Goal: Task Accomplishment & Management: Manage account settings

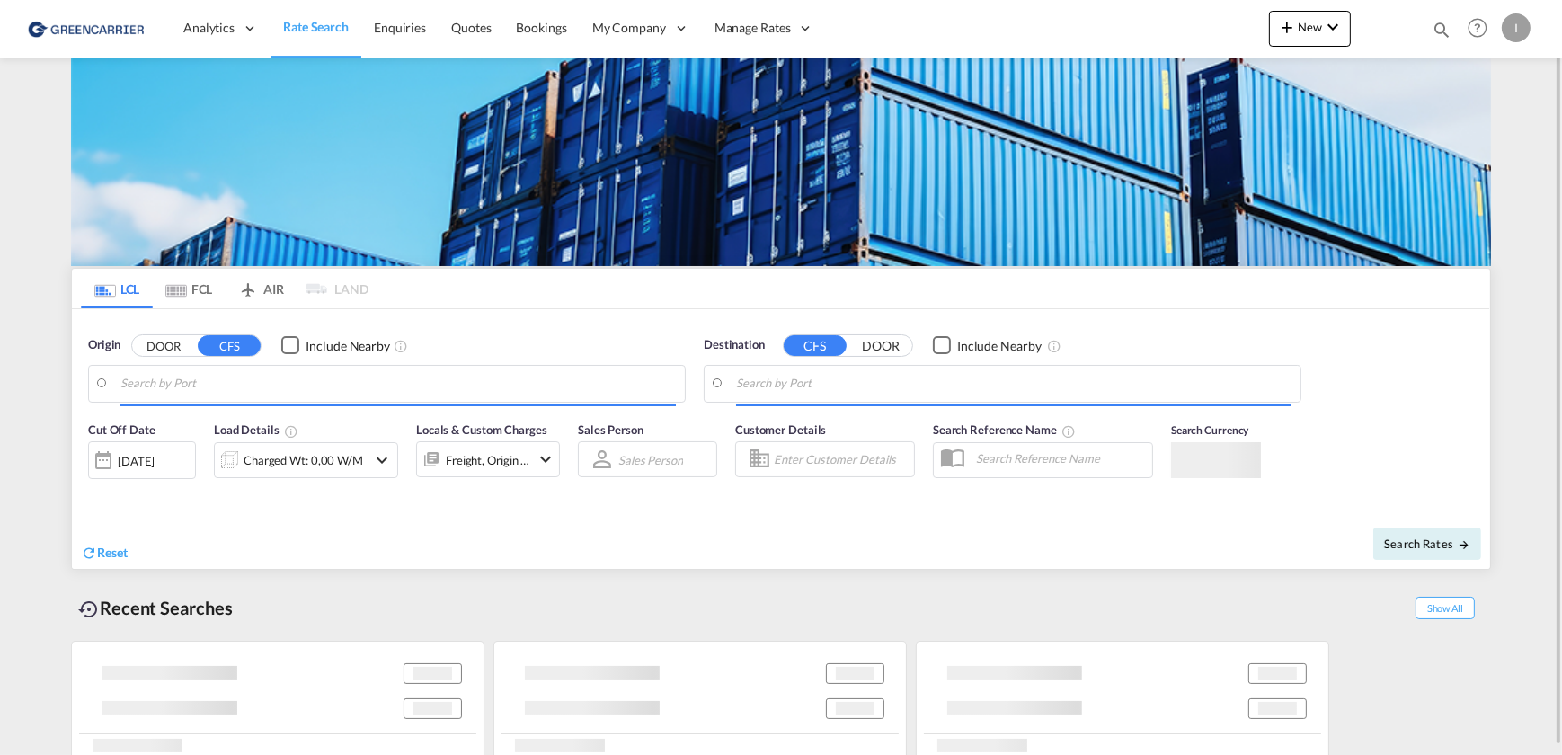
type input "[GEOGRAPHIC_DATA], [GEOGRAPHIC_DATA]"
type input "Callao, PECLL"
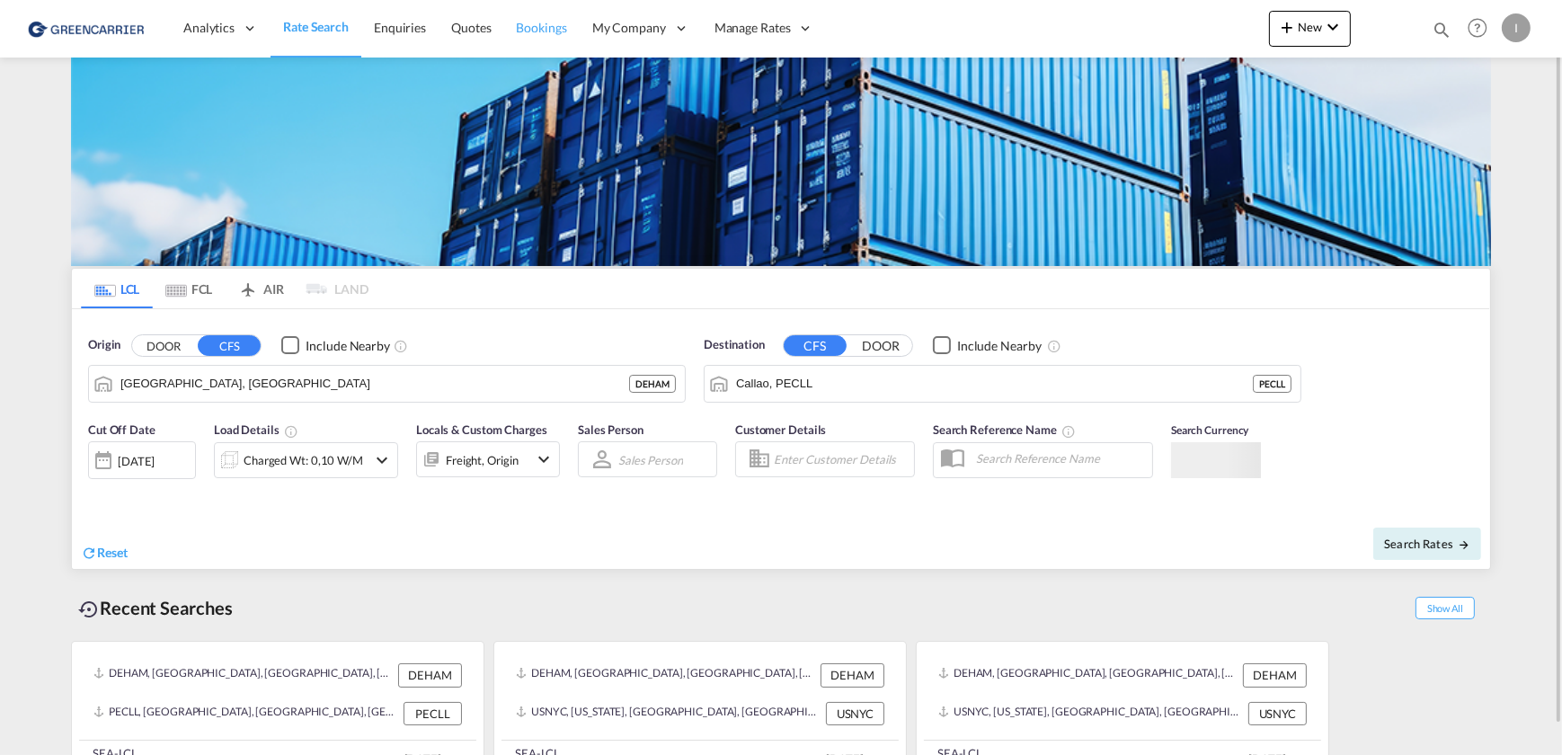
click at [563, 12] on link "Bookings" at bounding box center [542, 28] width 76 height 58
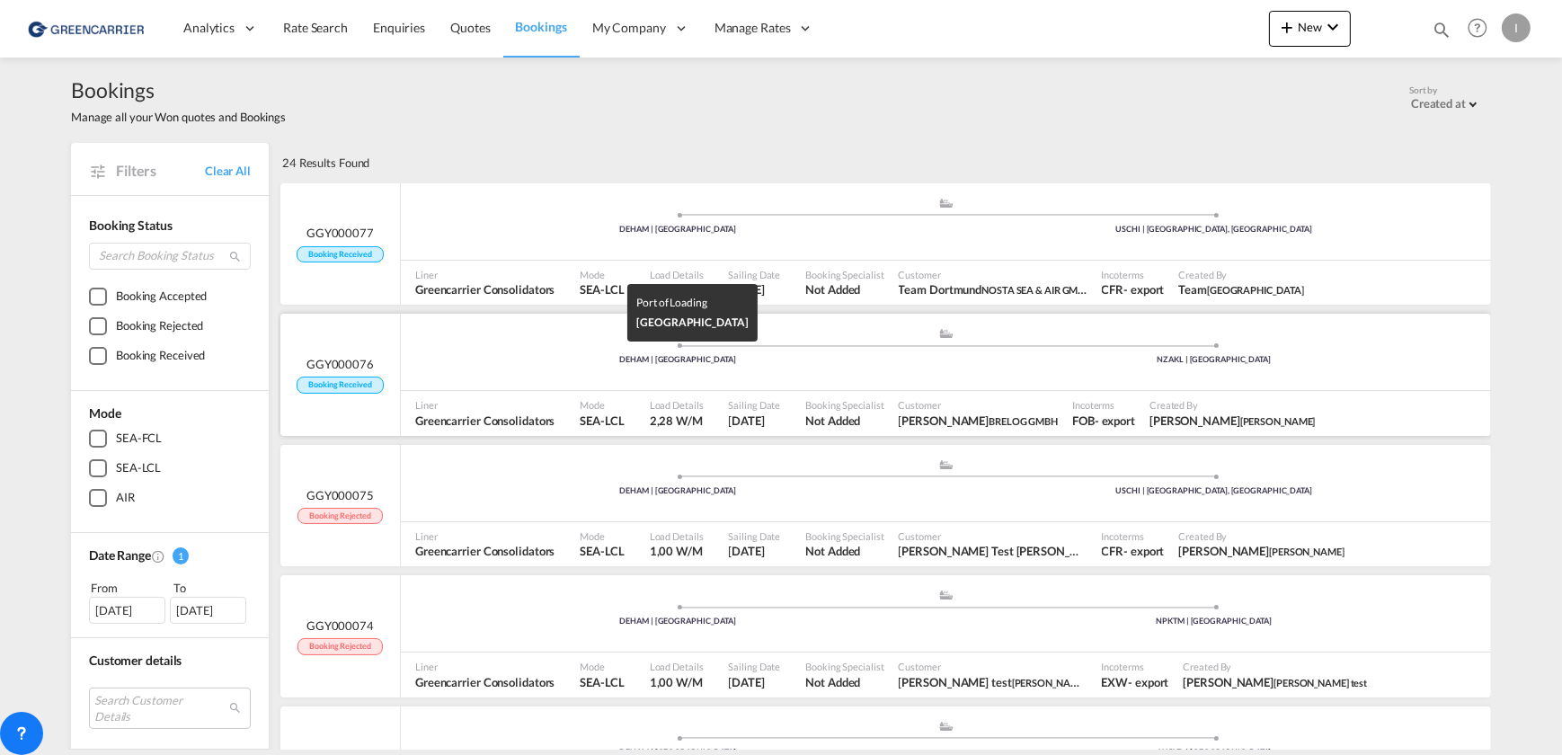
click at [464, 364] on div "DEHAM | [GEOGRAPHIC_DATA]" at bounding box center [678, 360] width 537 height 12
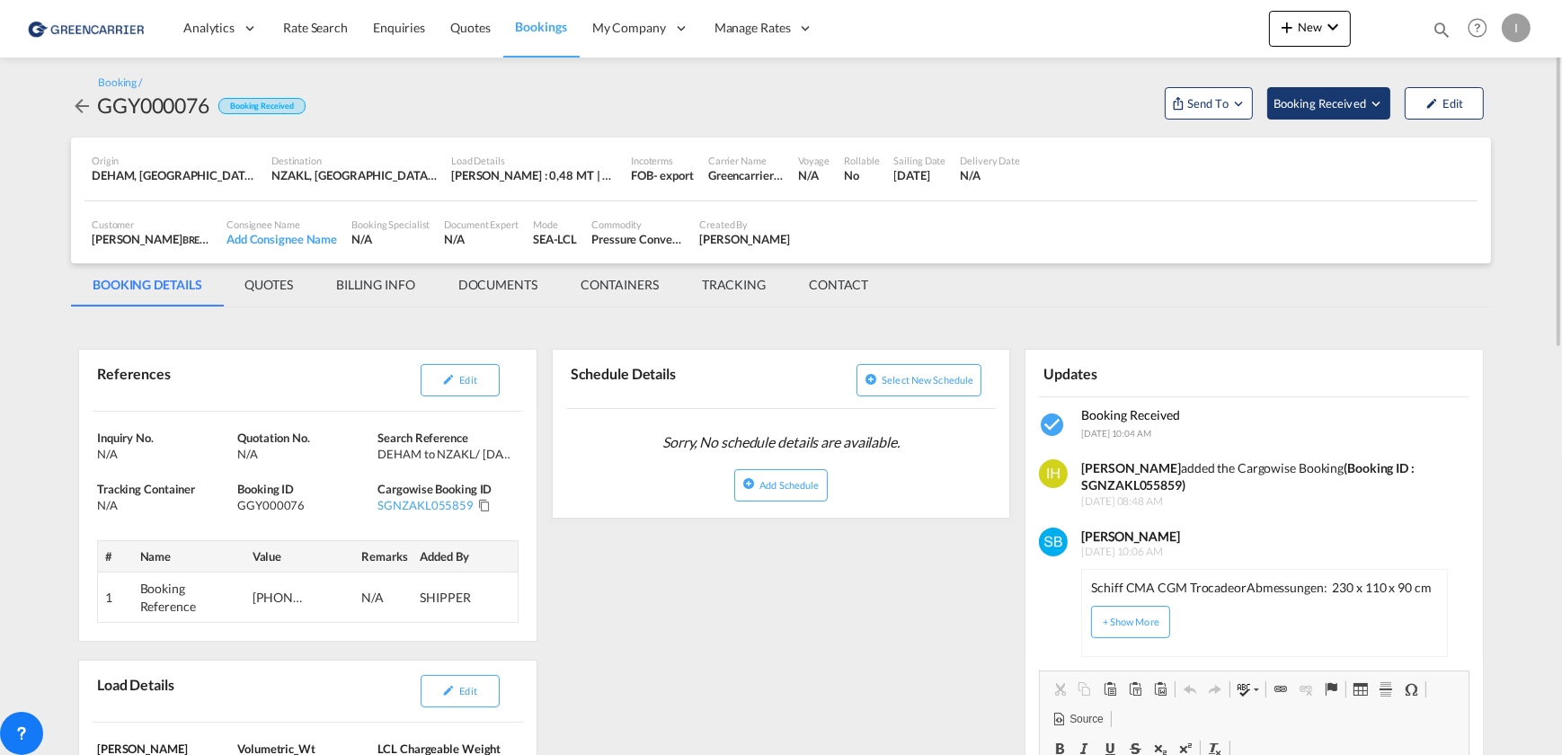
click at [1323, 102] on span "Booking Received" at bounding box center [1321, 103] width 94 height 18
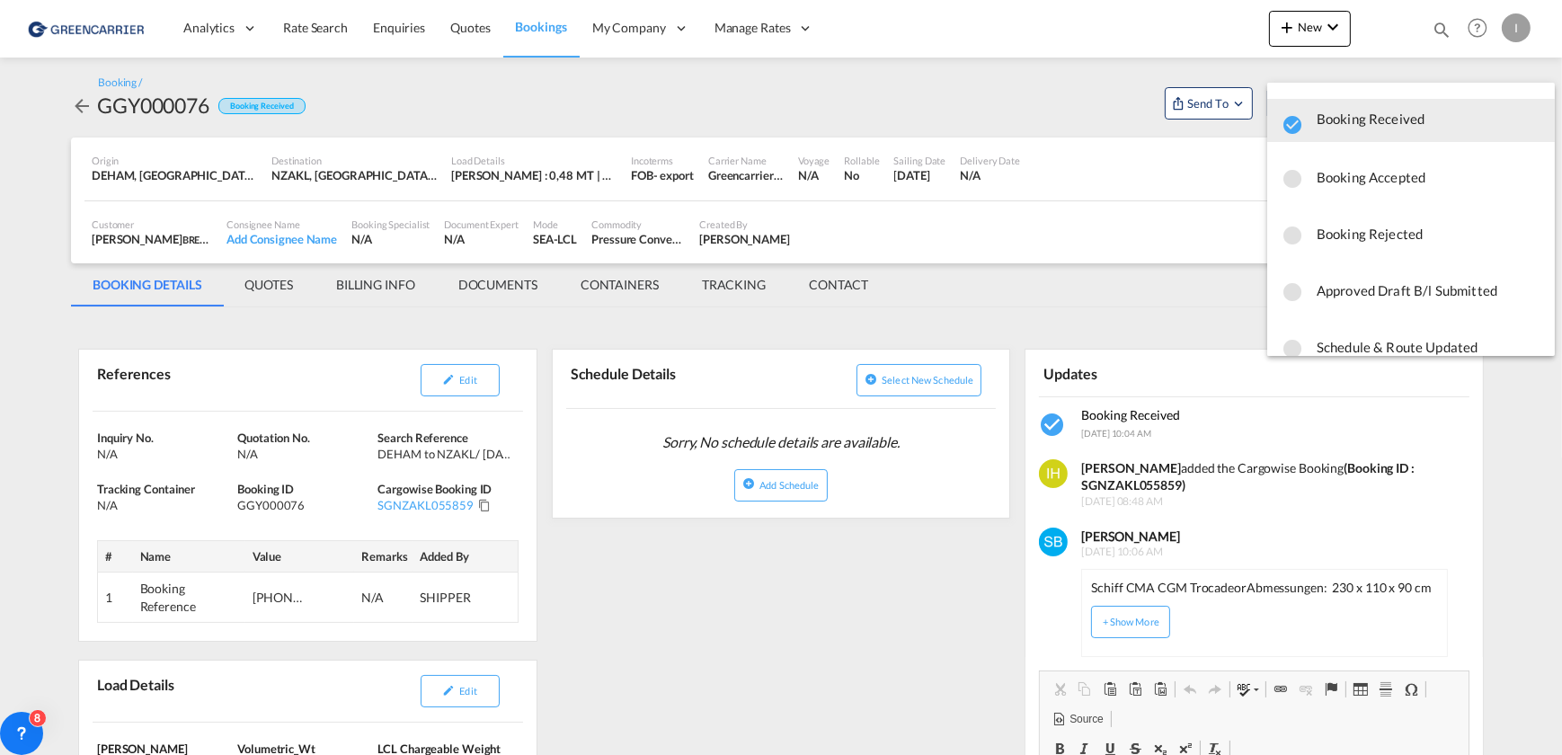
click at [1352, 170] on span "Booking Accepted" at bounding box center [1429, 177] width 224 height 32
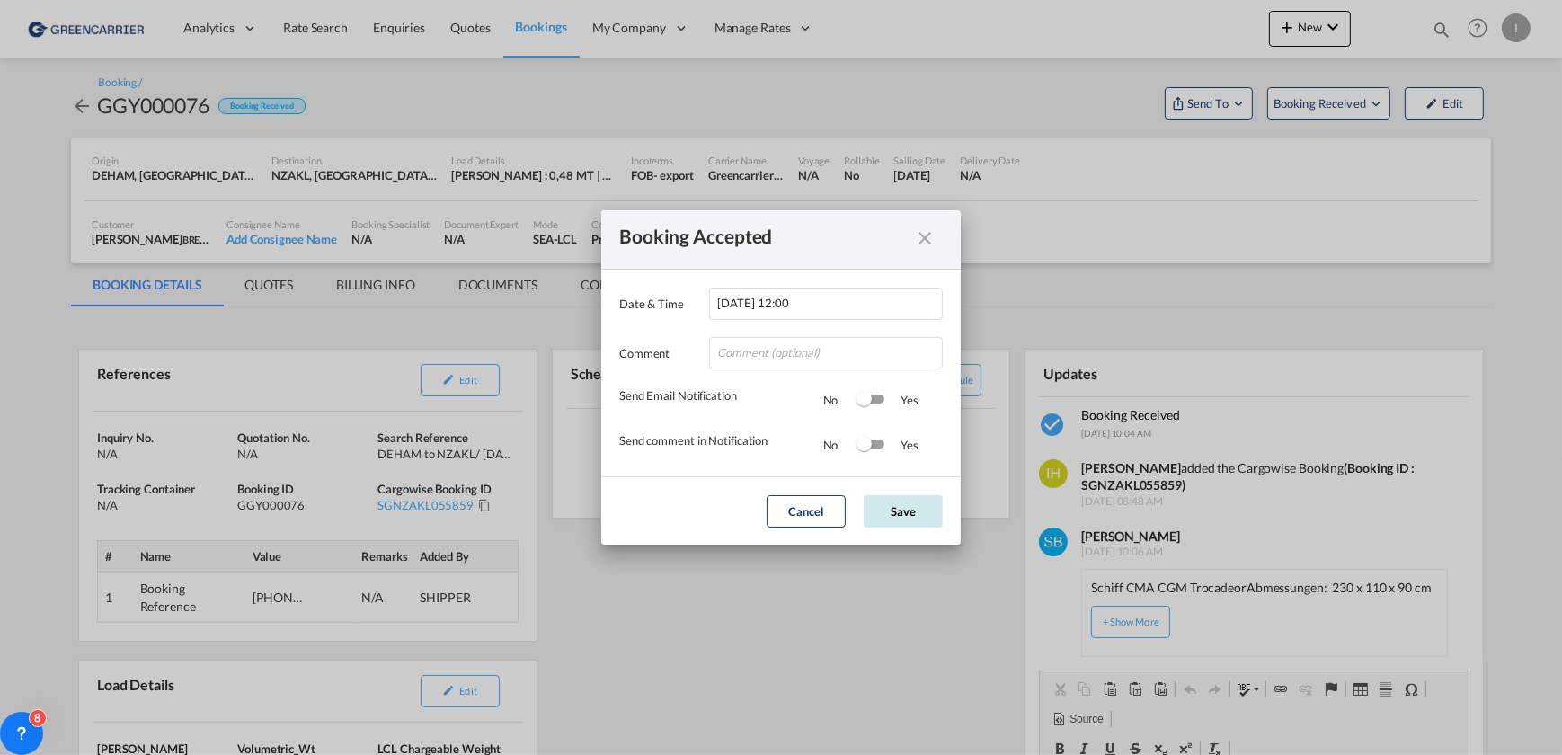
click at [919, 513] on button "Save" at bounding box center [903, 511] width 79 height 32
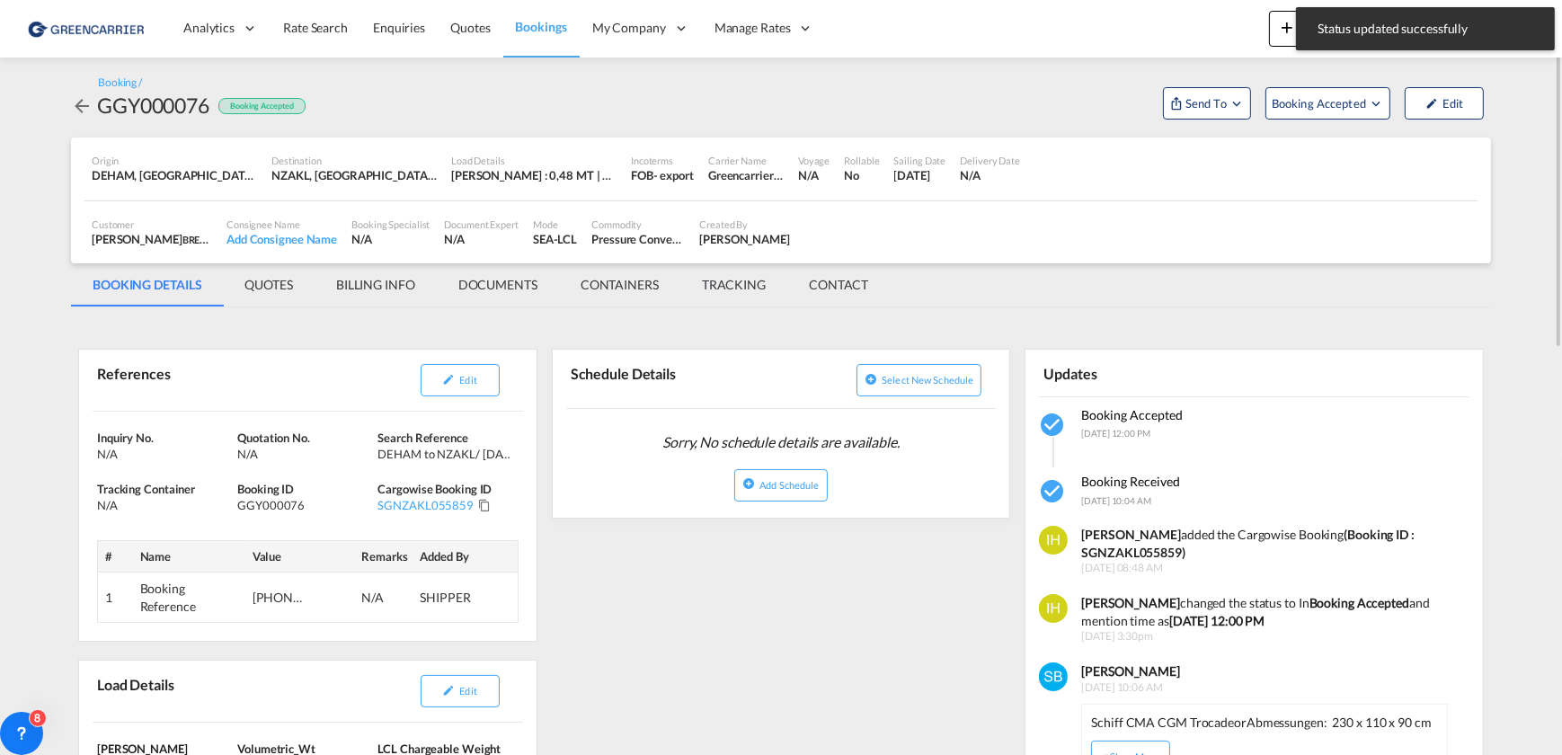
click at [91, 106] on md-icon "icon-arrow-left" at bounding box center [82, 106] width 22 height 22
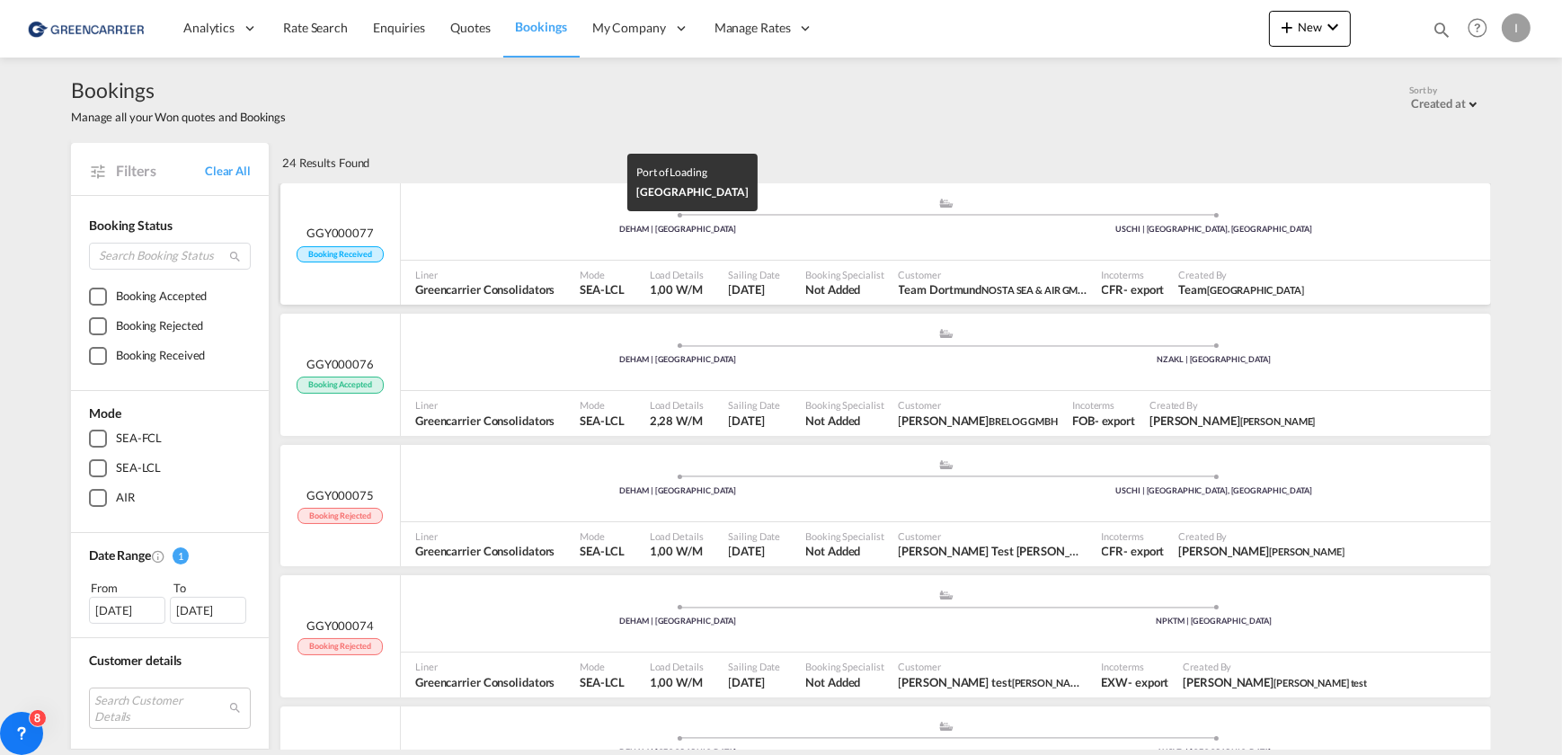
click at [468, 225] on div "DEHAM | [GEOGRAPHIC_DATA]" at bounding box center [678, 230] width 537 height 12
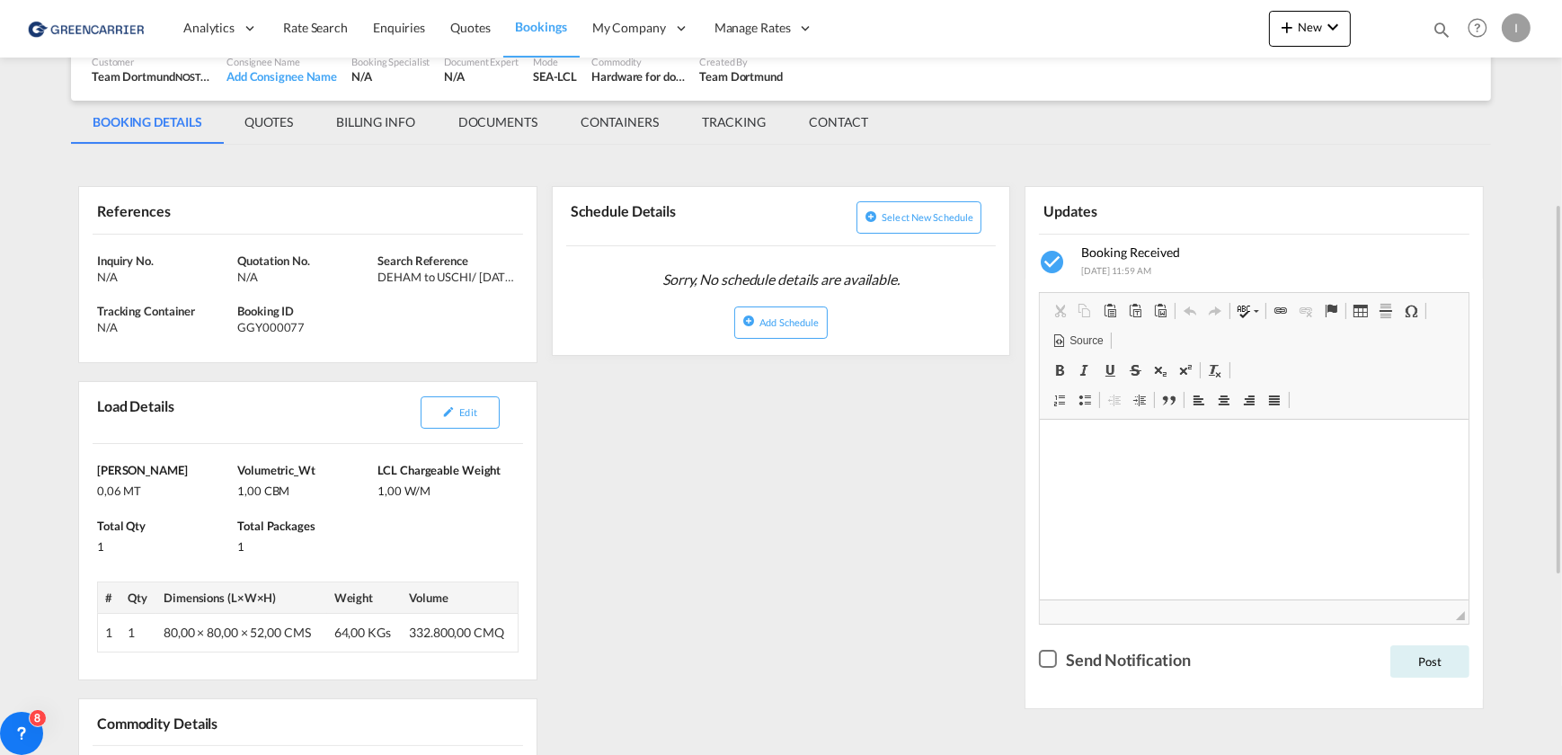
scroll to position [326, 0]
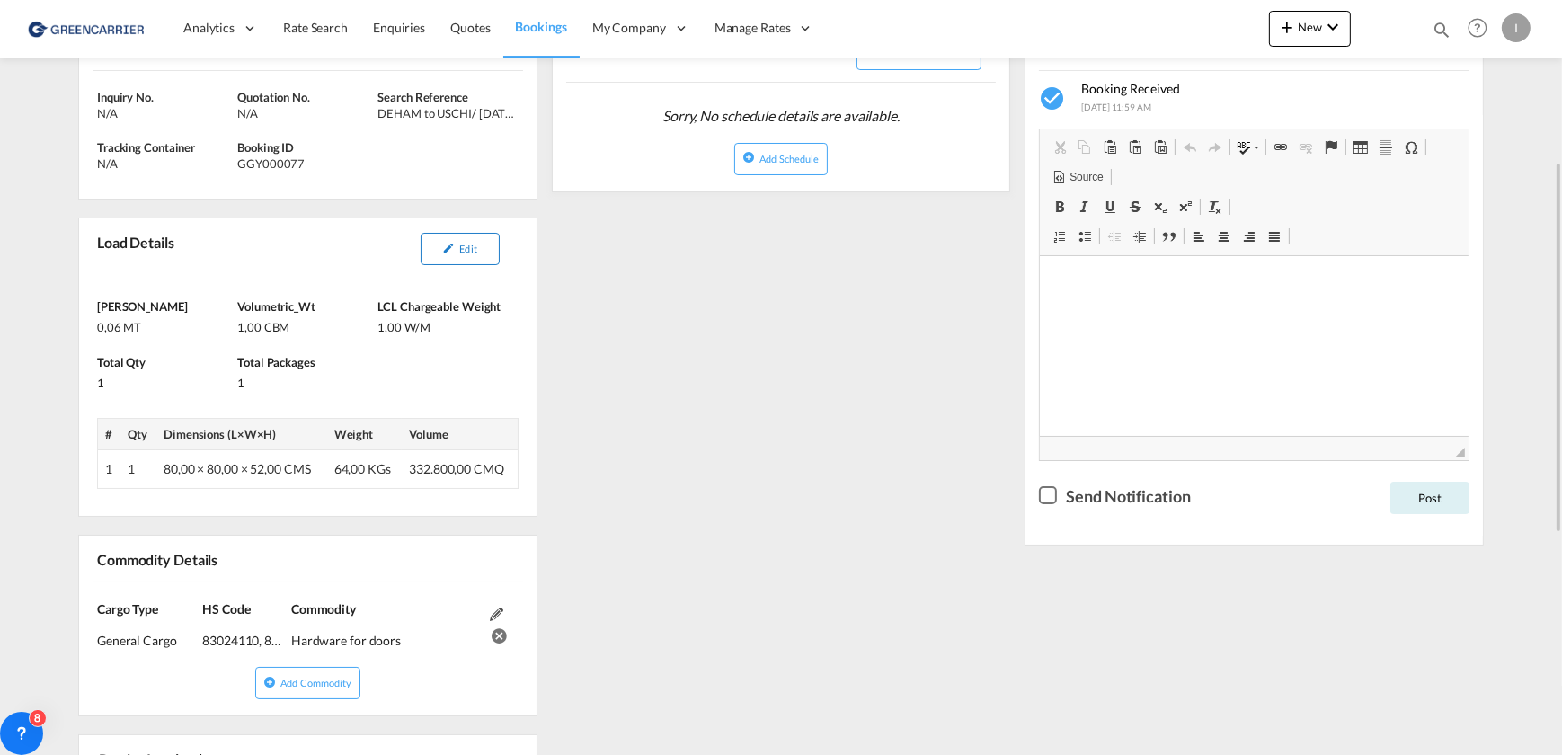
click at [464, 246] on span "Edit" at bounding box center [467, 249] width 17 height 12
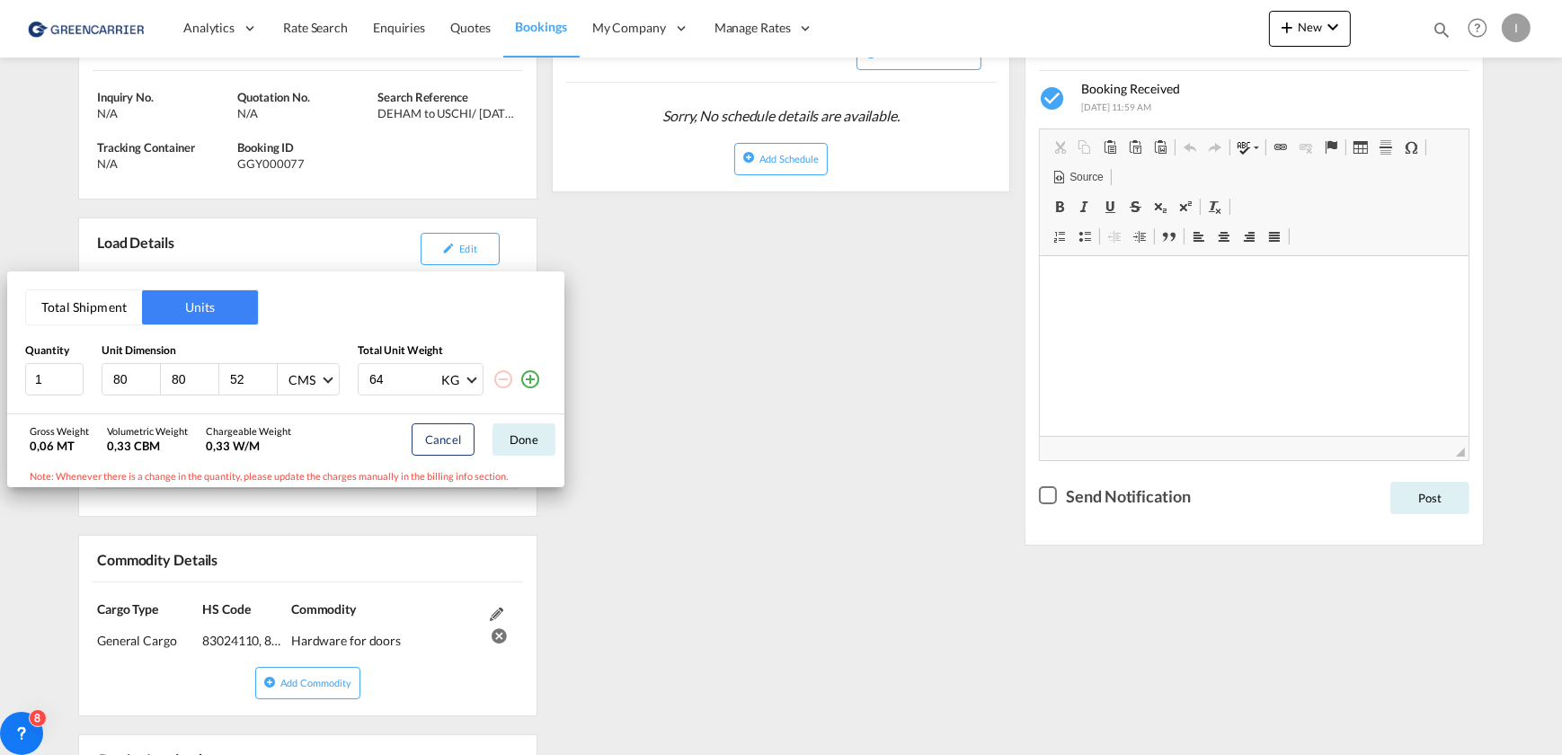
click at [800, 333] on div "Total Shipment Units Quantity Unit Dimension Total Unit Weight 1 80 80 52 CMS C…" at bounding box center [781, 377] width 1562 height 755
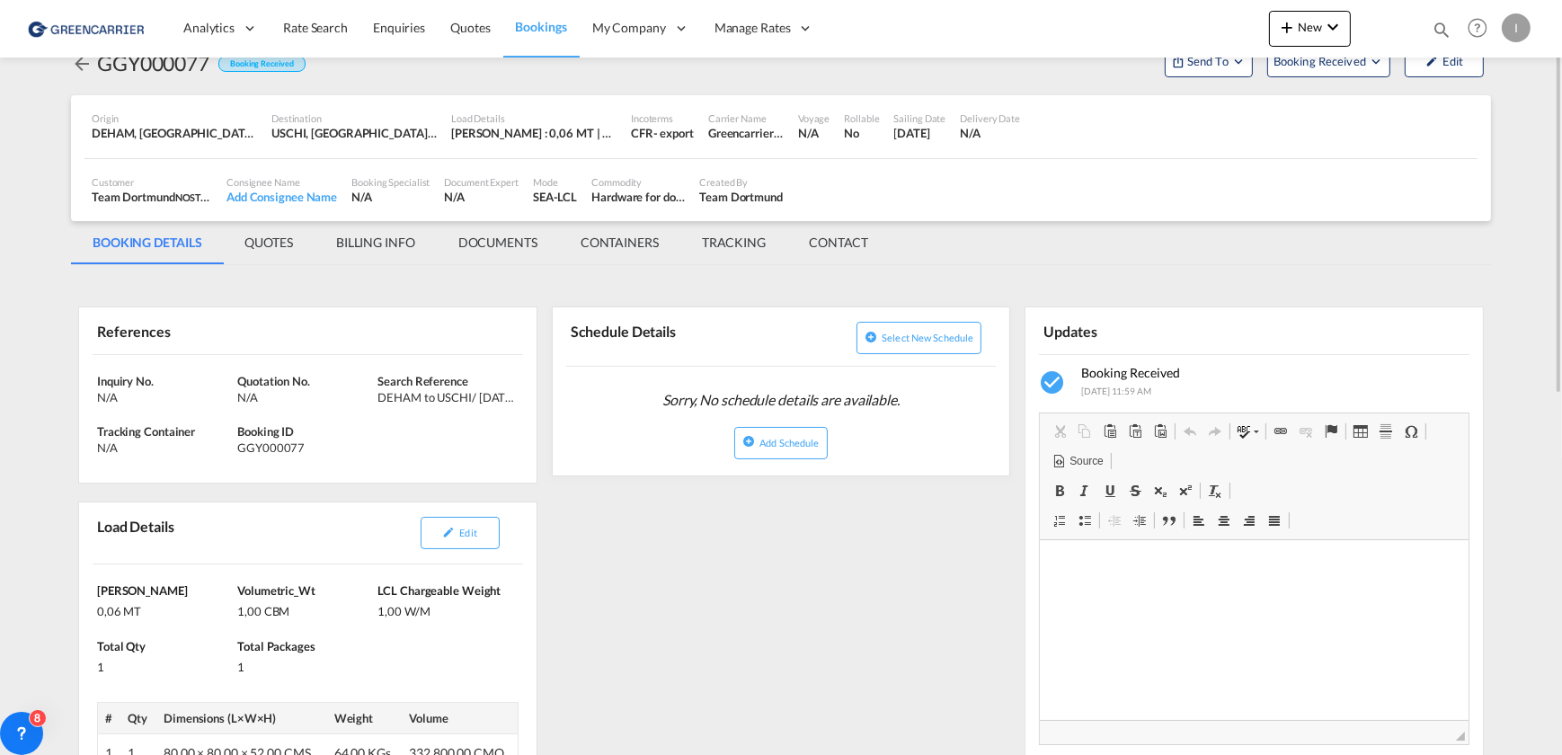
scroll to position [0, 0]
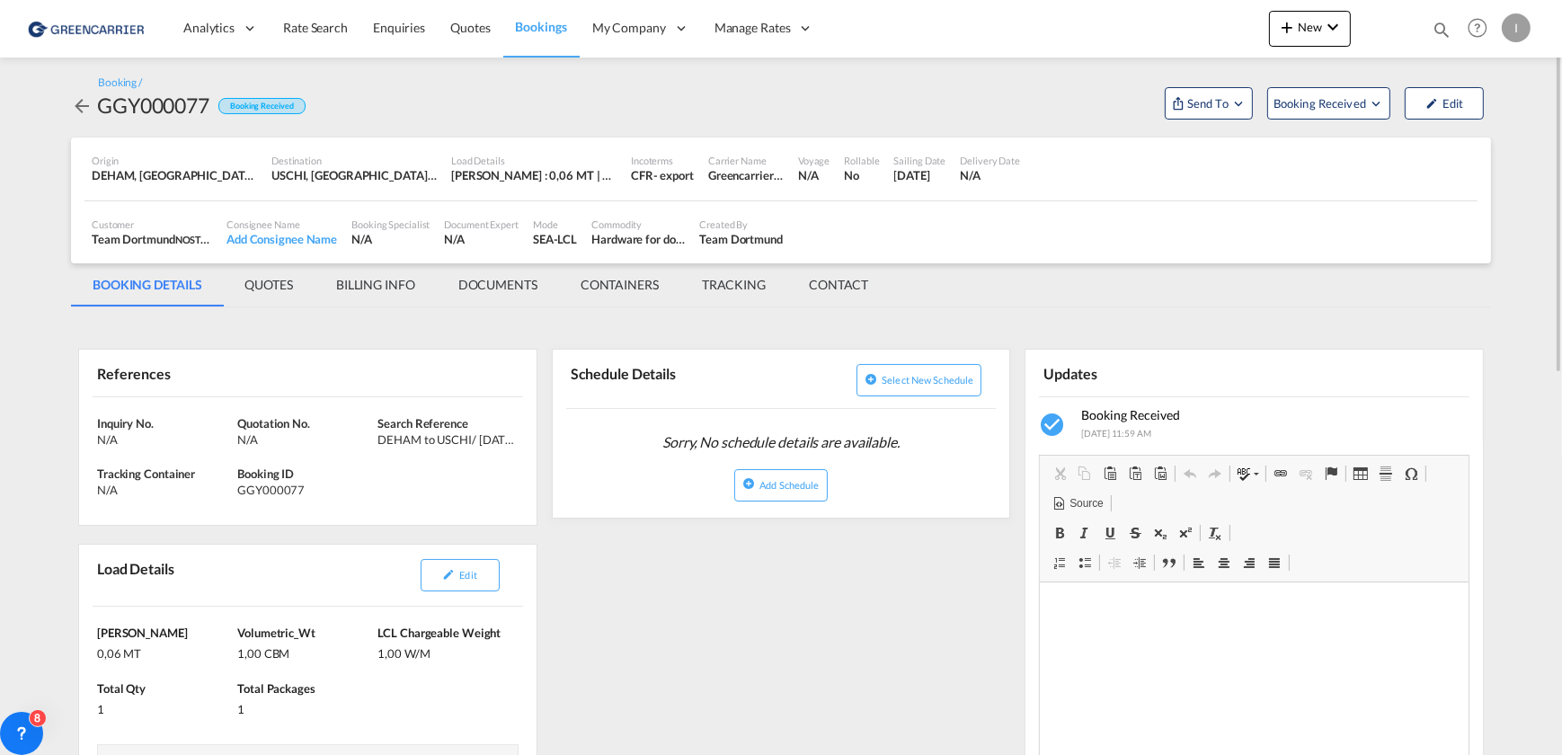
drag, startPoint x: 1379, startPoint y: 296, endPoint x: 1364, endPoint y: 321, distance: 29.0
click at [1379, 297] on md-tabs-canvas "BOOKING DETAILS QUOTES BILLING INFO DOCUMENTS CONTAINERS TRACKING CONTACT BOOKI…" at bounding box center [781, 284] width 1420 height 43
click at [1122, 621] on html at bounding box center [1254, 609] width 429 height 55
click at [1111, 600] on p "Editor, editor4" at bounding box center [1254, 609] width 393 height 19
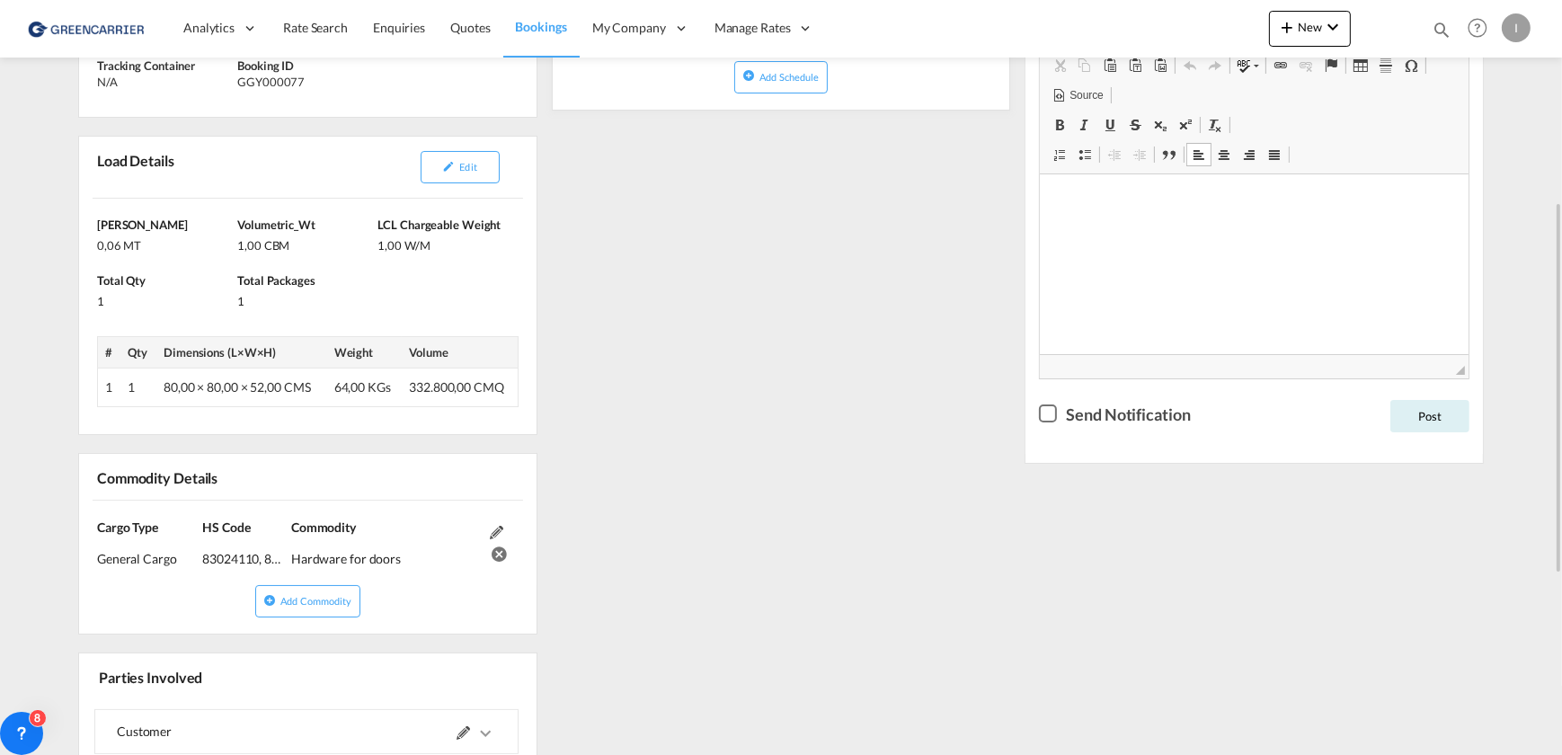
click at [1146, 228] on html at bounding box center [1254, 200] width 429 height 55
paste body "Editor, editor4"
drag, startPoint x: 1247, startPoint y: 198, endPoint x: 914, endPoint y: 203, distance: 332.6
click at [1040, 203] on html "dtm-ocean@nosta." at bounding box center [1254, 202] width 429 height 58
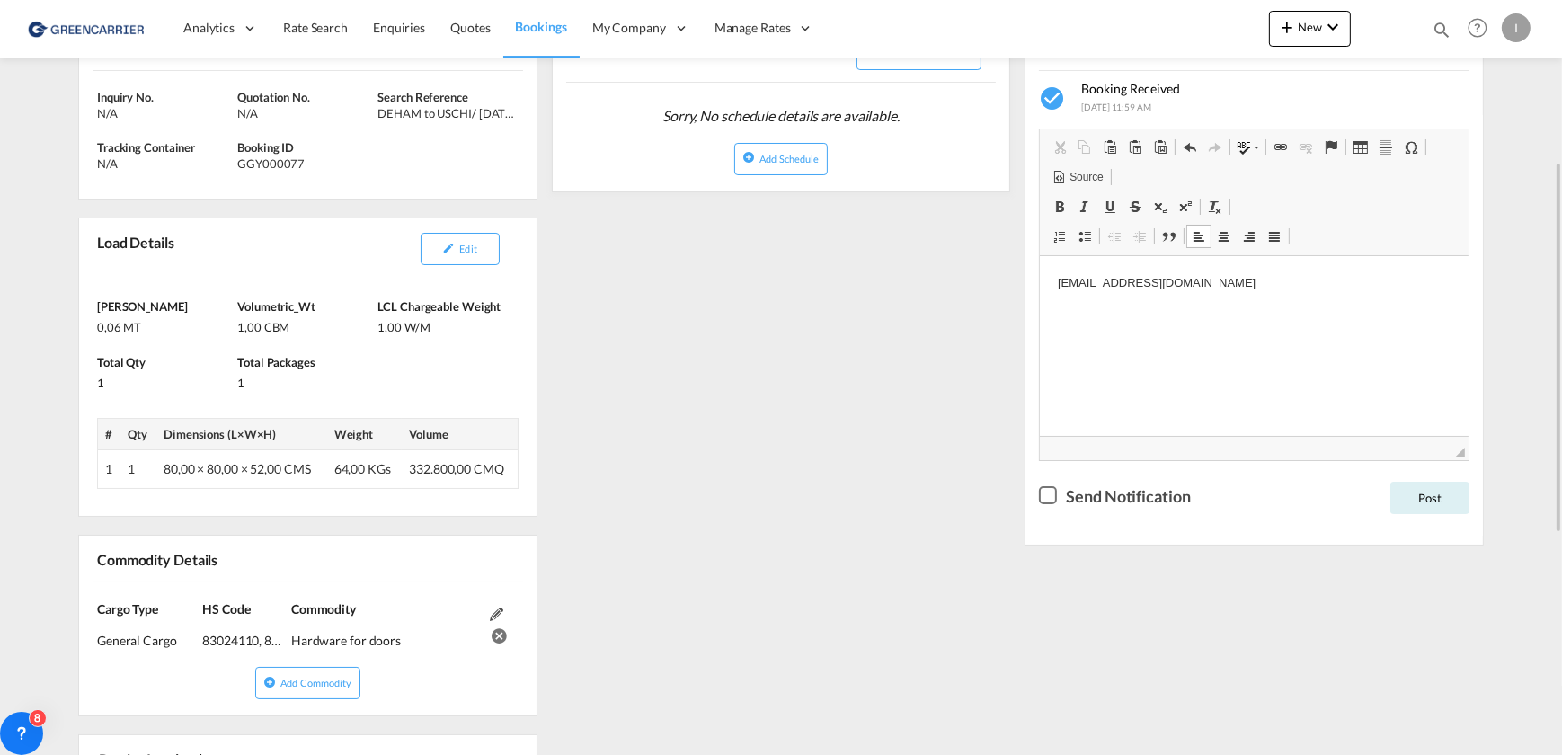
click at [1043, 494] on div "Checkbox No Ink" at bounding box center [1048, 495] width 18 height 18
click at [1043, 497] on div "Checkbox No Ink" at bounding box center [1048, 495] width 18 height 18
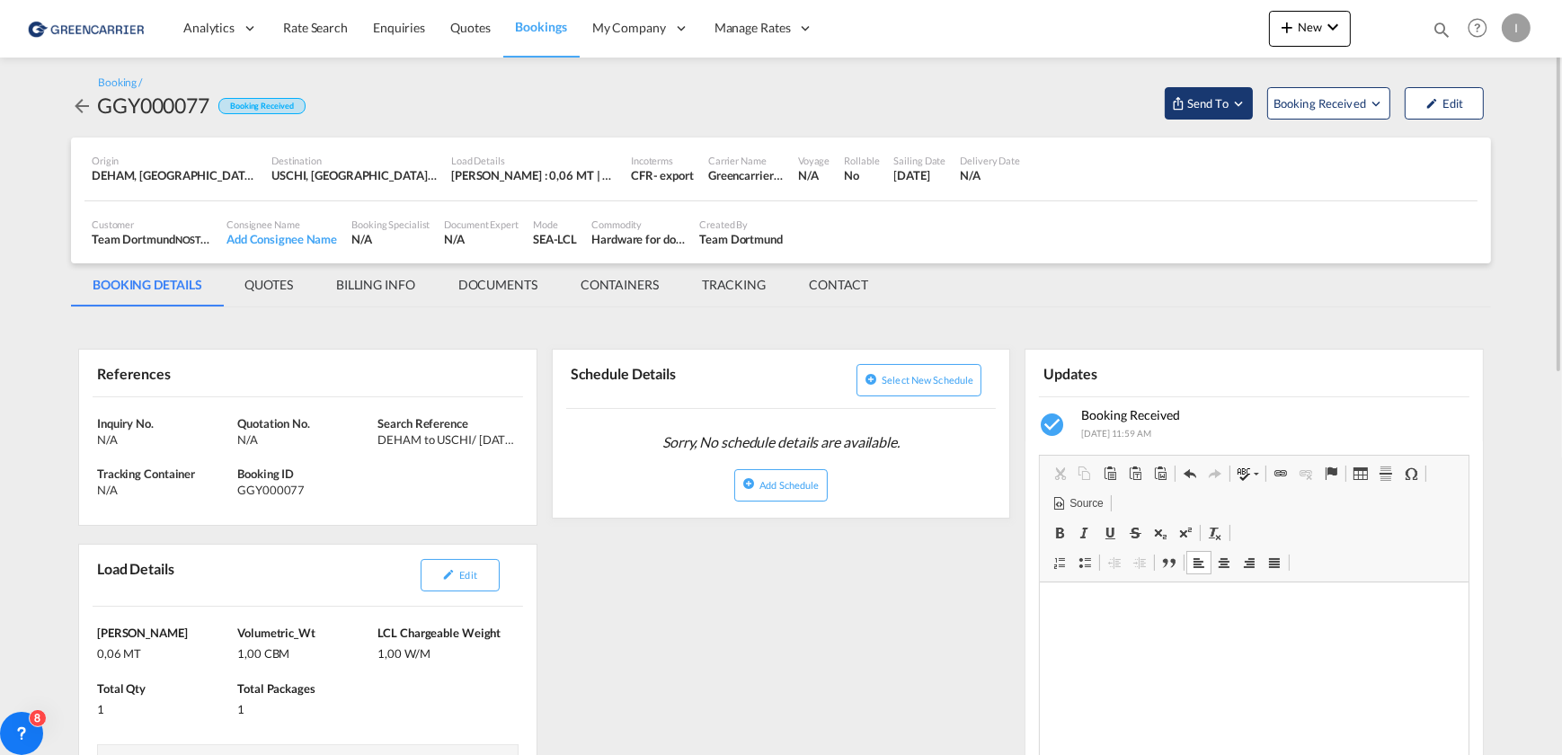
click at [1218, 87] on button "Send To" at bounding box center [1209, 103] width 88 height 32
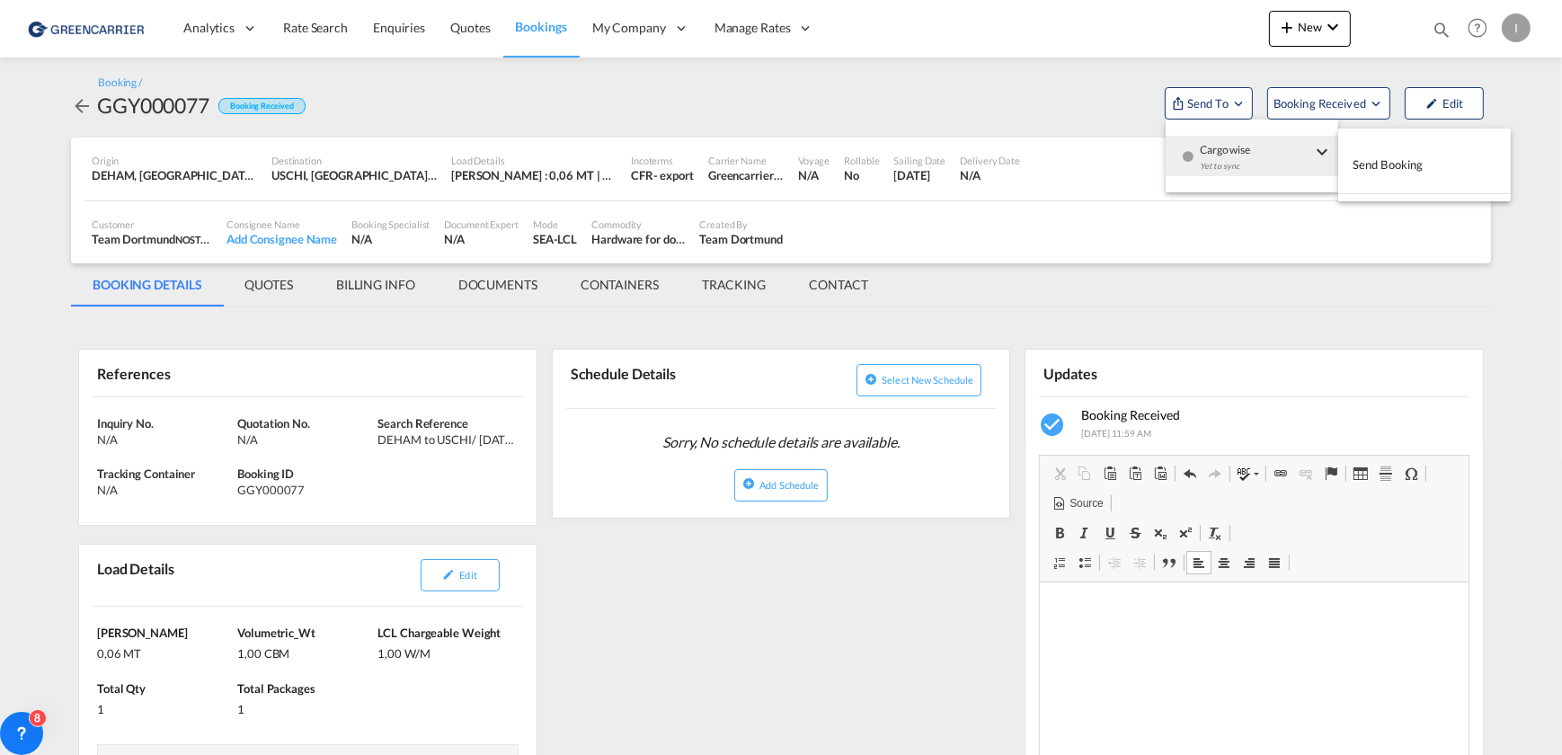
click at [1398, 175] on span "Send Booking" at bounding box center [1388, 164] width 71 height 29
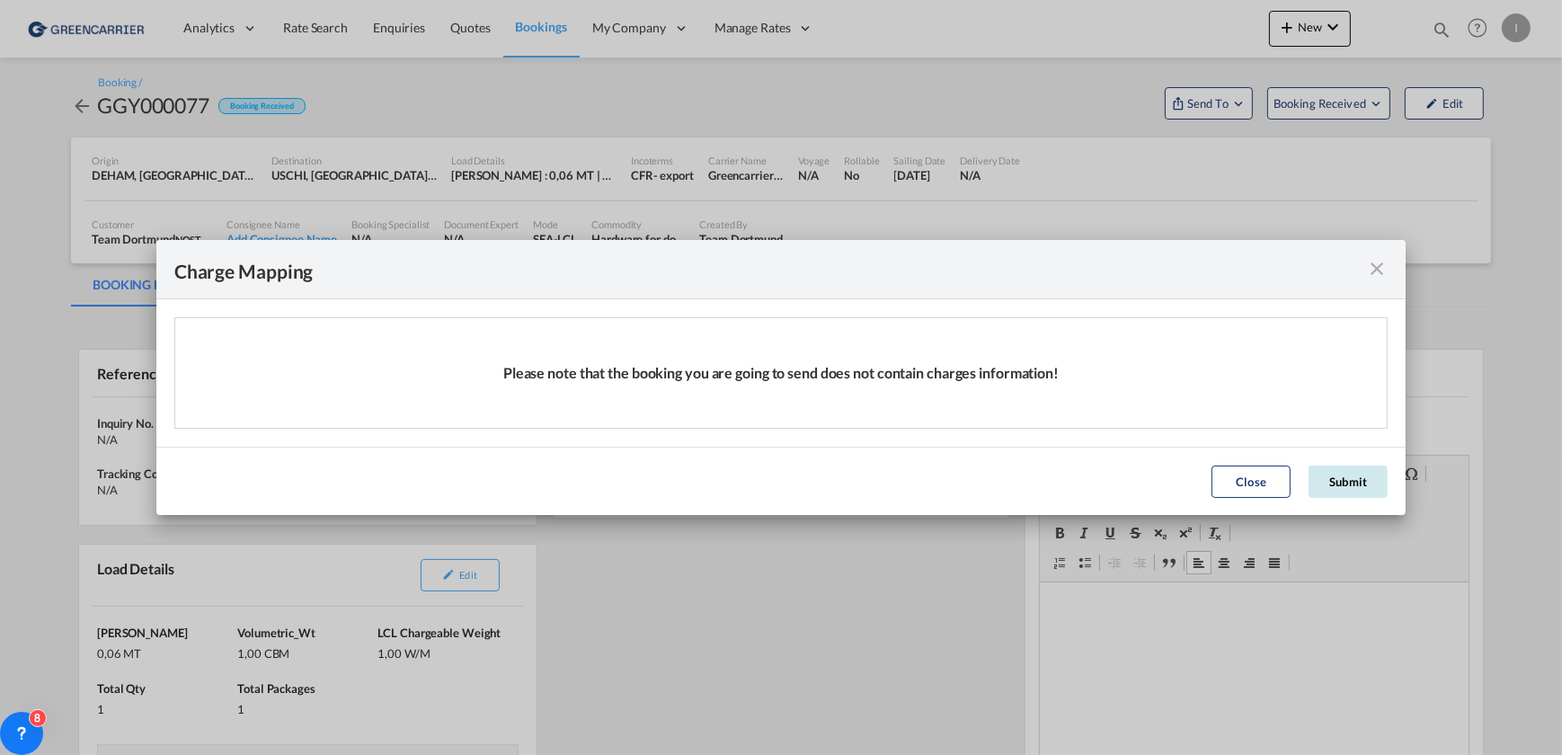
click at [1372, 475] on button "Submit" at bounding box center [1348, 482] width 79 height 32
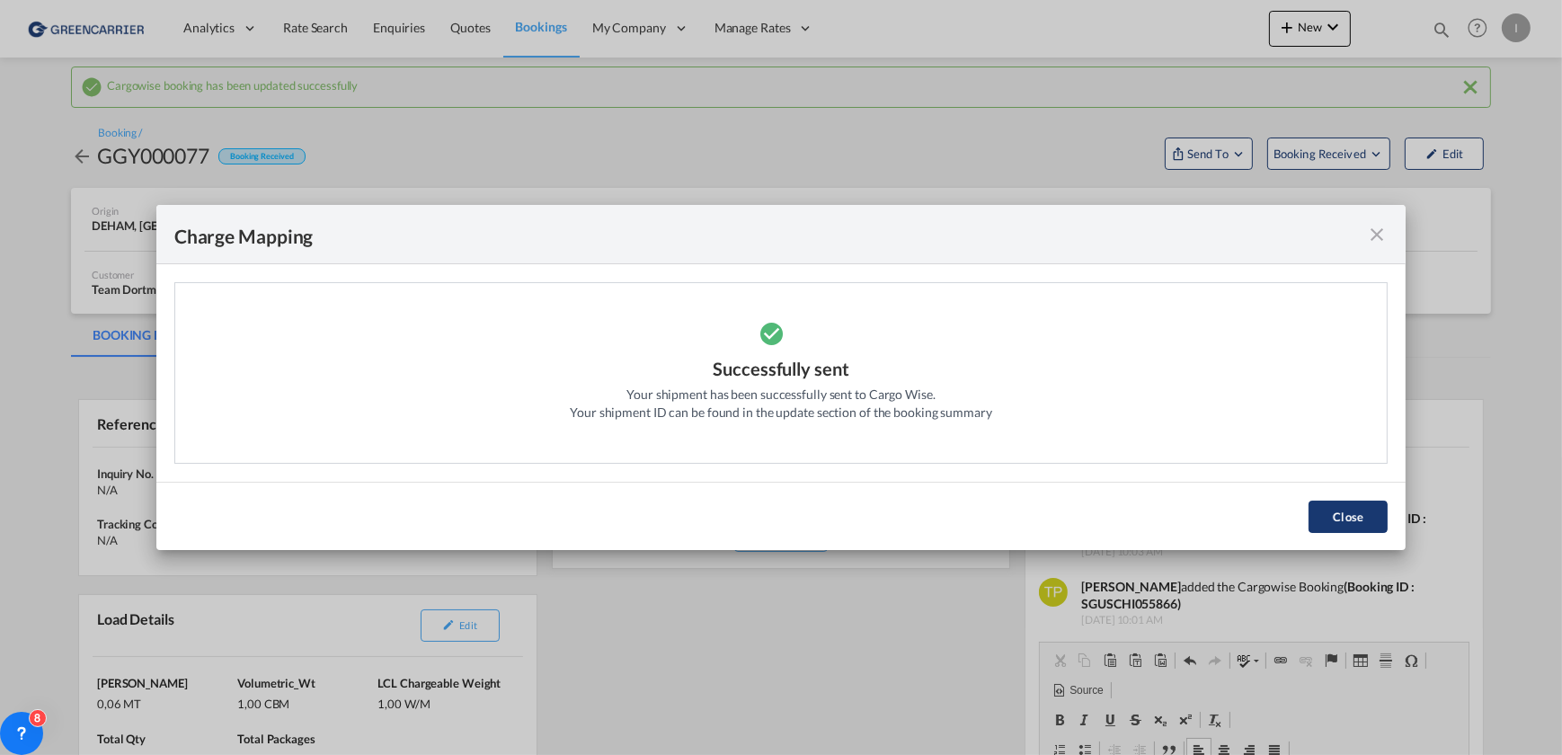
click at [1339, 521] on button "Close" at bounding box center [1348, 517] width 79 height 32
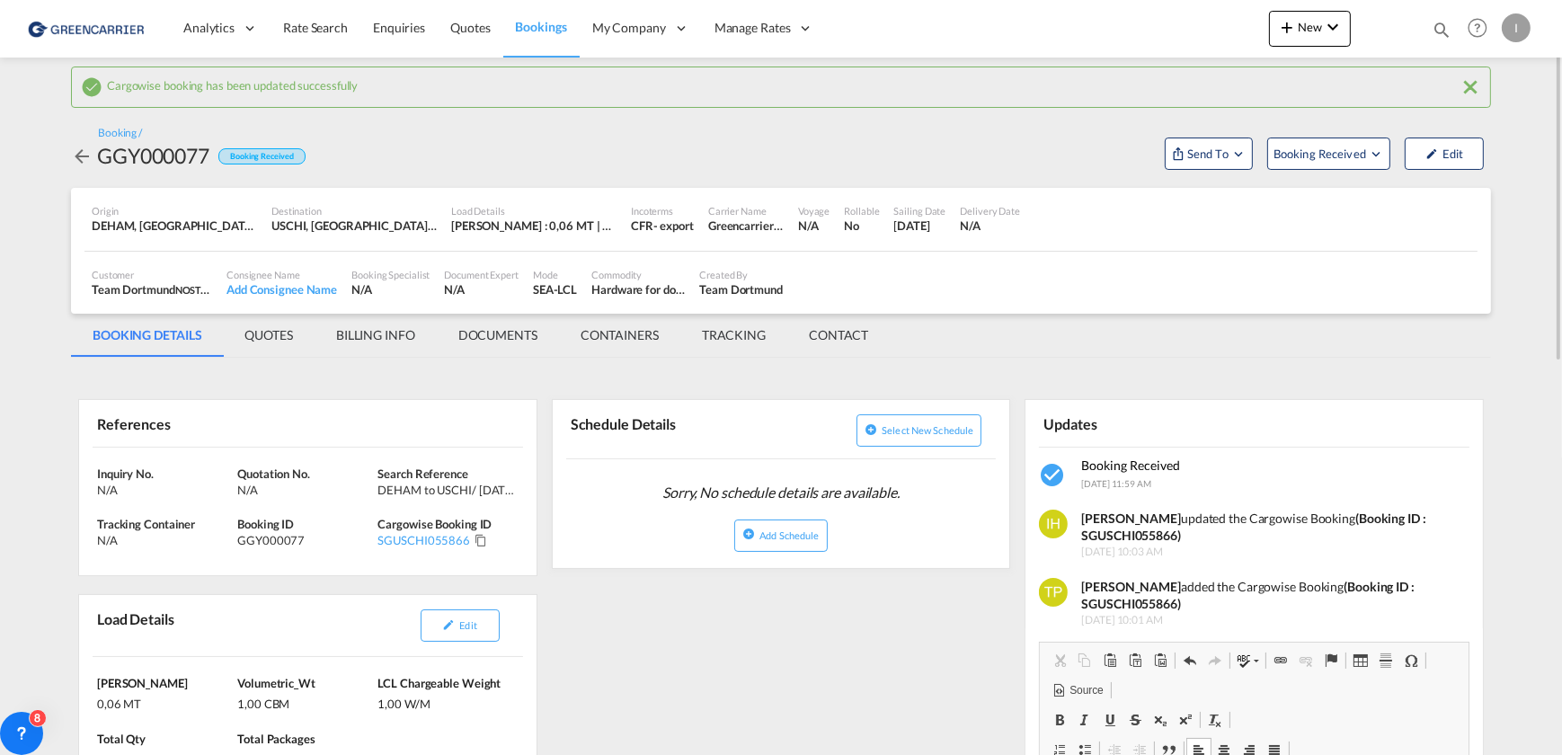
click at [851, 340] on md-tab-item "CONTACT" at bounding box center [838, 335] width 102 height 43
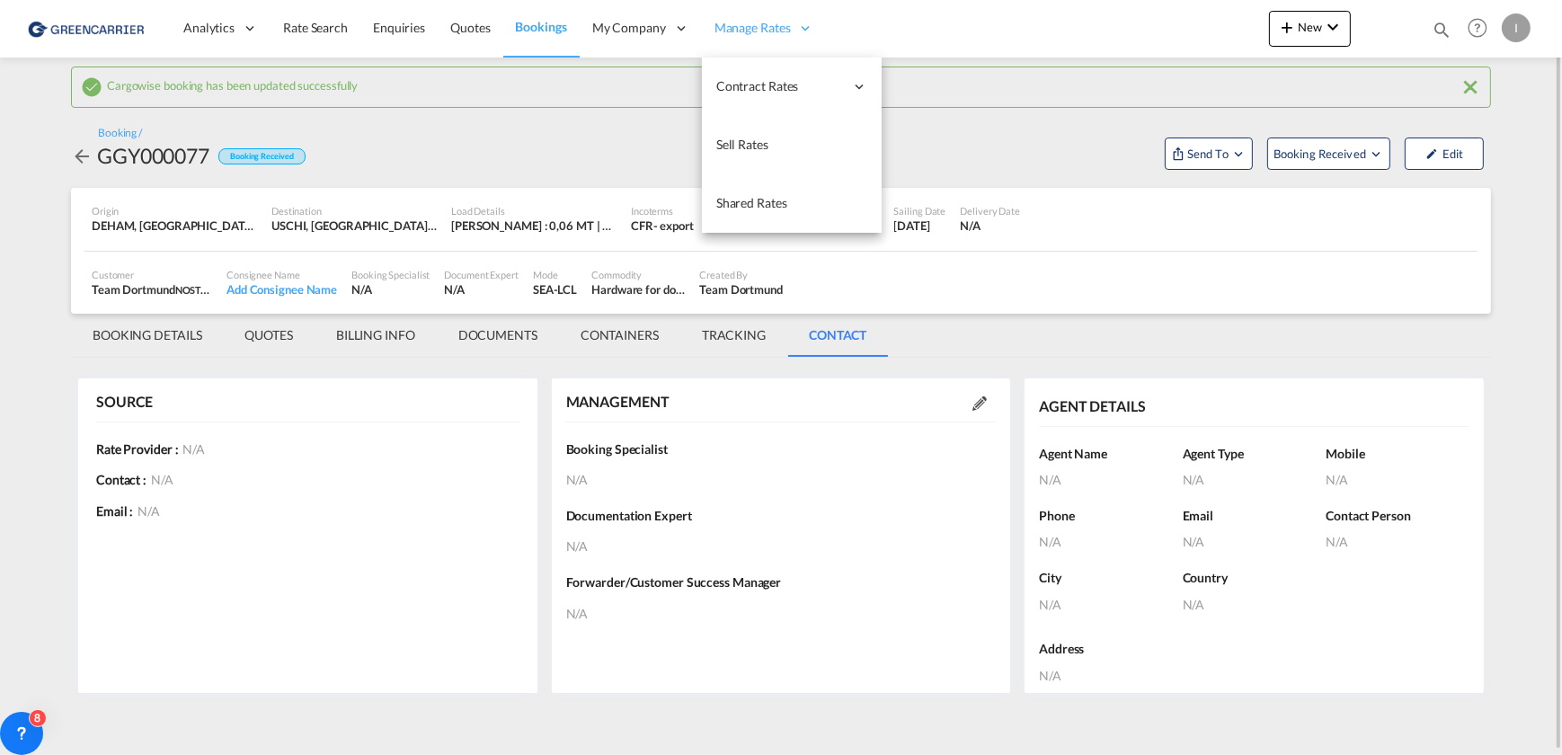
click at [769, 28] on span "Manage Rates" at bounding box center [753, 28] width 76 height 18
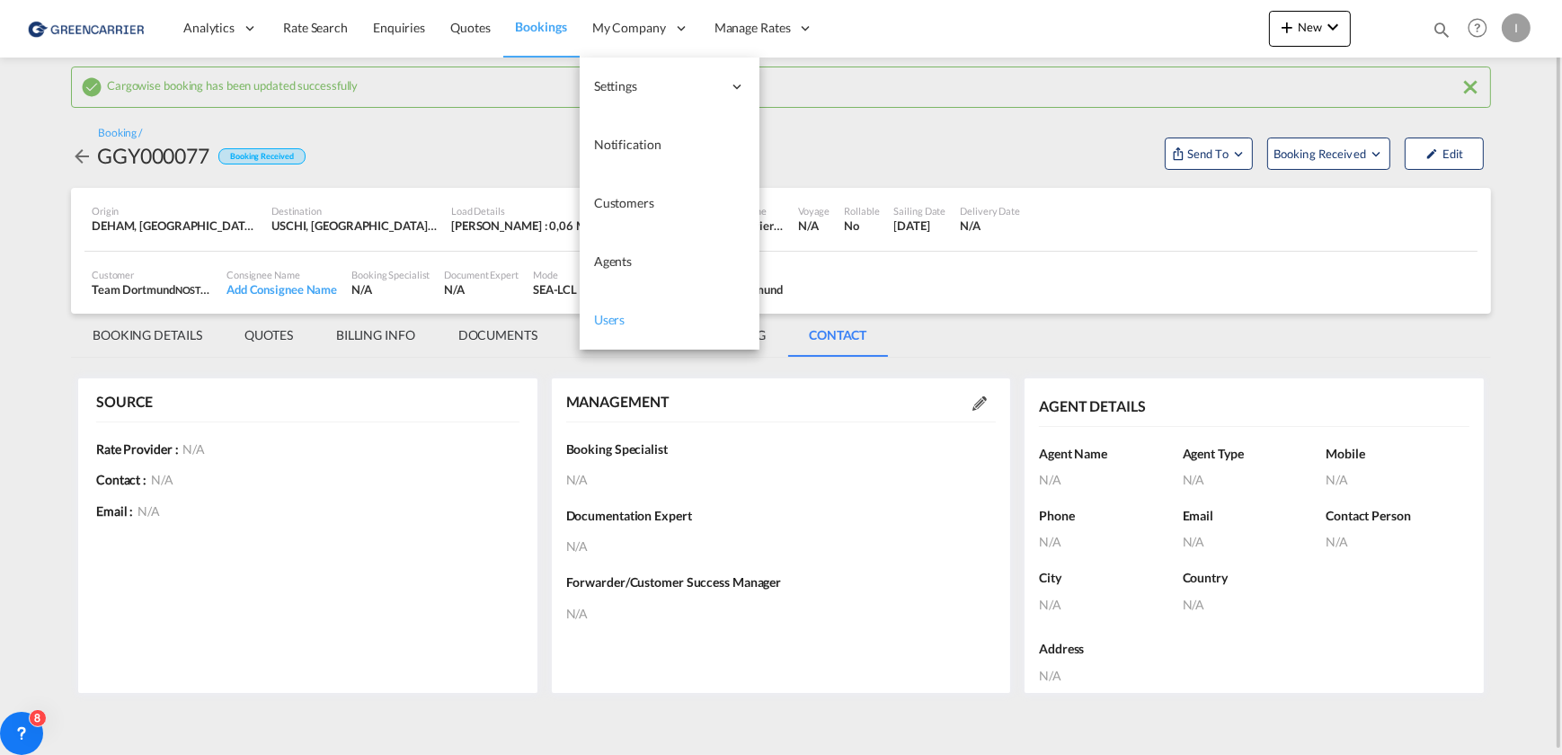
click at [606, 324] on span "Users" at bounding box center [609, 319] width 31 height 15
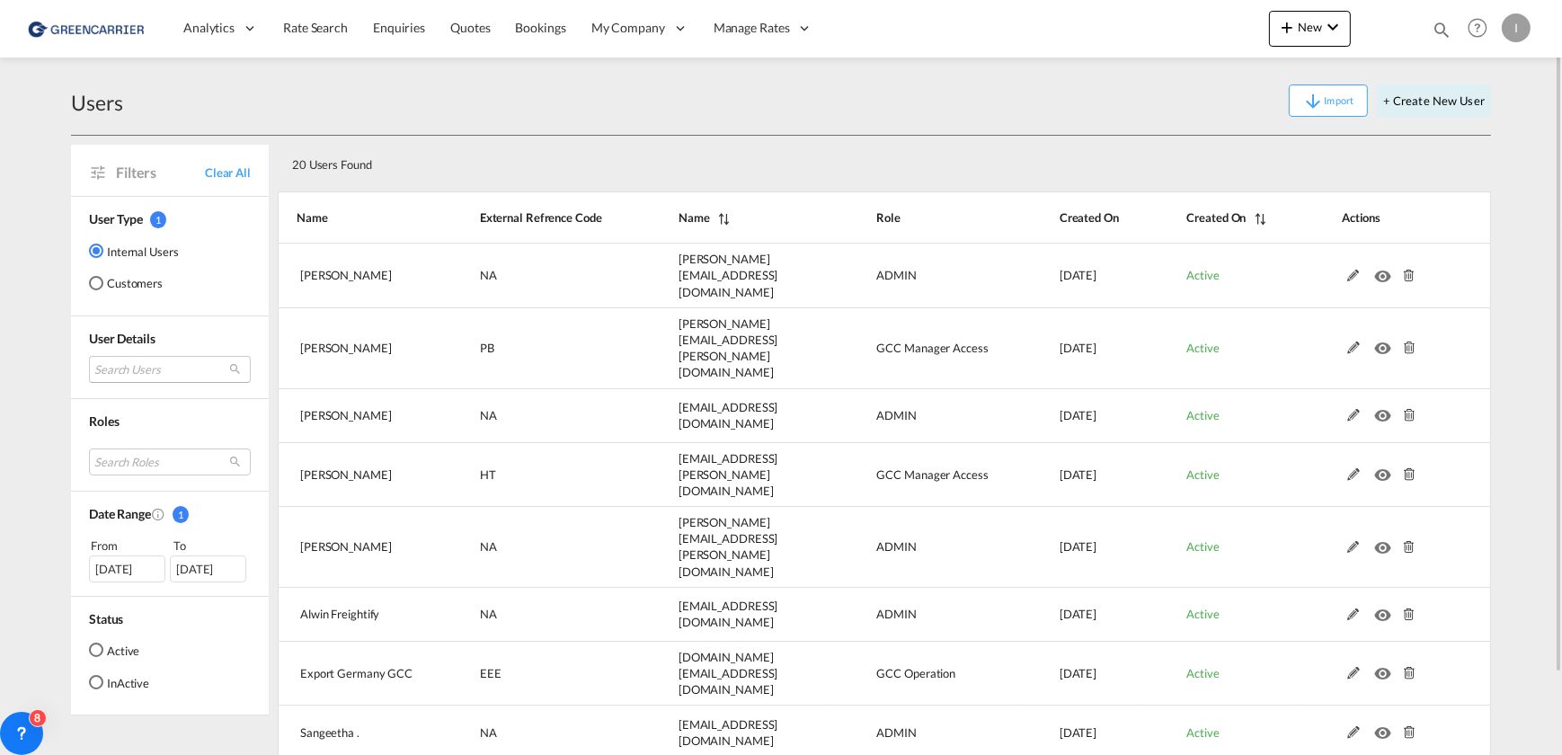
click at [154, 370] on md-select "Search Users tamizh Selvi tamizhselvi@freightify.in philip Barreiro philip.barr…" at bounding box center [170, 369] width 162 height 27
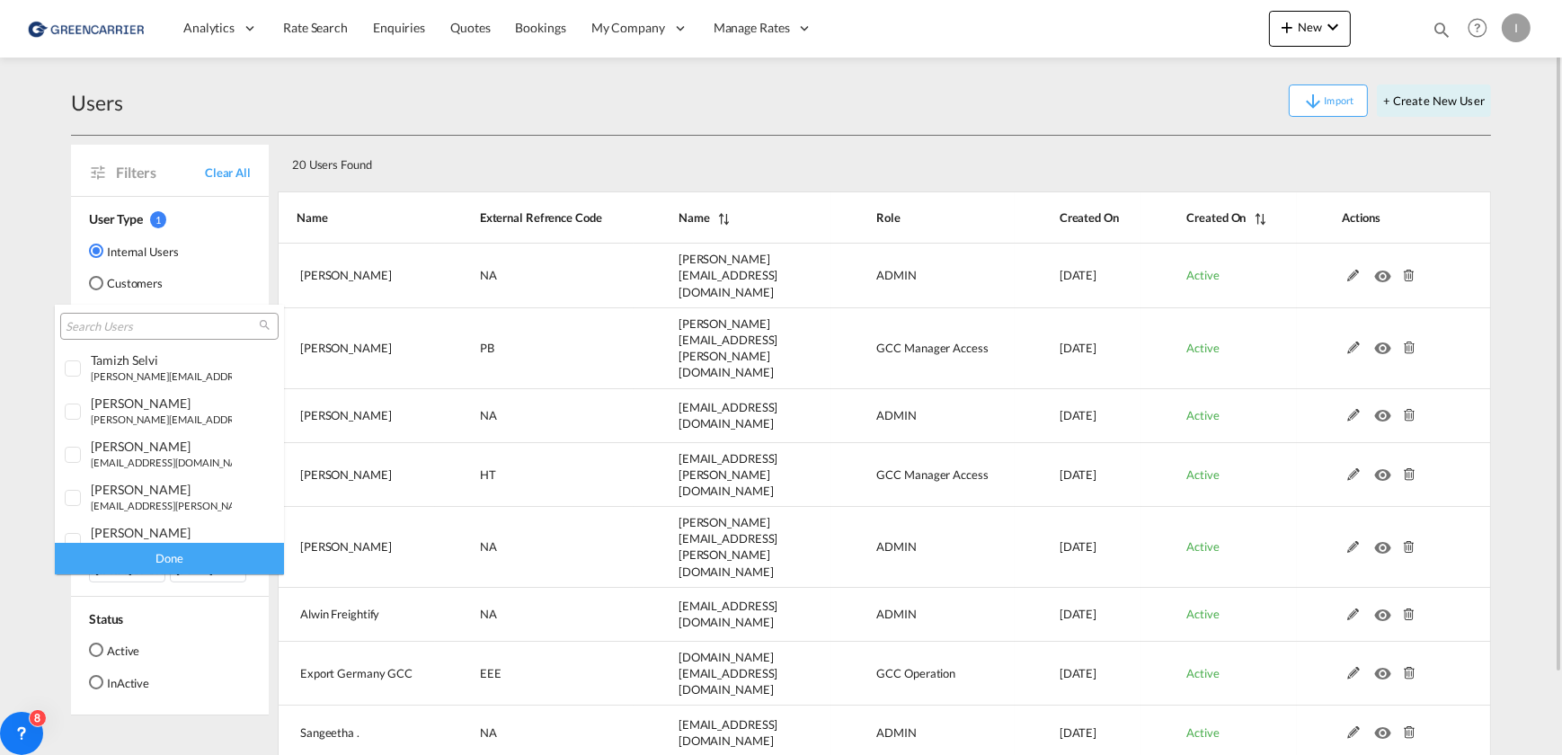
click at [135, 280] on md-backdrop at bounding box center [781, 377] width 1562 height 755
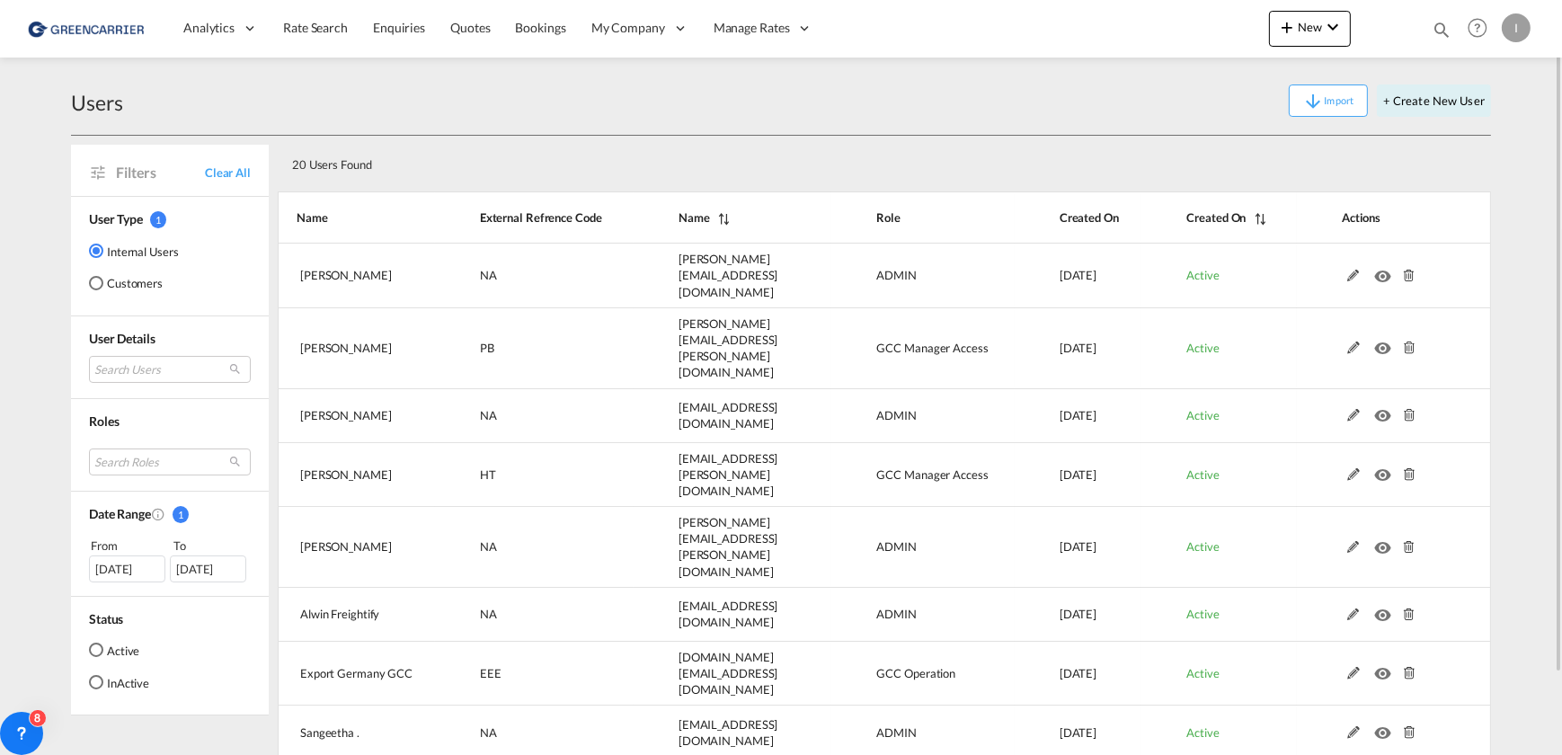
click at [118, 279] on md-radio-button "Customers" at bounding box center [134, 283] width 90 height 18
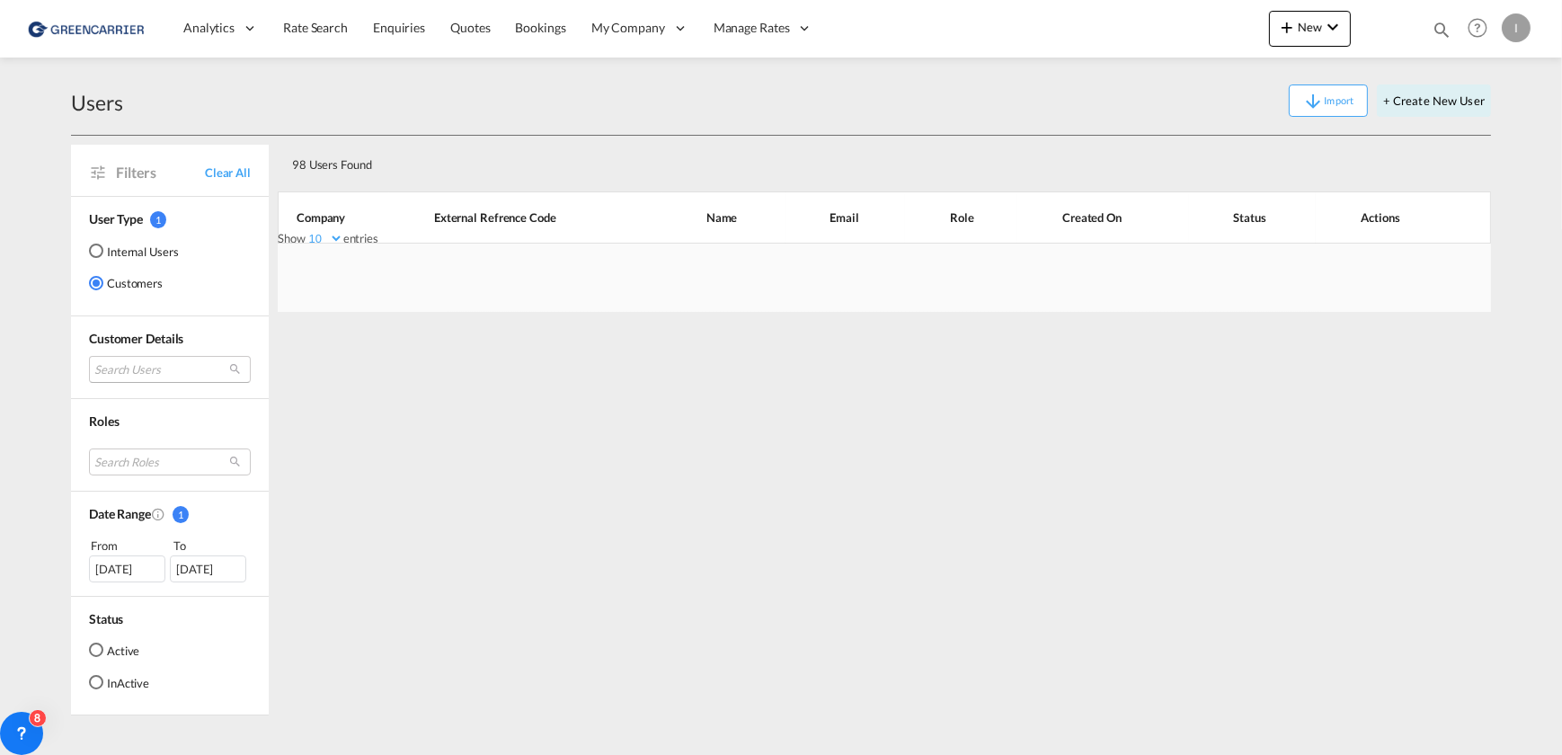
click at [154, 375] on md-select "Search Users" at bounding box center [170, 369] width 162 height 27
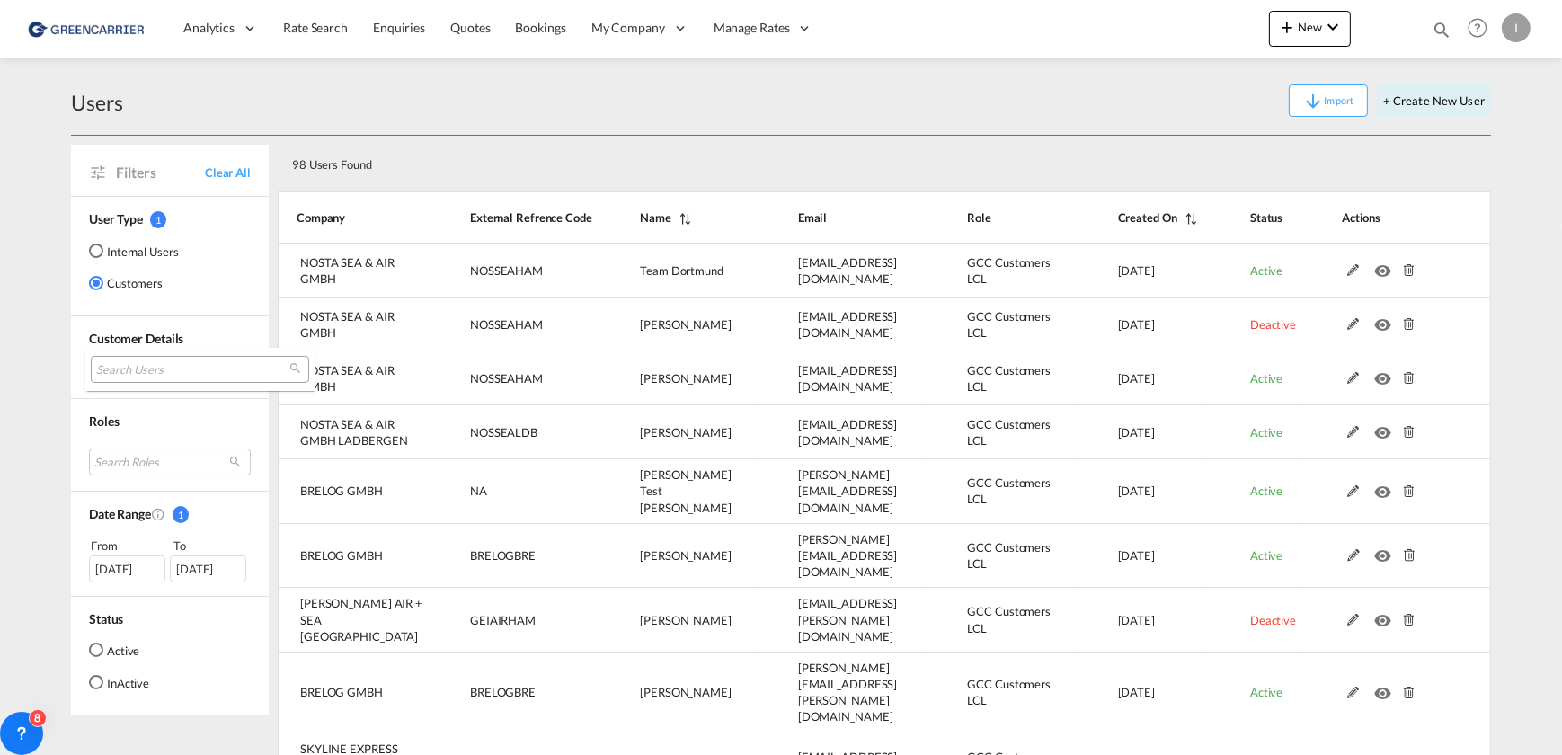
click at [179, 369] on input "search" at bounding box center [192, 370] width 193 height 16
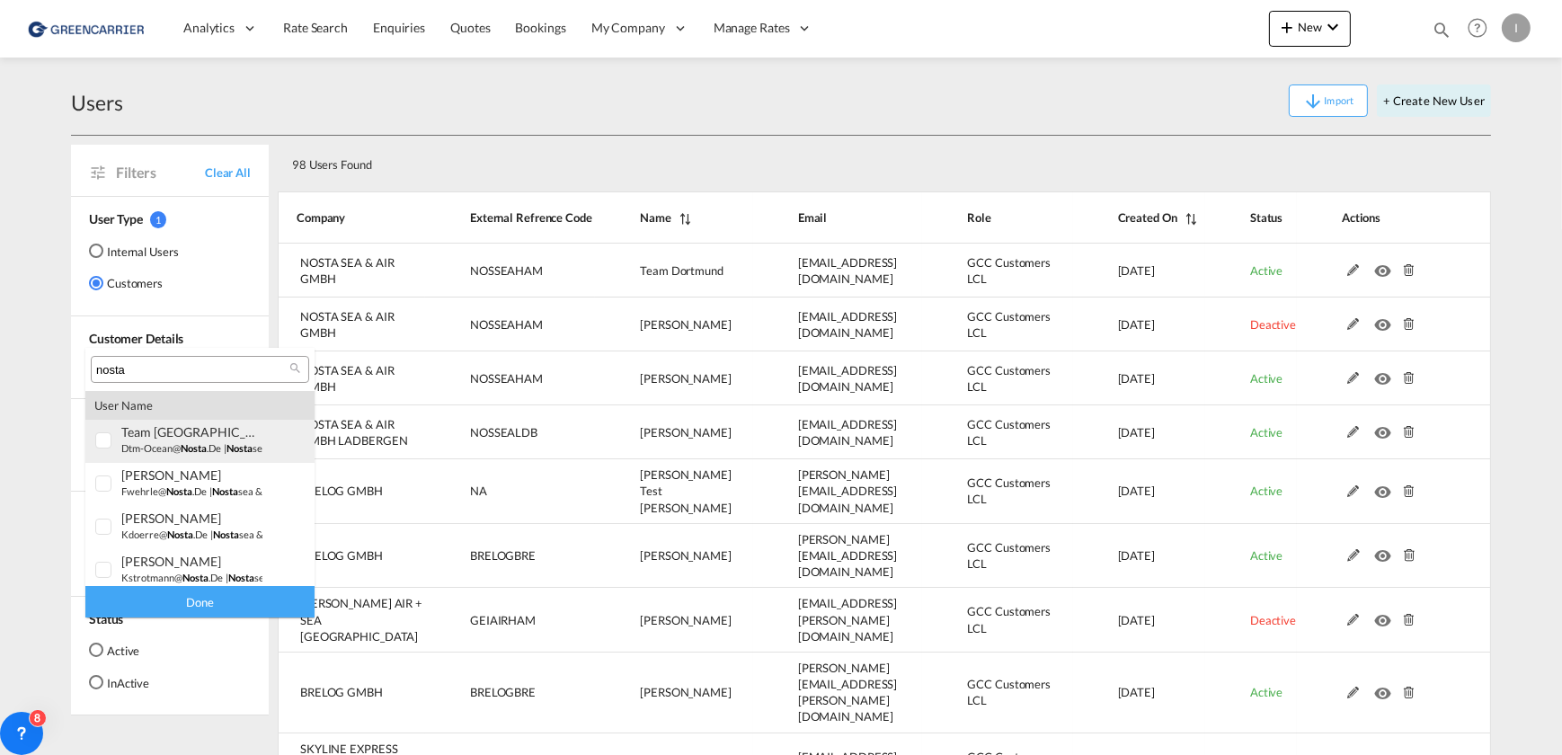
type input "nosta"
click at [100, 438] on div at bounding box center [104, 441] width 18 height 18
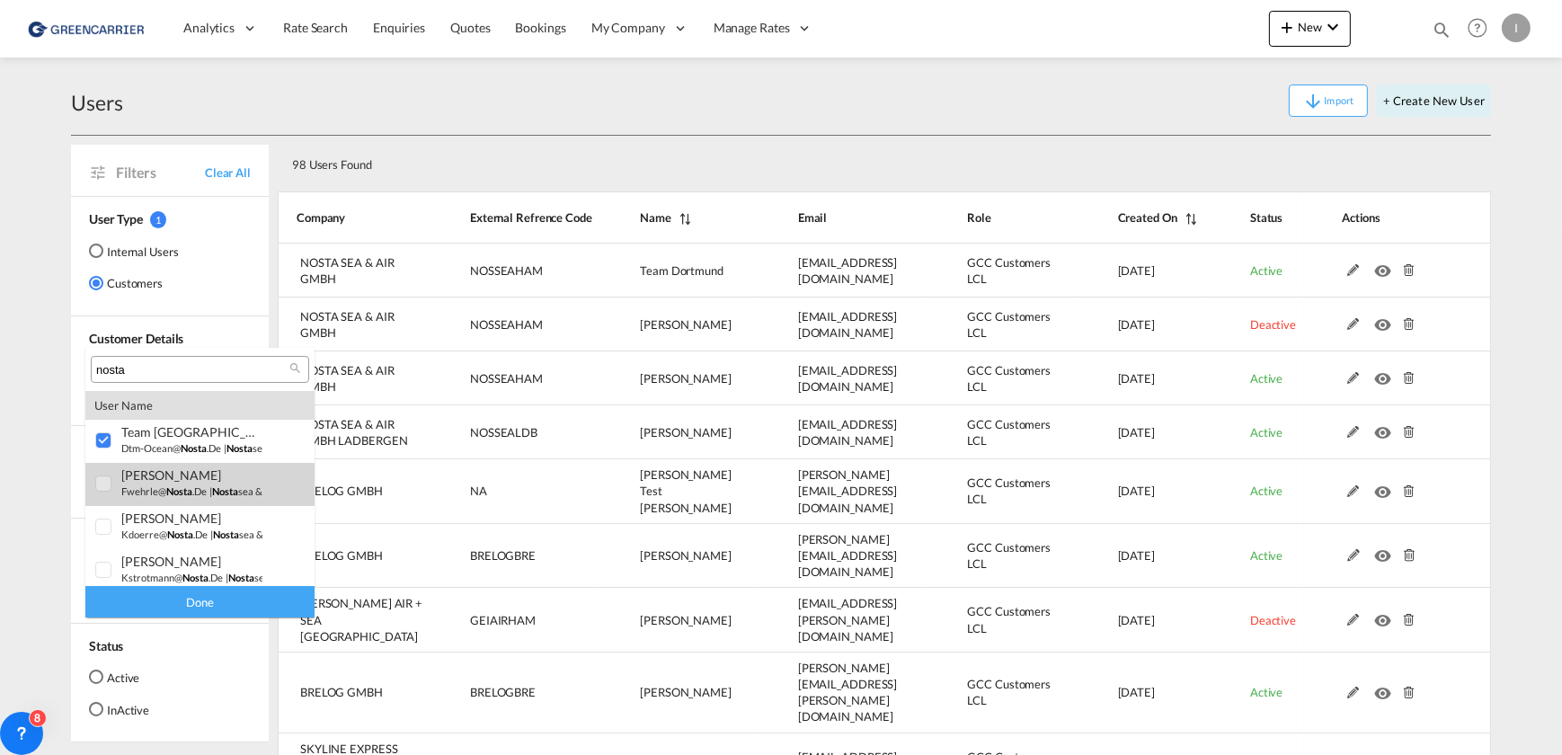
click at [101, 475] on div at bounding box center [104, 484] width 18 height 18
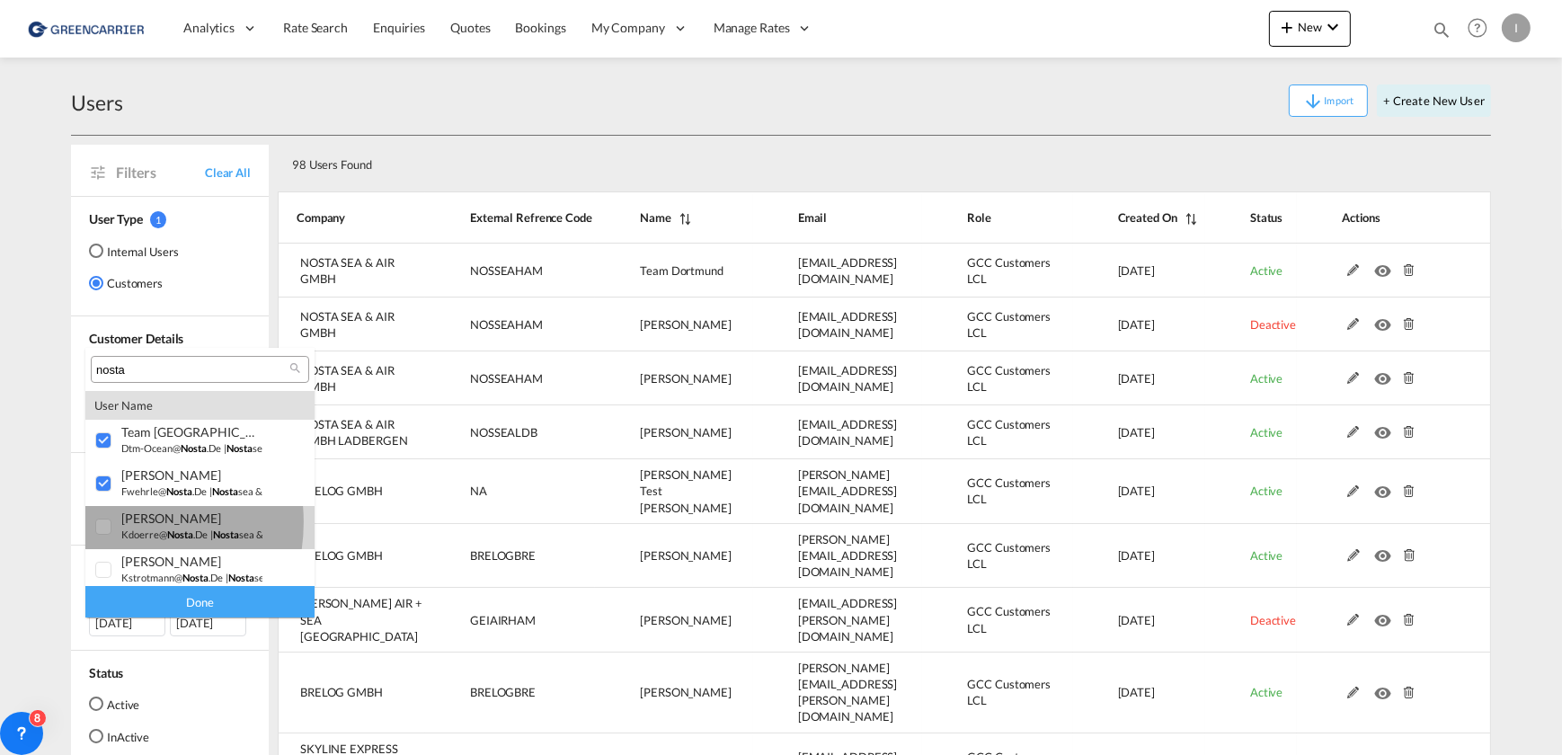
click at [109, 522] on div at bounding box center [104, 528] width 18 height 18
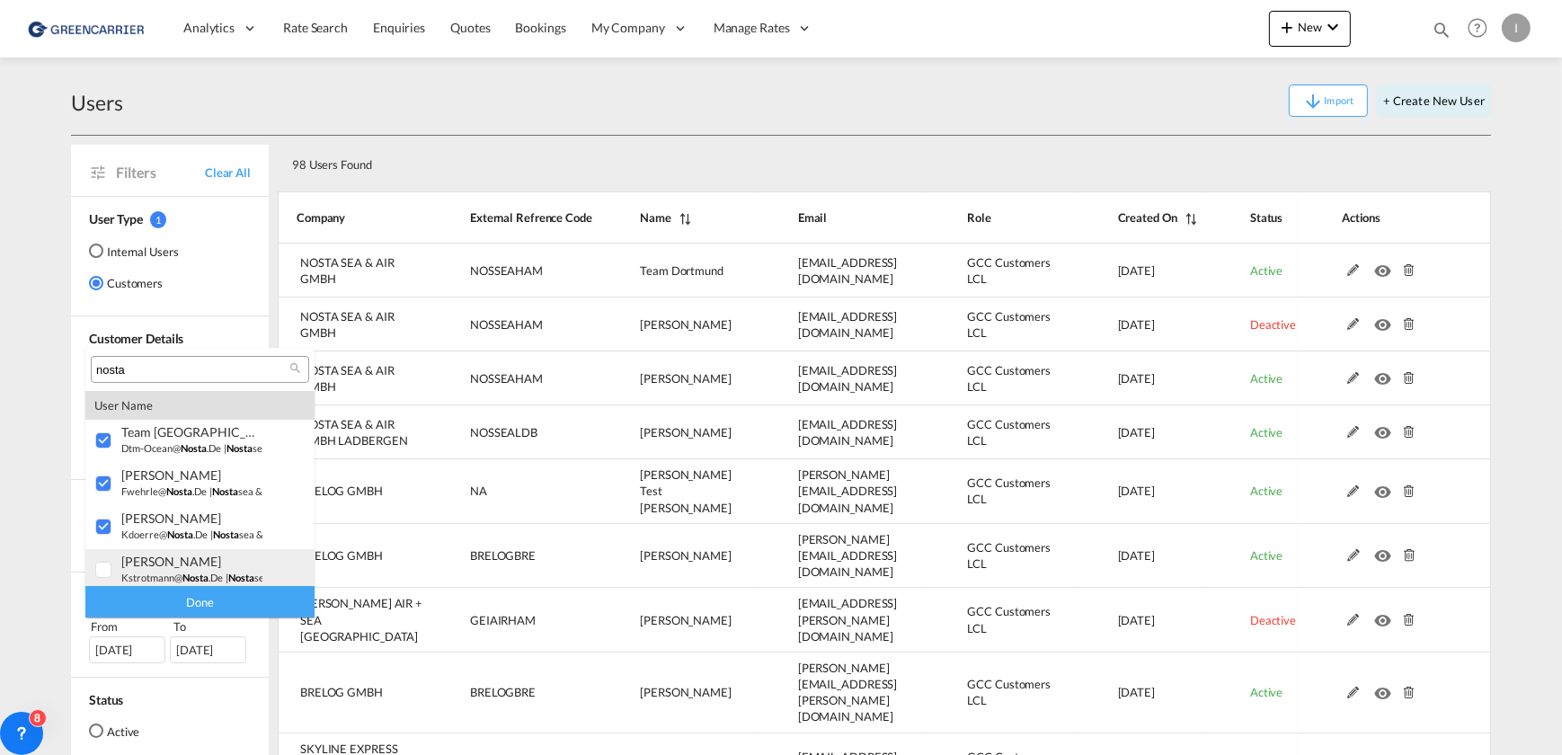
click at [107, 563] on div at bounding box center [104, 571] width 18 height 18
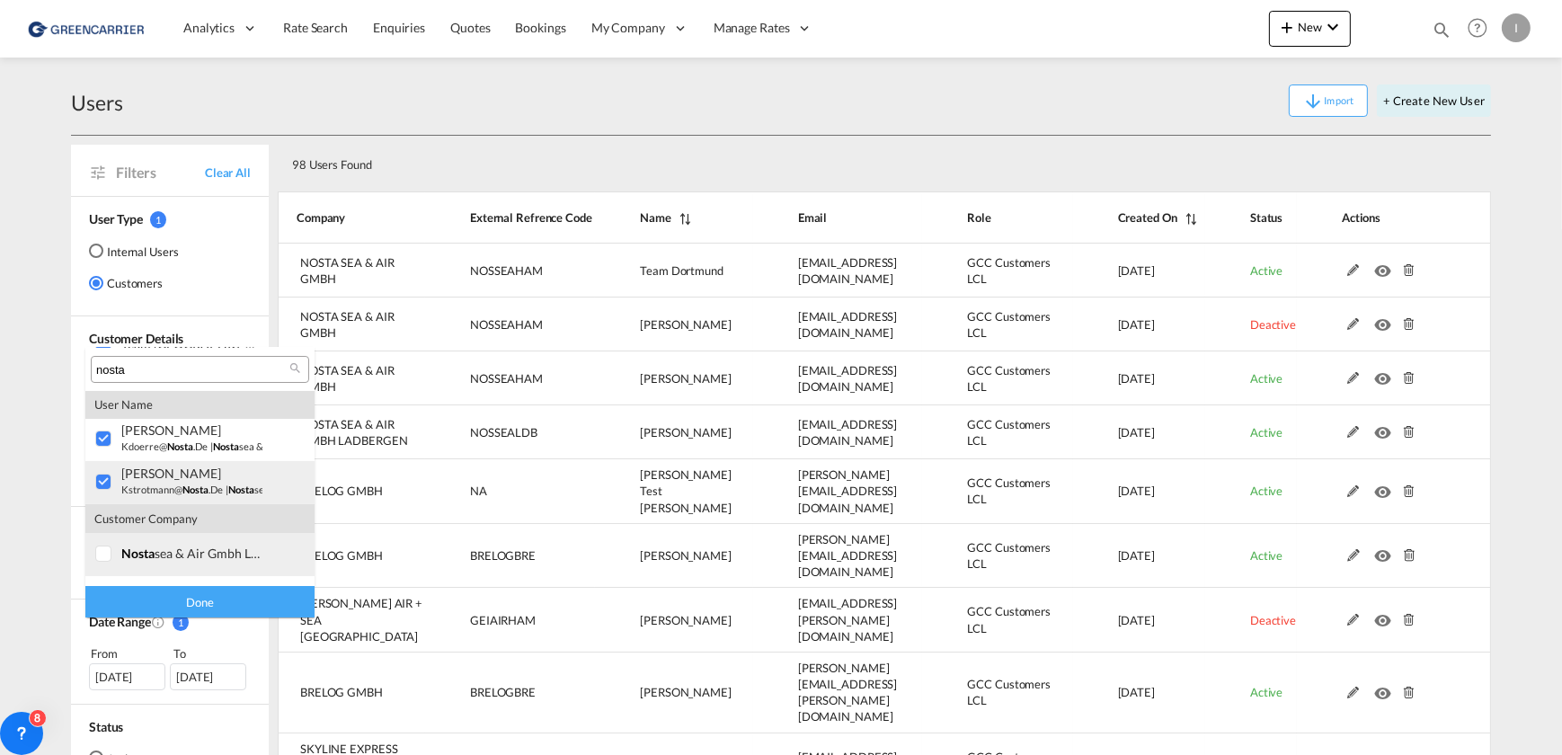
scroll to position [121, 0]
drag, startPoint x: 101, startPoint y: 516, endPoint x: 102, endPoint y: 535, distance: 18.9
click at [101, 518] on div at bounding box center [104, 521] width 18 height 18
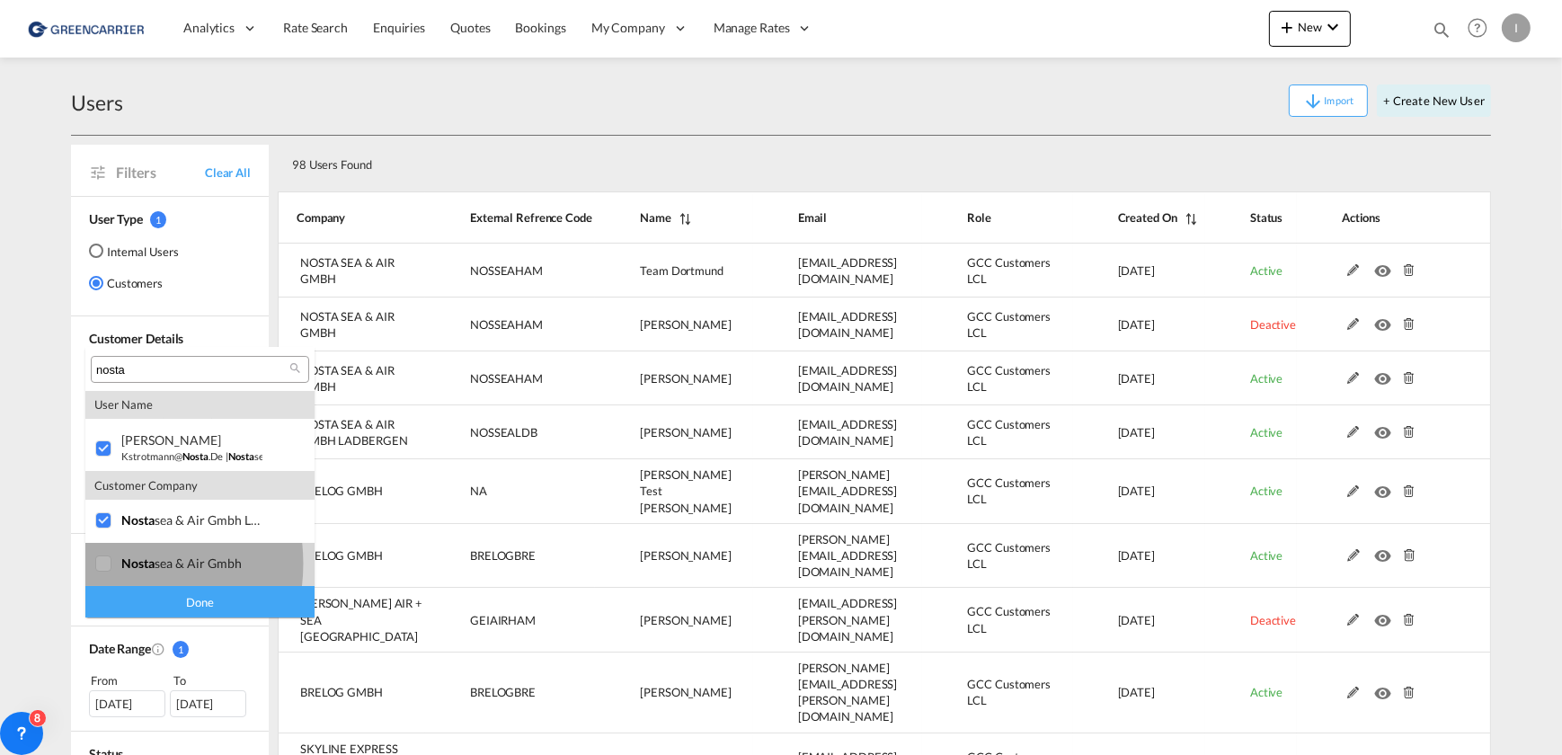
click at [107, 563] on div at bounding box center [104, 564] width 18 height 18
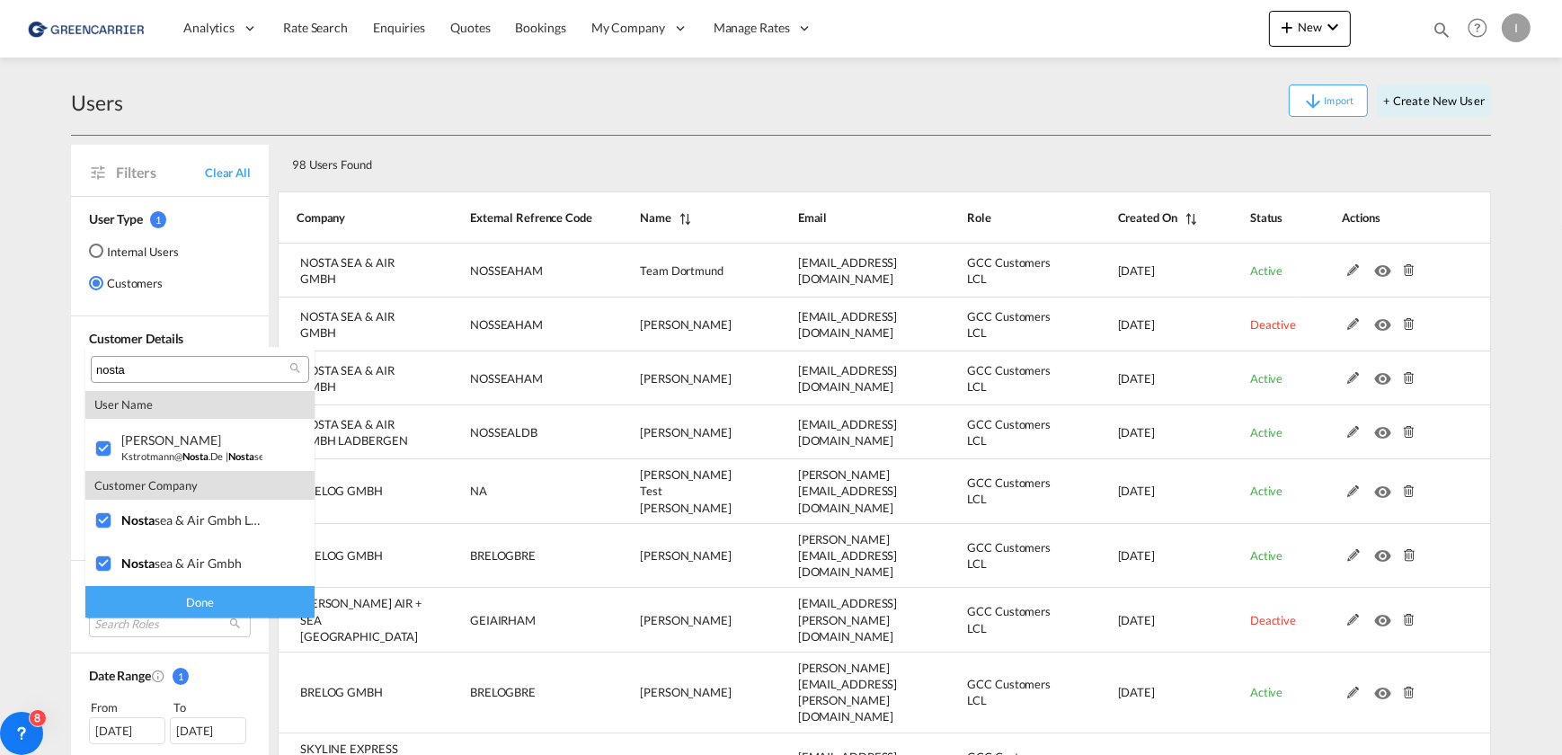
click at [222, 600] on div "Done" at bounding box center [199, 601] width 229 height 31
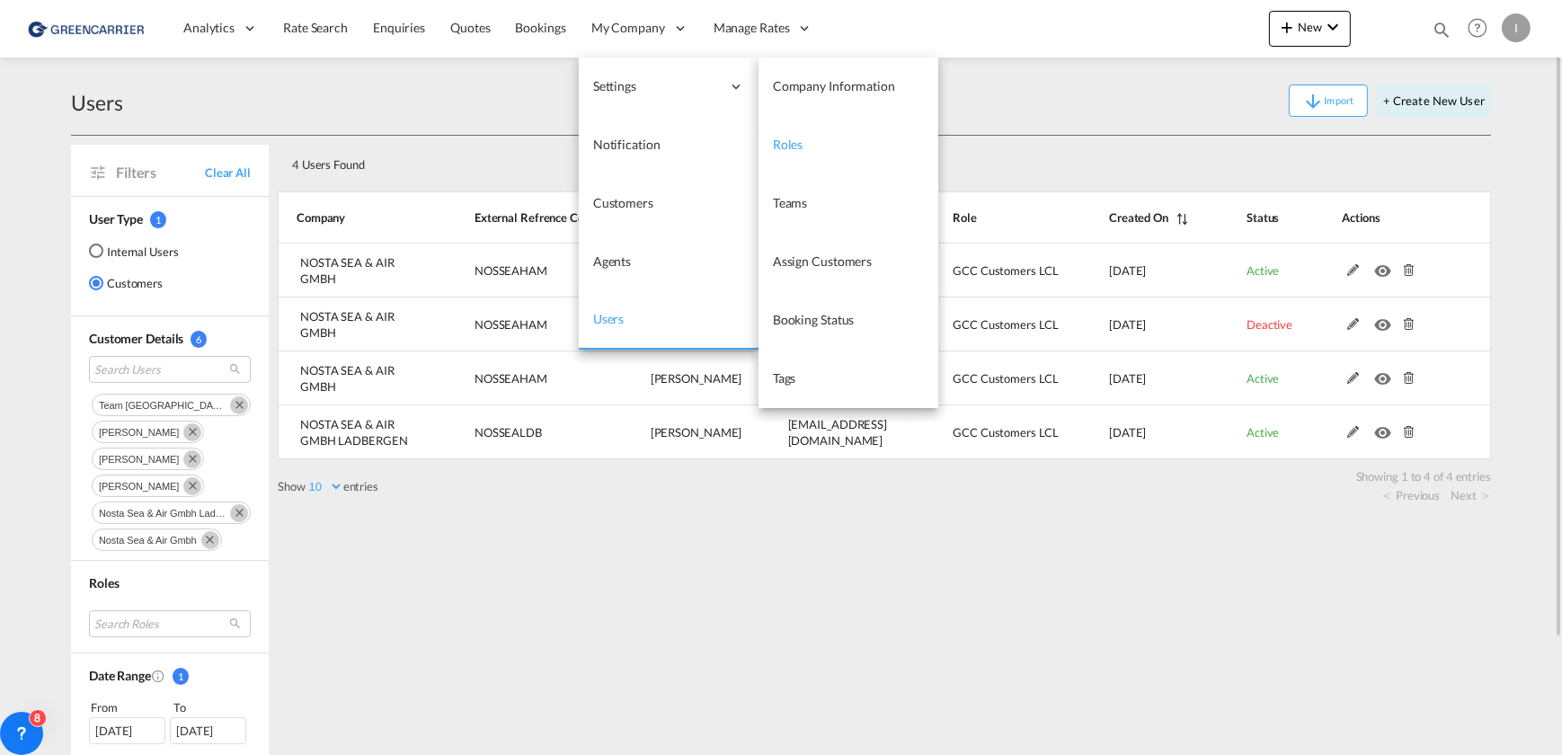
drag, startPoint x: 787, startPoint y: 142, endPoint x: 795, endPoint y: 147, distance: 9.3
click at [787, 142] on span "Roles" at bounding box center [788, 144] width 31 height 15
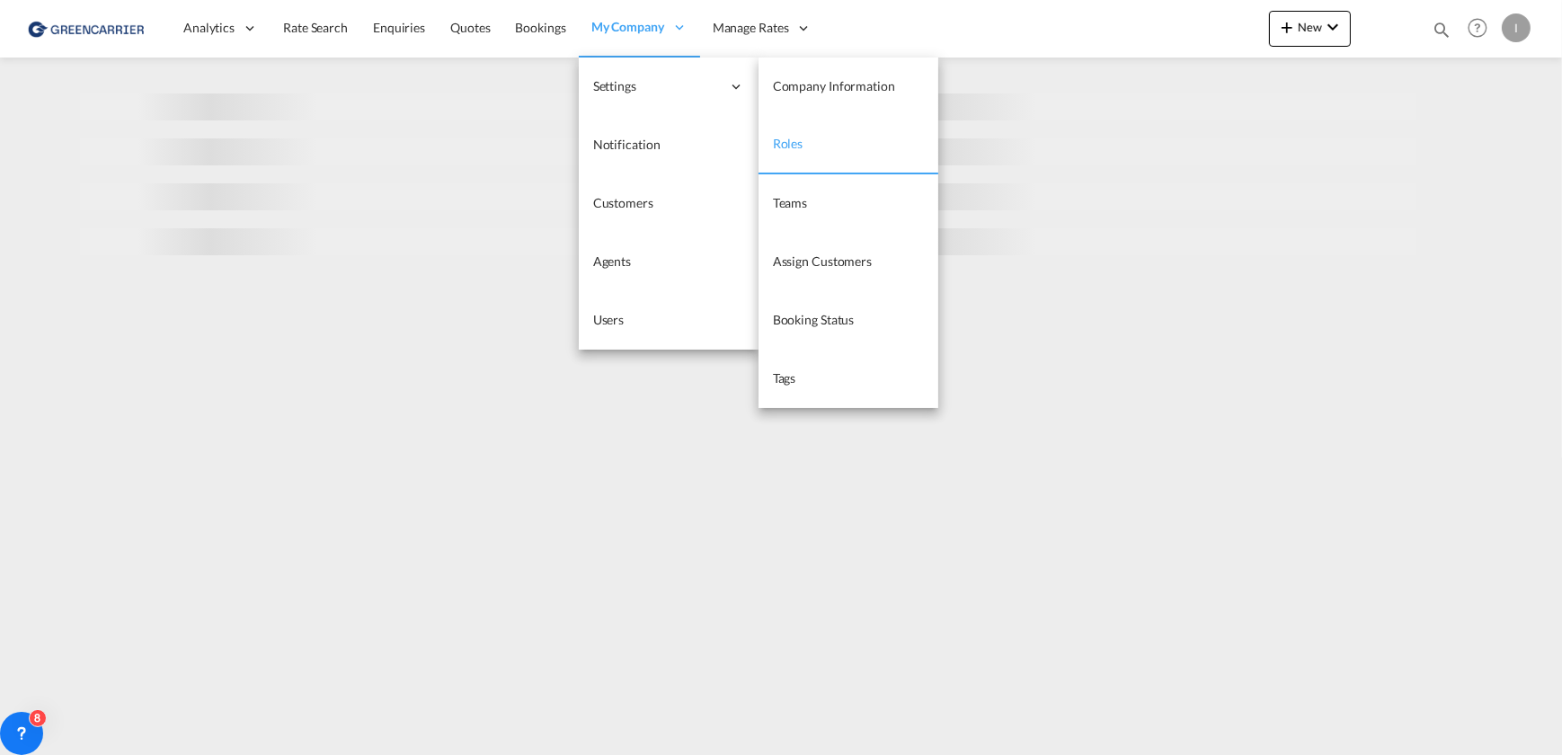
select select "10"
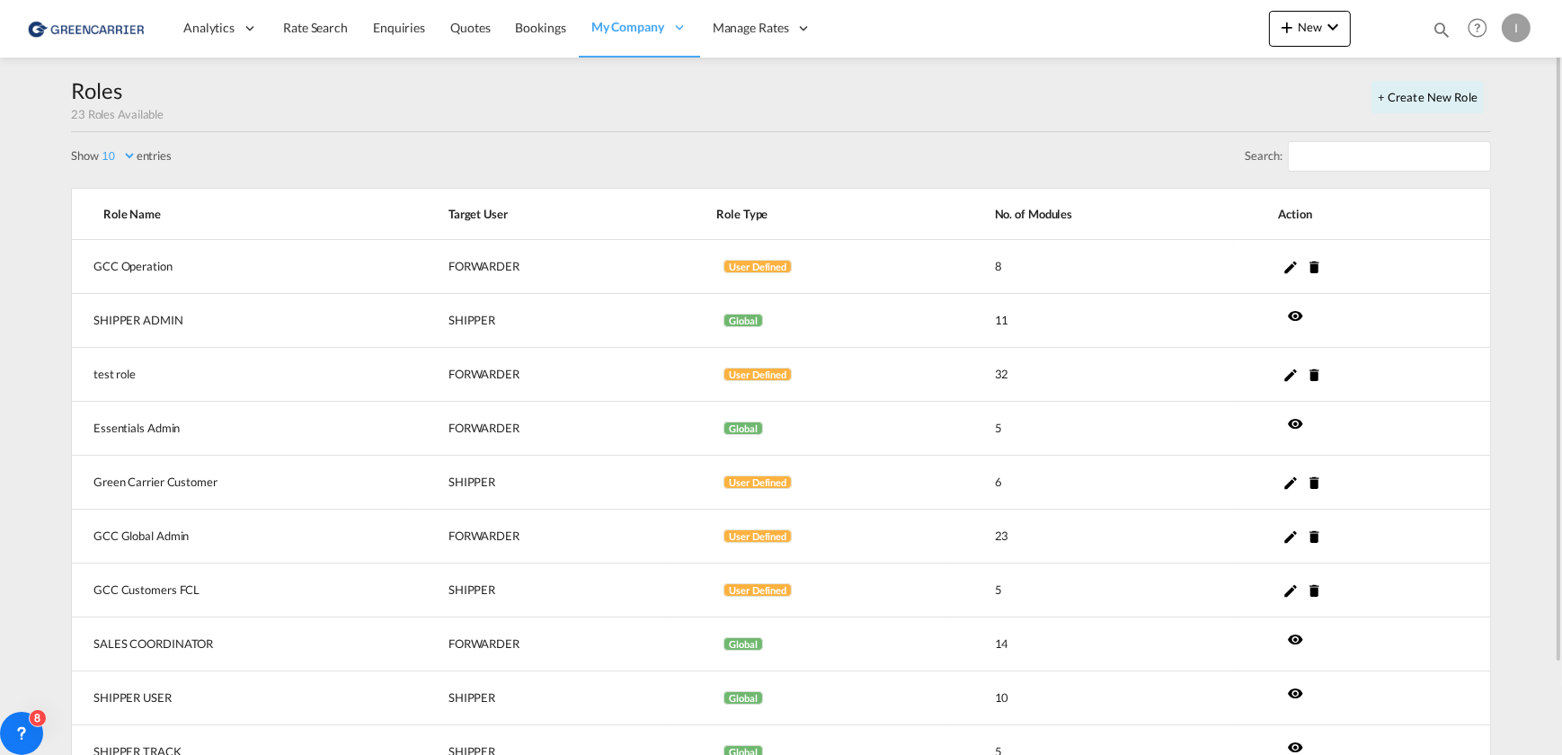
click at [287, 160] on div "Search:" at bounding box center [781, 160] width 1420 height 56
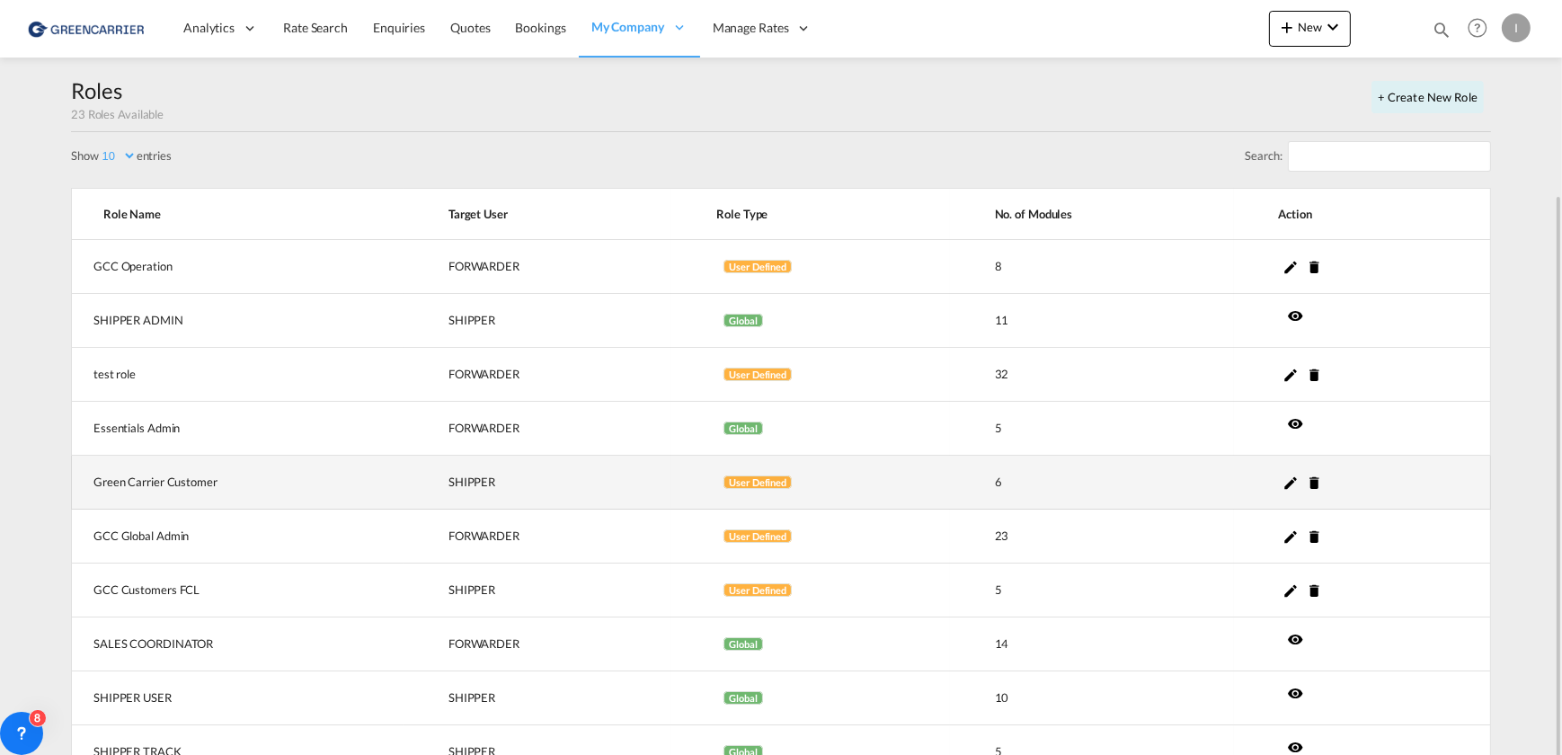
scroll to position [103, 0]
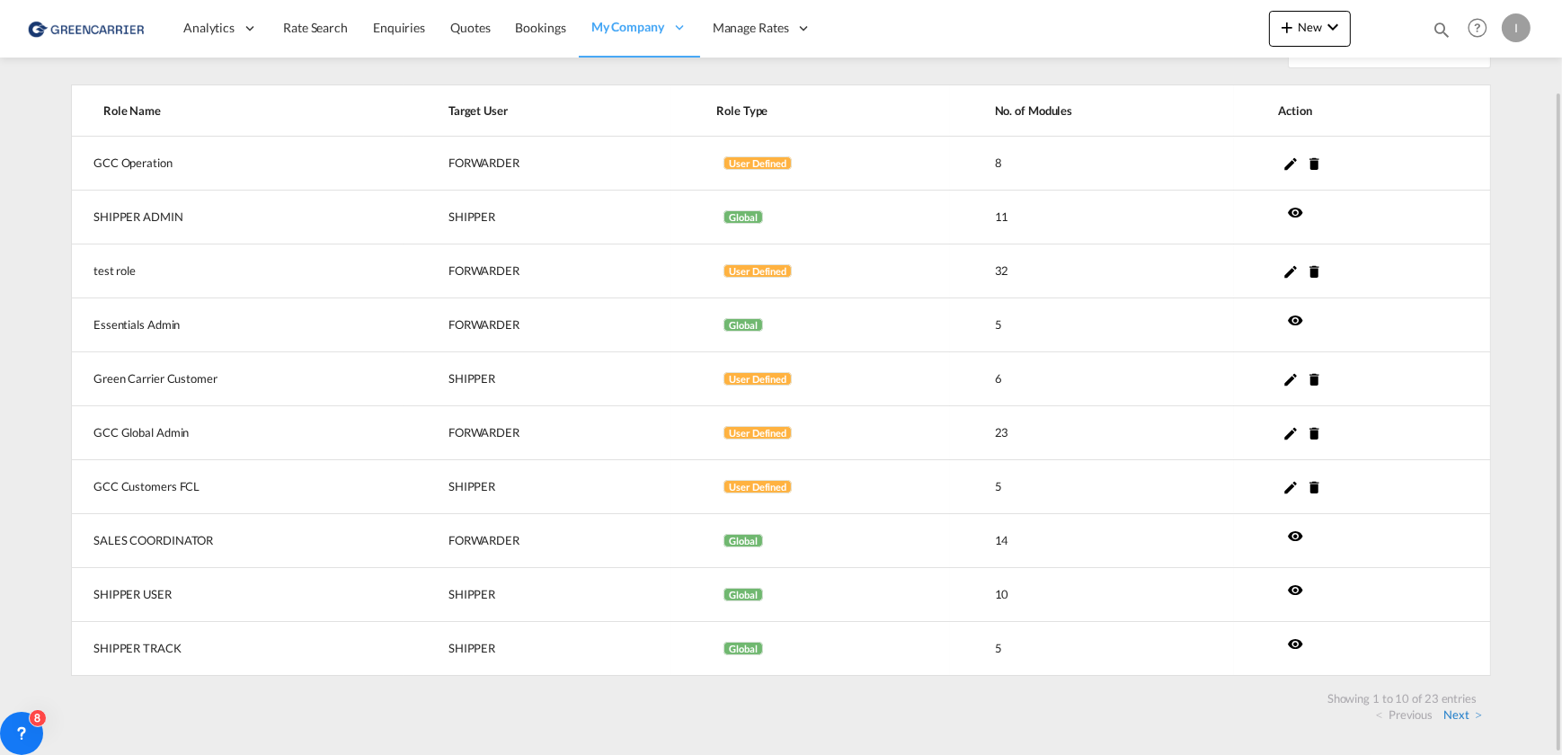
click at [1452, 715] on link "Next" at bounding box center [1463, 715] width 39 height 16
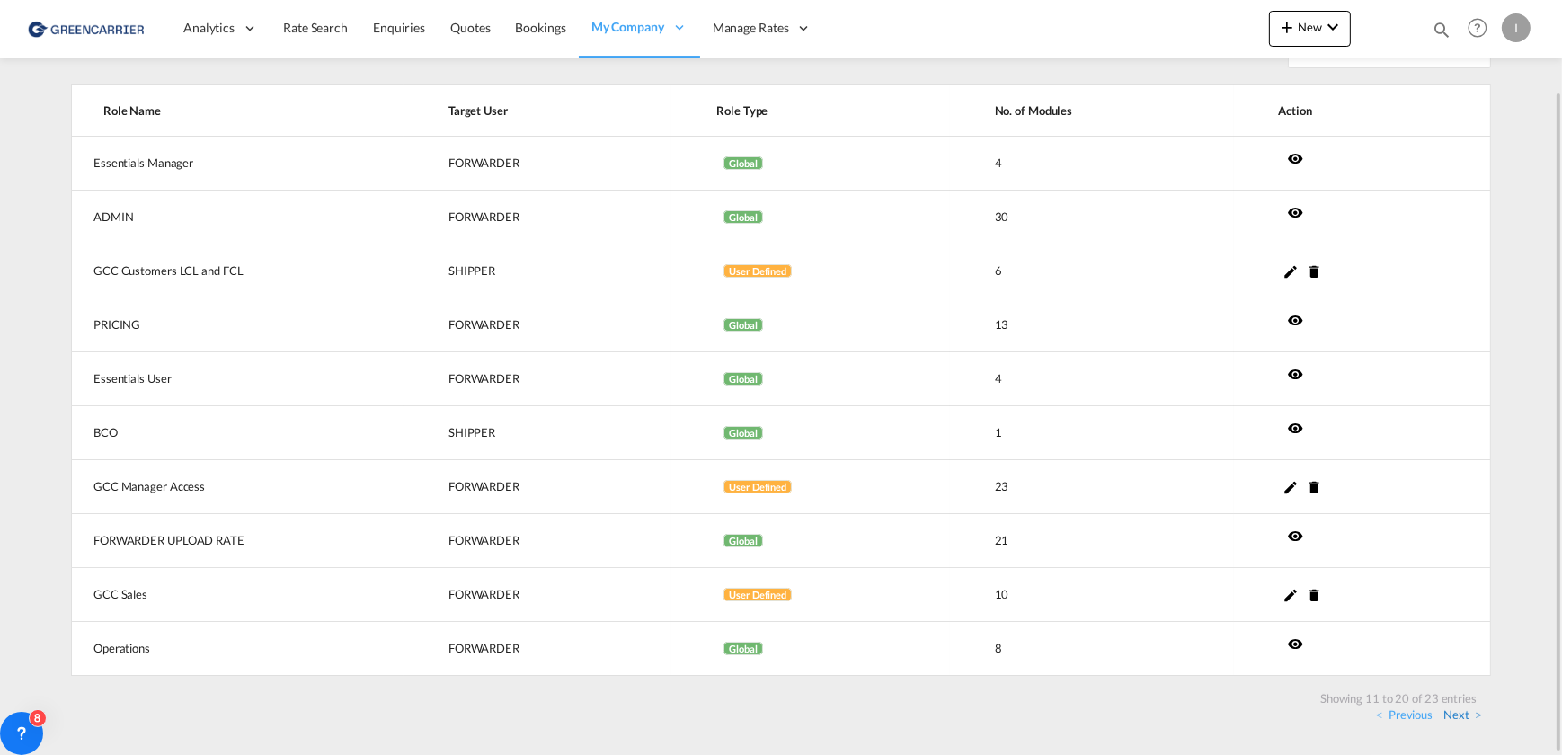
click at [1457, 718] on link "Next" at bounding box center [1463, 715] width 39 height 16
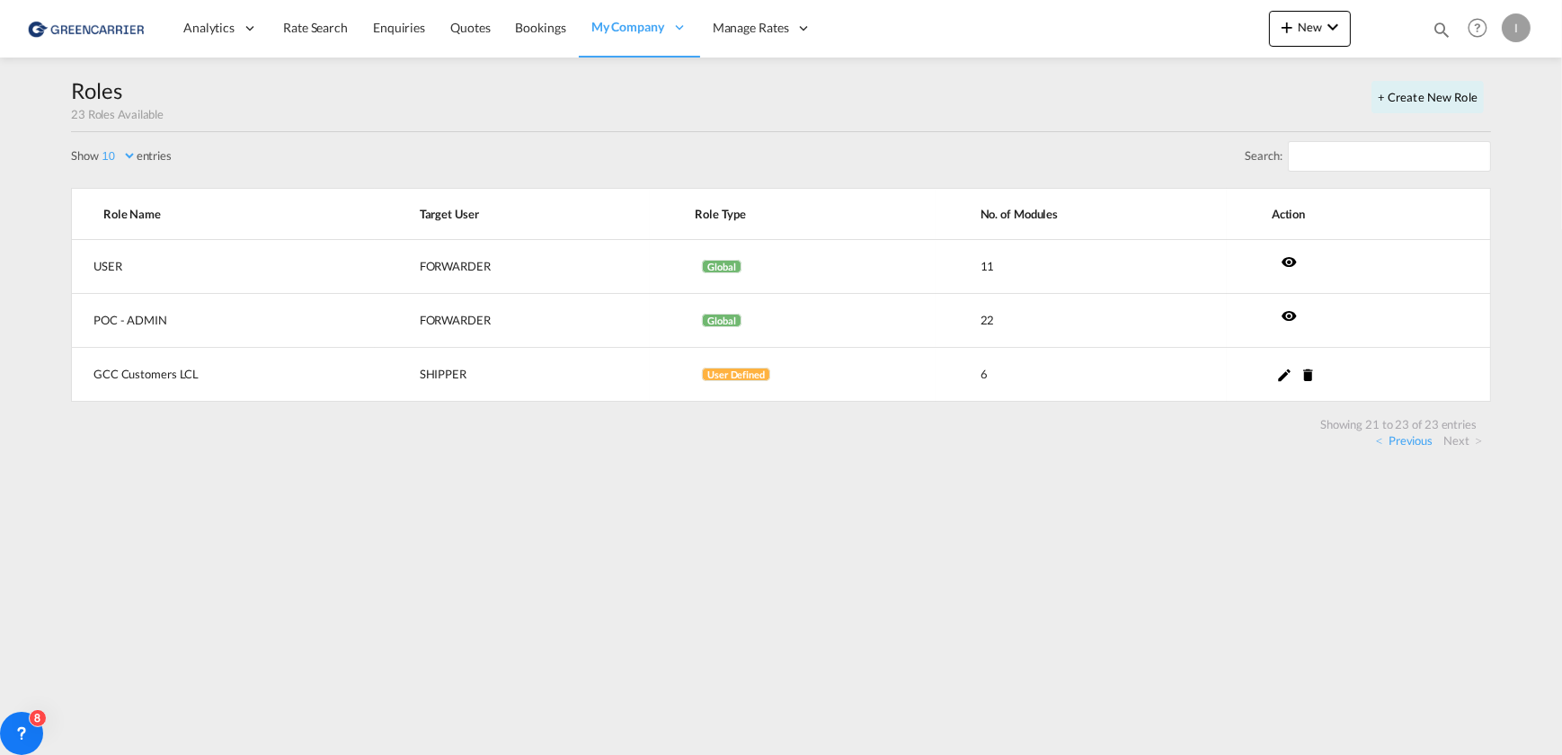
scroll to position [0, 0]
click at [1420, 440] on link "Previous" at bounding box center [1404, 440] width 57 height 16
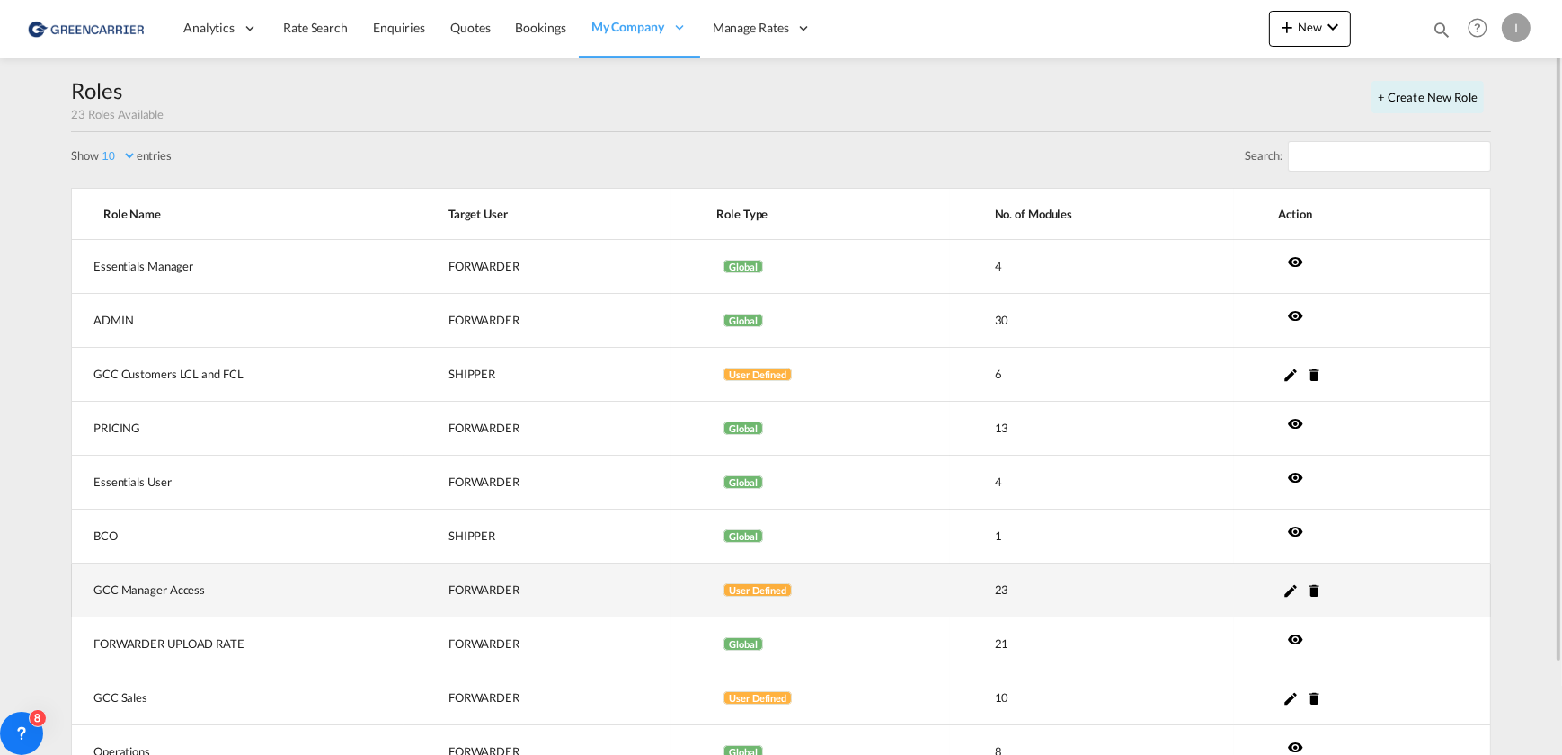
click at [1289, 584] on md-icon "icon-pencil" at bounding box center [1292, 590] width 16 height 16
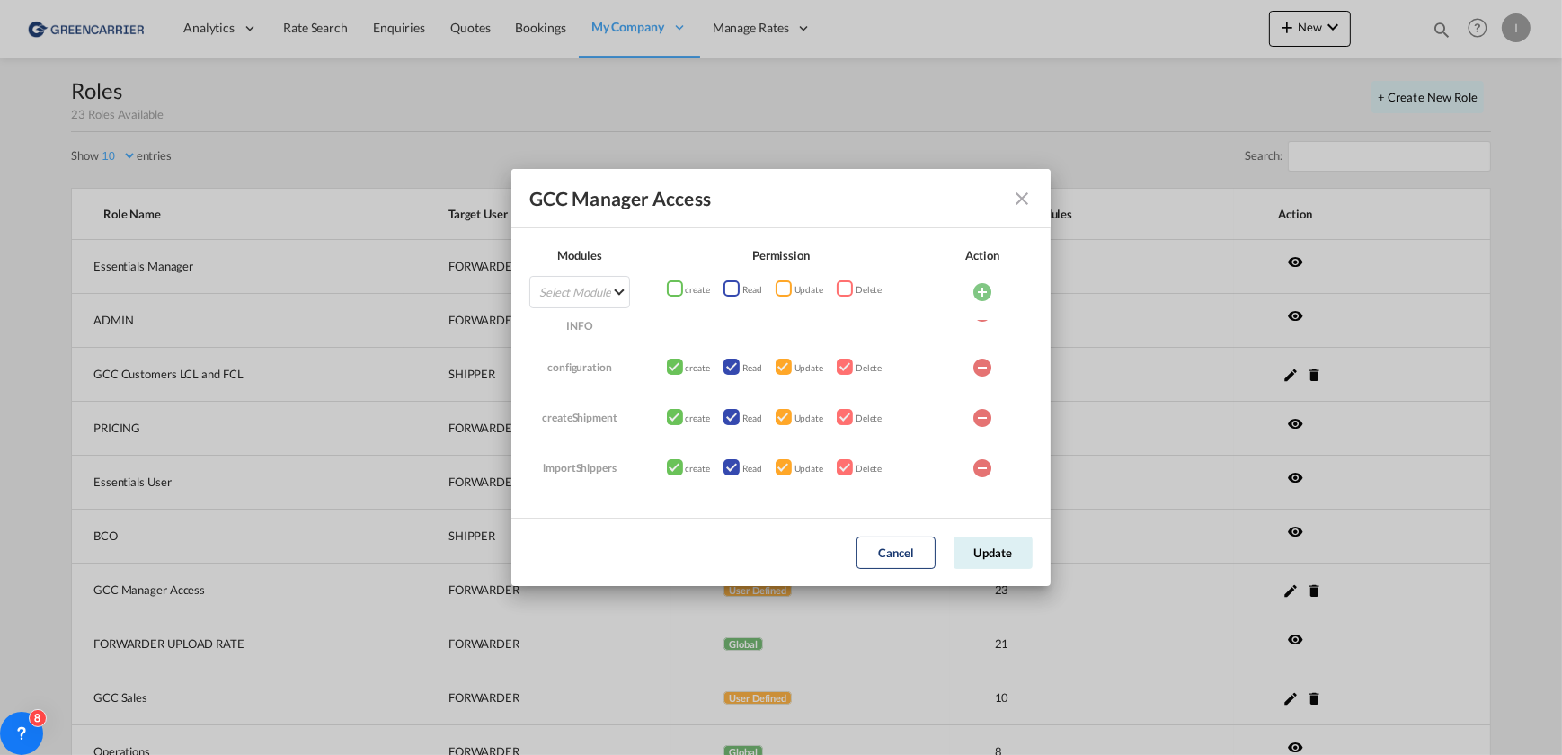
scroll to position [244, 0]
click at [1021, 193] on md-icon "icon-close fg-AAA8AD" at bounding box center [1022, 199] width 22 height 22
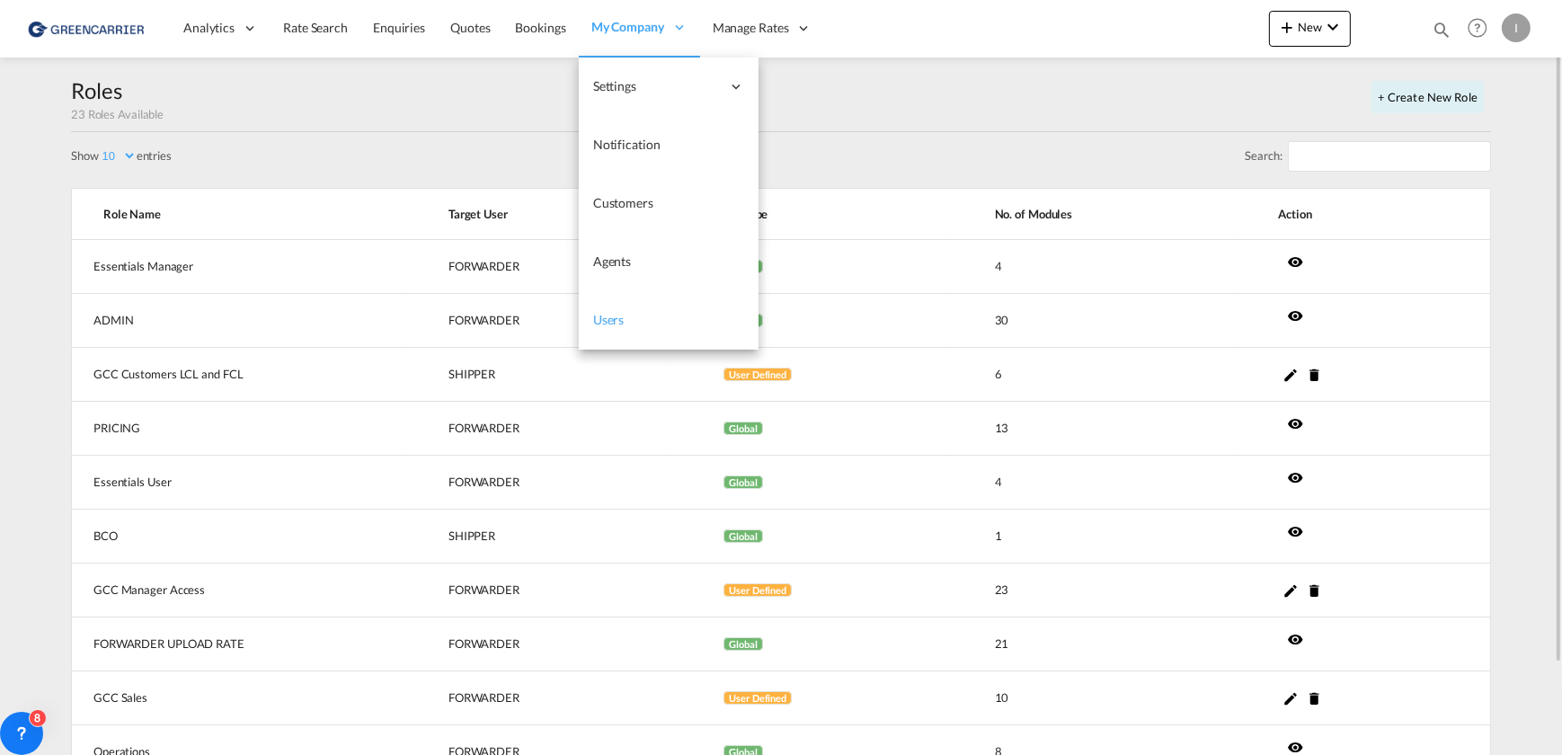
click at [594, 322] on span "Users" at bounding box center [608, 319] width 31 height 15
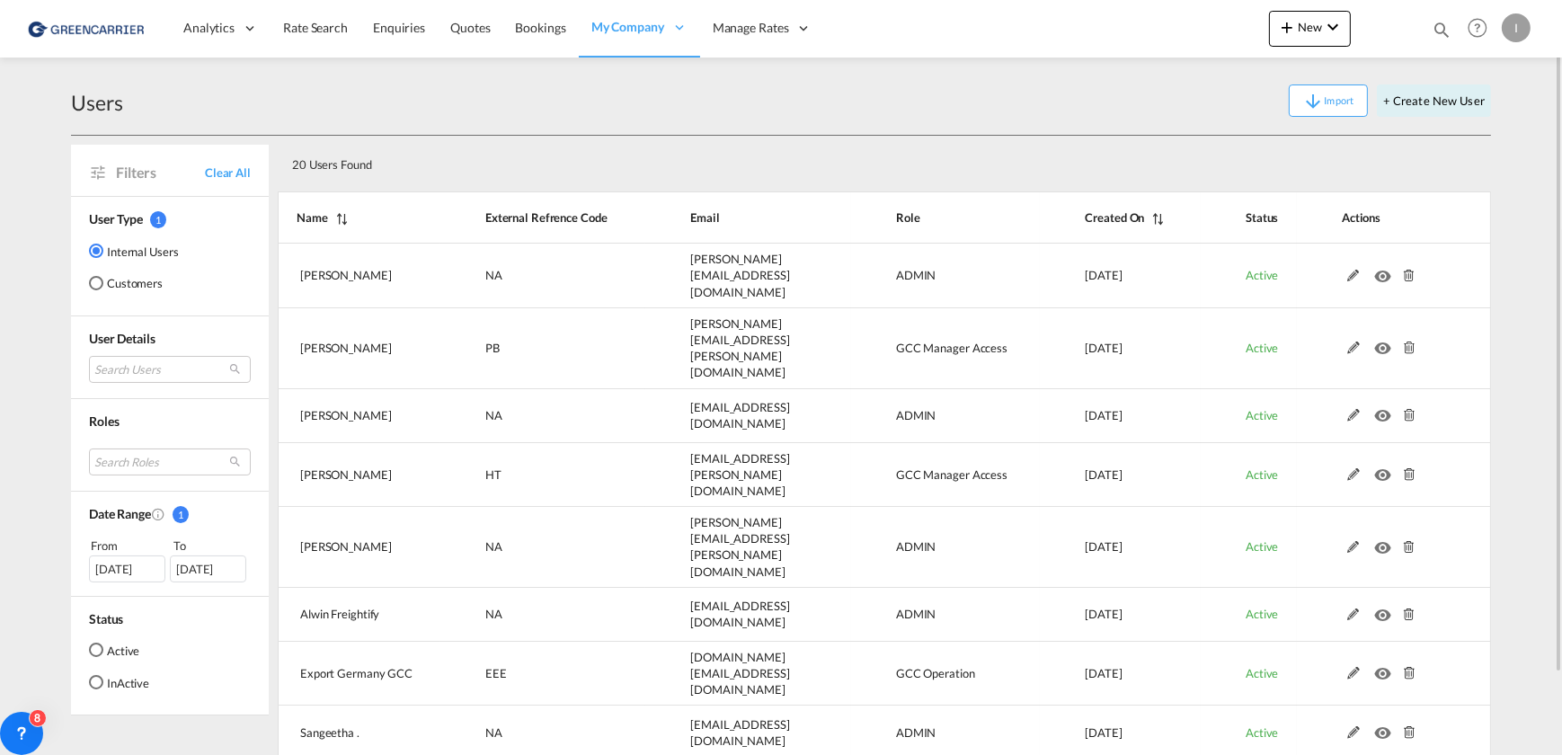
click at [93, 286] on div "Customers" at bounding box center [96, 283] width 14 height 14
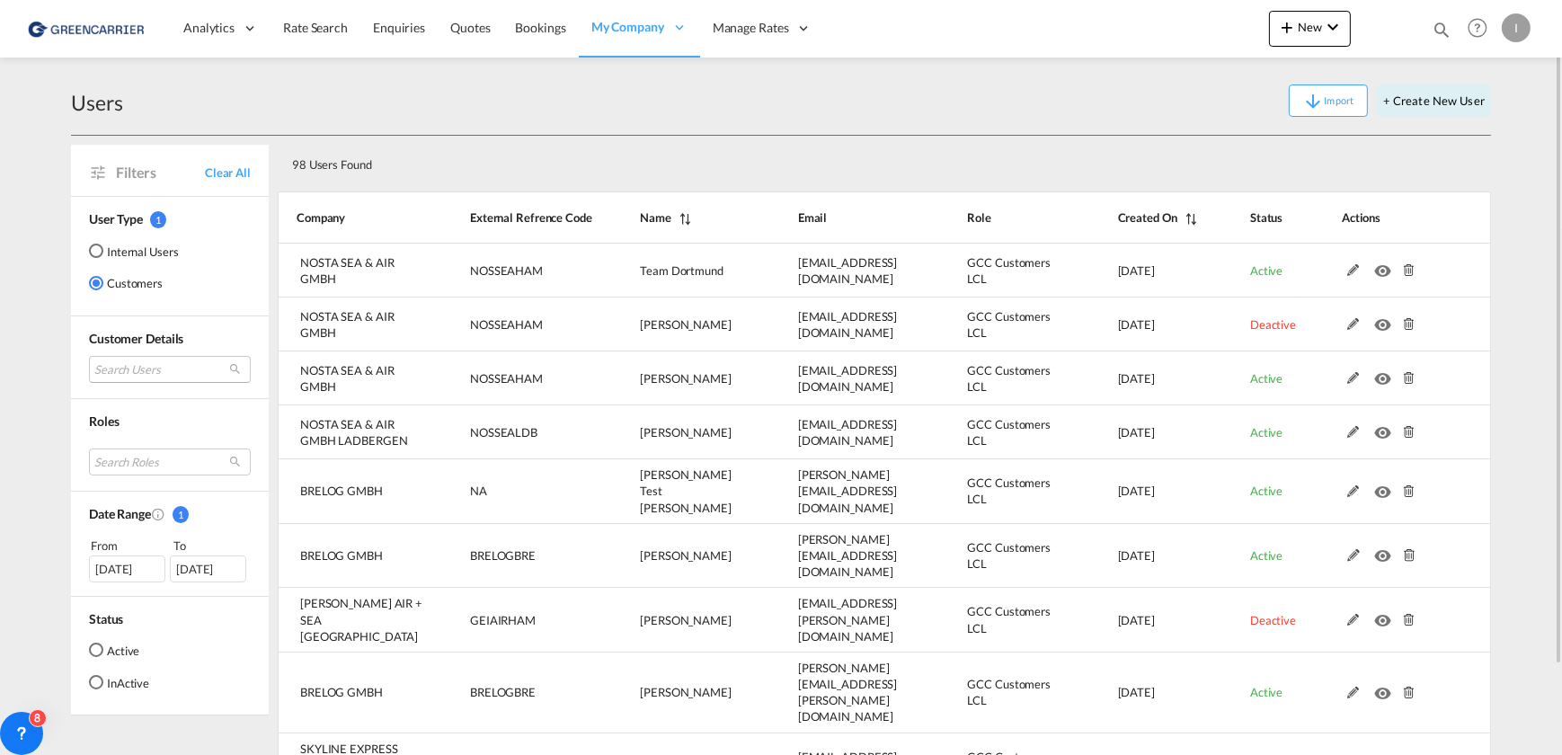
click at [128, 363] on md-select "Search Users user name user team Dortmund dtm-ocean@nosta.de | nosta sea & air …" at bounding box center [170, 369] width 162 height 27
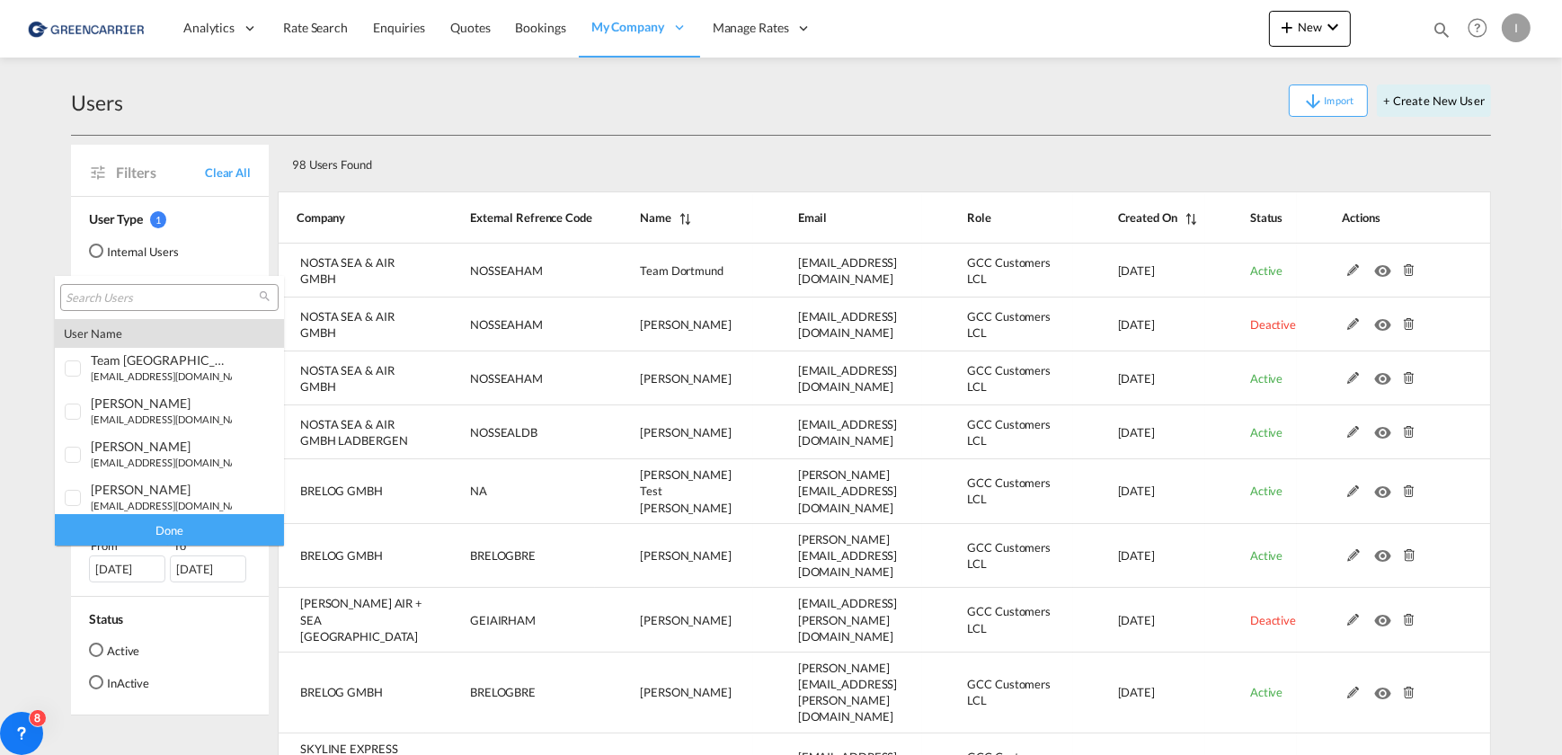
click at [37, 404] on md-backdrop at bounding box center [781, 377] width 1562 height 755
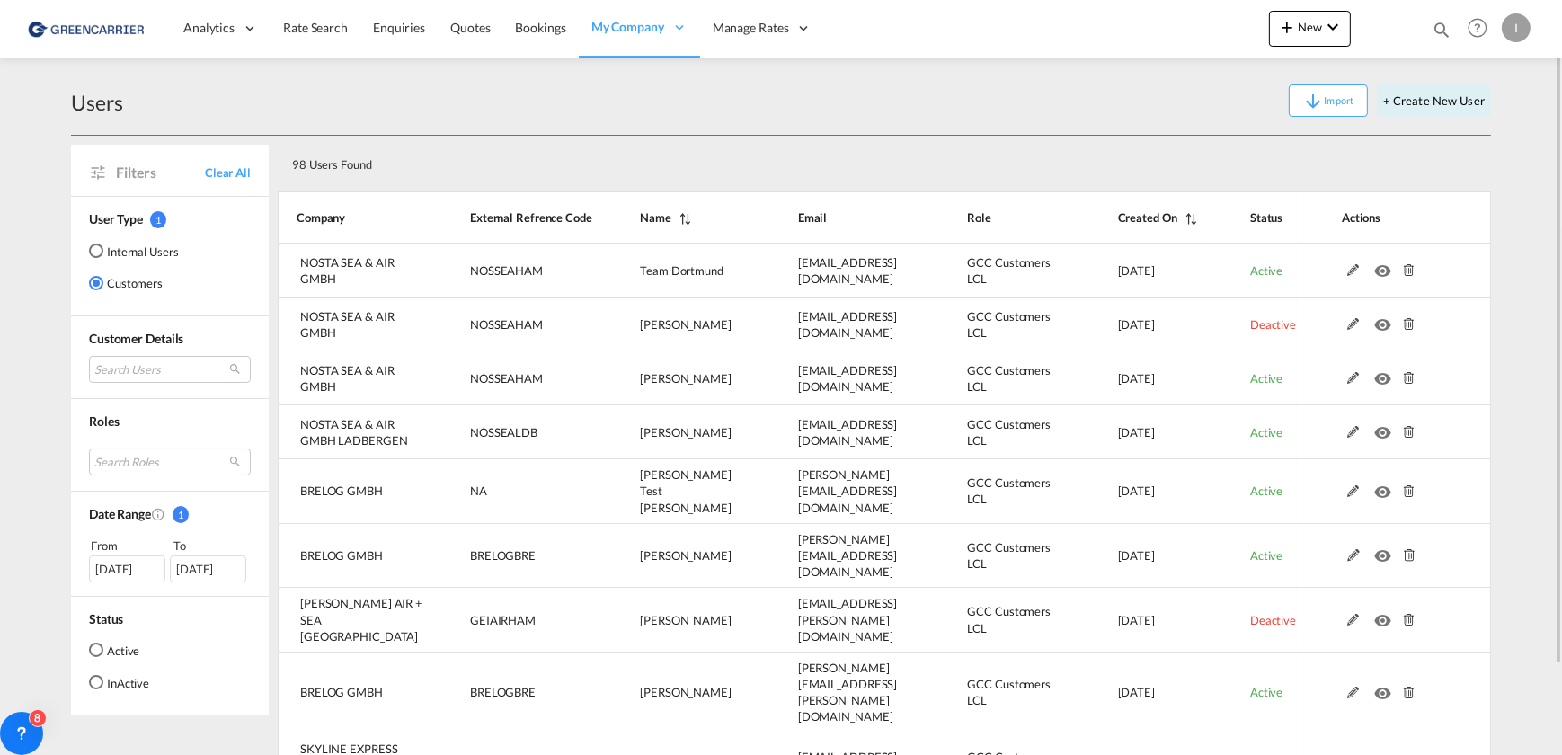
click at [93, 649] on div "Active" at bounding box center [96, 650] width 14 height 14
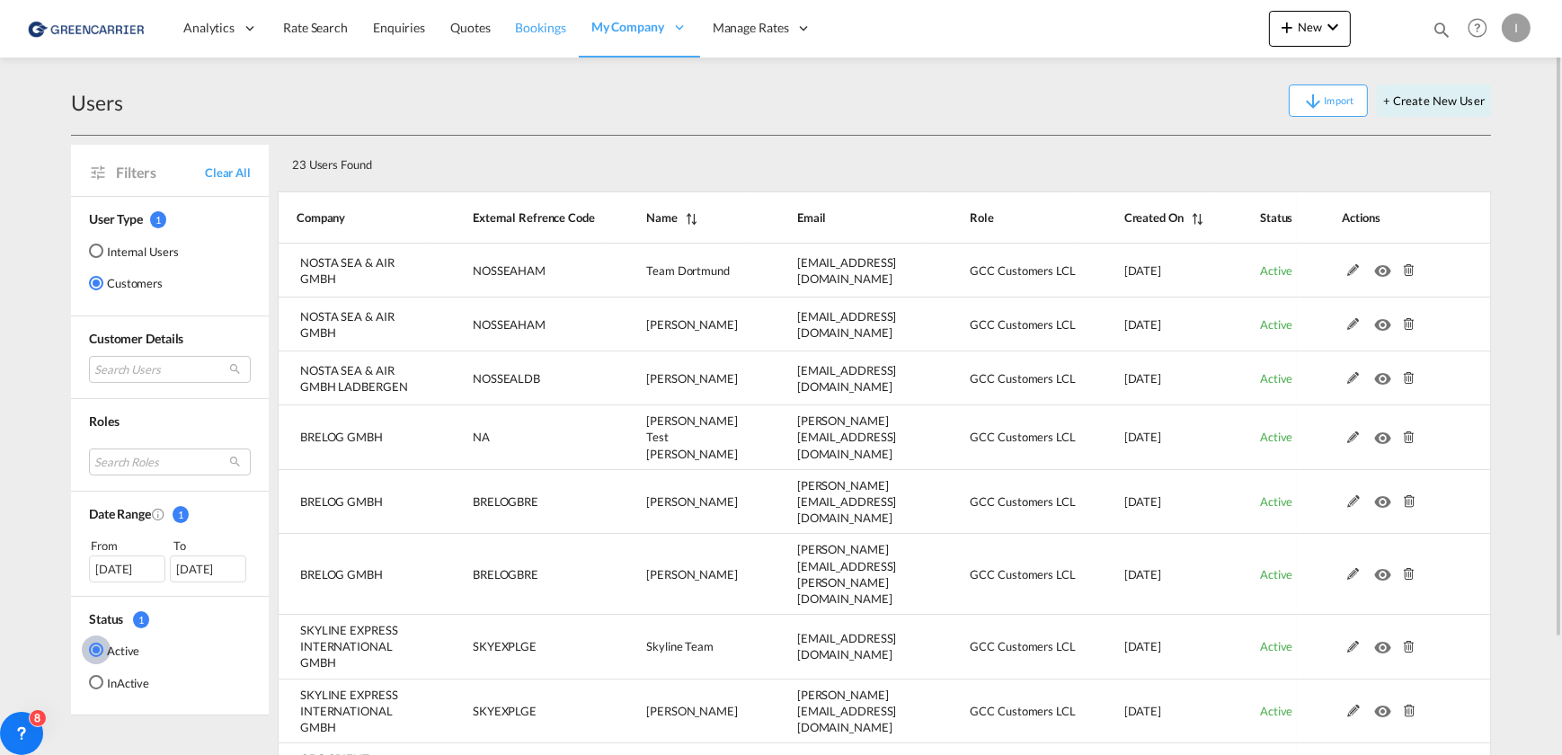
drag, startPoint x: 555, startPoint y: 13, endPoint x: 538, endPoint y: 40, distance: 32.2
click at [555, 13] on link "Bookings" at bounding box center [541, 28] width 76 height 58
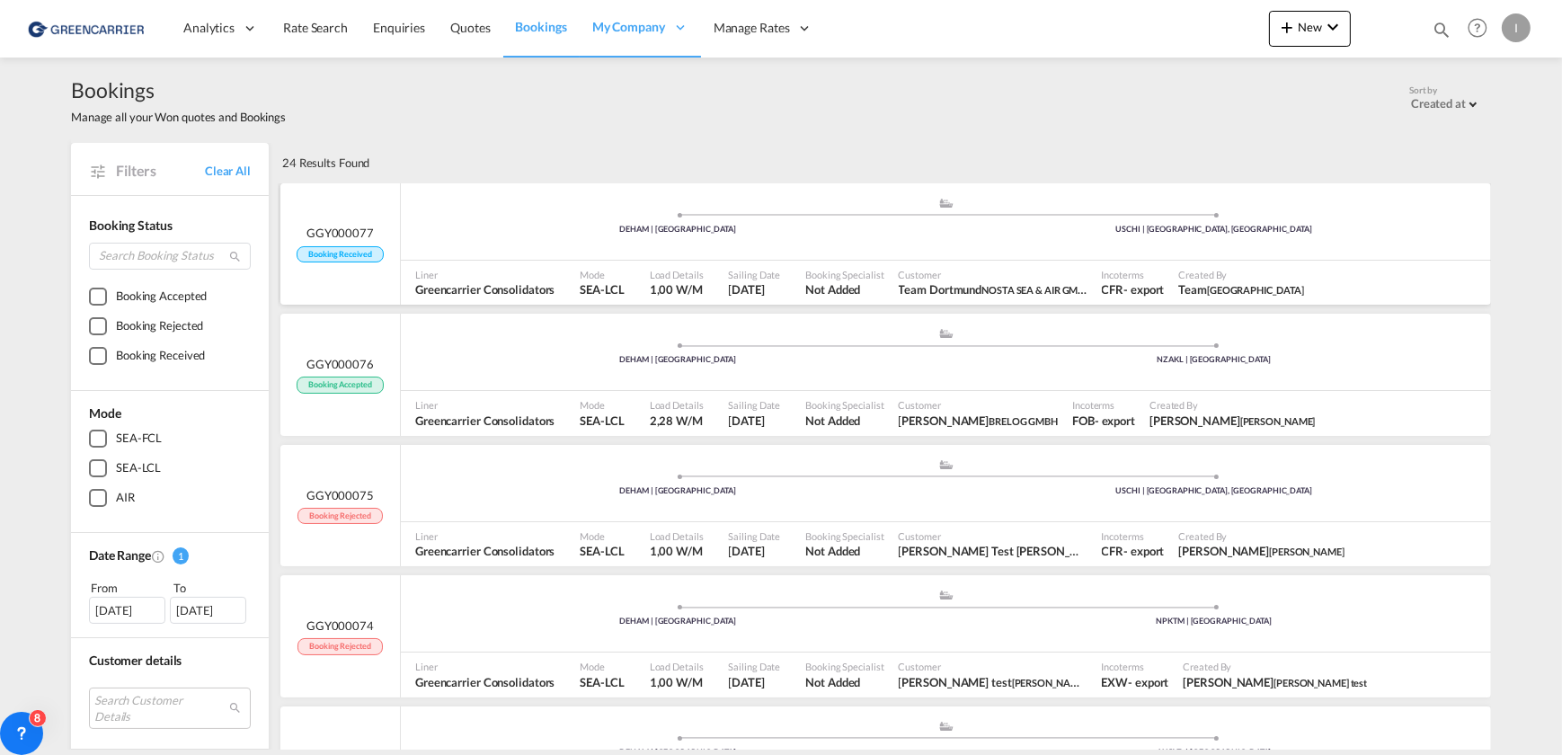
click at [467, 261] on div "Liner Greencarrier Consolidators" at bounding box center [490, 283] width 164 height 45
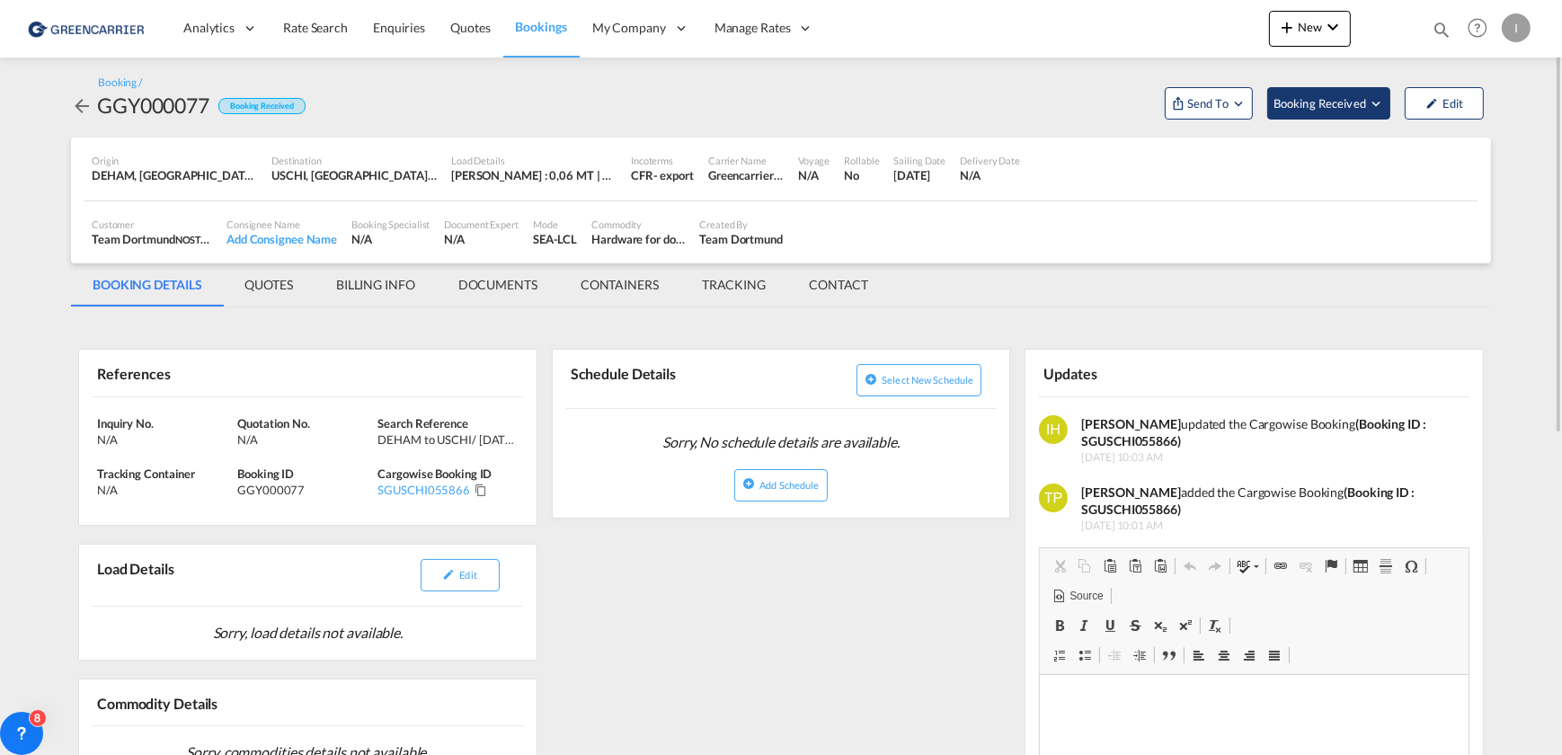
click at [1334, 111] on span "Booking Received" at bounding box center [1321, 103] width 94 height 18
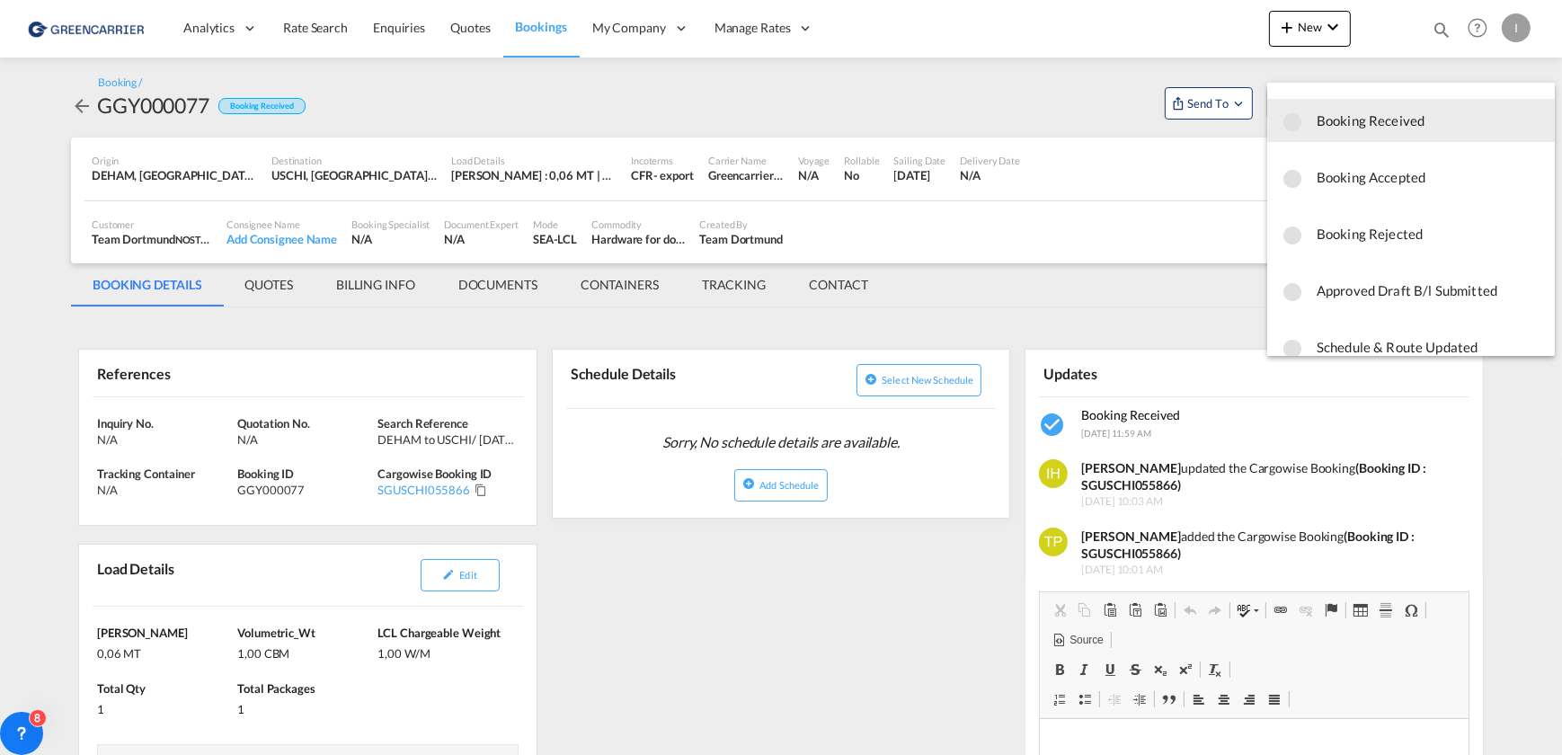
click at [1378, 173] on span "Booking Accepted" at bounding box center [1429, 177] width 224 height 32
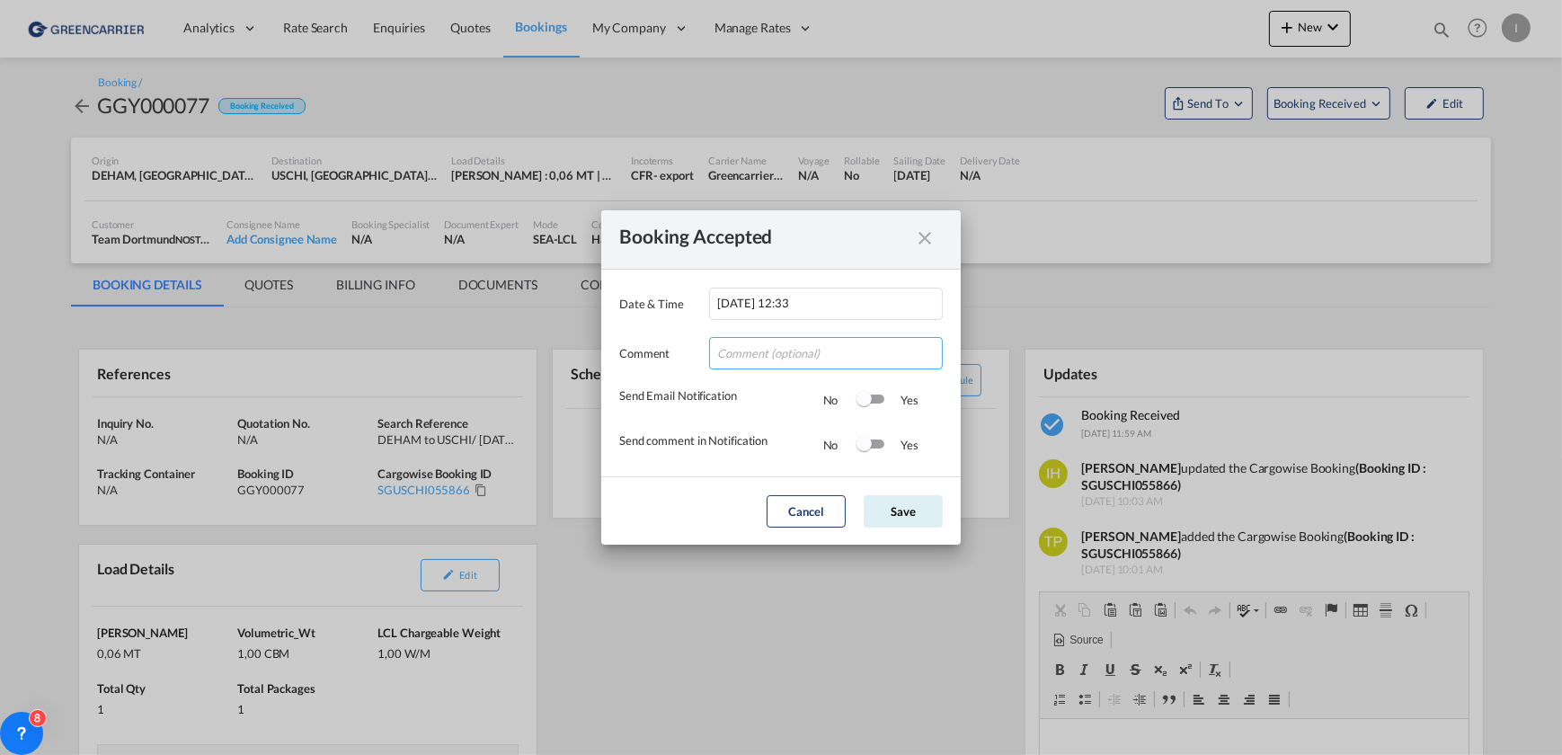
click at [786, 355] on input "Date & ..." at bounding box center [826, 353] width 234 height 32
click at [734, 358] on input "Date & ..." at bounding box center [826, 353] width 234 height 32
click at [759, 231] on div "Booking Accepted" at bounding box center [764, 239] width 291 height 22
click at [908, 509] on button "Save" at bounding box center [903, 511] width 79 height 32
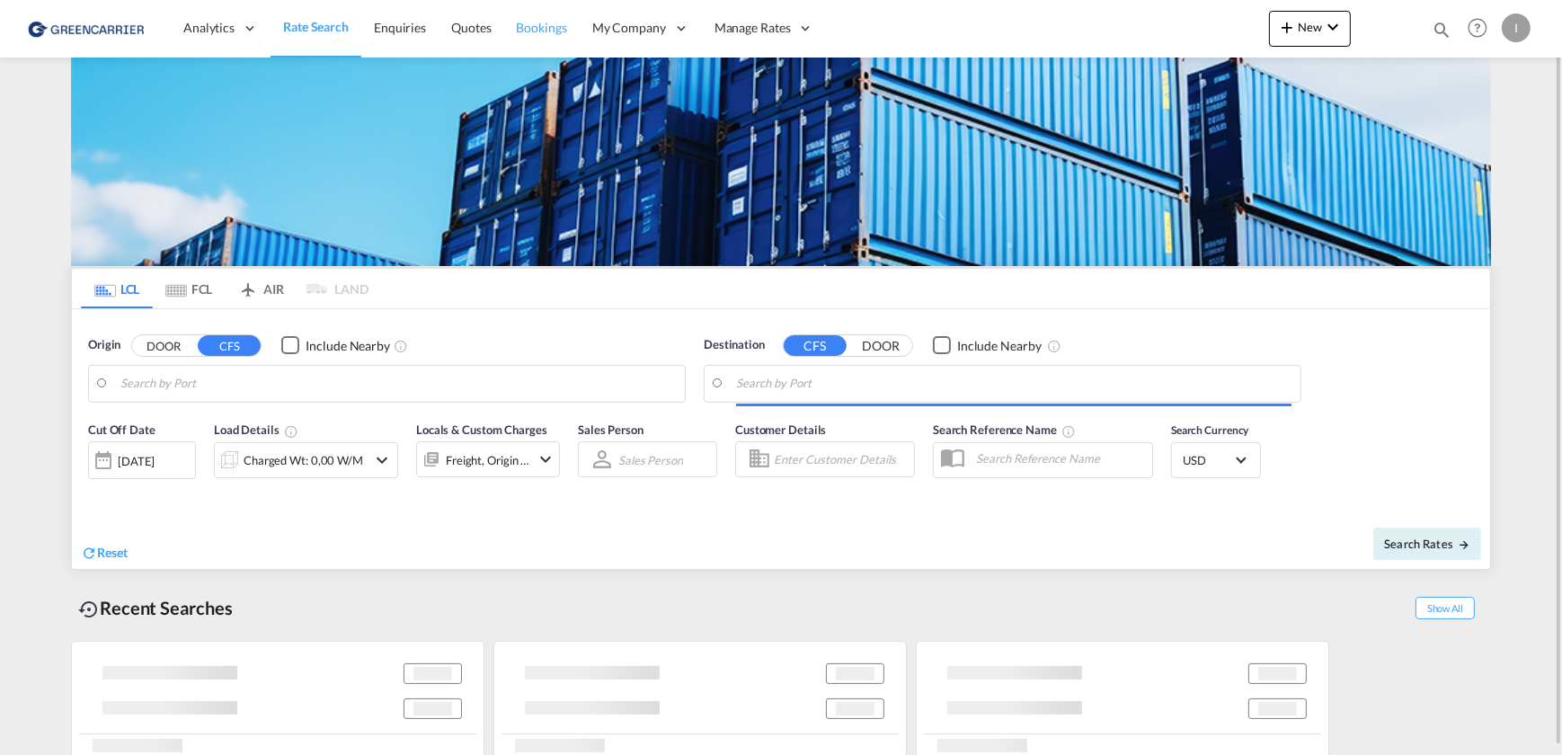
type input "[GEOGRAPHIC_DATA], [GEOGRAPHIC_DATA]"
type input "Callao, PECLL"
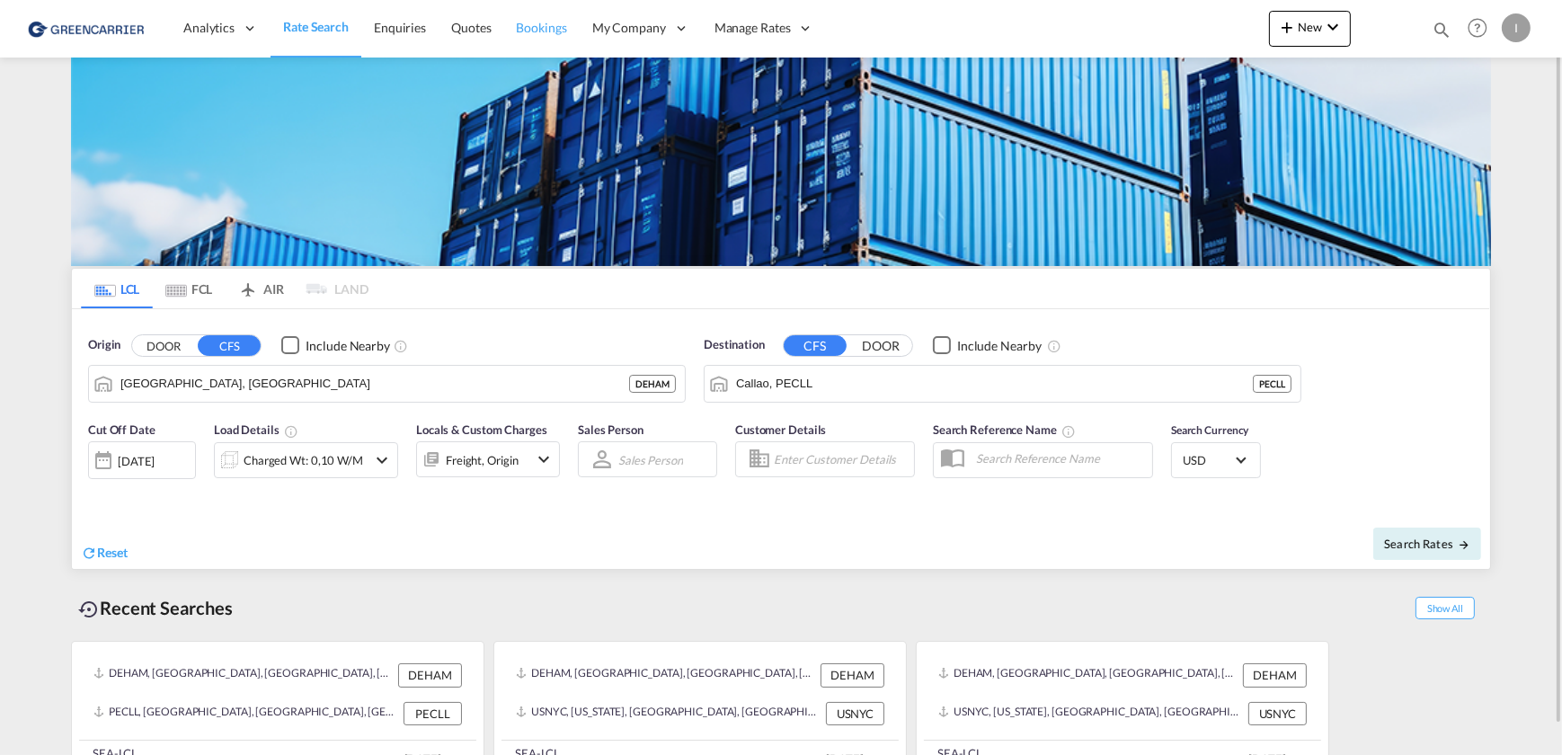
click at [522, 45] on link "Bookings" at bounding box center [542, 28] width 76 height 58
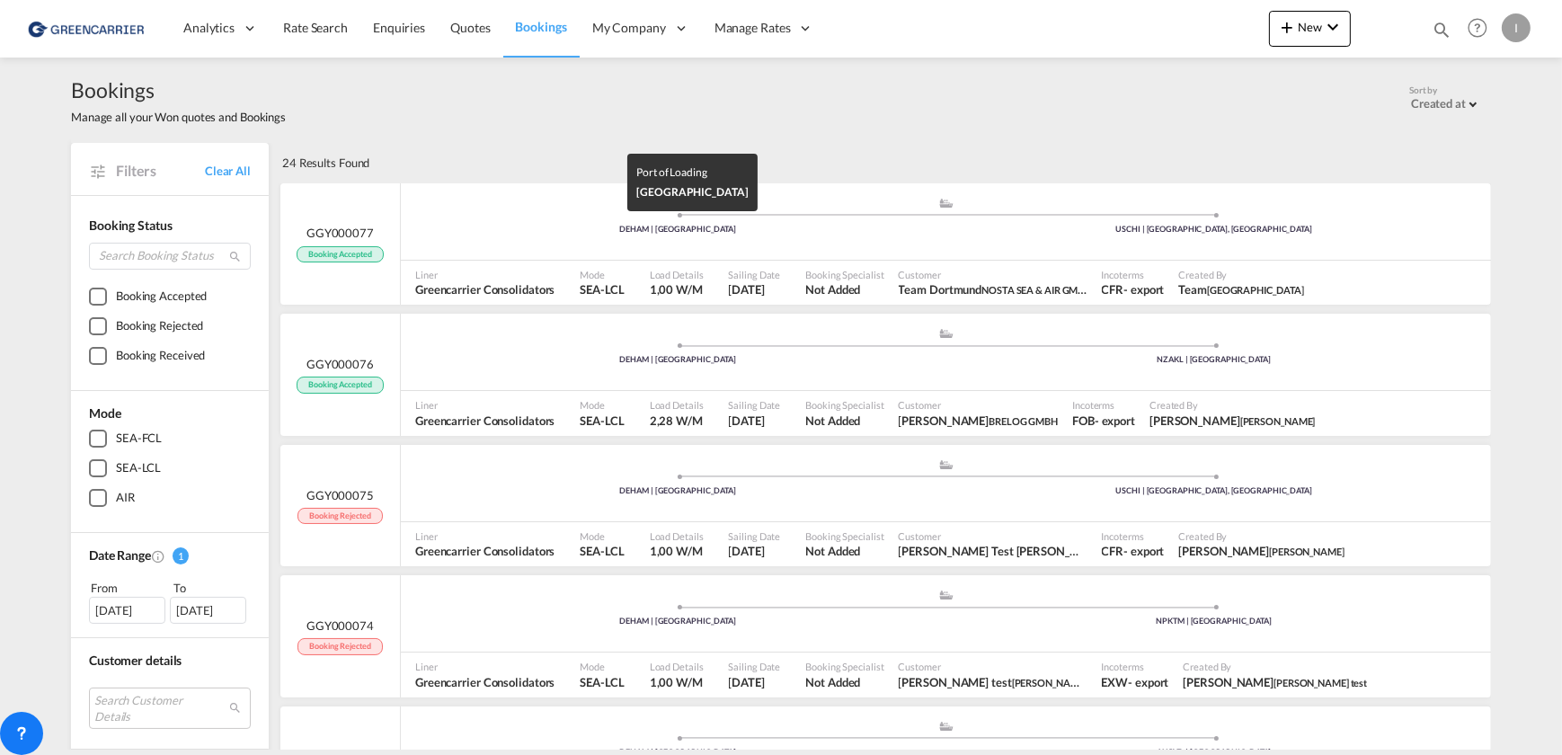
click at [521, 224] on div "DEHAM | [GEOGRAPHIC_DATA]" at bounding box center [678, 230] width 537 height 12
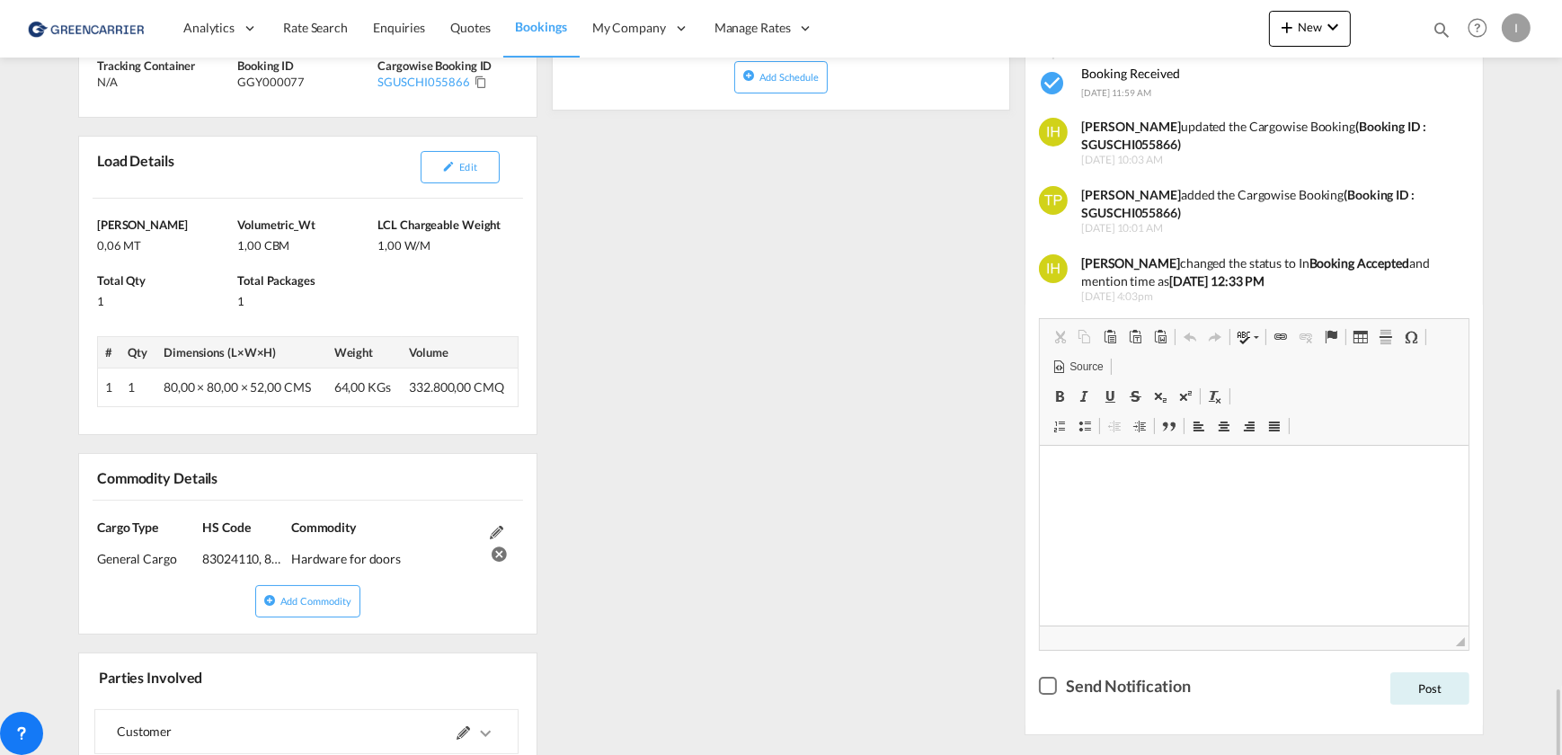
scroll to position [778, 0]
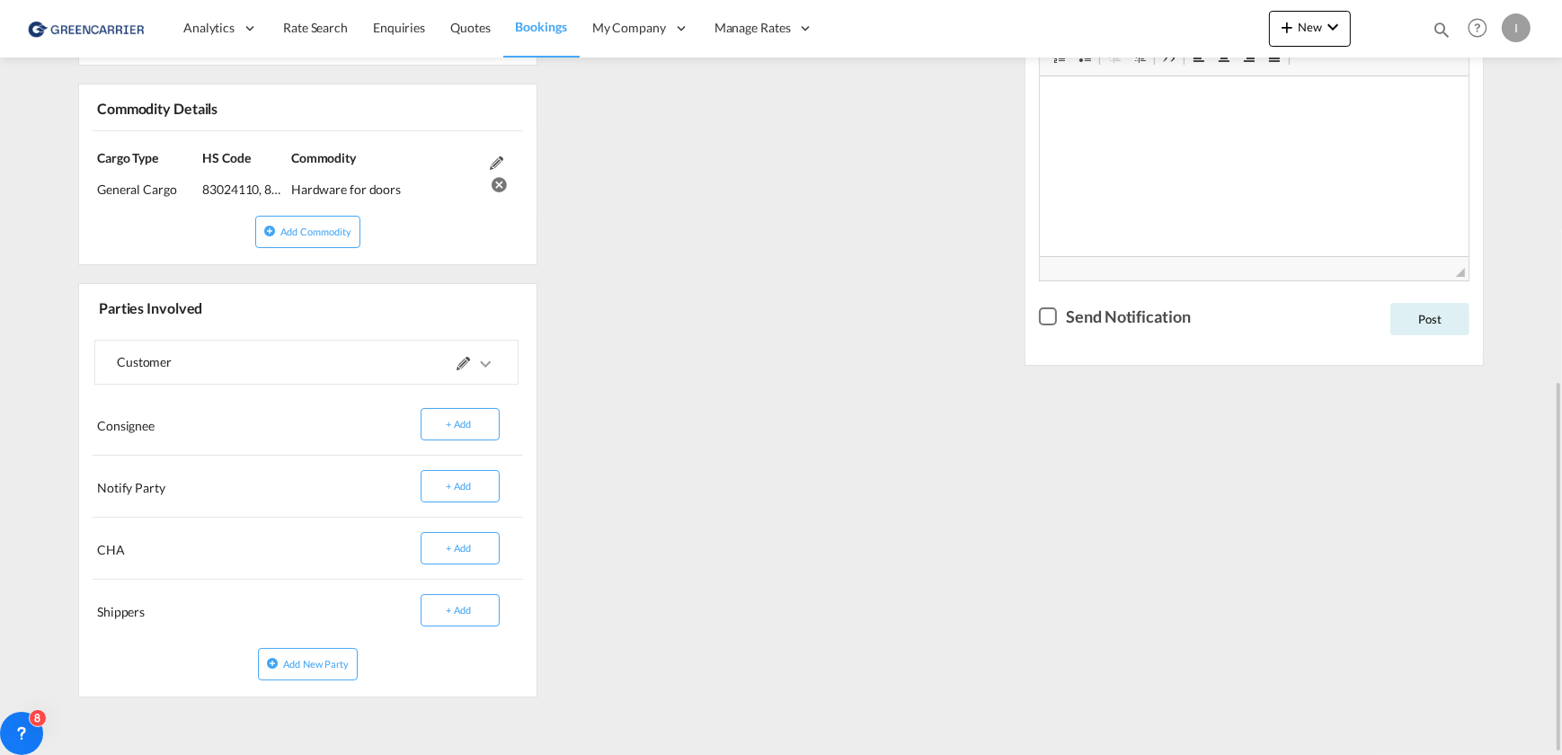
click at [188, 413] on div "Consignee" at bounding box center [198, 425] width 211 height 30
click at [146, 425] on div "Consignee" at bounding box center [198, 425] width 211 height 30
click at [302, 419] on div "Consignee" at bounding box center [198, 425] width 211 height 30
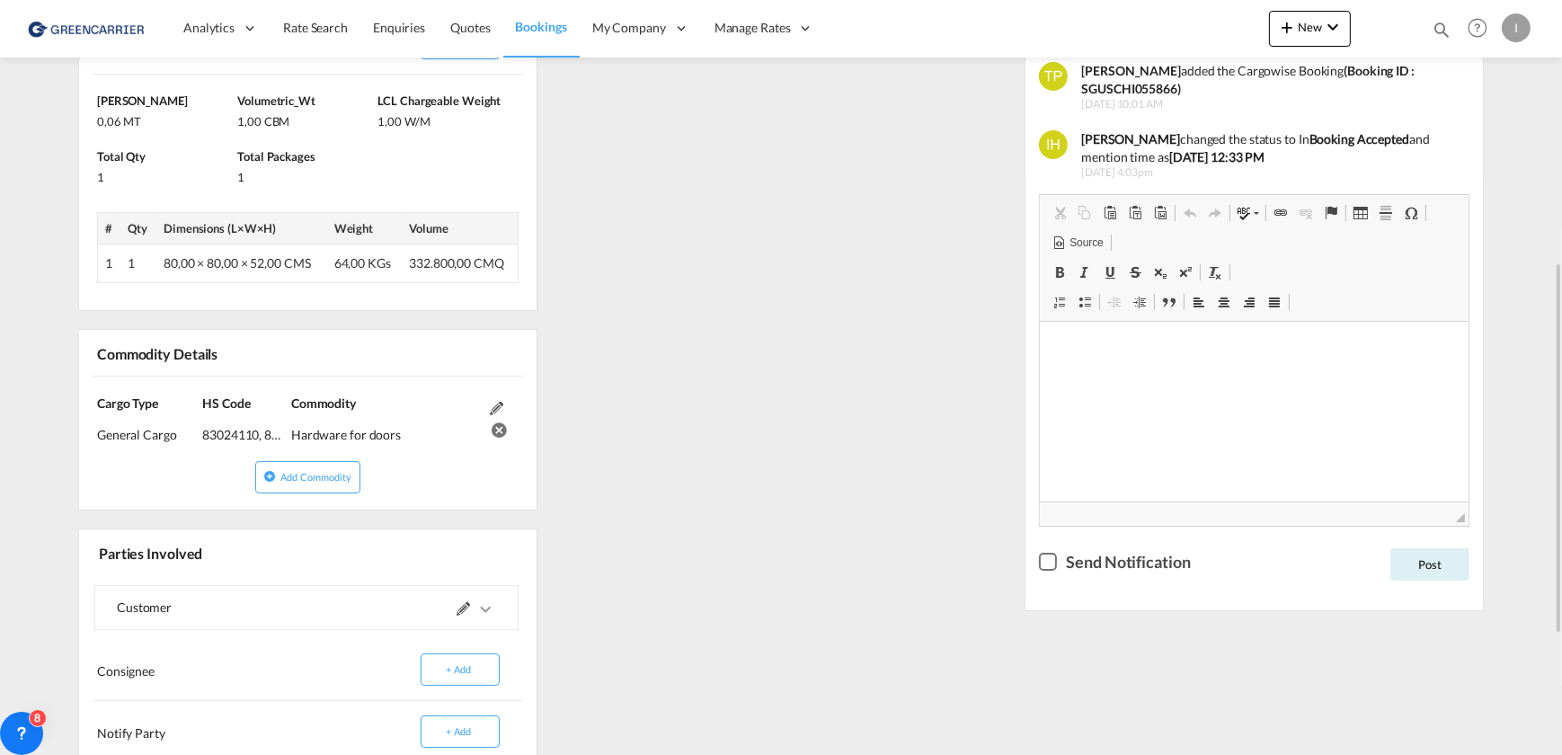
click at [493, 605] on md-icon "icons/ic_keyboard_arrow_right_black_24px.svg" at bounding box center [486, 610] width 22 height 22
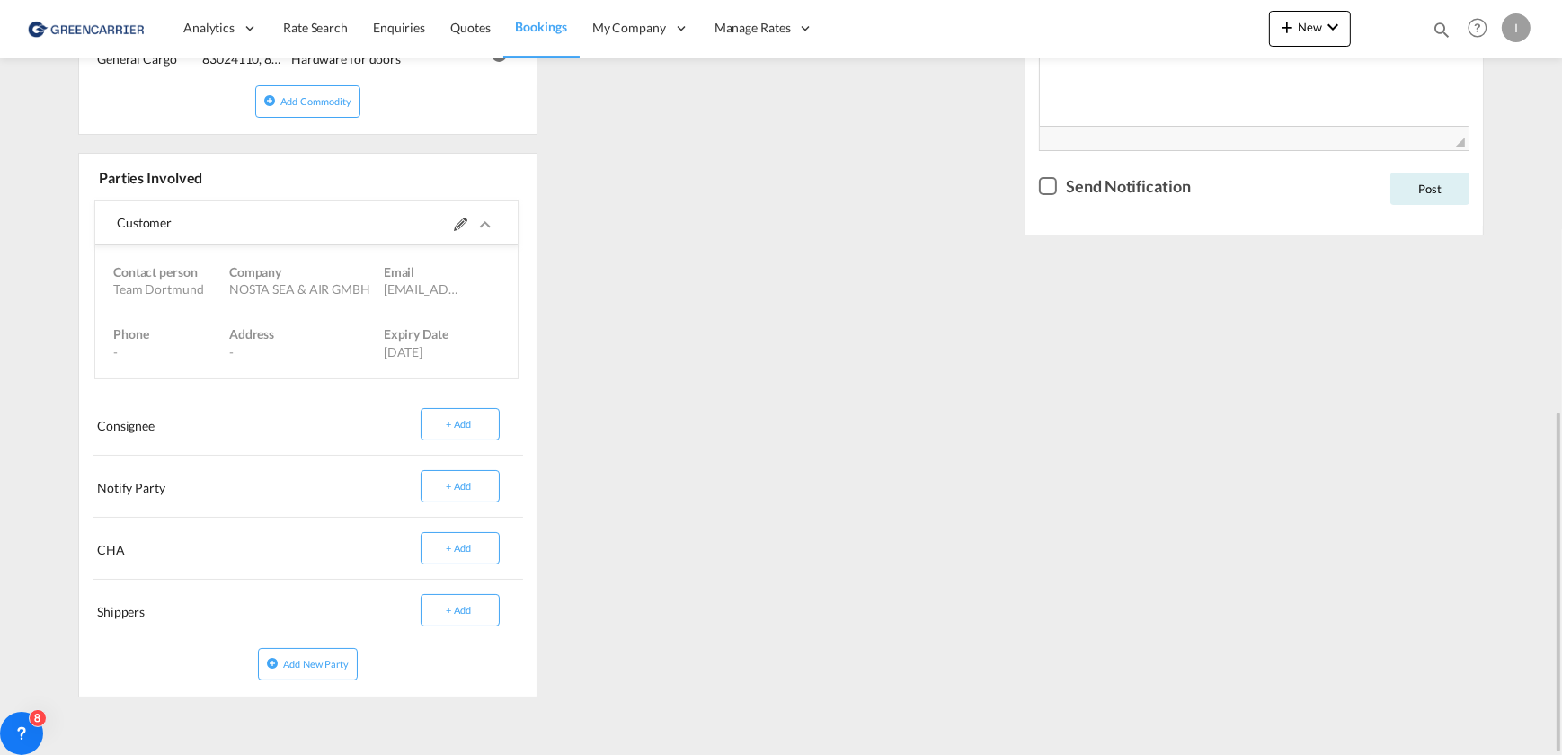
scroll to position [662, 0]
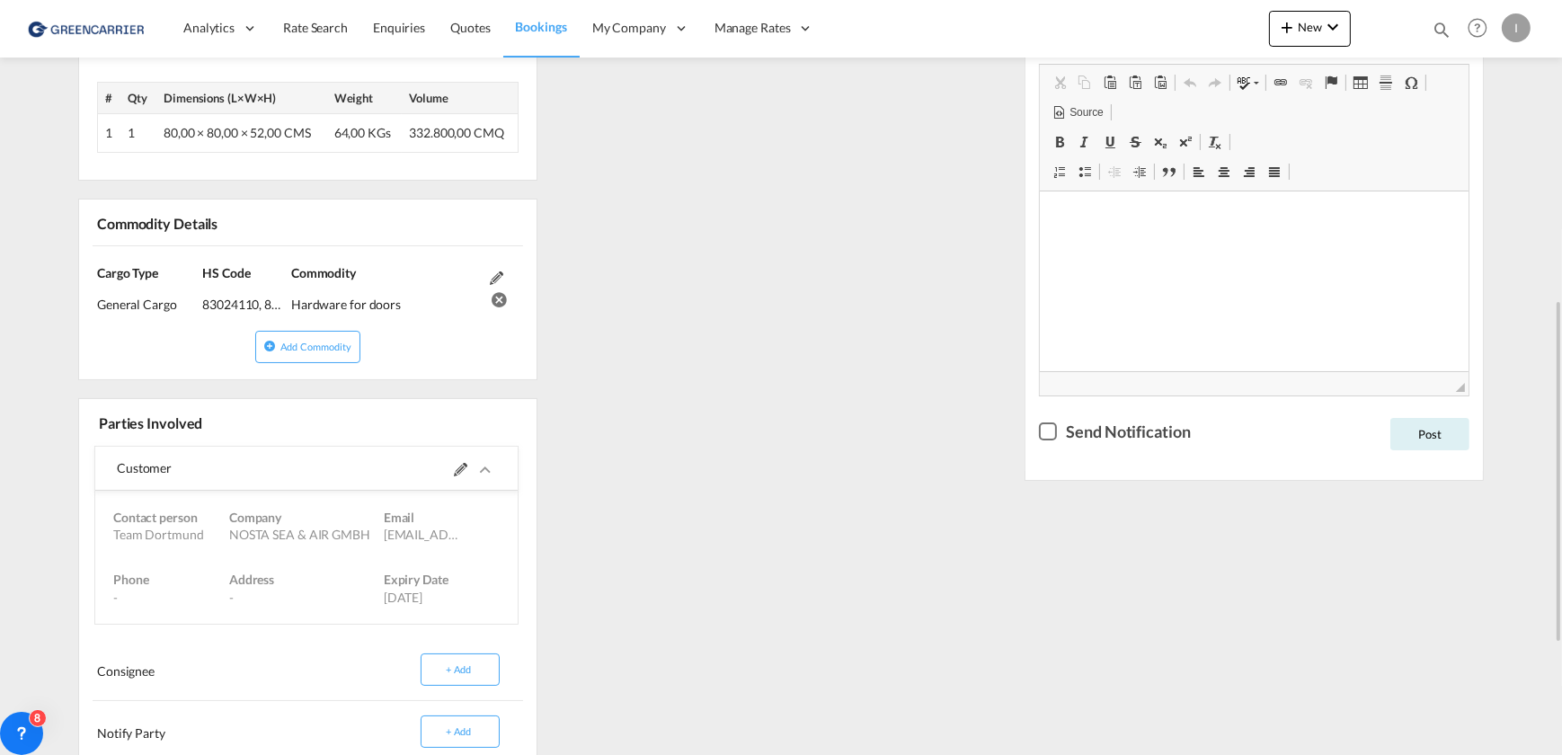
click at [212, 276] on span "HS Code" at bounding box center [226, 272] width 48 height 15
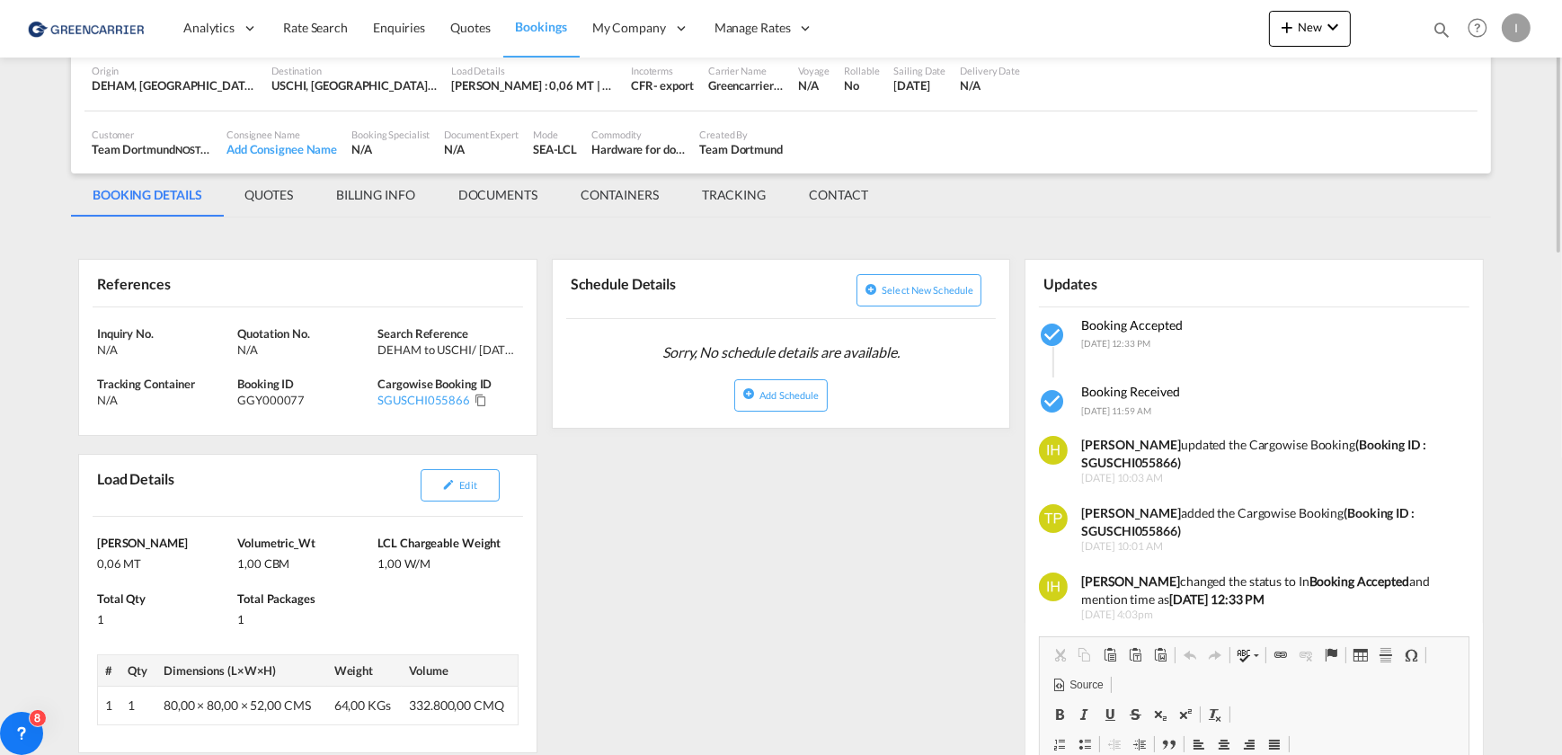
scroll to position [0, 0]
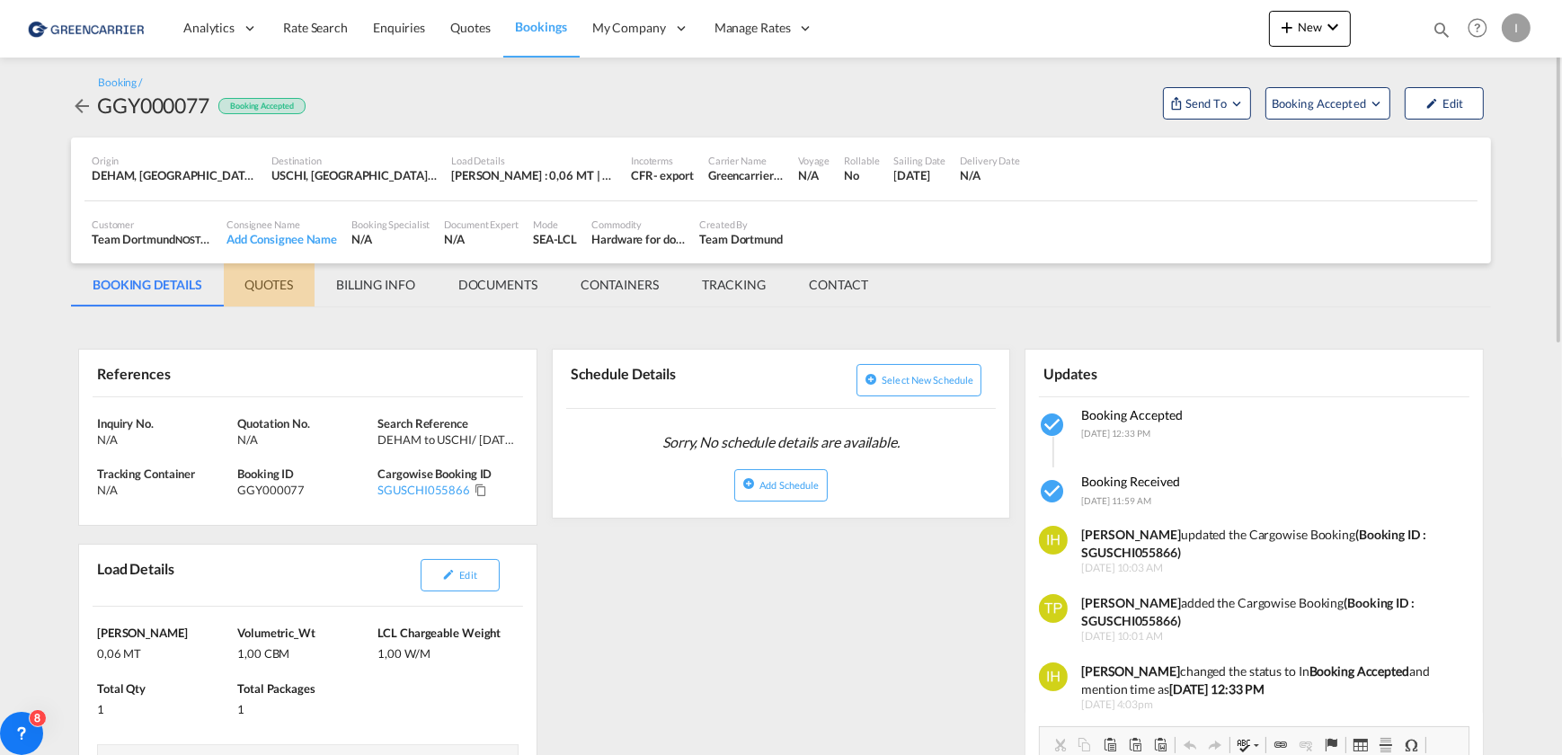
drag, startPoint x: 271, startPoint y: 291, endPoint x: 345, endPoint y: 295, distance: 73.8
click at [271, 291] on md-tab-item "QUOTES" at bounding box center [269, 284] width 91 height 43
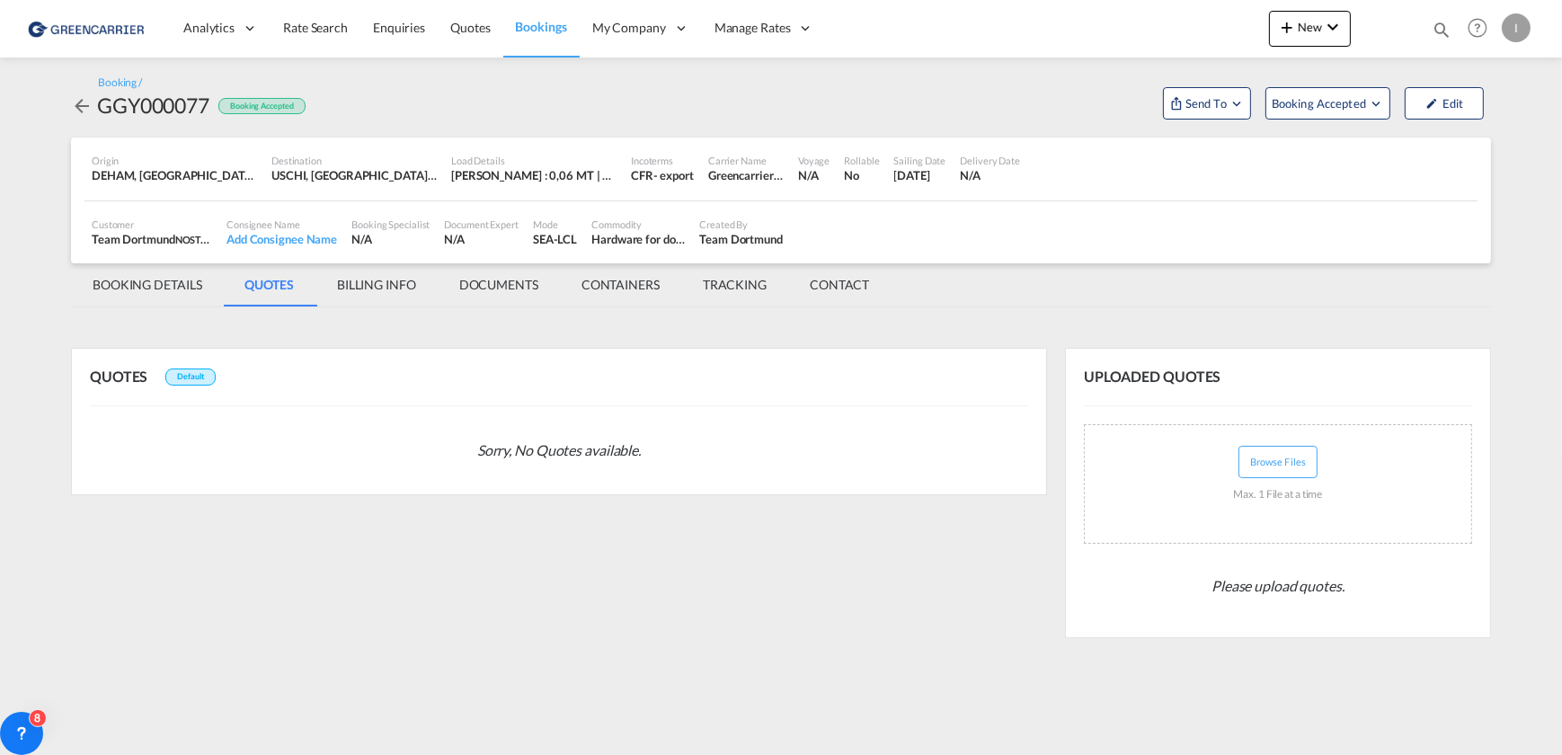
click at [378, 287] on md-tab-item "BILLING INFO" at bounding box center [376, 284] width 122 height 43
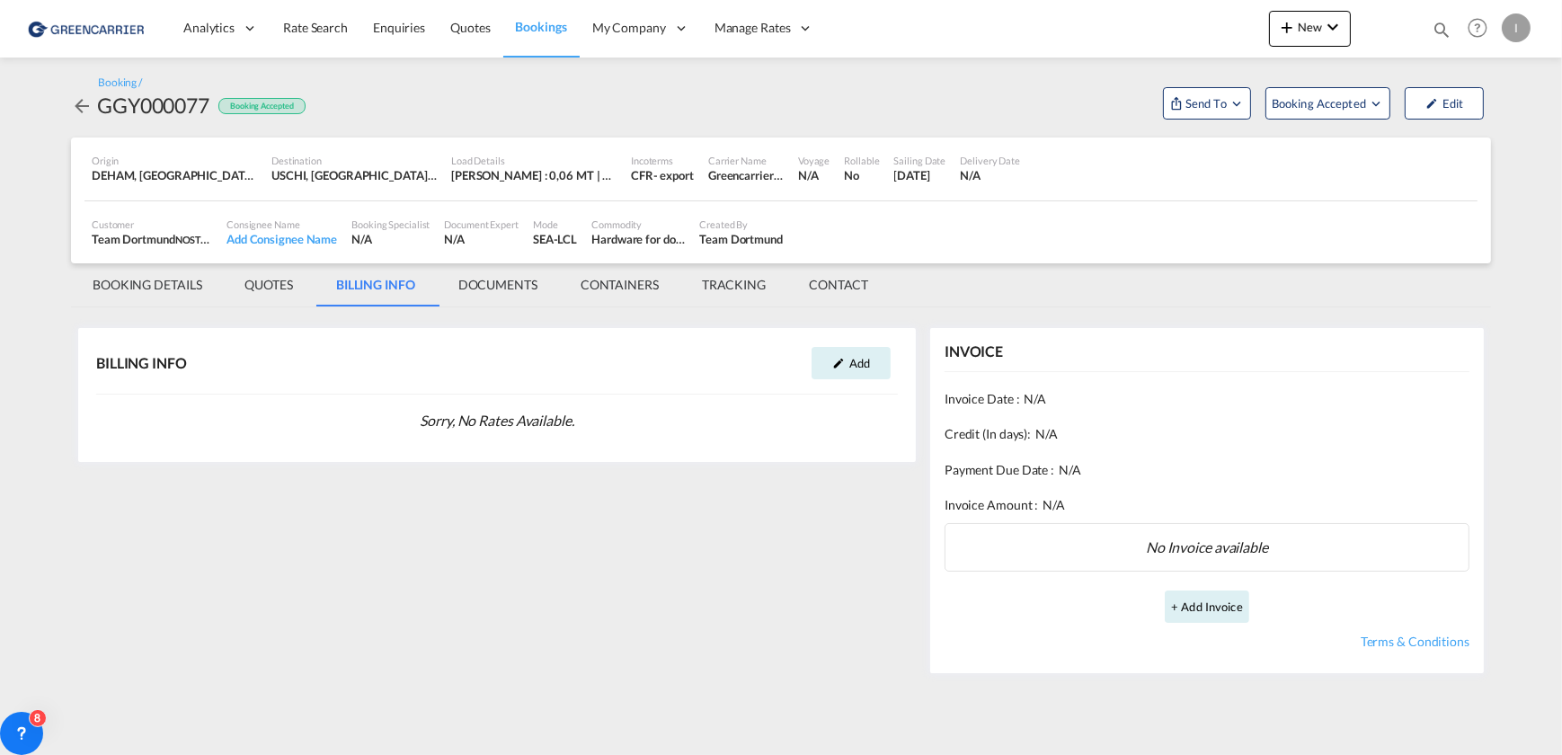
click at [511, 280] on md-tab-item "DOCUMENTS" at bounding box center [498, 284] width 122 height 43
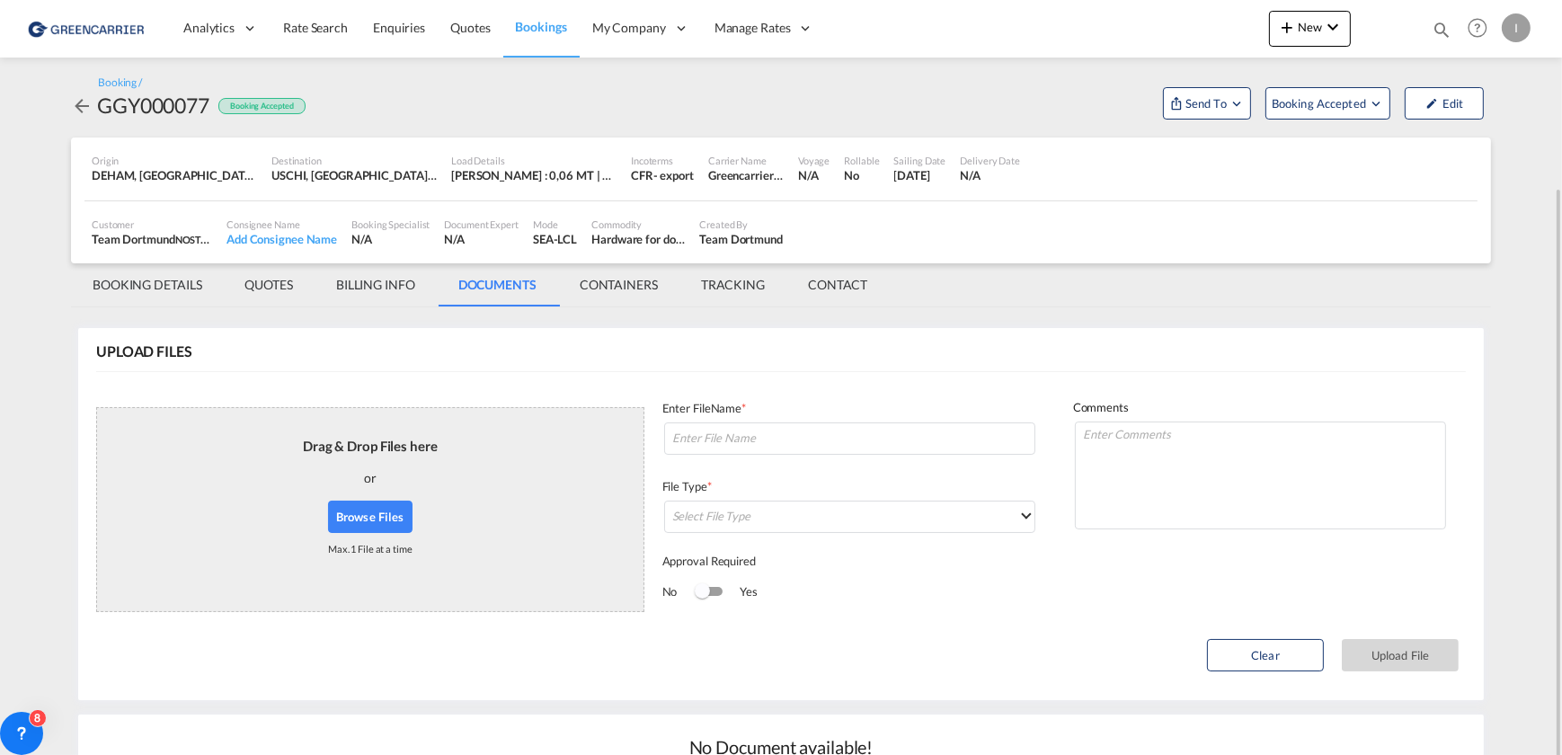
scroll to position [99, 0]
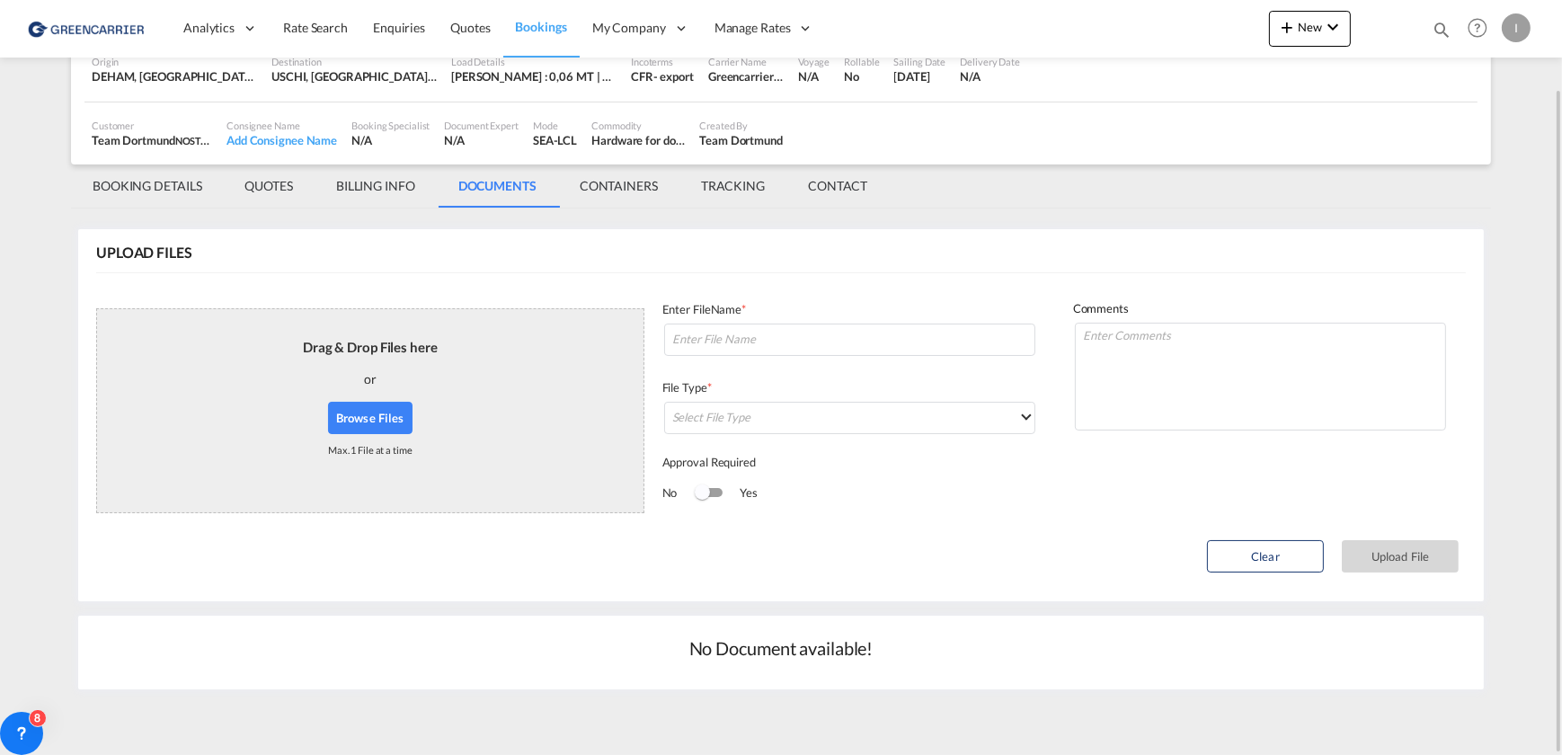
click at [632, 197] on md-tab-item "CONTAINERS" at bounding box center [618, 185] width 121 height 43
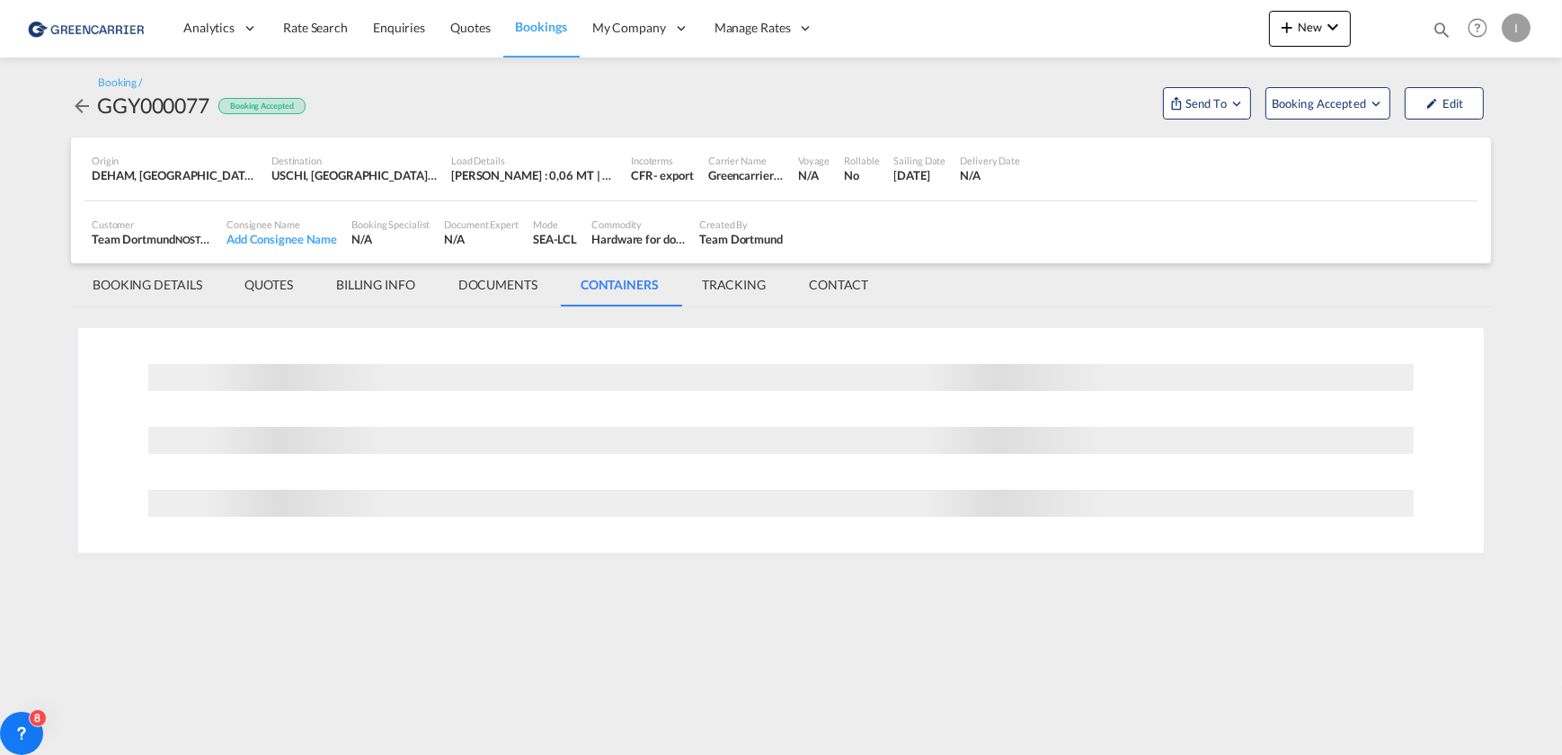
scroll to position [0, 0]
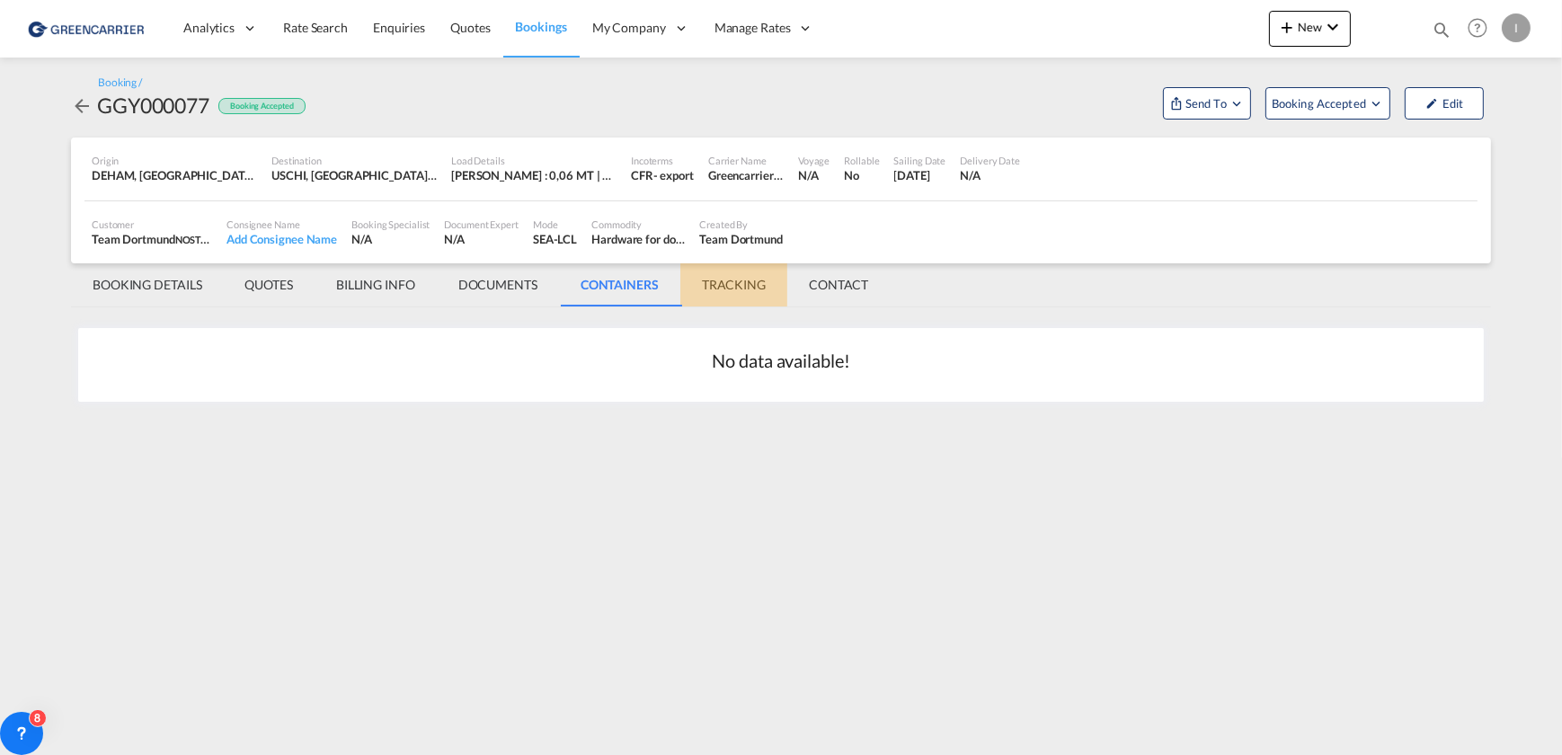
click at [746, 279] on md-tab-item "TRACKING" at bounding box center [733, 284] width 107 height 43
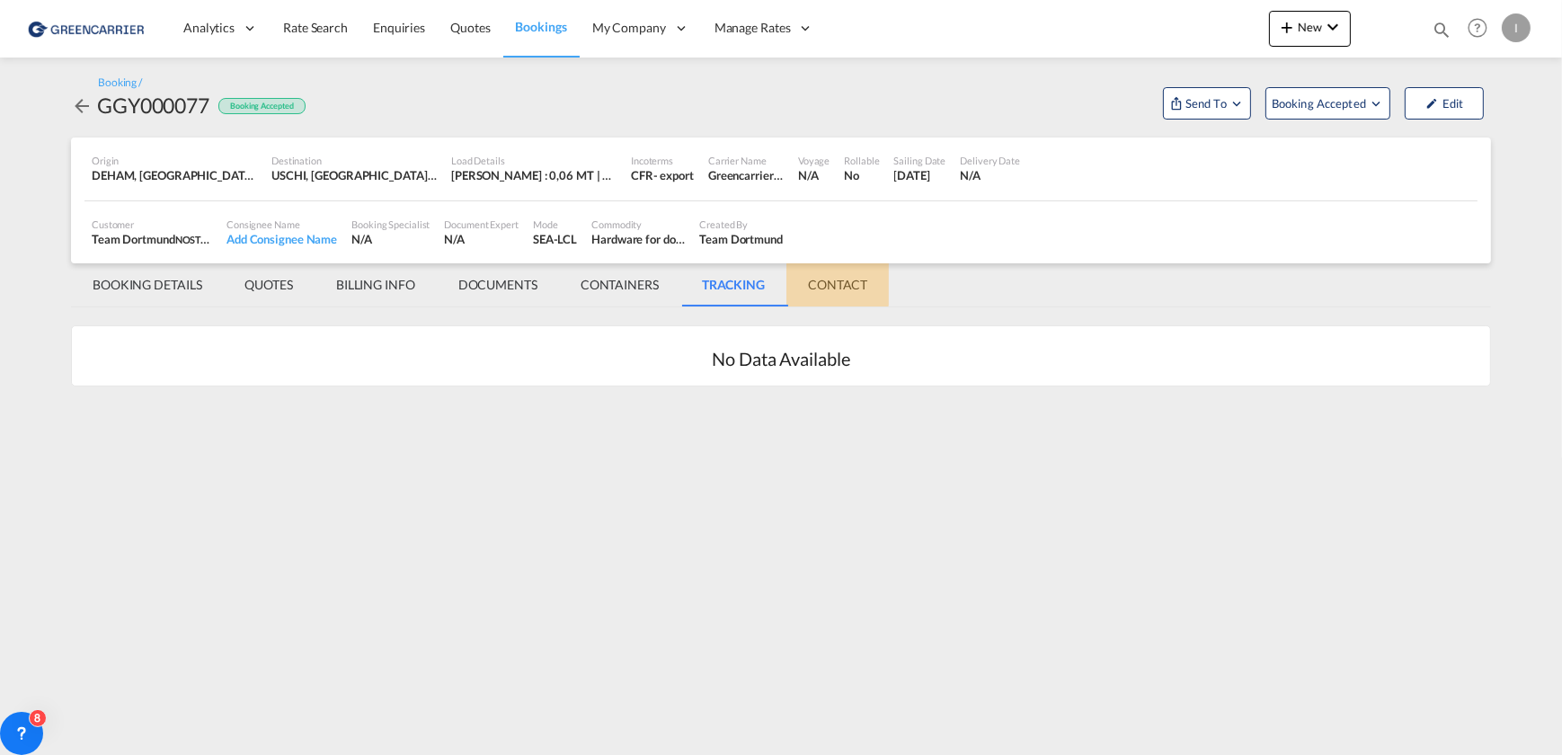
click at [835, 282] on md-tab-item "CONTACT" at bounding box center [837, 284] width 102 height 43
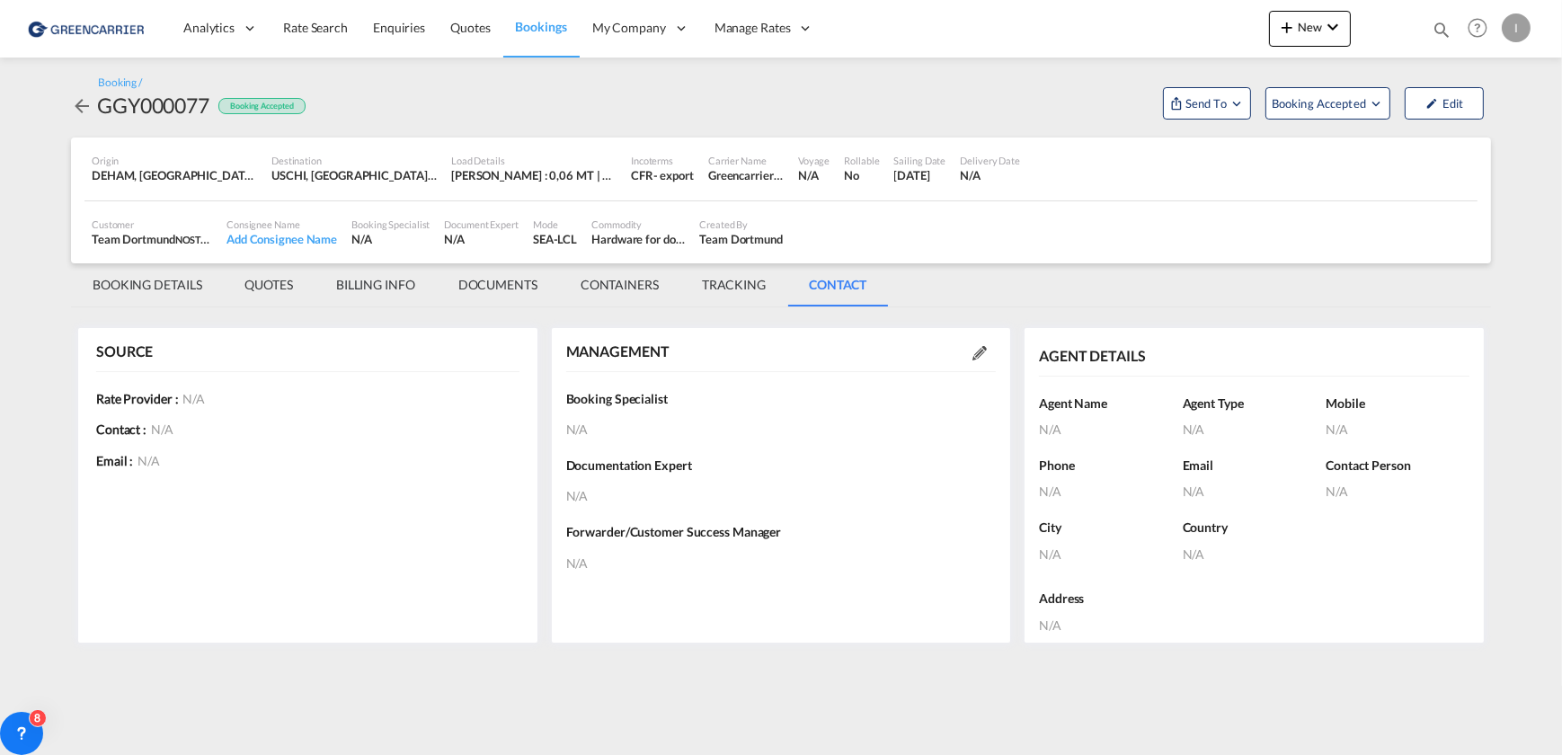
click at [719, 279] on md-tab-item "TRACKING" at bounding box center [733, 284] width 107 height 43
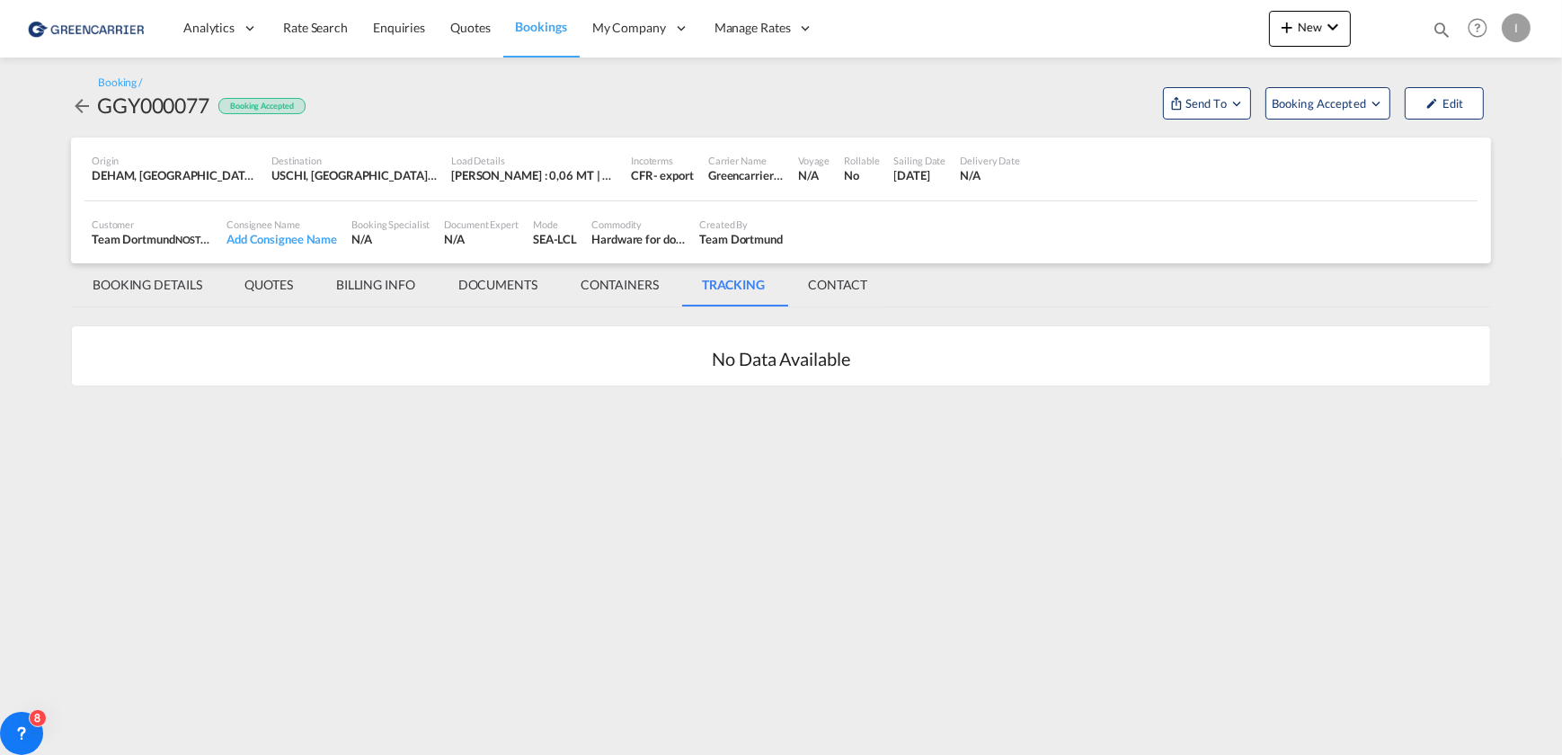
click at [172, 285] on md-tab-item "BOOKING DETAILS" at bounding box center [147, 284] width 153 height 43
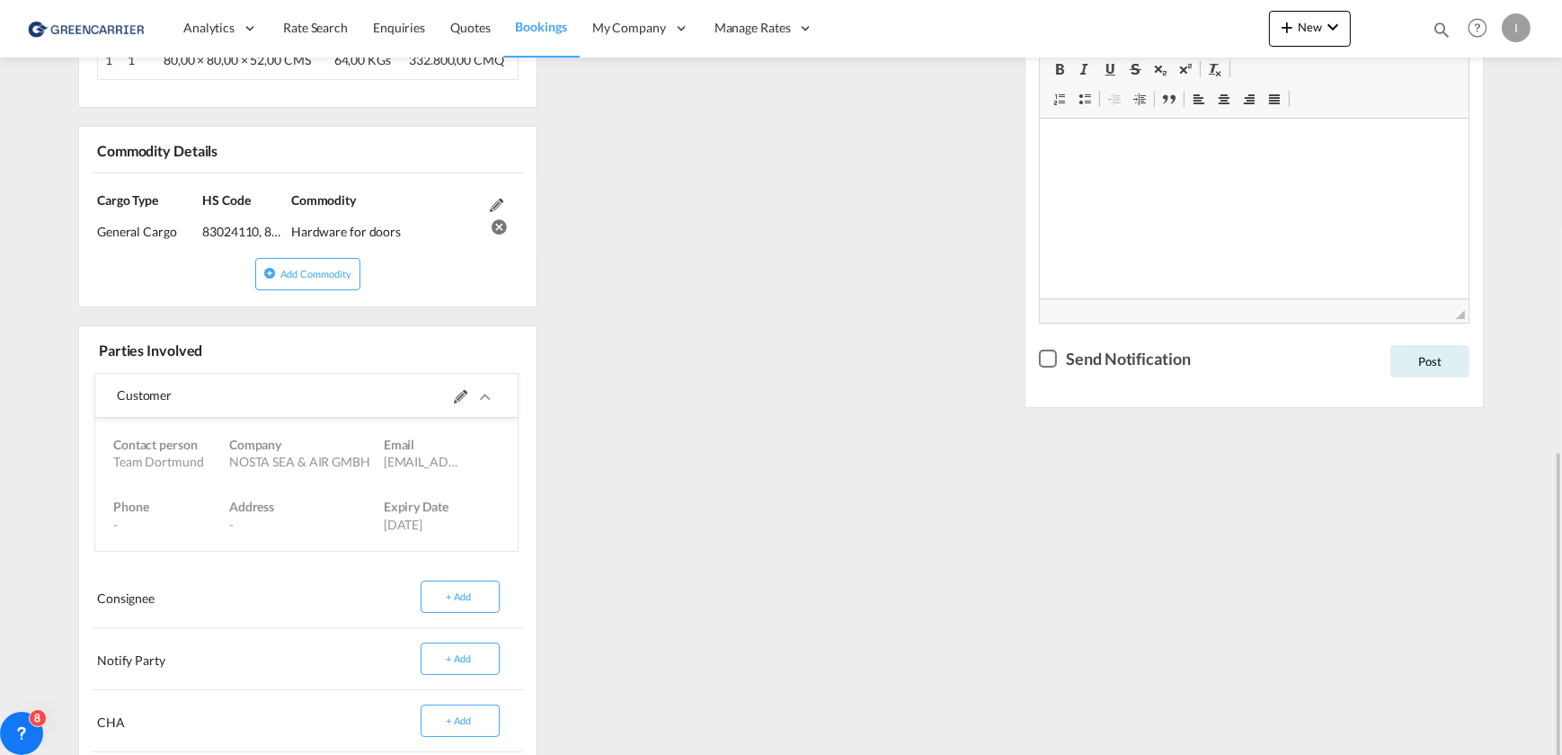
scroll to position [899, 0]
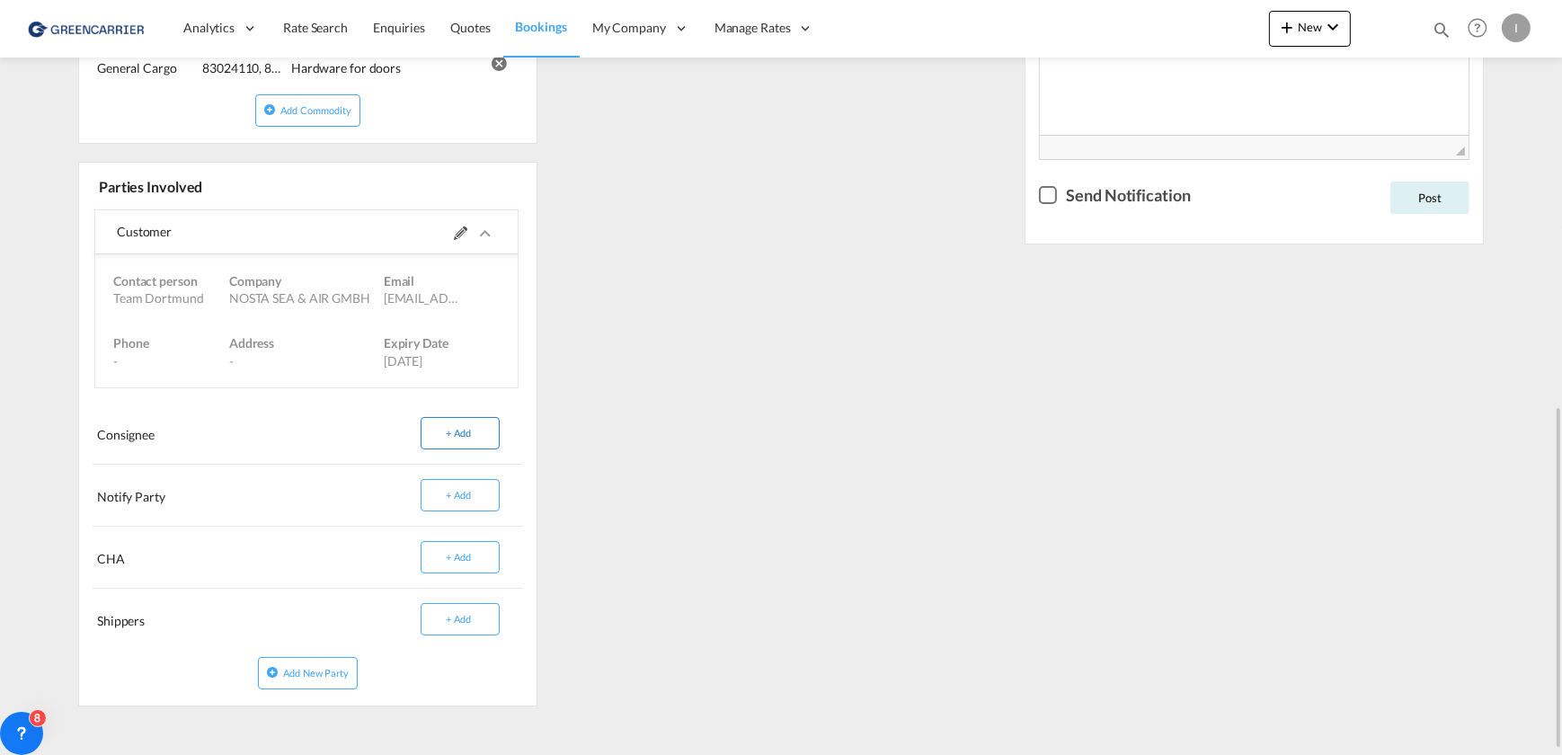
click at [444, 437] on button "+ Add" at bounding box center [460, 433] width 79 height 32
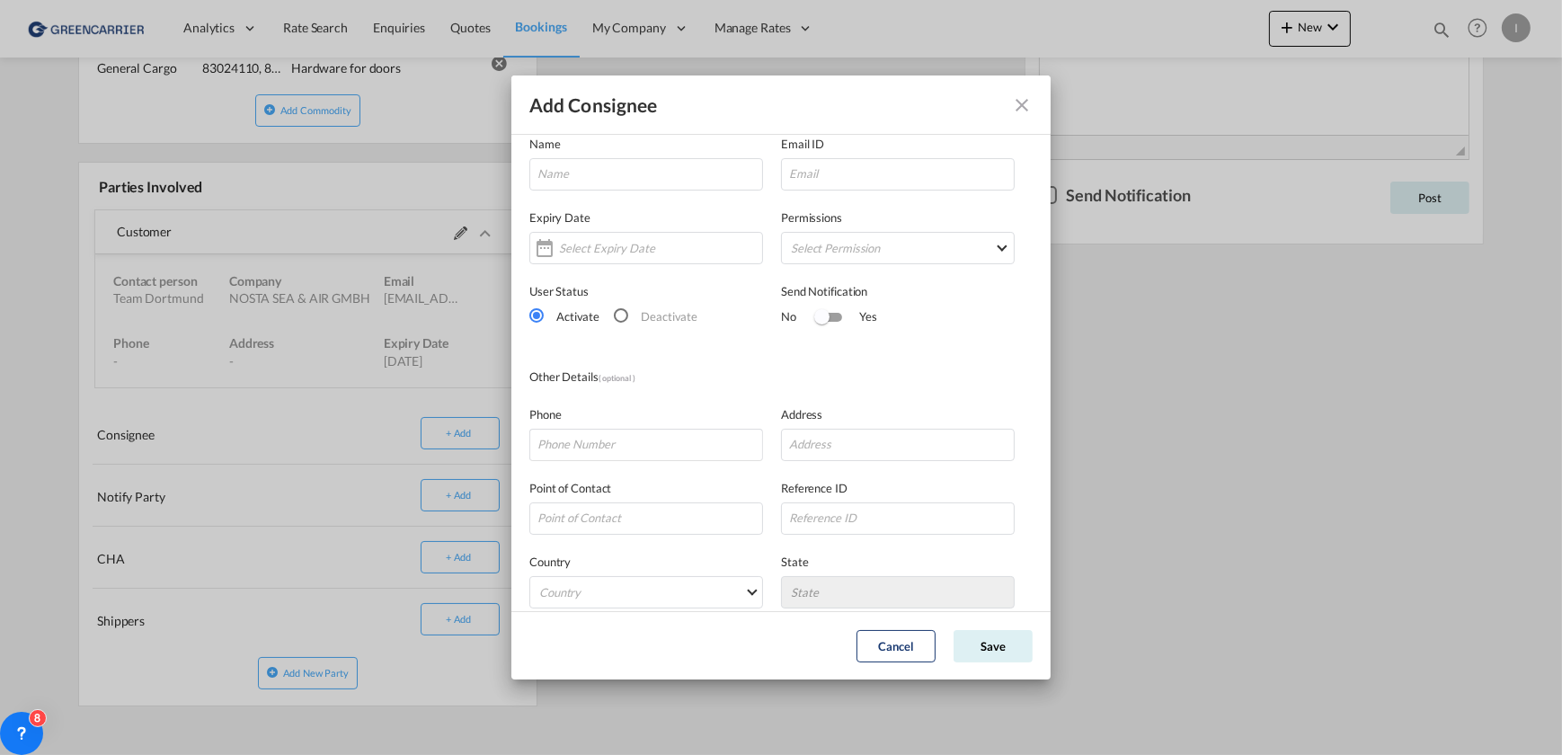
scroll to position [0, 0]
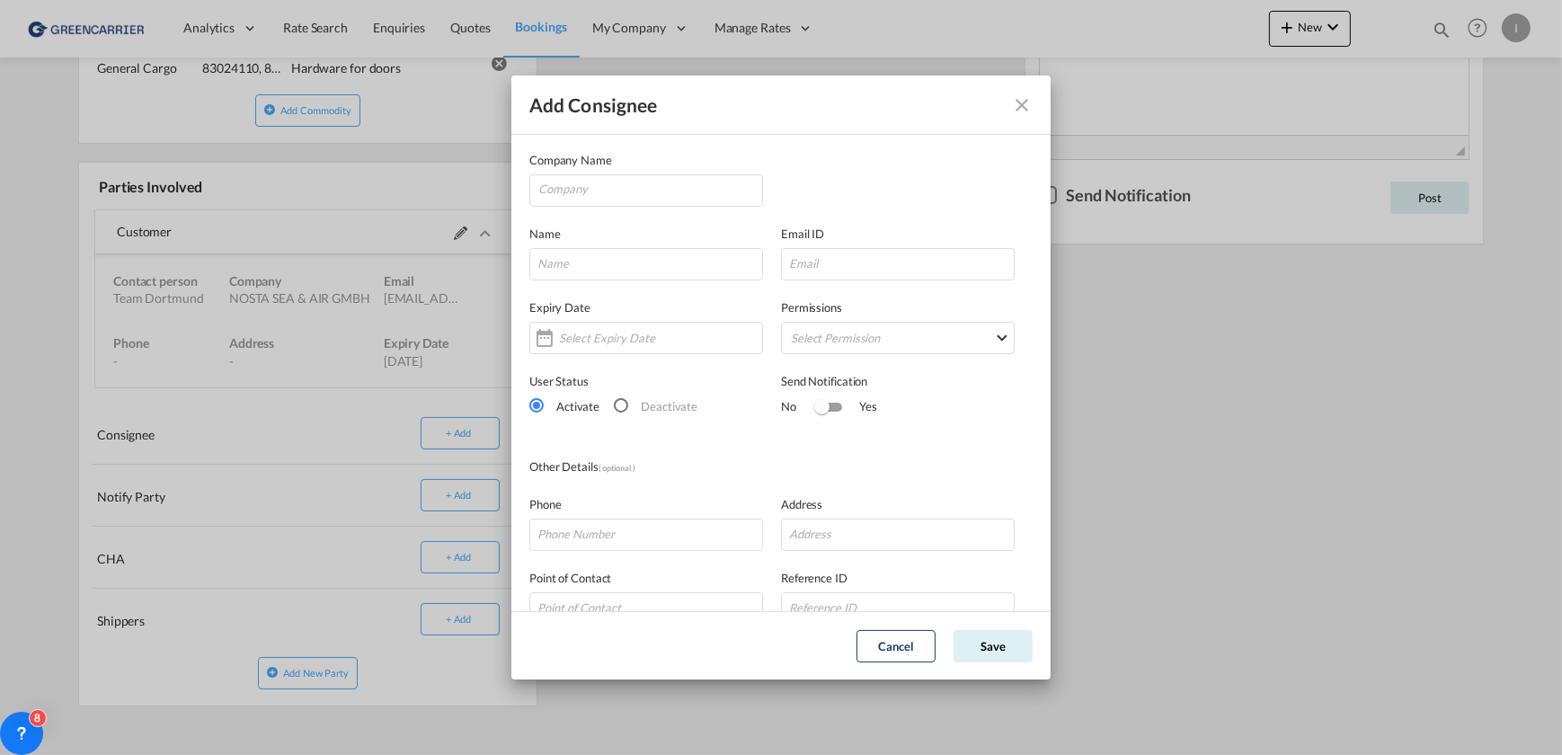
click at [1022, 103] on md-icon "icon-close" at bounding box center [1022, 105] width 22 height 22
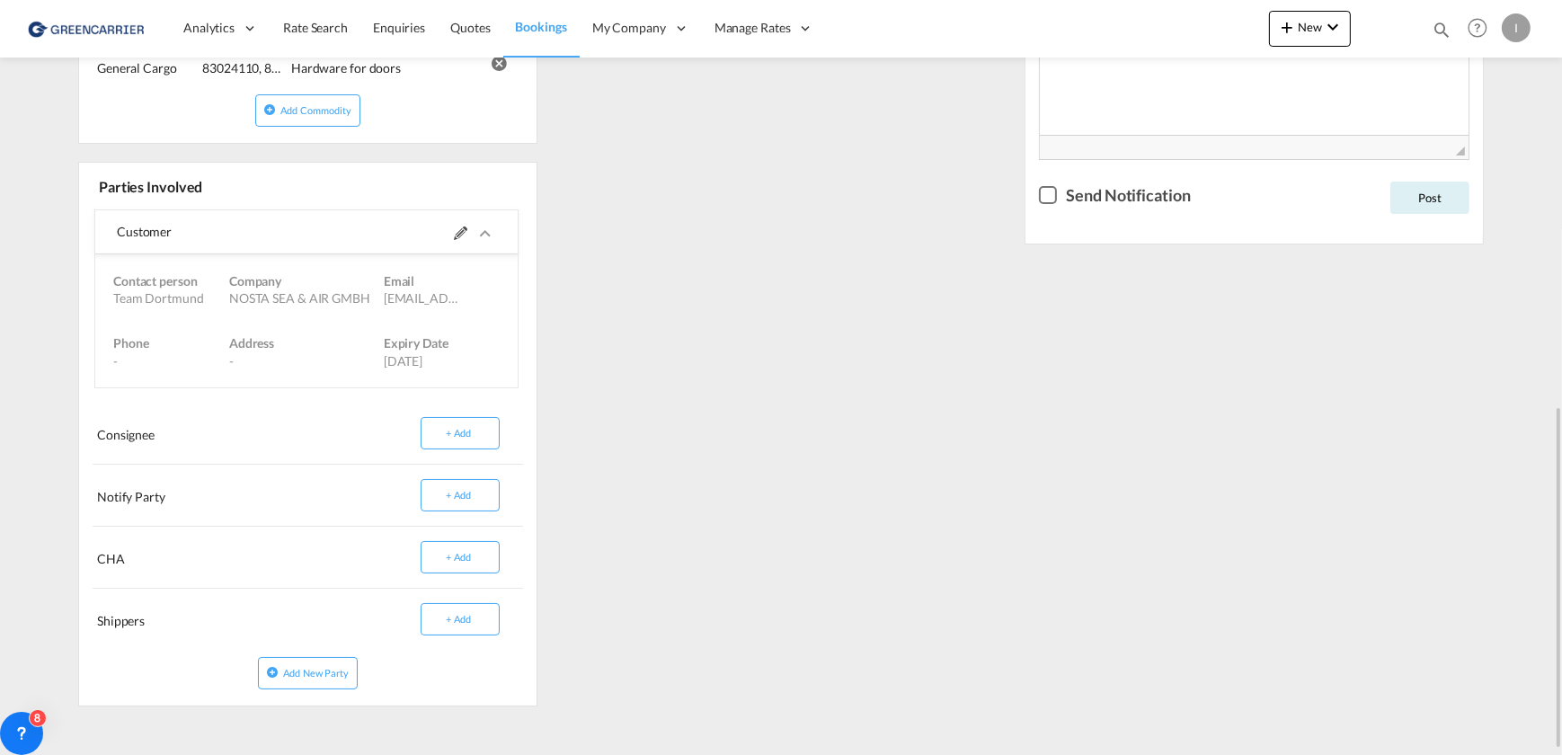
scroll to position [908, 0]
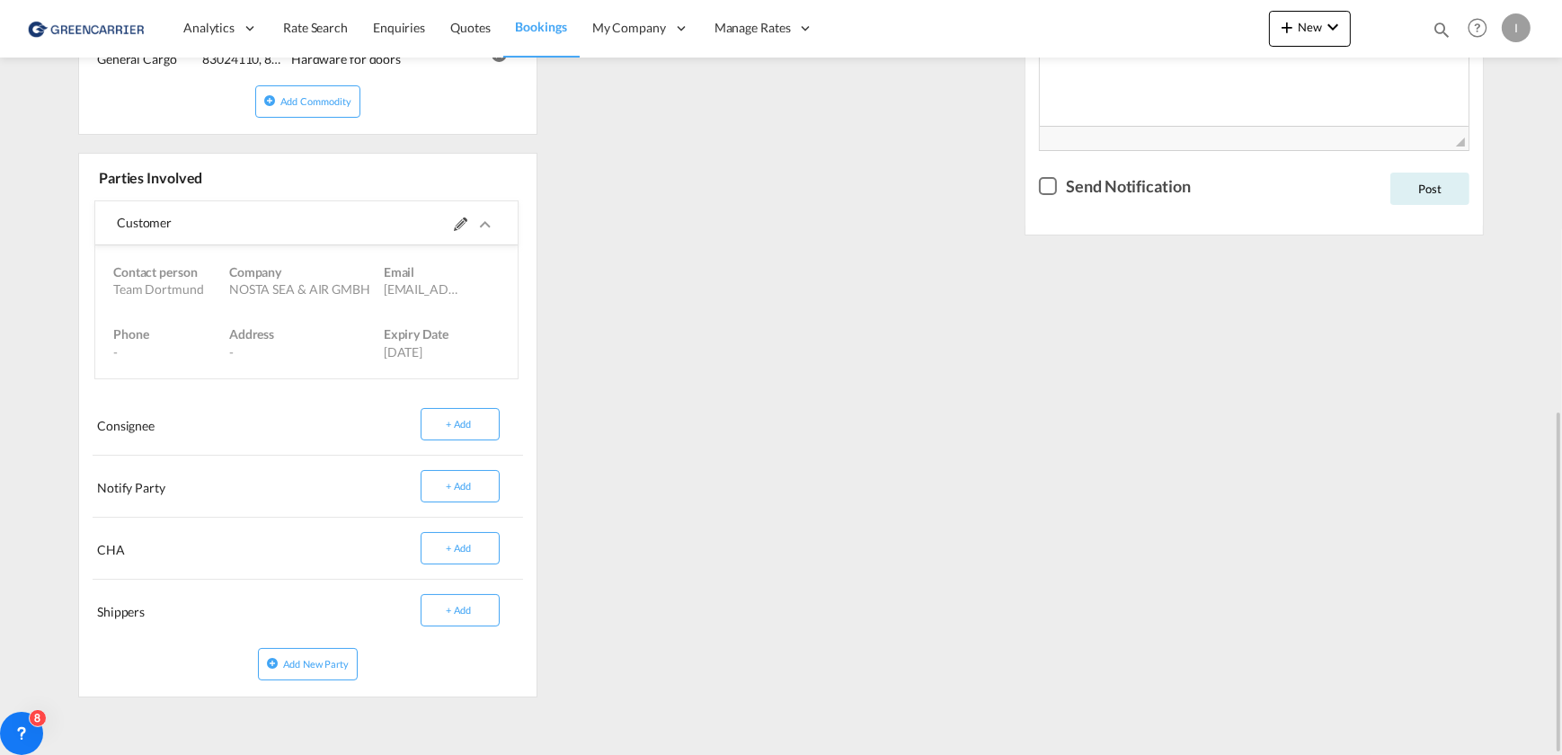
click at [135, 546] on div "CHA" at bounding box center [198, 549] width 211 height 30
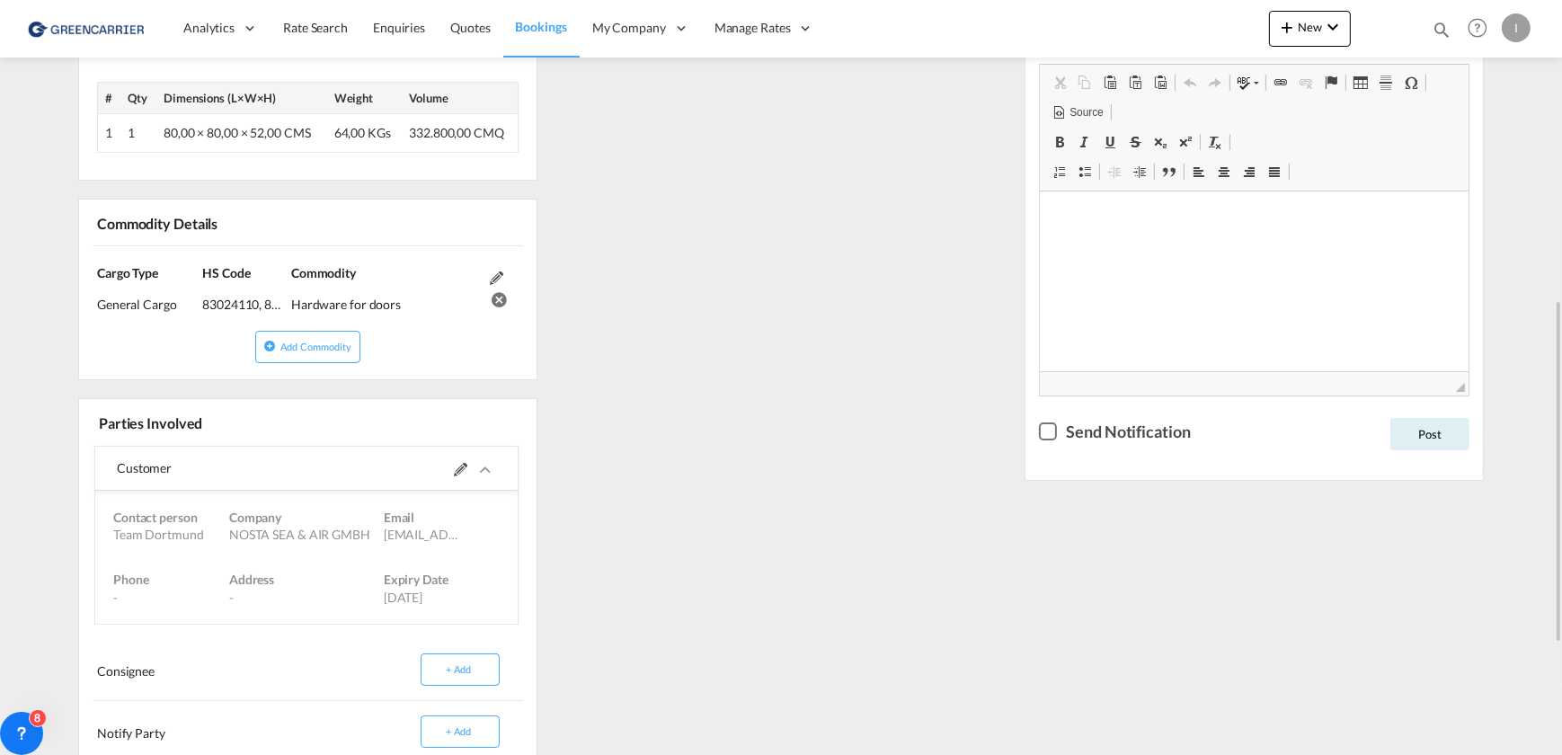
click at [104, 678] on div "Consignee" at bounding box center [198, 670] width 211 height 30
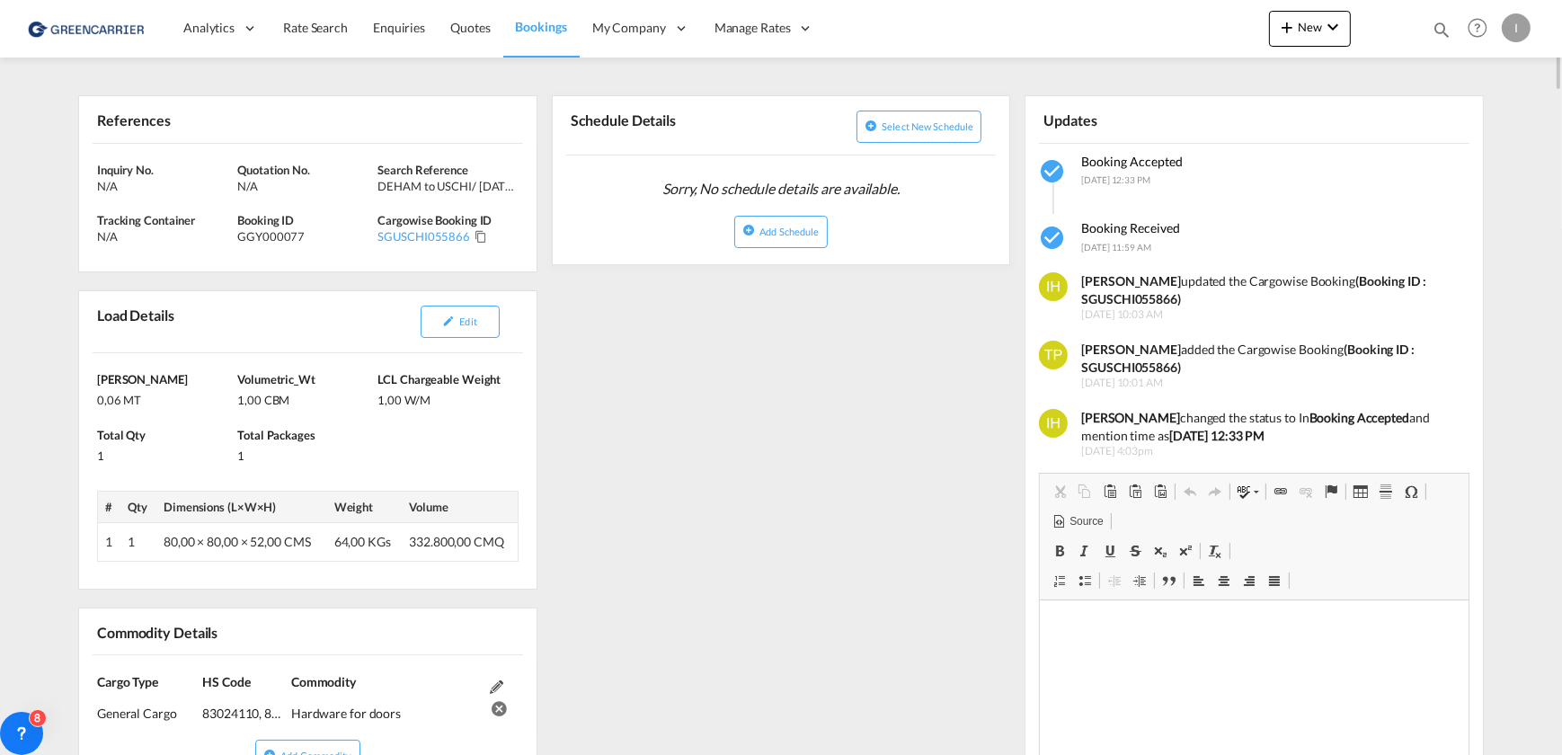
scroll to position [0, 0]
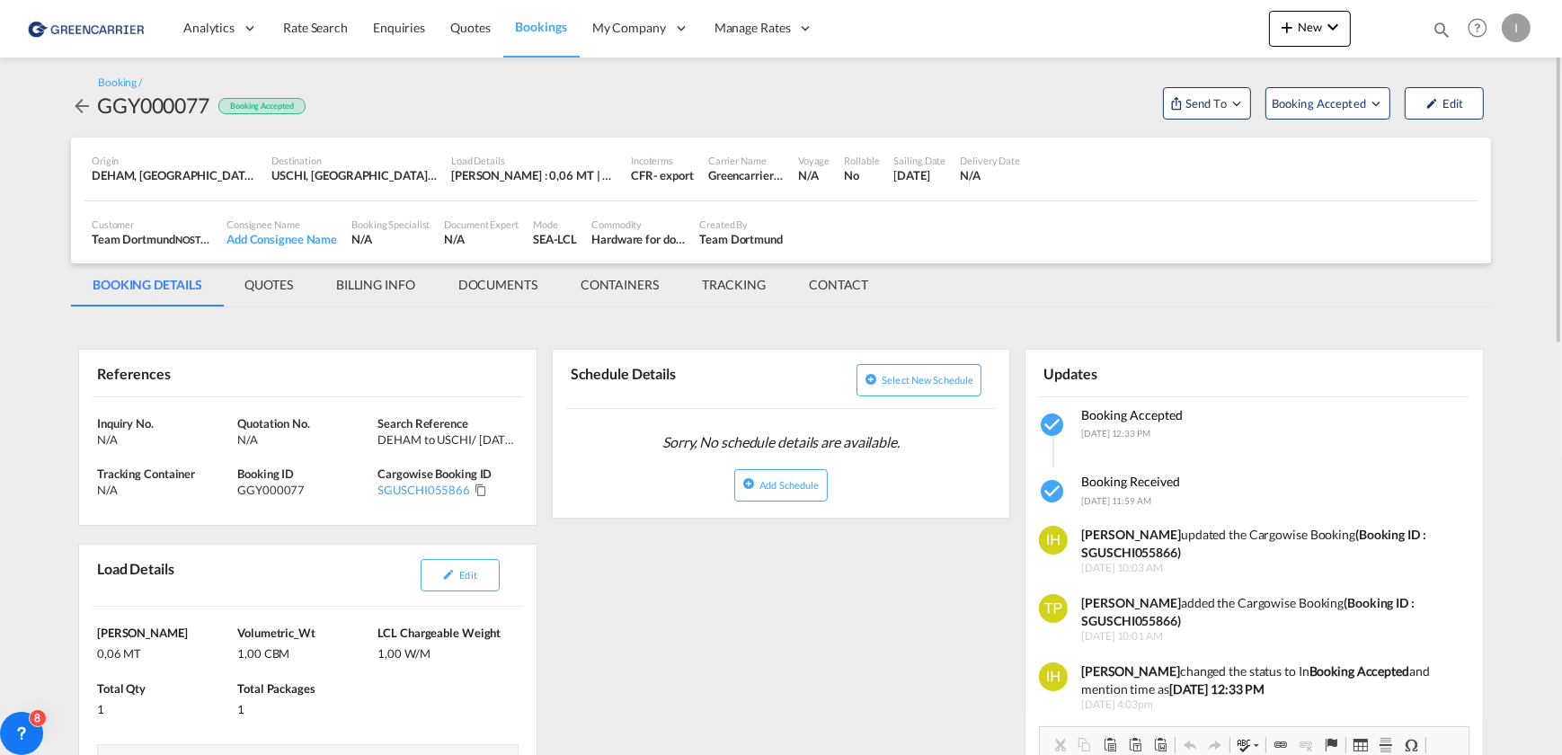
click at [256, 287] on md-tab-item "QUOTES" at bounding box center [269, 284] width 91 height 43
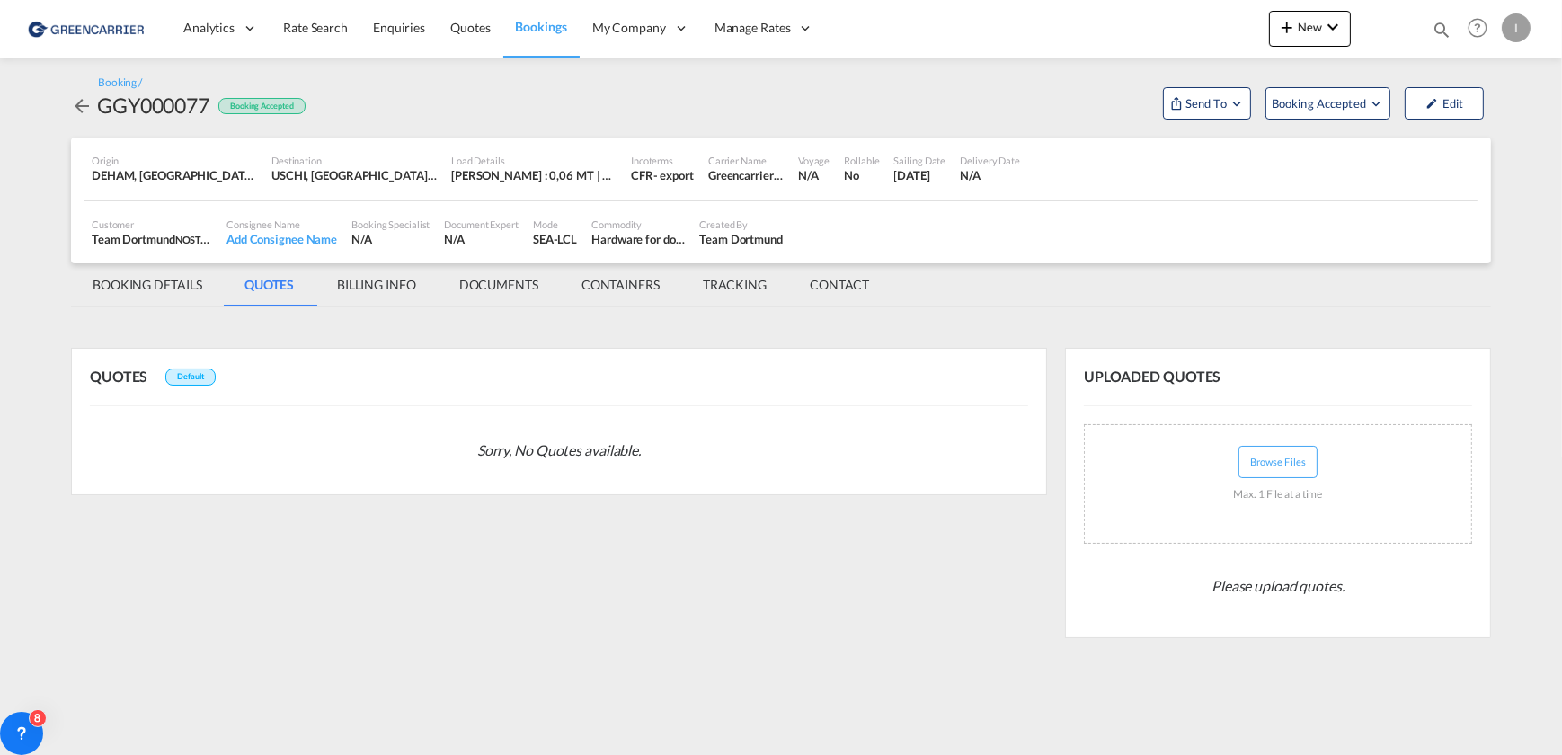
click at [391, 284] on md-tab-item "BILLING INFO" at bounding box center [376, 284] width 122 height 43
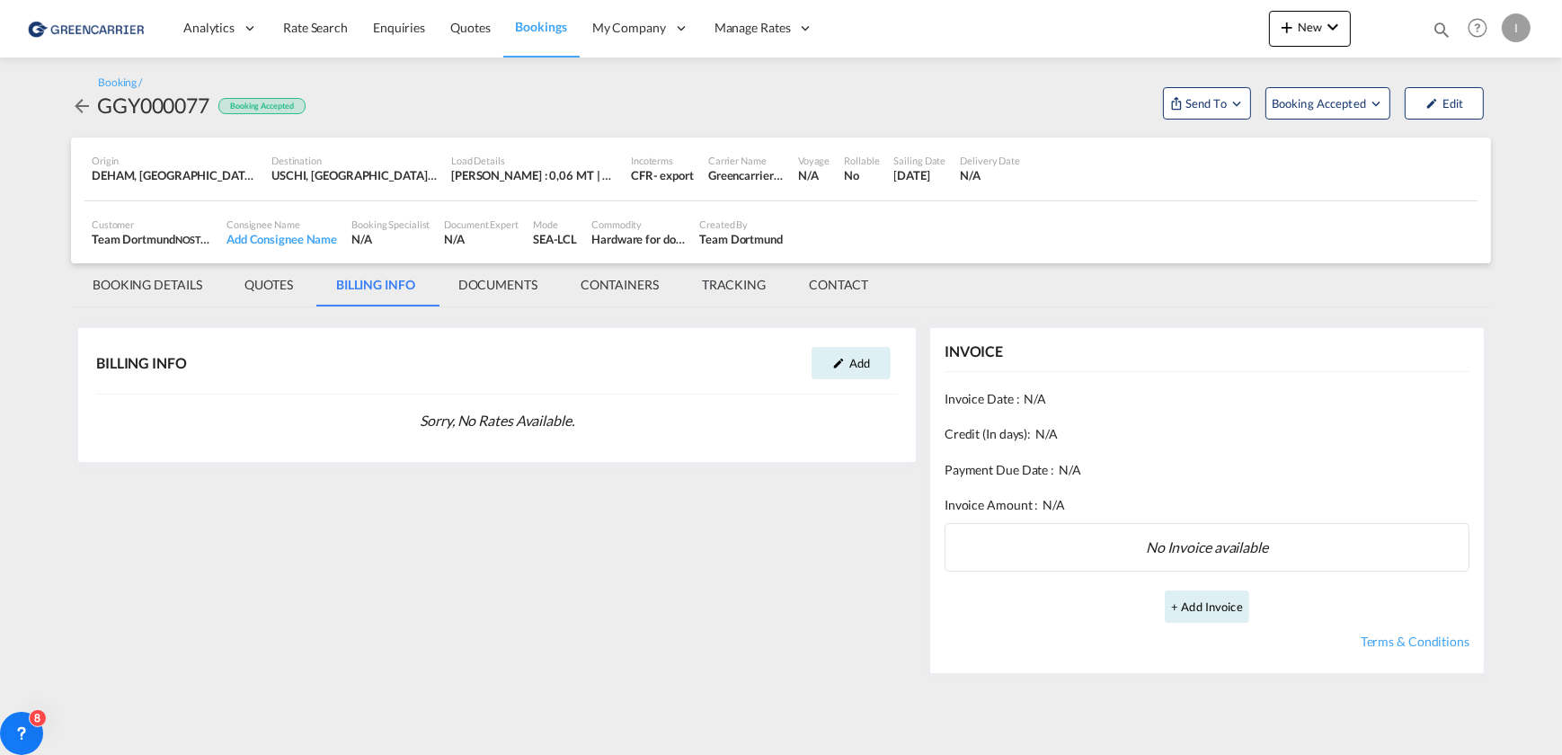
click at [489, 283] on md-tab-item "DOCUMENTS" at bounding box center [498, 284] width 122 height 43
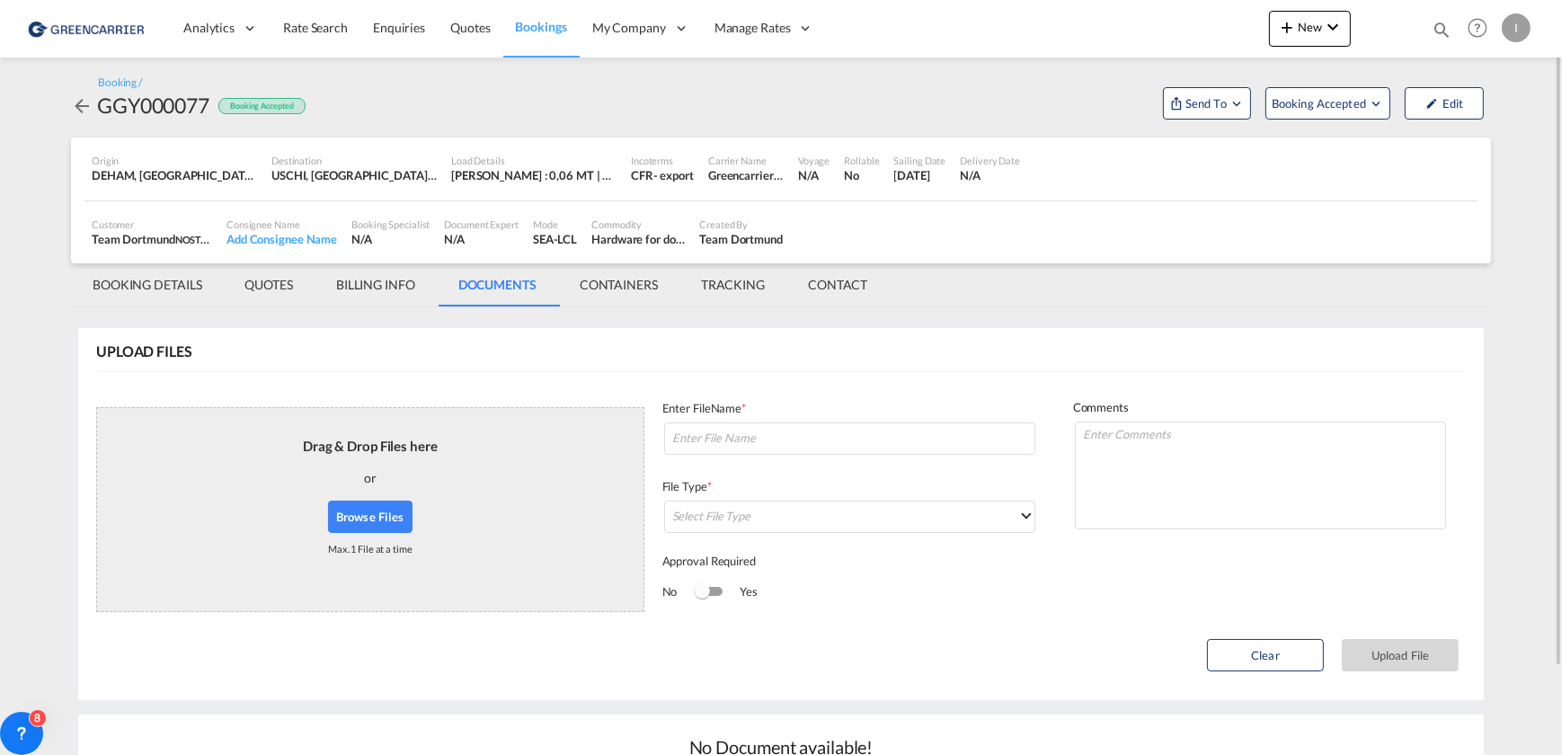
click at [617, 290] on md-tab-item "CONTAINERS" at bounding box center [618, 284] width 121 height 43
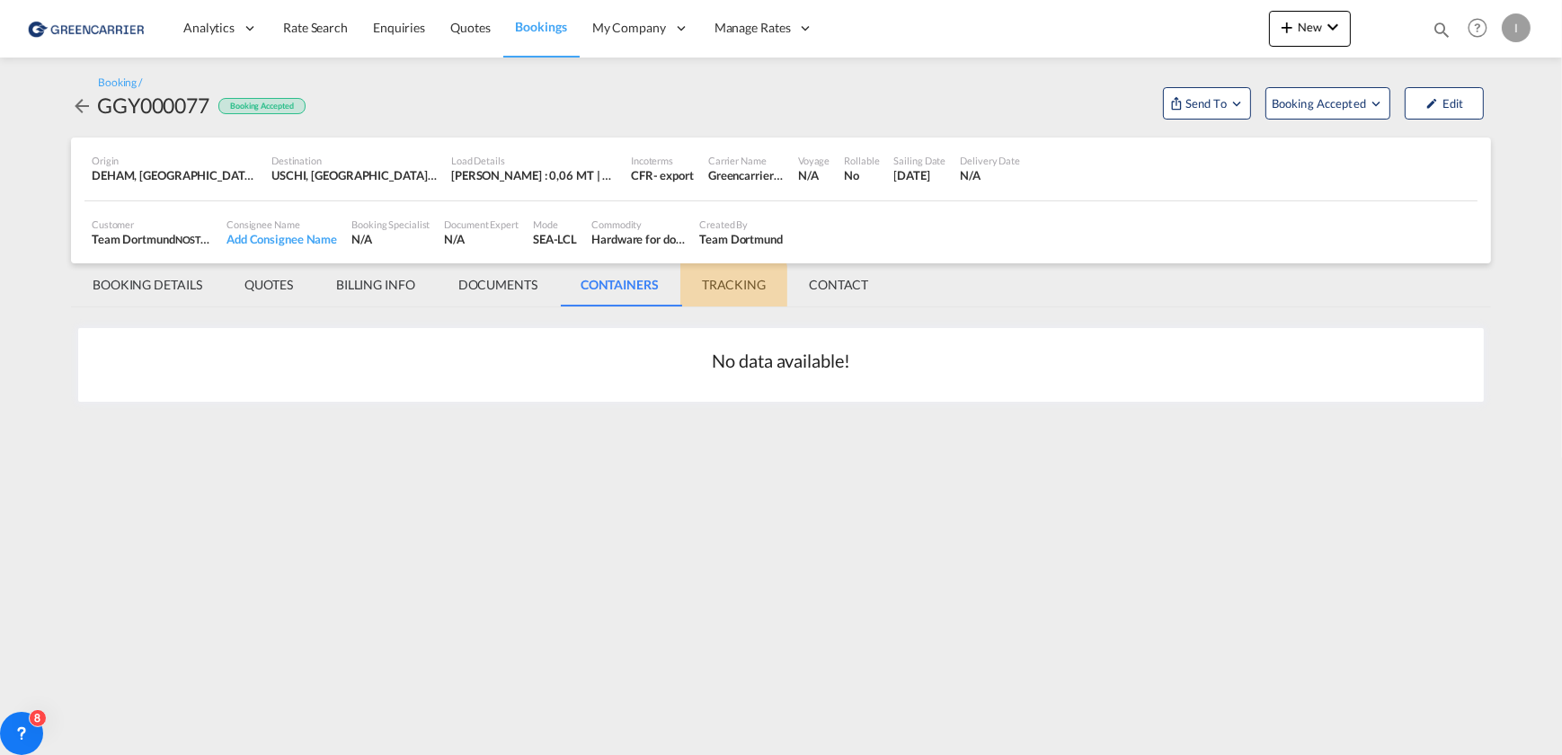
click at [724, 289] on md-tab-item "TRACKING" at bounding box center [733, 284] width 107 height 43
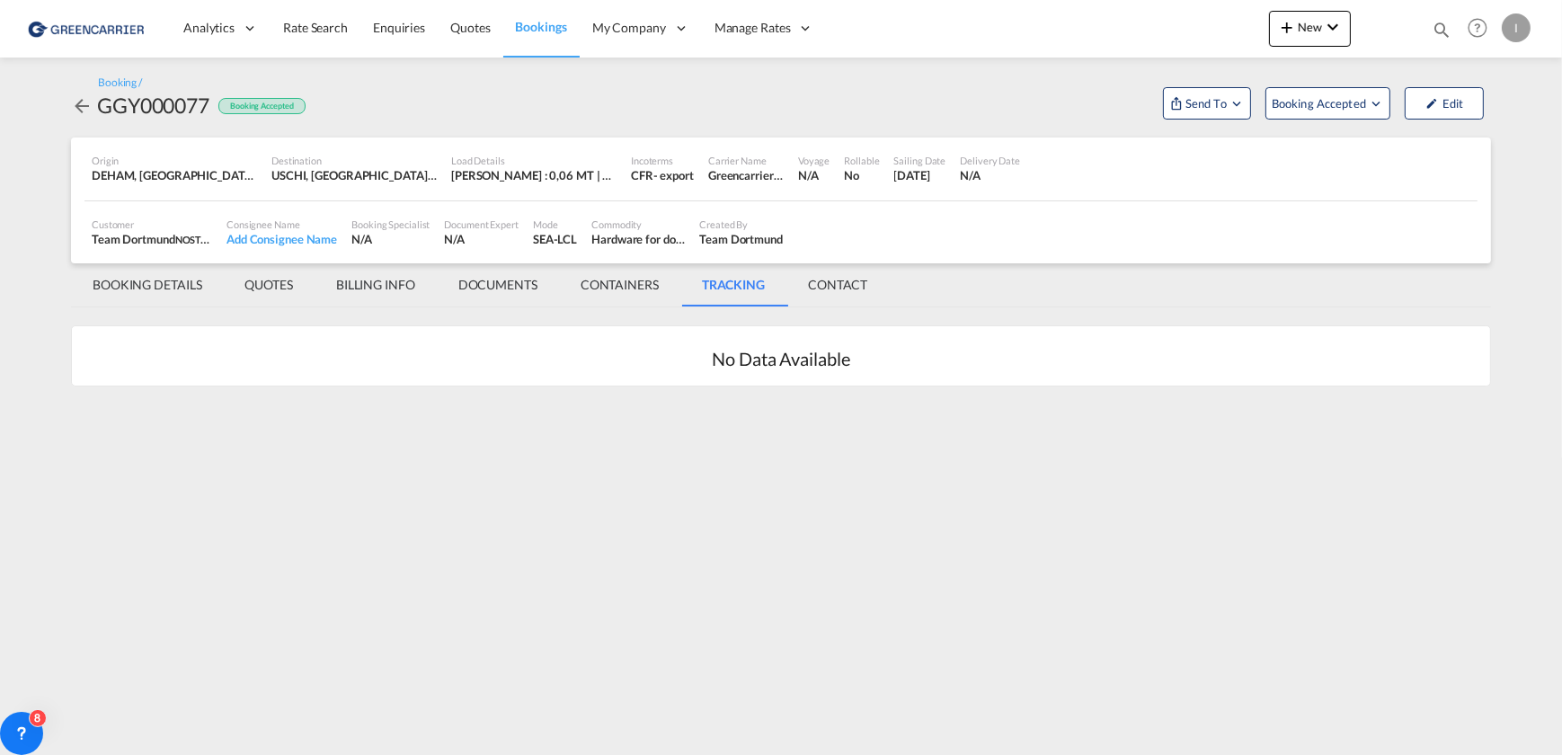
click at [856, 279] on md-tab-item "CONTACT" at bounding box center [837, 284] width 102 height 43
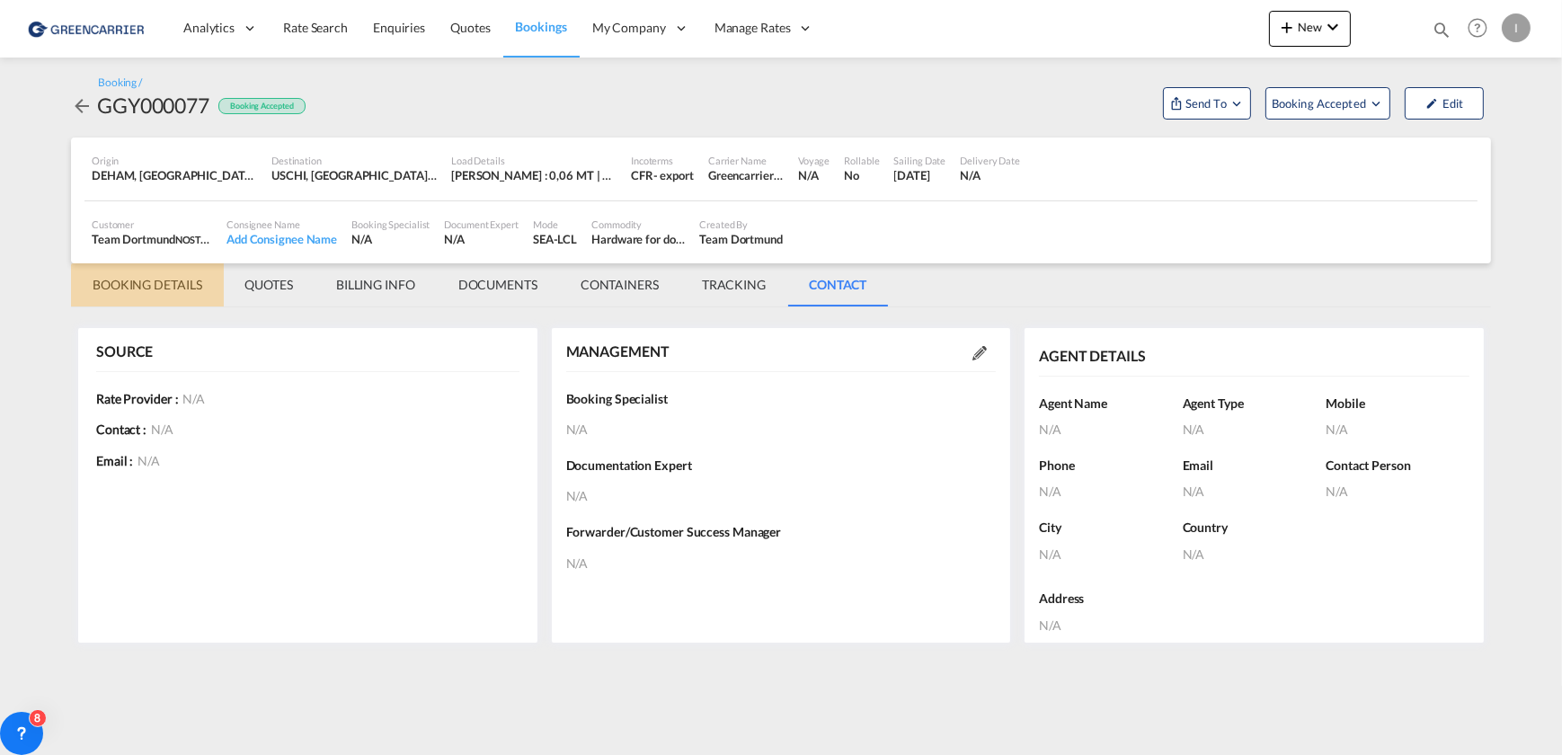
click at [114, 297] on md-tab-item "BOOKING DETAILS" at bounding box center [147, 284] width 153 height 43
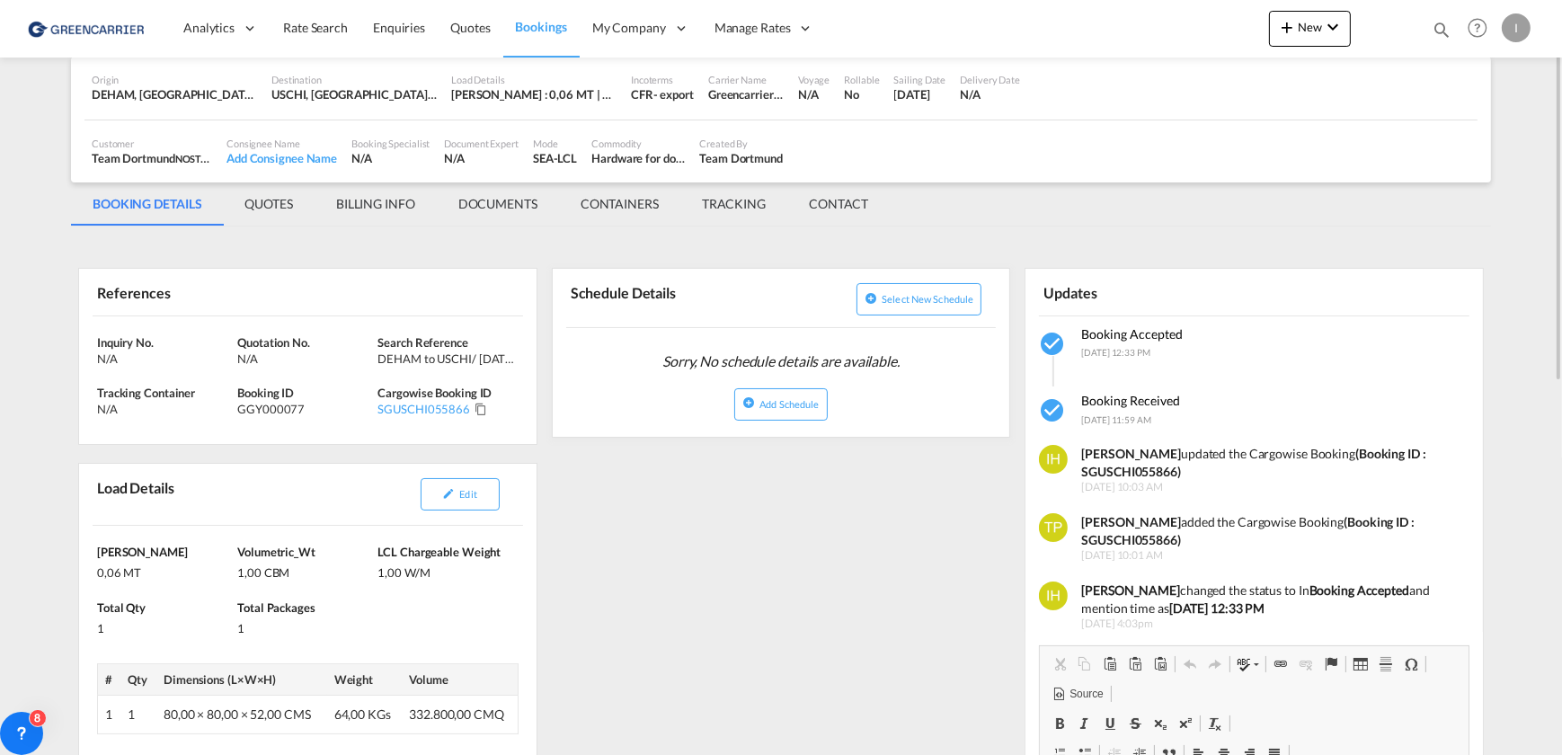
scroll to position [244, 0]
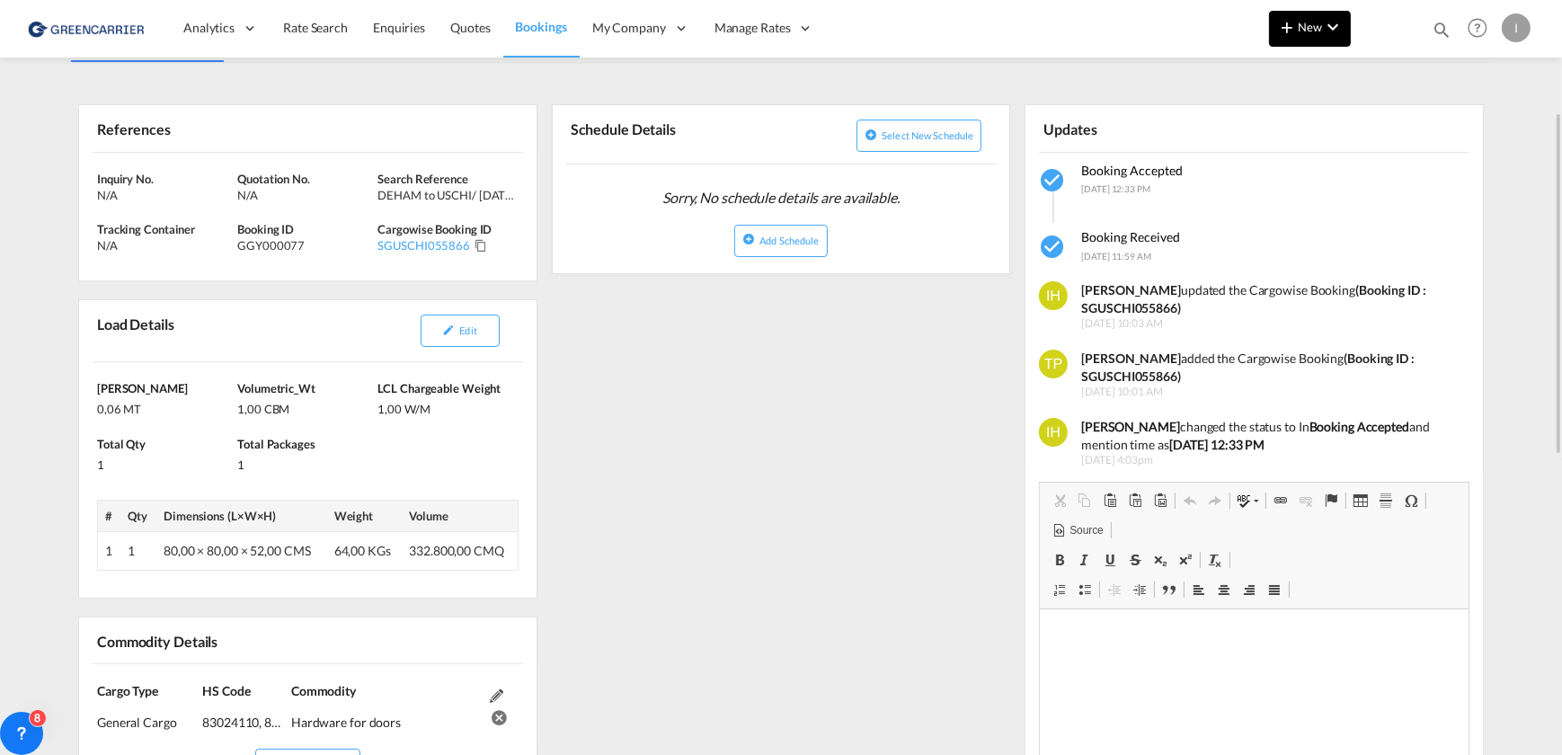
click at [1337, 15] on button "New" at bounding box center [1310, 29] width 82 height 36
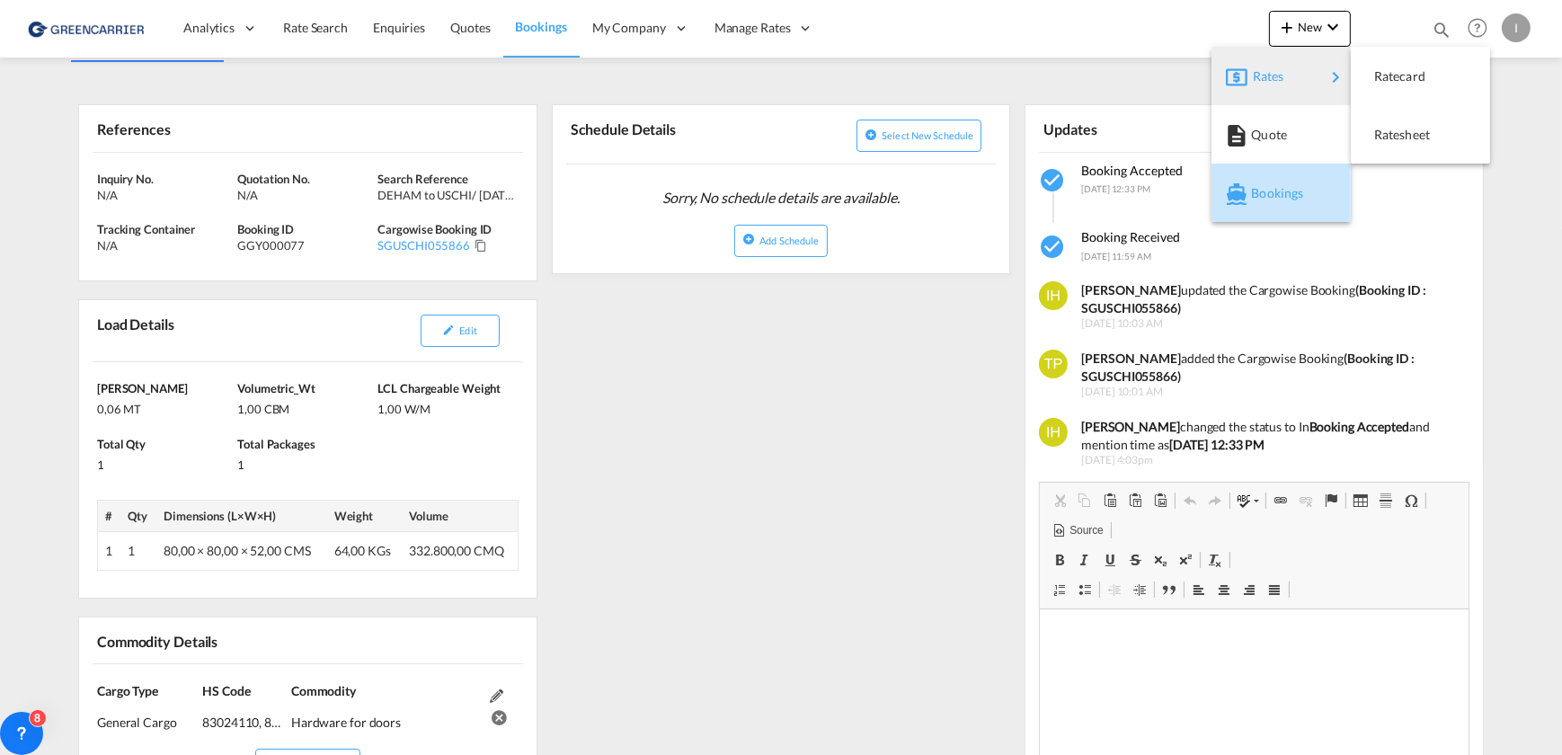
click at [1256, 204] on span "Bookings" at bounding box center [1261, 193] width 20 height 36
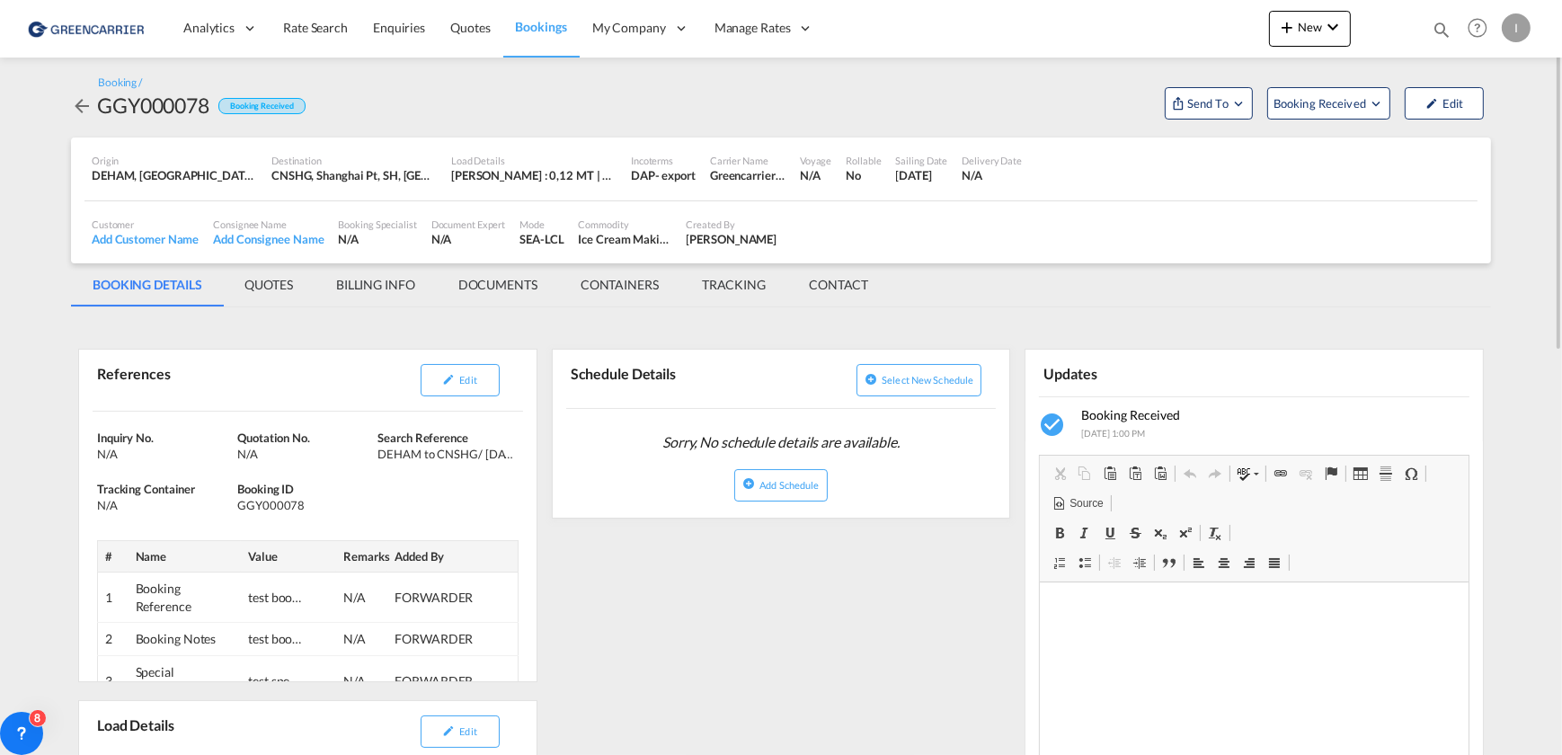
click at [518, 24] on span "Bookings" at bounding box center [541, 26] width 51 height 15
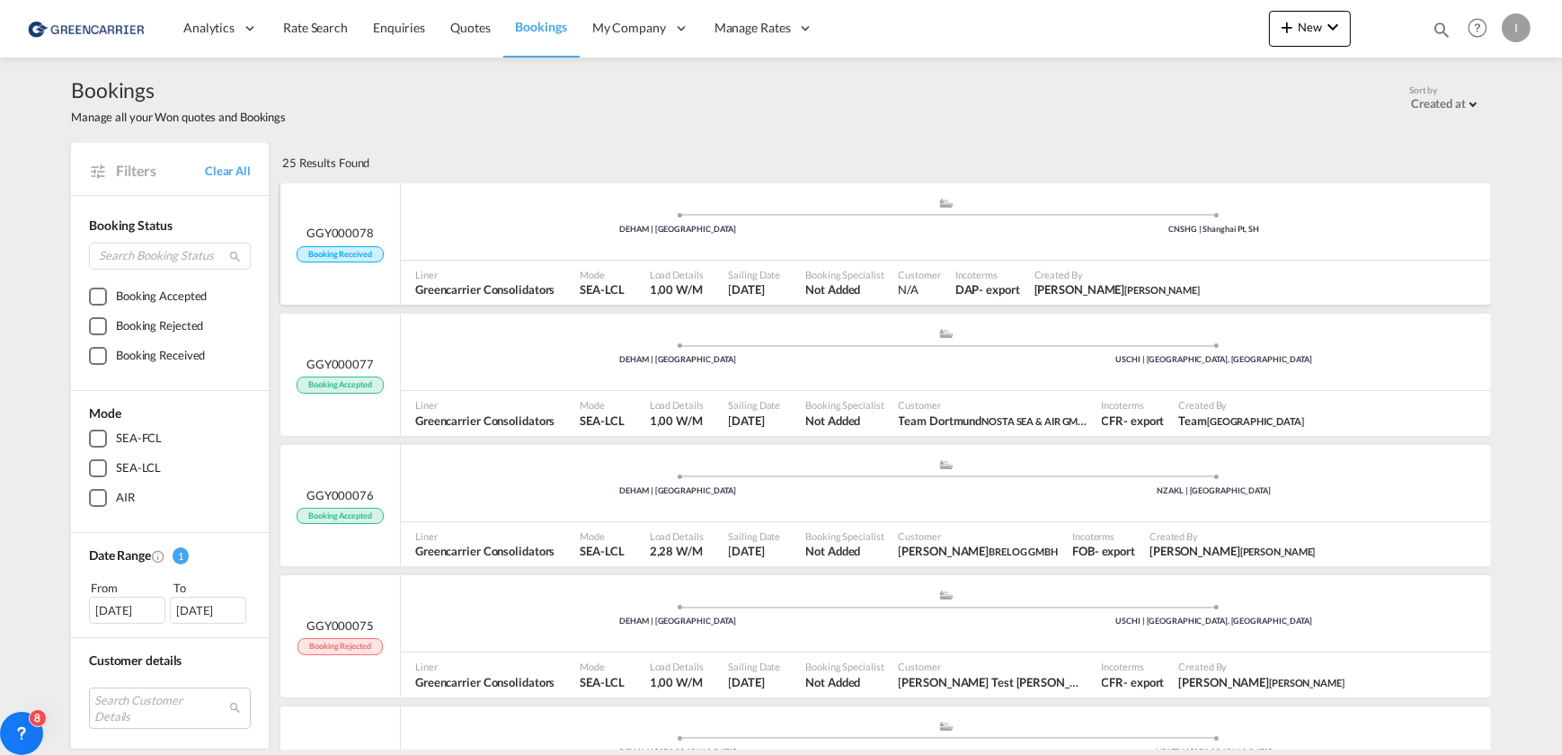
click at [564, 253] on div ".a{fill:#aaa8ad;} .a{fill:#aaa8ad;} DEHAM | [GEOGRAPHIC_DATA] CNSHG | Shanghai …" at bounding box center [946, 226] width 1090 height 58
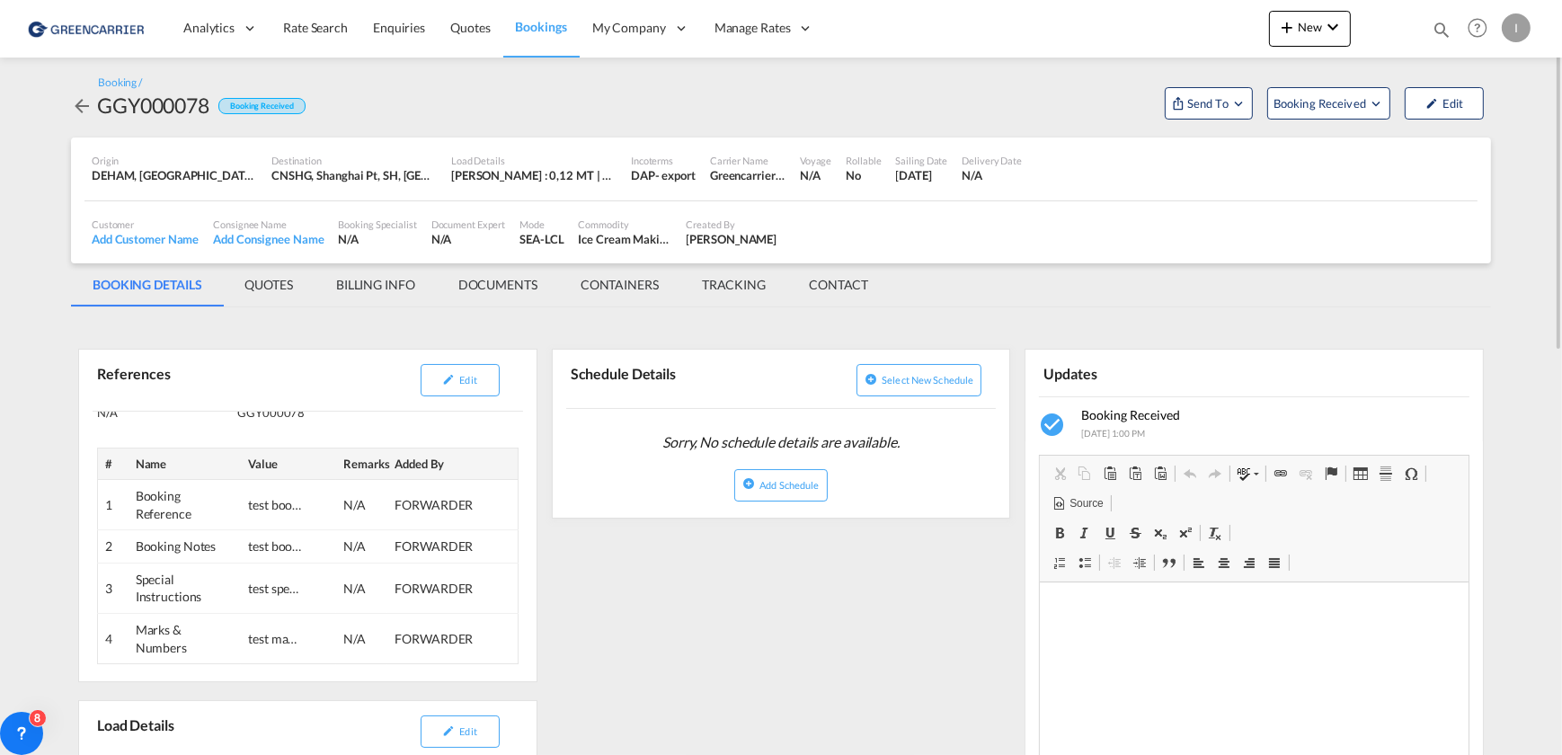
click at [826, 283] on md-tab-item "CONTACT" at bounding box center [838, 284] width 102 height 43
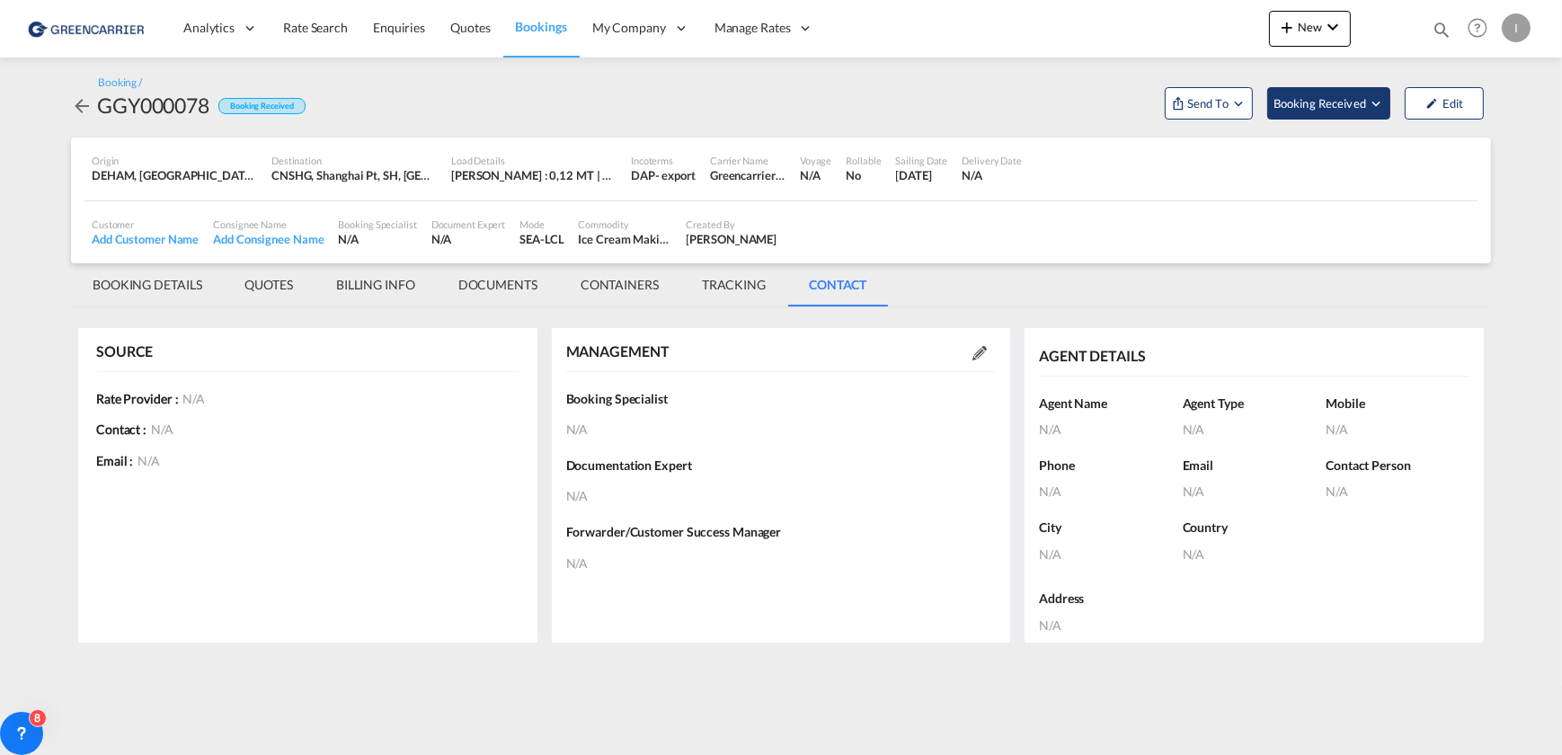
click at [1337, 90] on button "Booking Received" at bounding box center [1328, 103] width 123 height 32
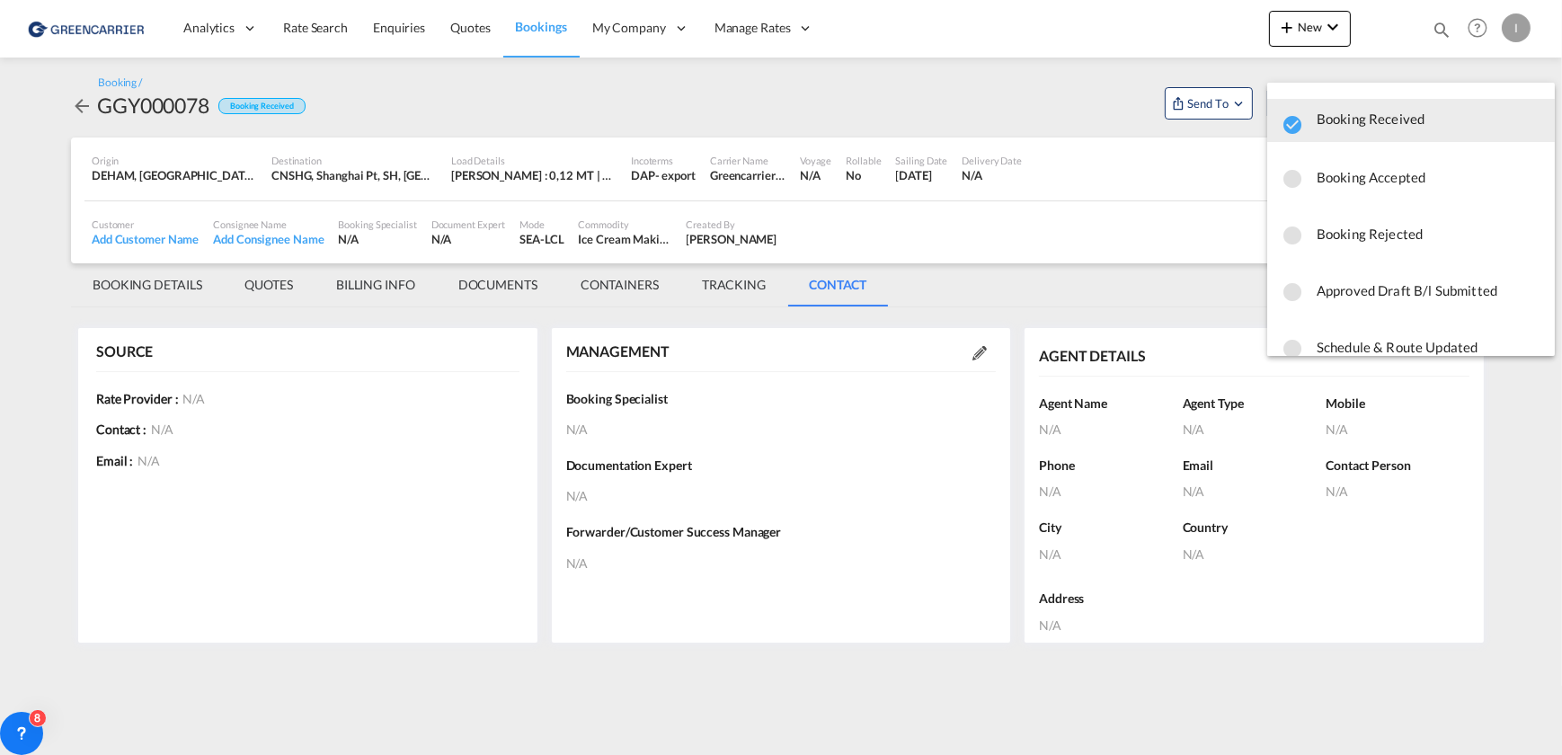
click at [1204, 110] on md-backdrop at bounding box center [781, 377] width 1562 height 755
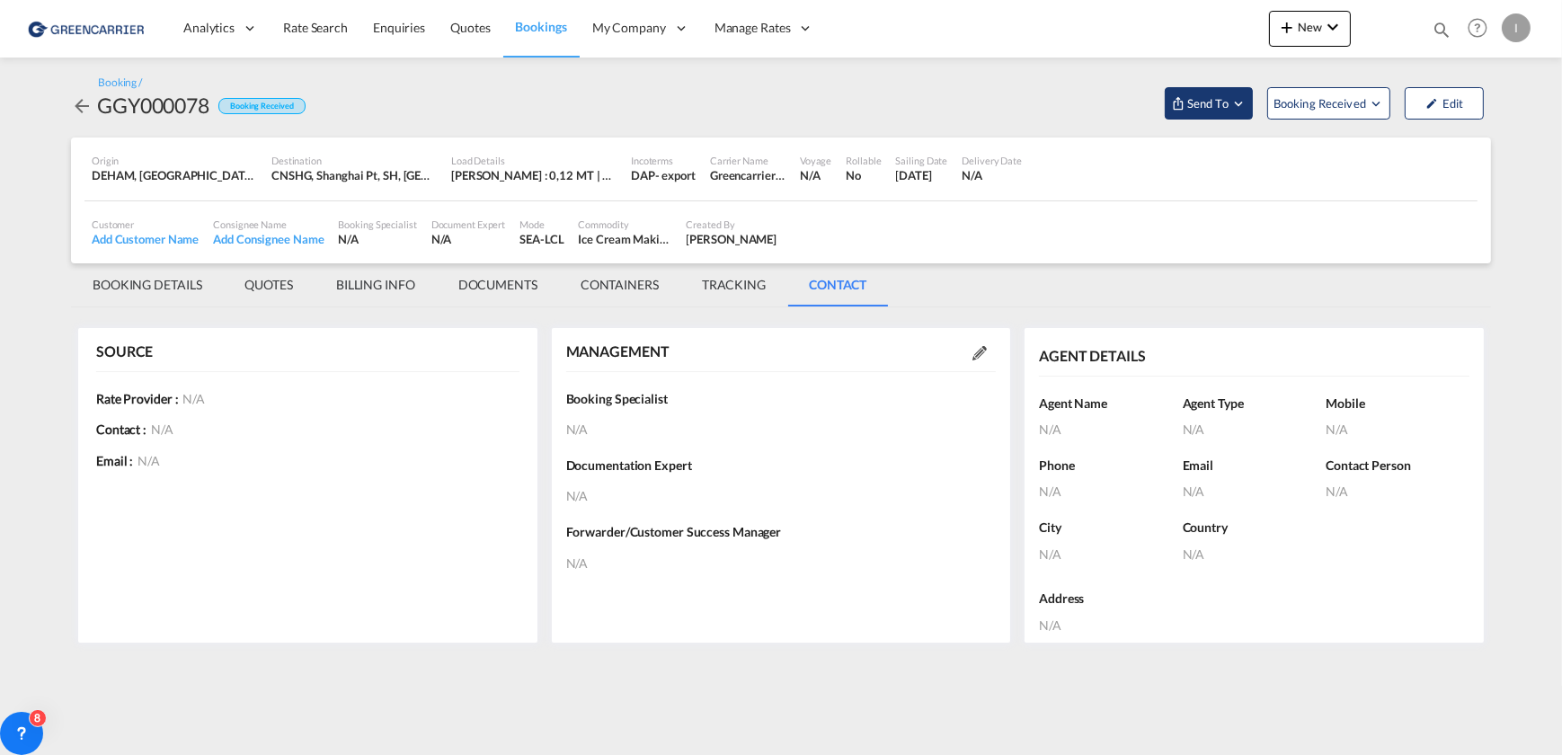
click at [1231, 97] on md-icon "Open demo menu" at bounding box center [1239, 103] width 16 height 16
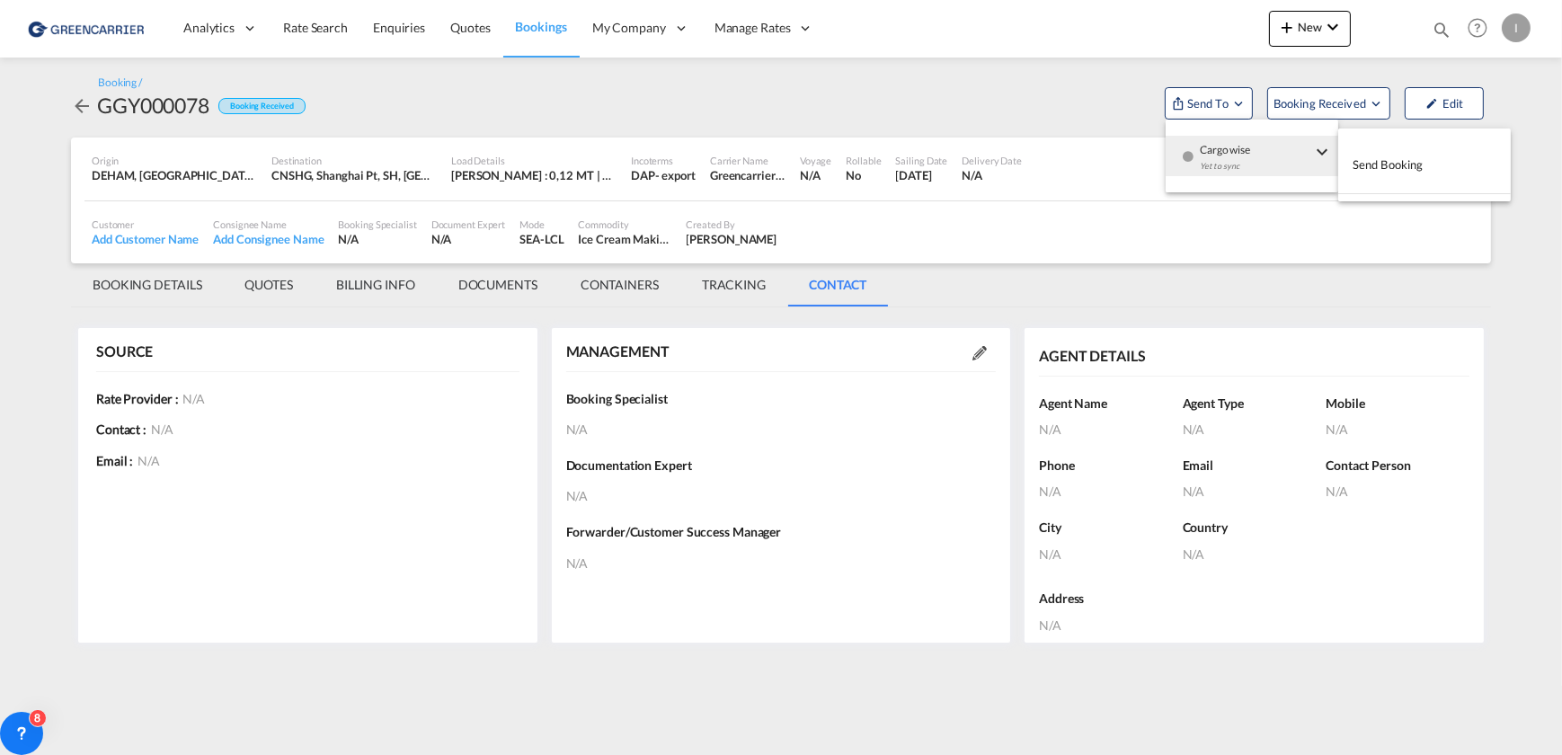
click at [1384, 156] on span "Send Booking" at bounding box center [1388, 164] width 71 height 29
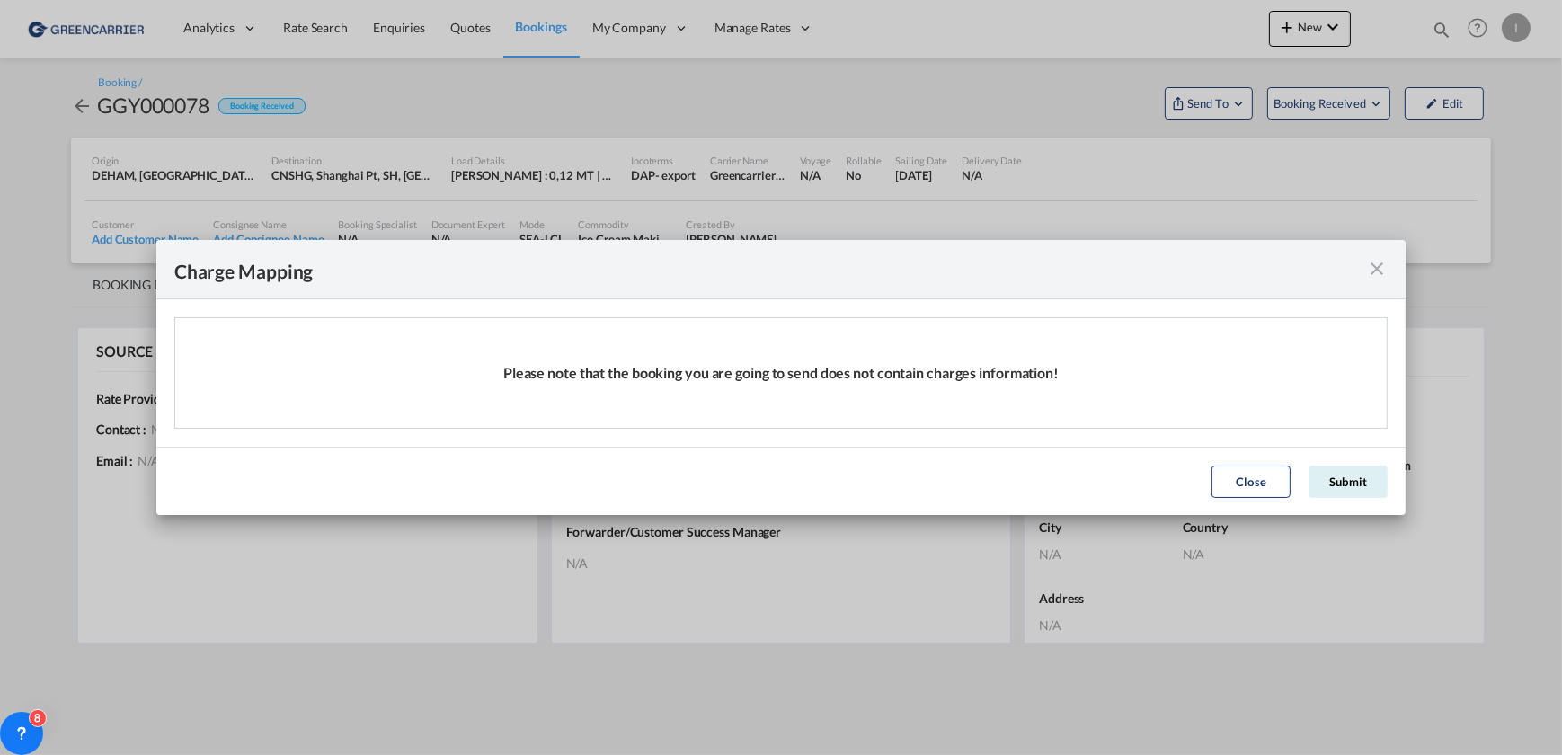
click at [1343, 493] on button "Submit" at bounding box center [1348, 482] width 79 height 32
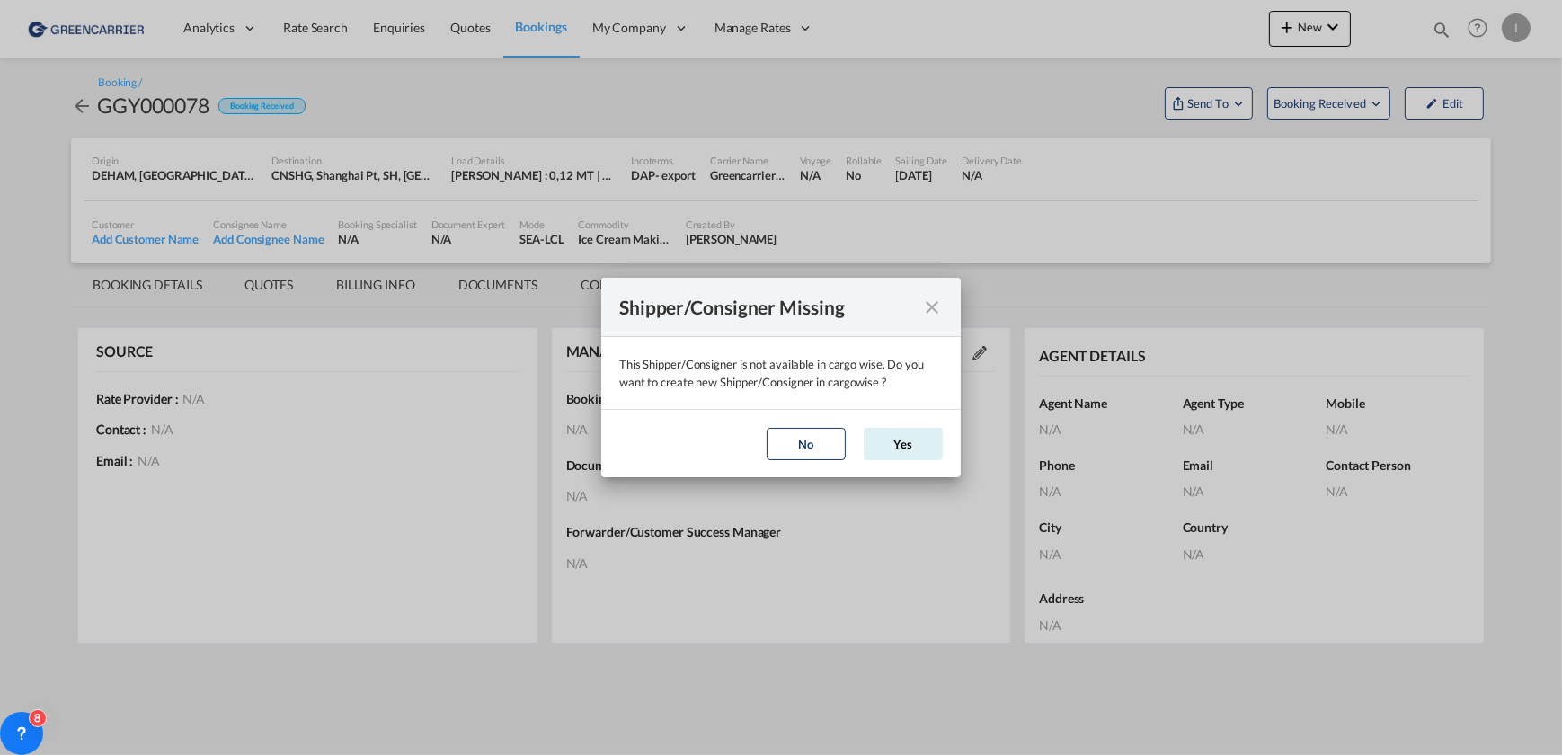
click at [932, 308] on md-icon "icon-close" at bounding box center [932, 308] width 22 height 22
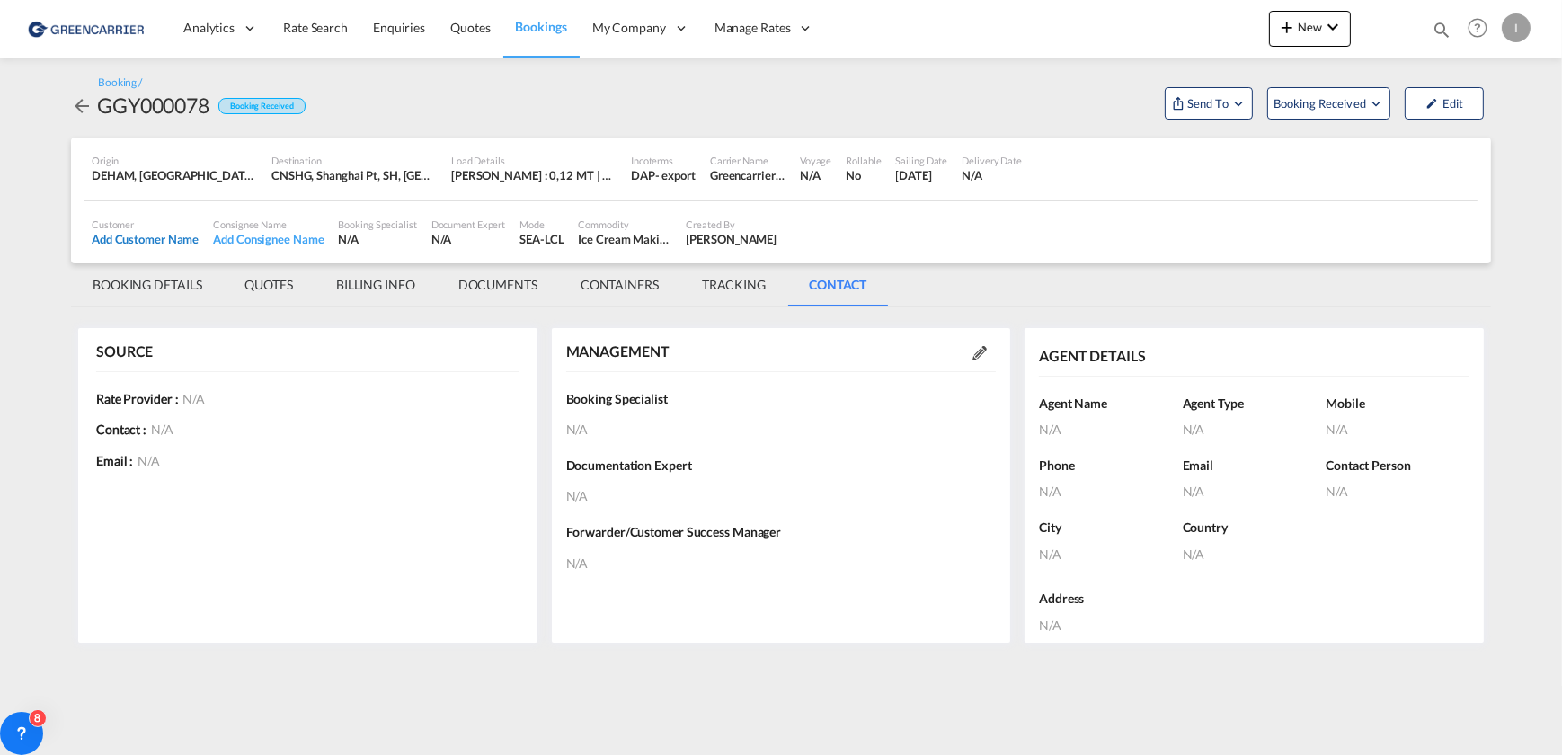
click at [125, 233] on div "Add Customer Name" at bounding box center [145, 239] width 107 height 16
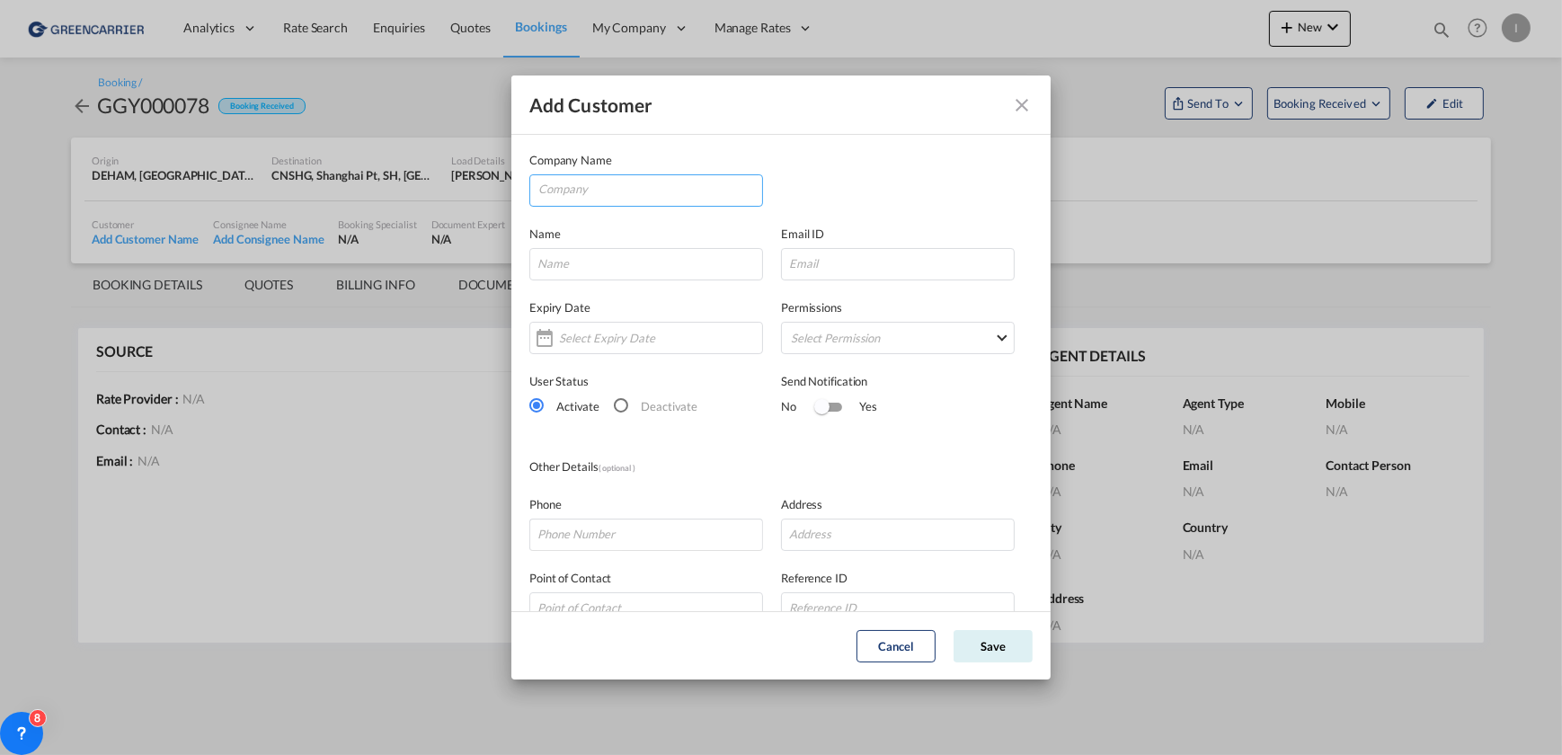
click at [593, 187] on input "Company" at bounding box center [650, 188] width 224 height 27
click at [599, 184] on input "ztr" at bounding box center [650, 188] width 224 height 27
drag, startPoint x: 599, startPoint y: 184, endPoint x: 503, endPoint y: 186, distance: 95.3
click at [503, 186] on div "Add Customer Company Name ztr Name Email ID Expiry Date Permissions Select Perm…" at bounding box center [781, 377] width 1562 height 755
type input "test"
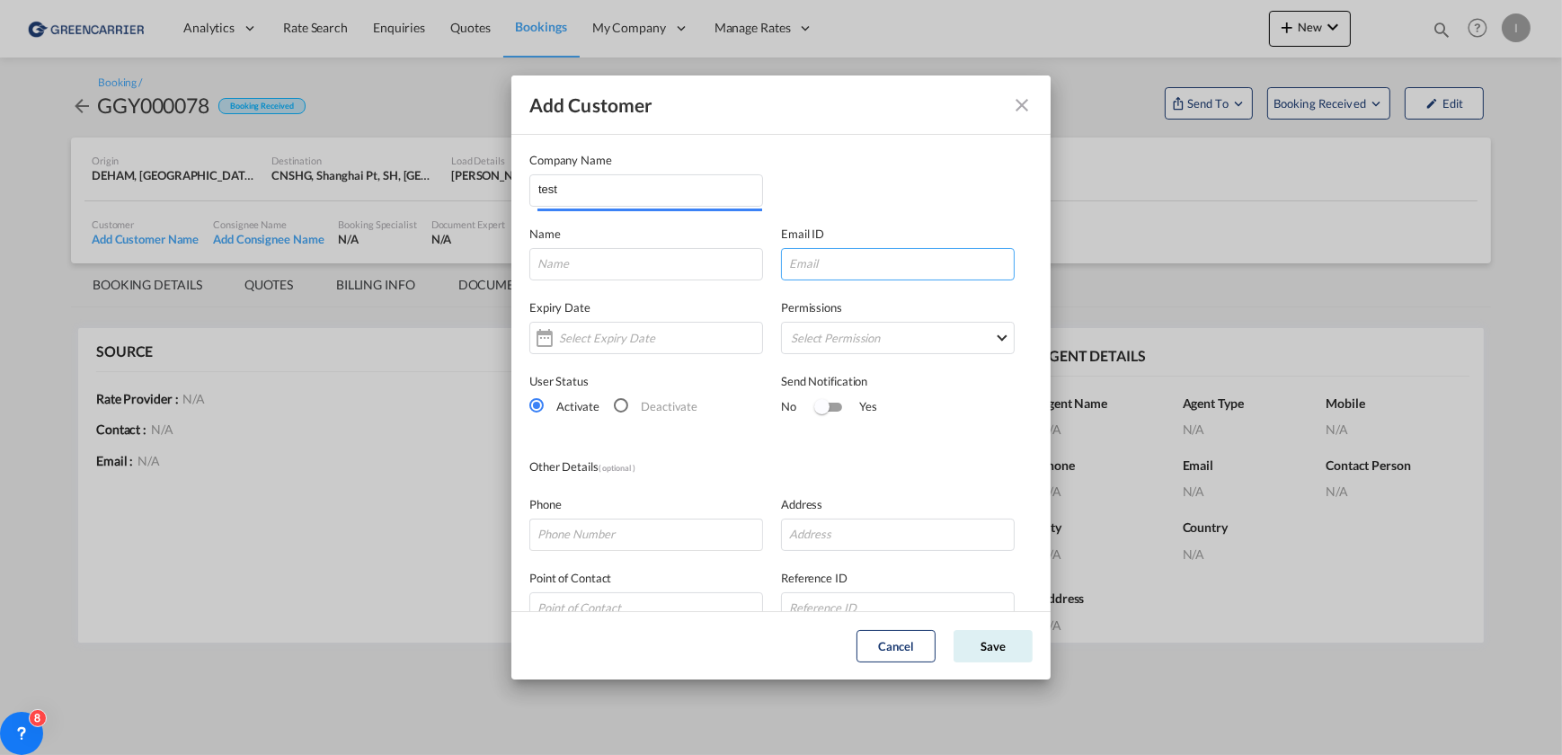
click at [872, 276] on input "Add Customer Company ..." at bounding box center [898, 264] width 234 height 32
click at [618, 266] on input "Add Customer Company ..." at bounding box center [646, 264] width 234 height 32
type input "[PERSON_NAME]"
type input "test"
click at [619, 295] on div "Expiry Date Permissions Select Permission FEED COMMODITY LOADDATA STATUS DOCUME…" at bounding box center [780, 317] width 503 height 74
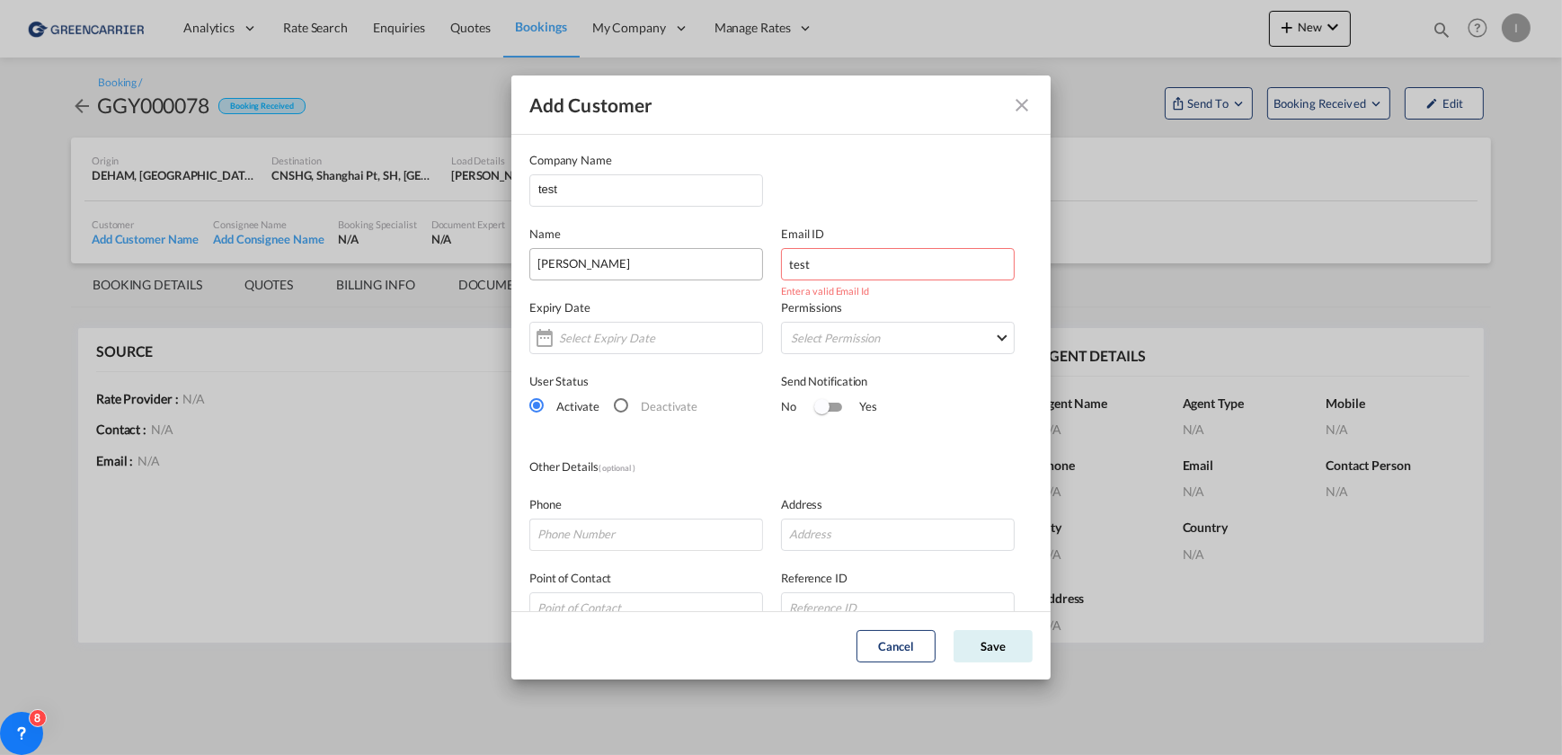
drag, startPoint x: 833, startPoint y: 261, endPoint x: 551, endPoint y: 260, distance: 282.2
click at [708, 258] on div "Name [PERSON_NAME] Email ID test Enter a valid Email Id" at bounding box center [780, 244] width 503 height 74
click at [786, 252] on input "Add Customer Company ..." at bounding box center [898, 264] width 234 height 32
click at [787, 253] on input "Add Customer Company ..." at bounding box center [898, 264] width 234 height 32
click at [781, 267] on input "Add Customer Company ..." at bounding box center [898, 264] width 234 height 32
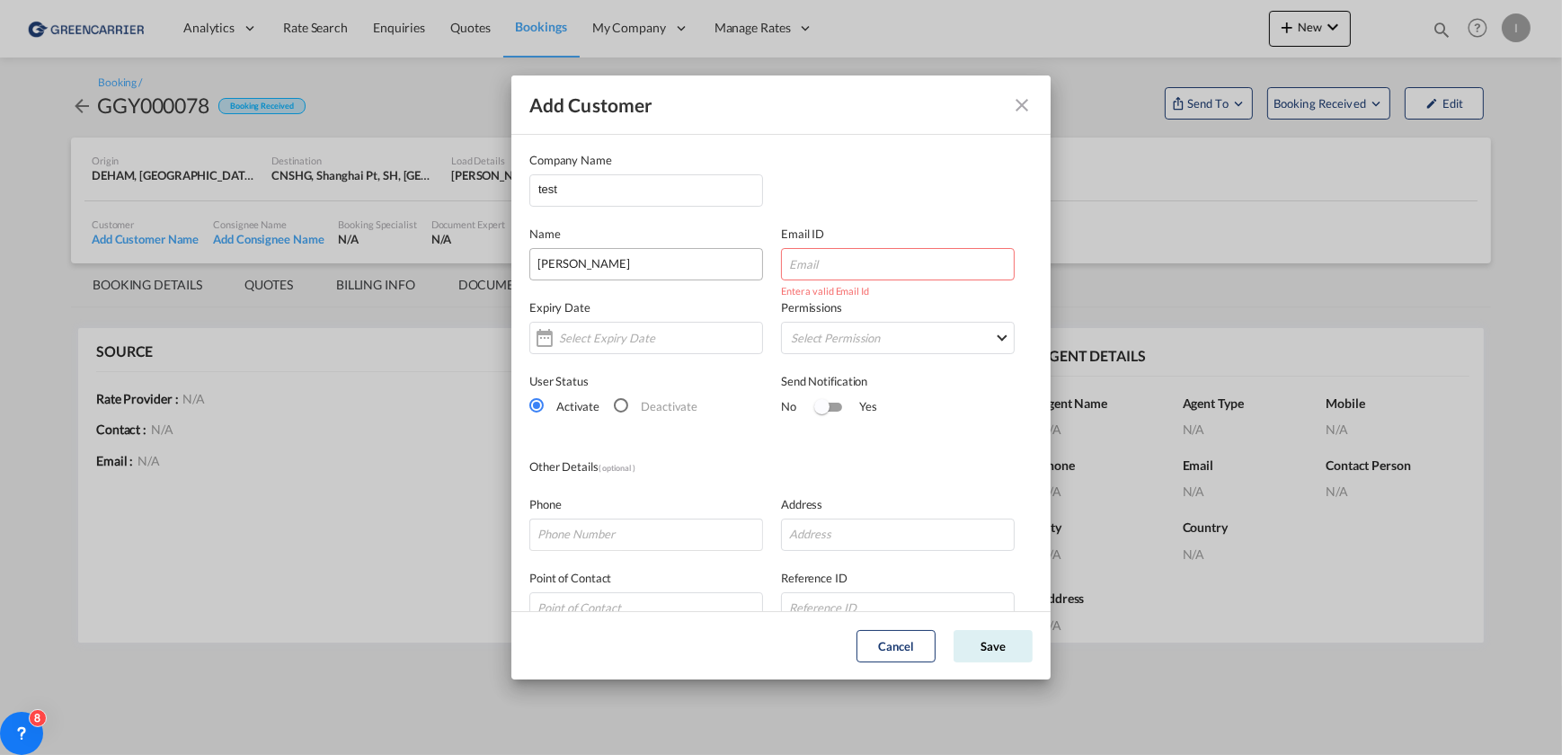
click at [781, 267] on input "Add Customer Company ..." at bounding box center [898, 264] width 234 height 32
click at [551, 260] on input "[PERSON_NAME]" at bounding box center [646, 264] width 234 height 32
drag, startPoint x: 585, startPoint y: 269, endPoint x: 307, endPoint y: 255, distance: 278.1
click at [307, 255] on div "Add Customer Company Name test Name [PERSON_NAME] Email ID Expiry Date Permissi…" at bounding box center [781, 377] width 1562 height 755
type input "test"
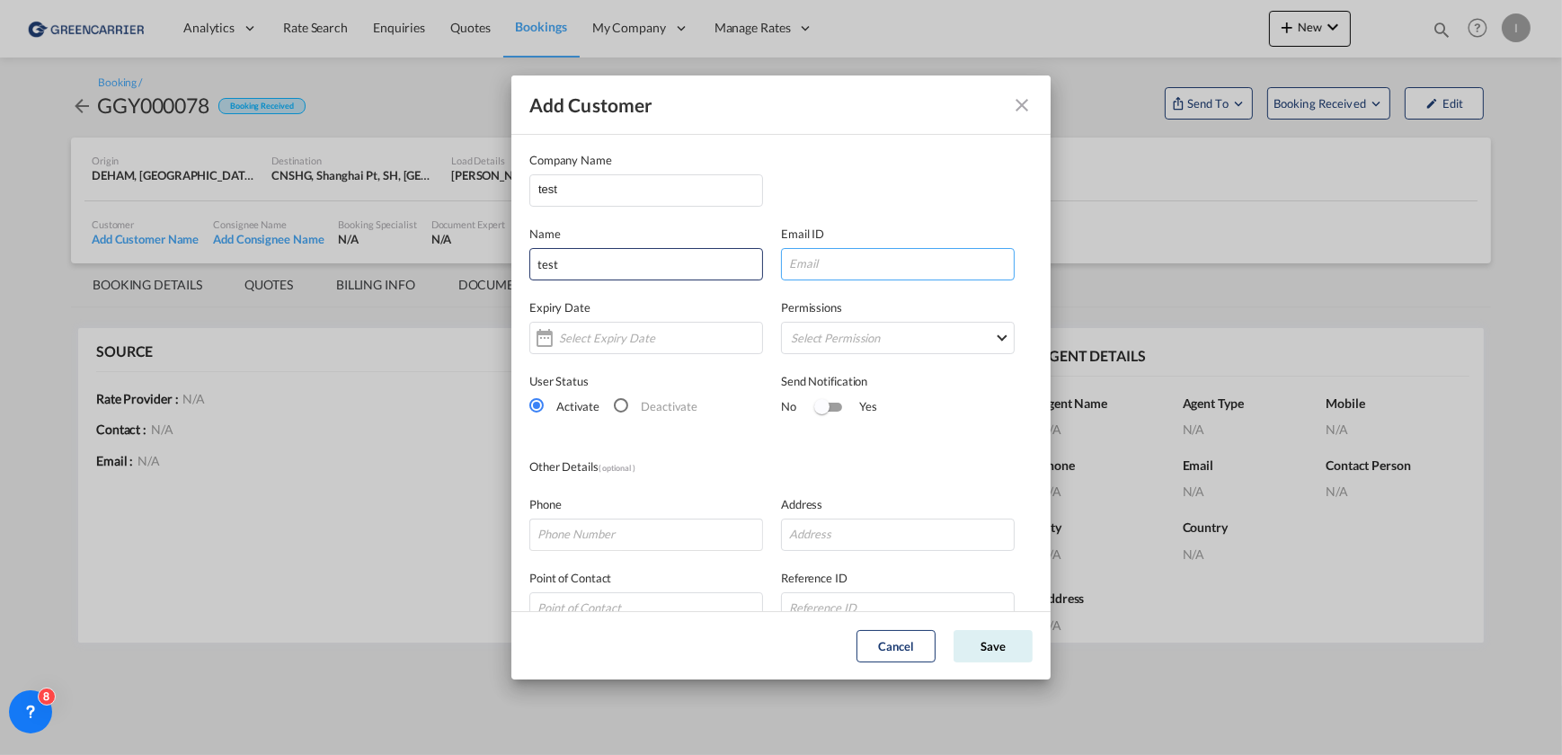
click at [818, 270] on input "Add Customer Company ..." at bounding box center [898, 264] width 234 height 32
type input "[PERSON_NAME][EMAIL_ADDRESS][PERSON_NAME][DOMAIN_NAME]"
drag, startPoint x: 835, startPoint y: 198, endPoint x: 825, endPoint y: 206, distance: 12.8
click at [835, 198] on div "Company Name test" at bounding box center [780, 179] width 503 height 56
click at [971, 332] on md-select "Select Permission FEED COMMODITY LOADDATA STATUS DOCUMENTS CONTAINERS TRACKING …" at bounding box center [898, 338] width 234 height 32
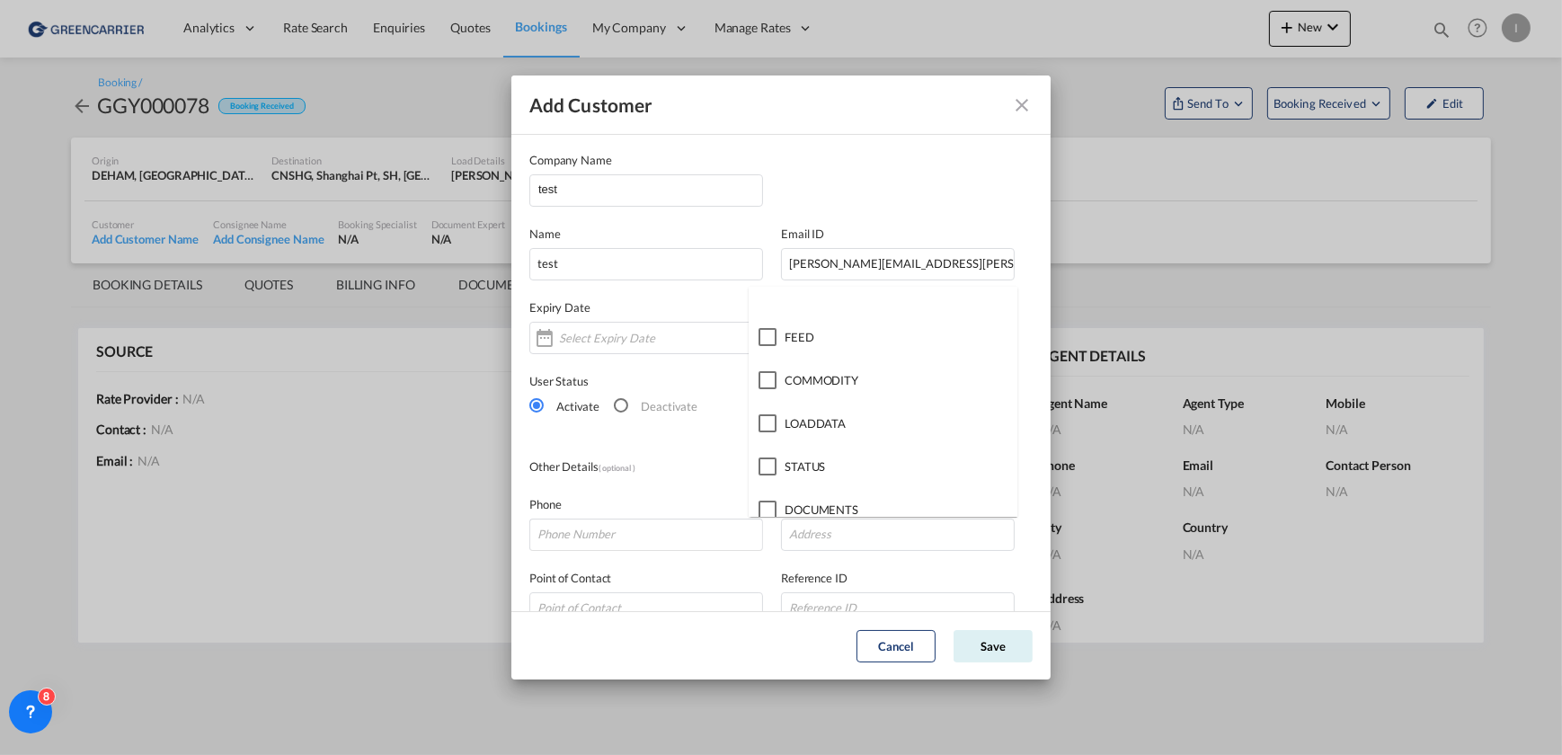
click at [853, 294] on label at bounding box center [883, 301] width 269 height 29
click at [925, 169] on md-backdrop at bounding box center [781, 377] width 1562 height 755
click at [1004, 642] on button "Save" at bounding box center [993, 646] width 79 height 32
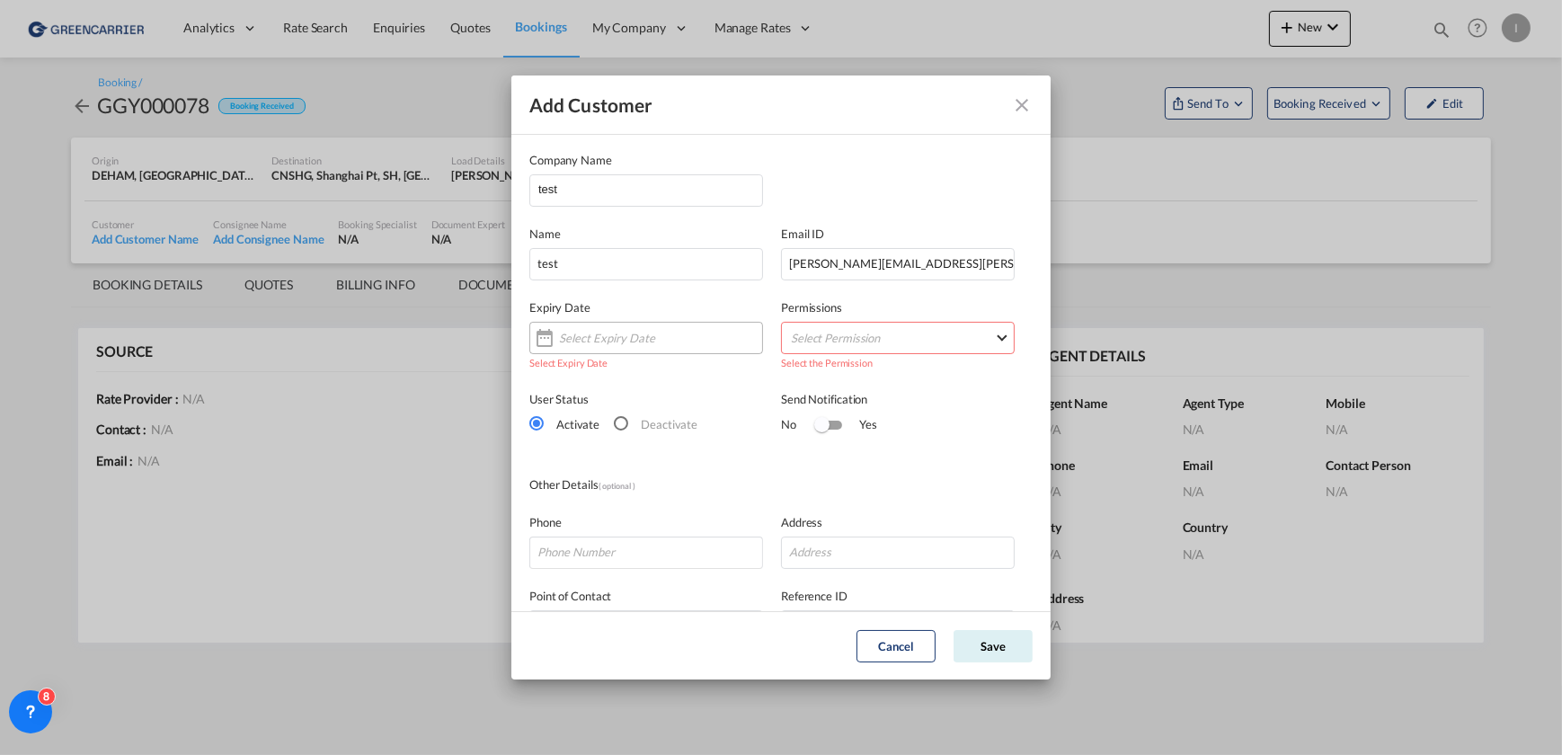
click at [594, 324] on div "Add Customer Company ..." at bounding box center [646, 338] width 234 height 32
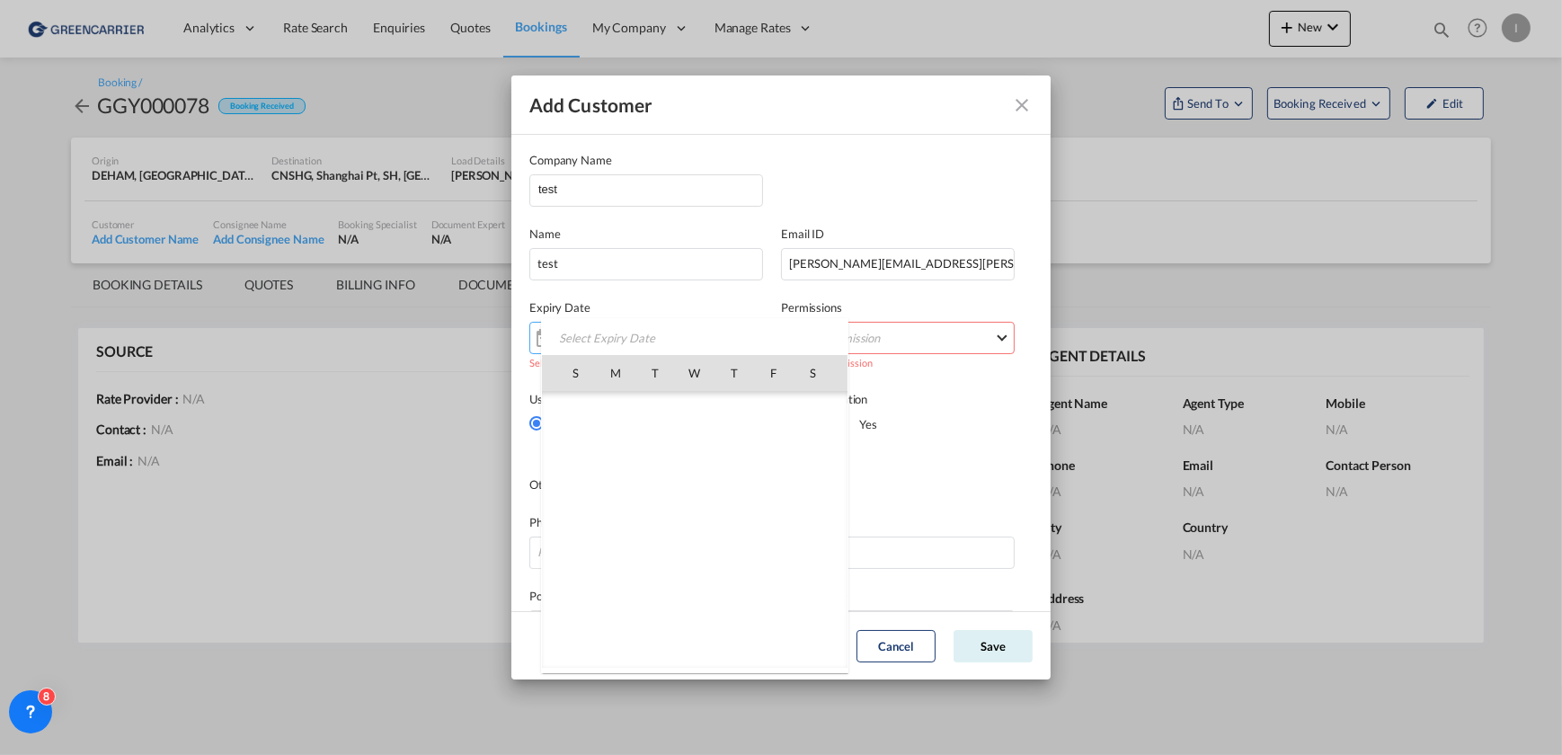
scroll to position [416130, 0]
click at [823, 573] on span "30" at bounding box center [813, 570] width 36 height 36
type input "[DATE]"
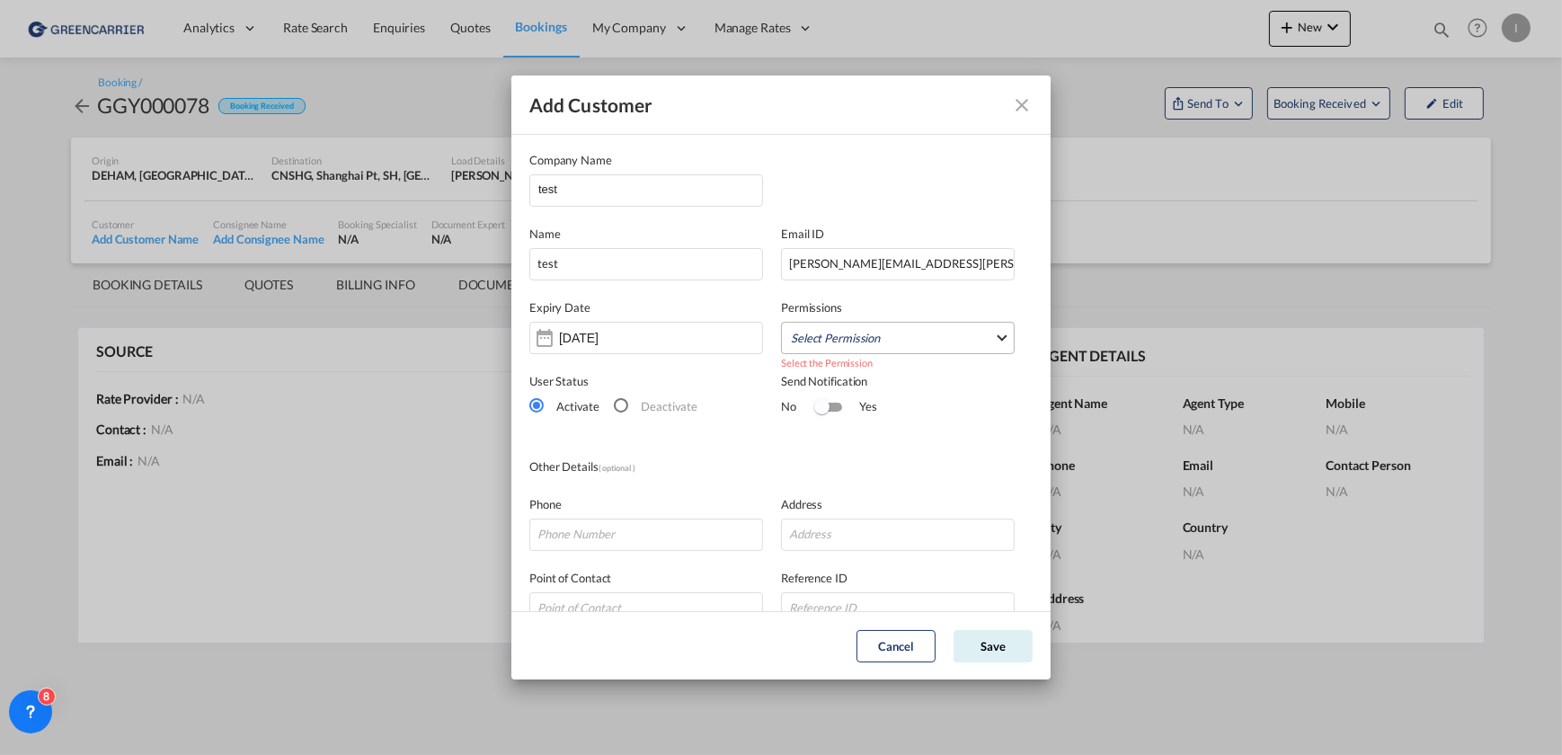
click at [959, 328] on md-select "Select Permission" at bounding box center [898, 338] width 234 height 32
click at [959, 184] on md-backdrop at bounding box center [781, 377] width 1562 height 755
click at [997, 644] on button "Save" at bounding box center [993, 646] width 79 height 32
click at [879, 342] on md-select "Select Permission" at bounding box center [898, 338] width 234 height 32
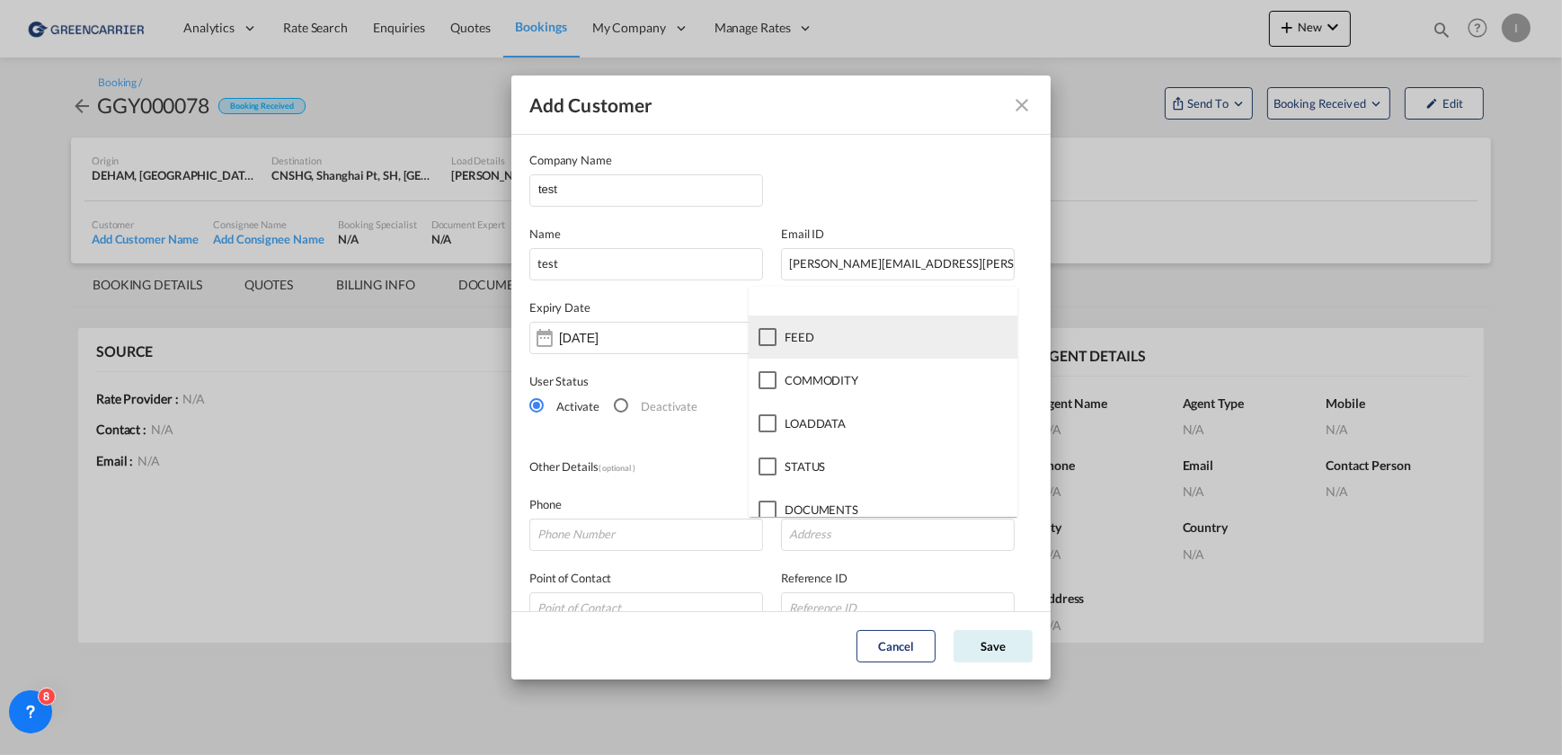
click at [764, 339] on div at bounding box center [768, 337] width 18 height 18
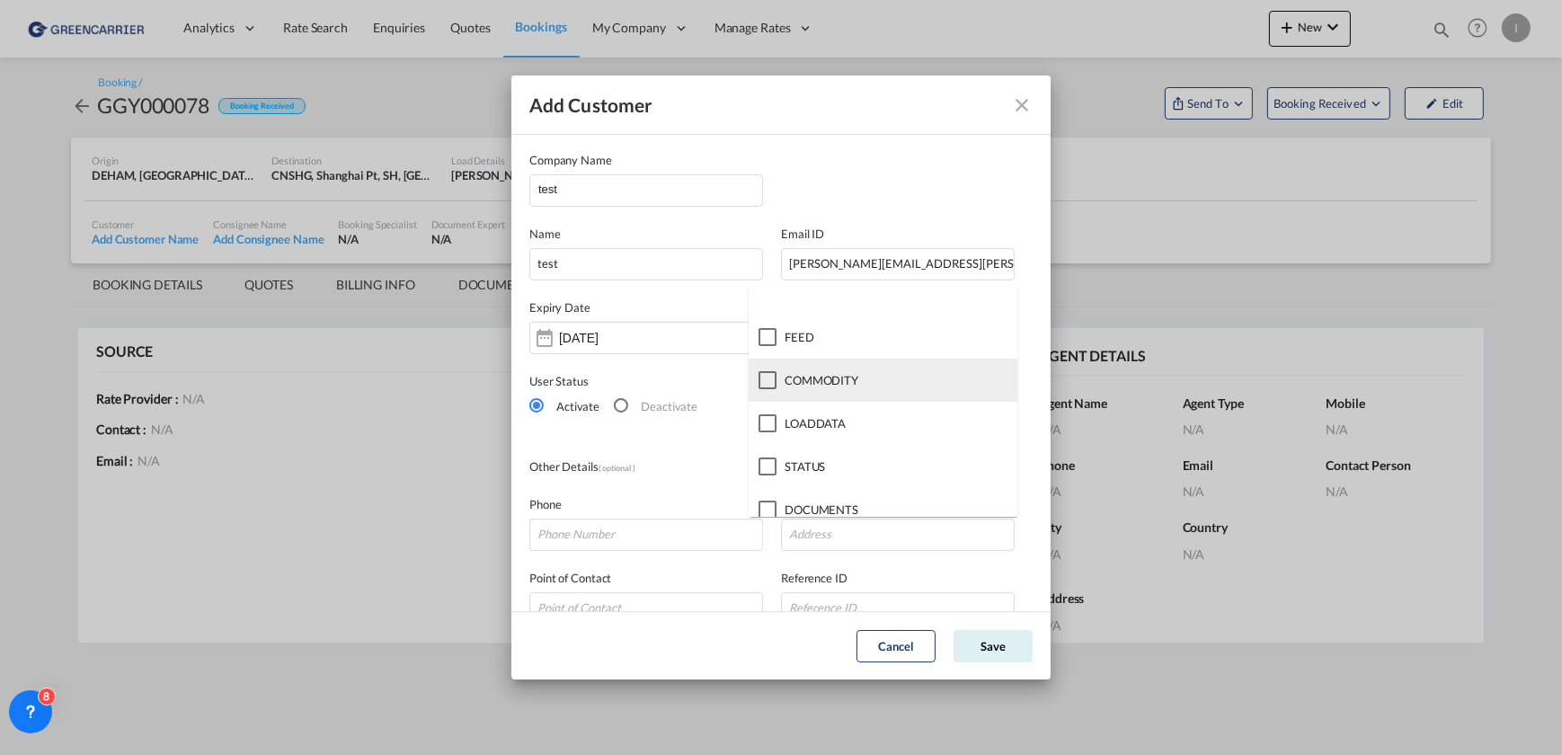
click at [769, 371] on div at bounding box center [768, 380] width 18 height 18
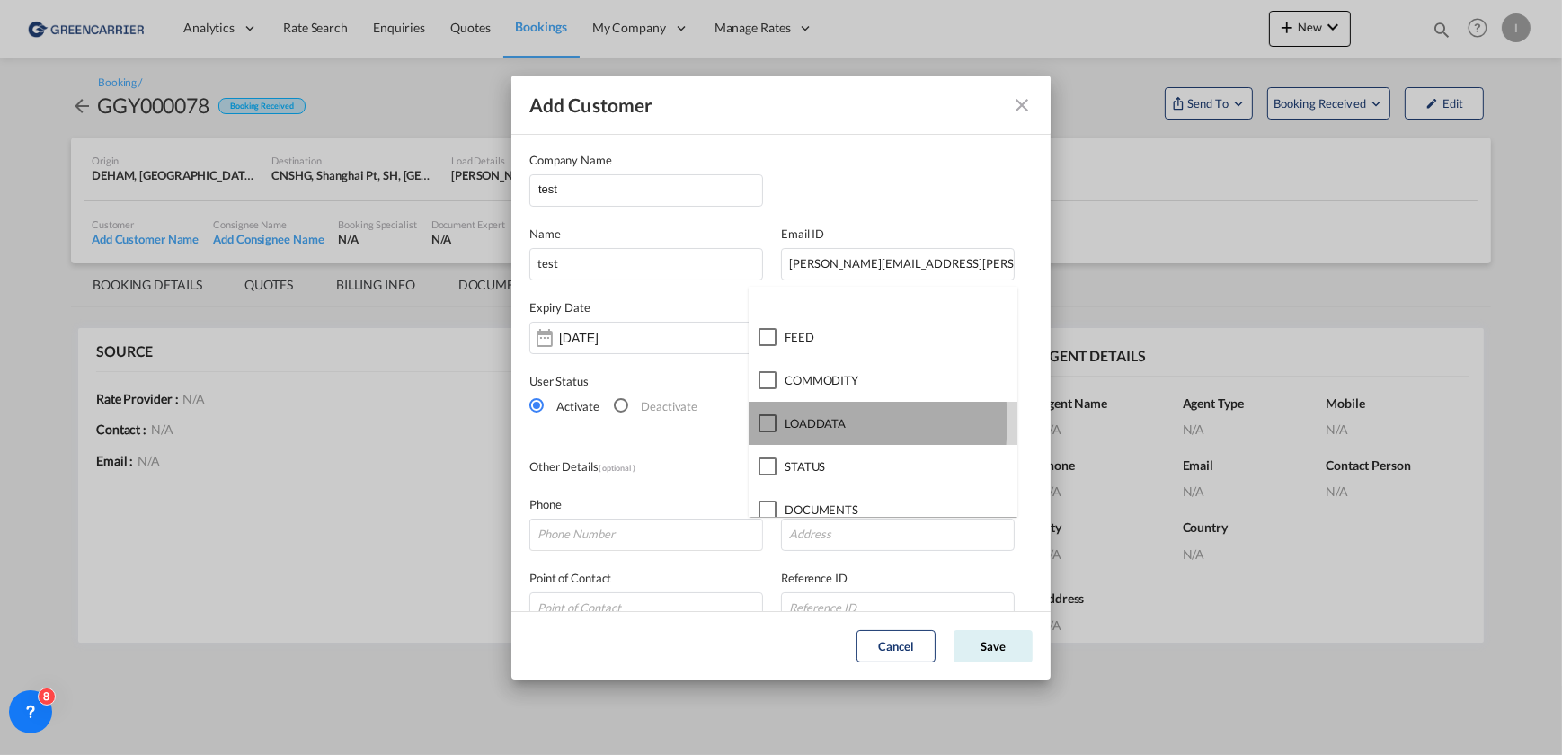
click at [765, 422] on div at bounding box center [768, 423] width 18 height 18
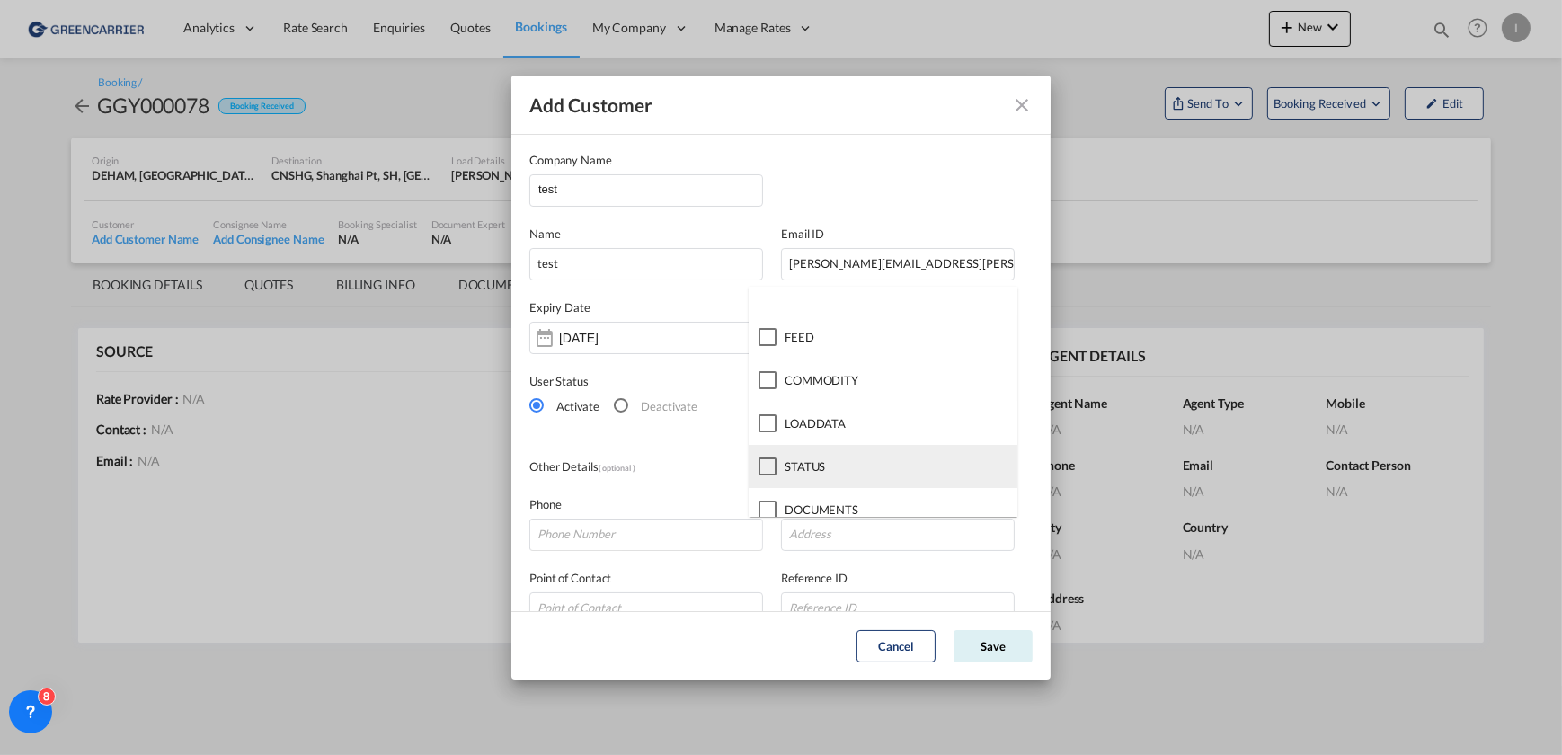
click at [764, 468] on div at bounding box center [768, 467] width 18 height 18
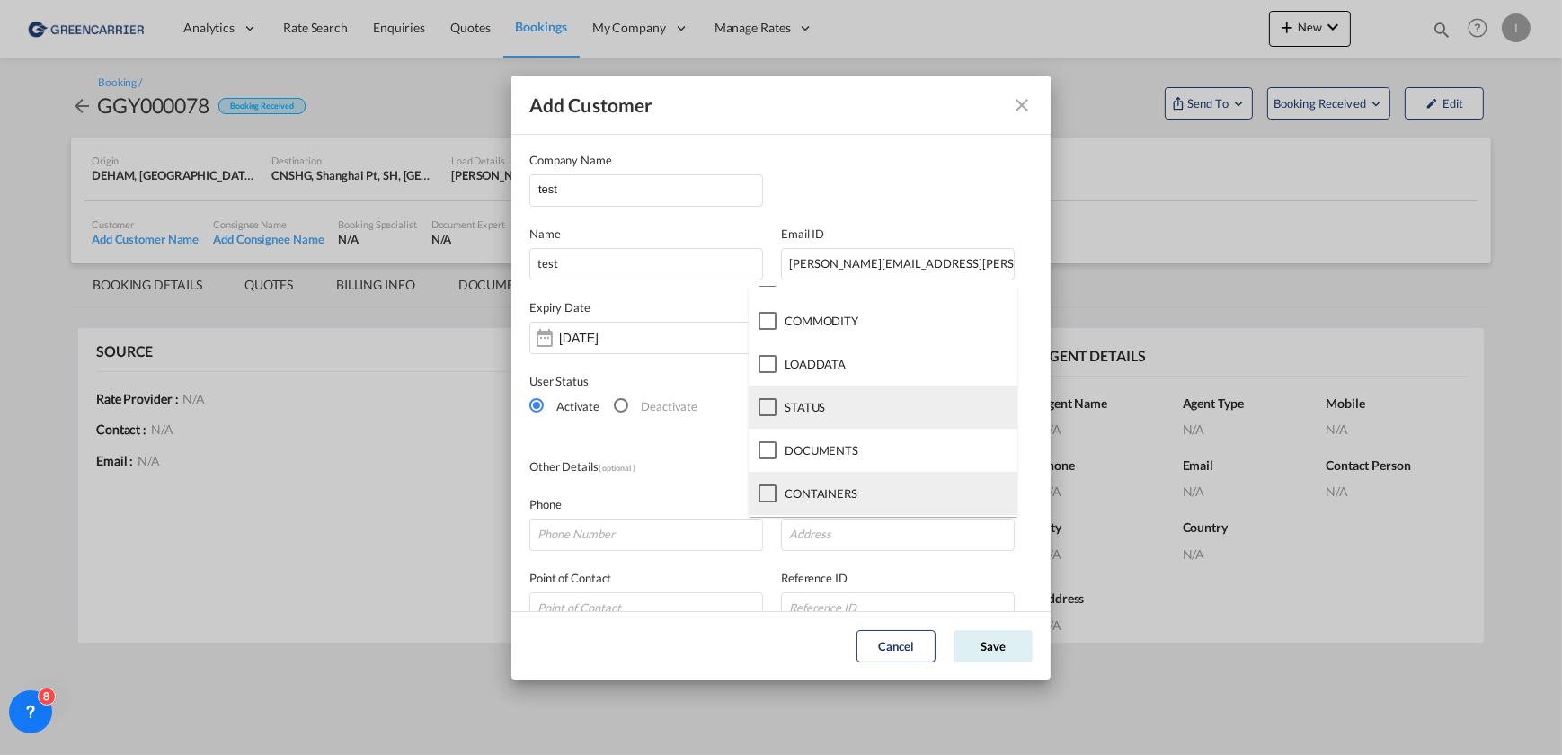
scroll to position [186, 0]
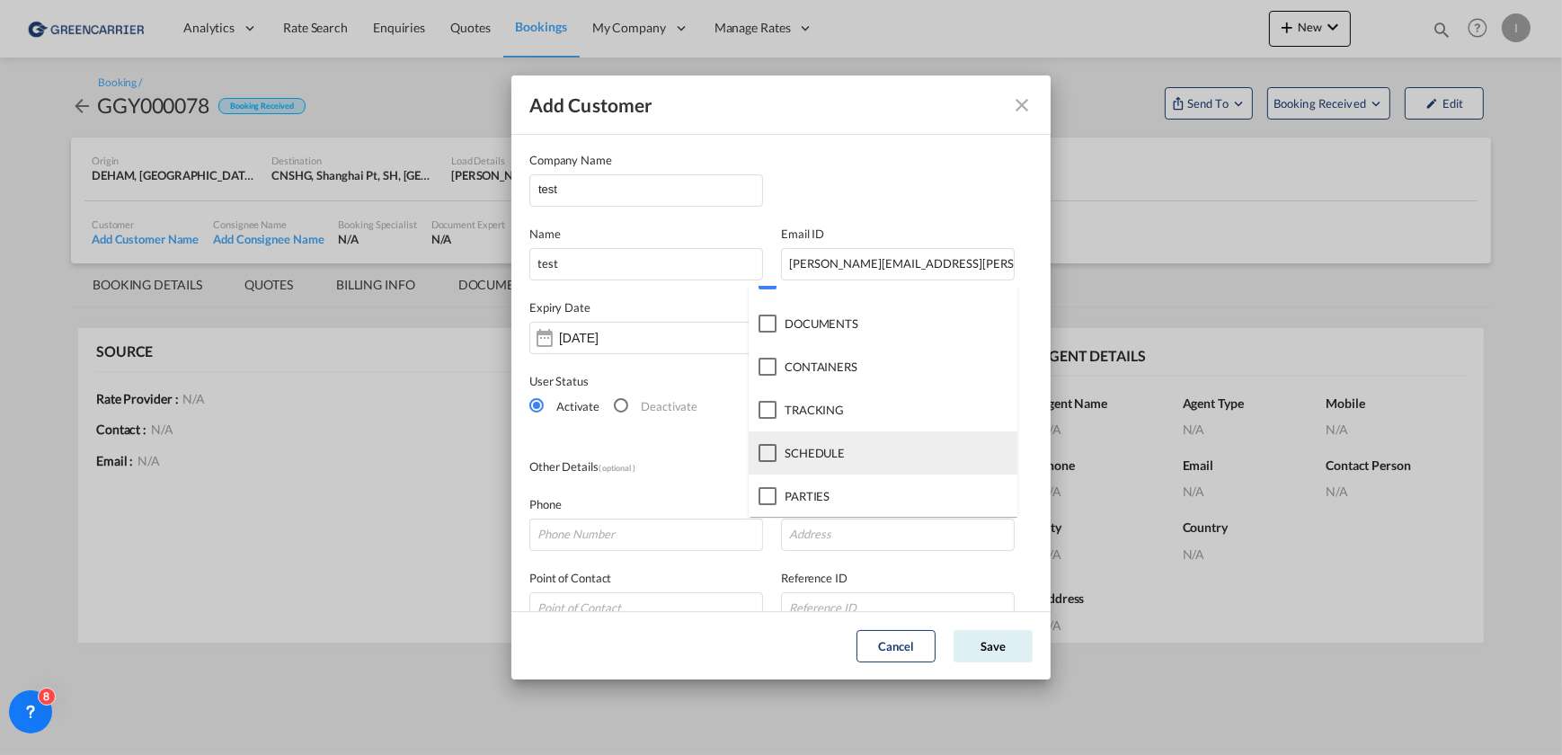
click at [764, 455] on div at bounding box center [768, 453] width 18 height 18
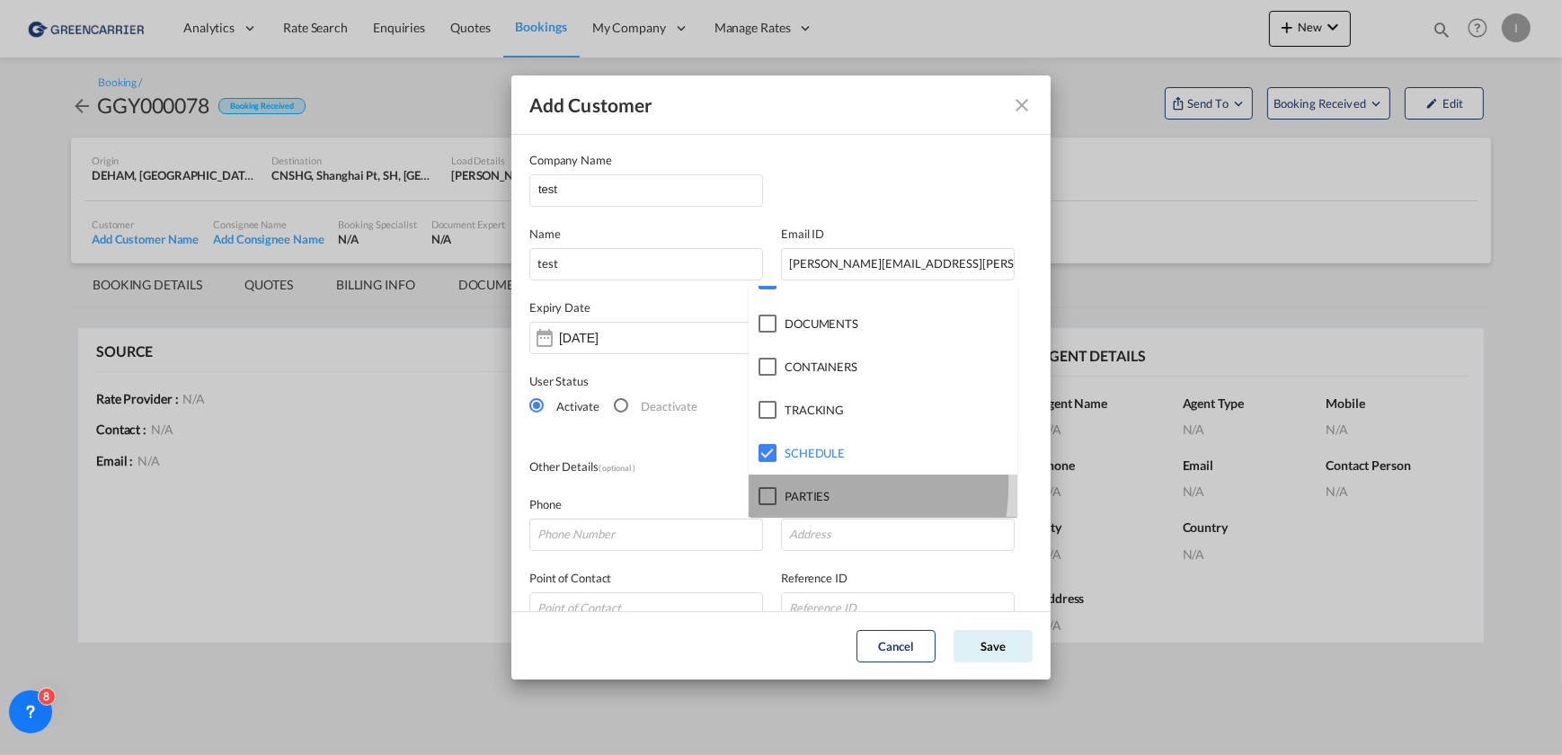
click at [764, 487] on div at bounding box center [768, 496] width 18 height 18
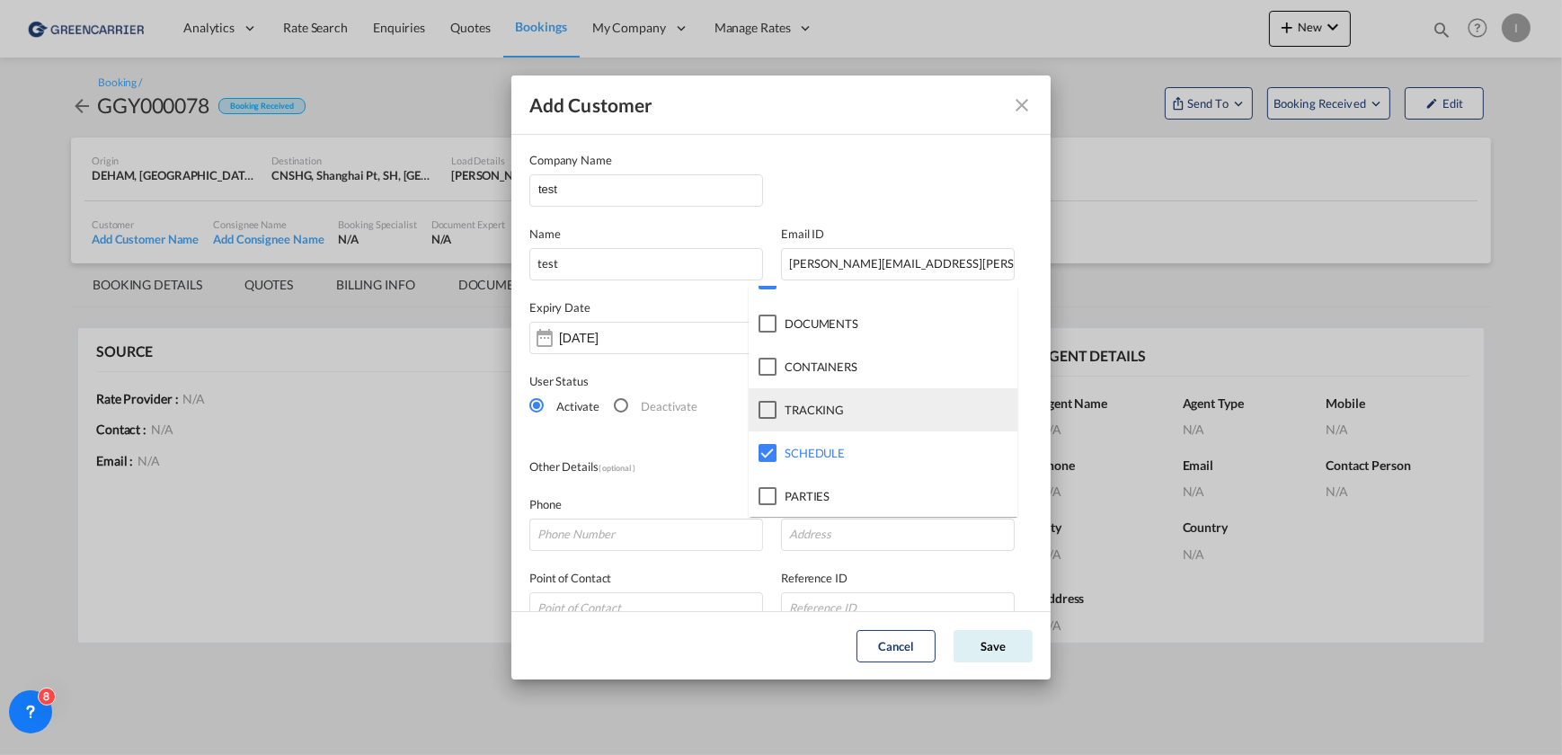
click at [769, 388] on md-option "TRACKING" at bounding box center [883, 409] width 269 height 43
click at [1006, 654] on md-backdrop at bounding box center [781, 377] width 1562 height 755
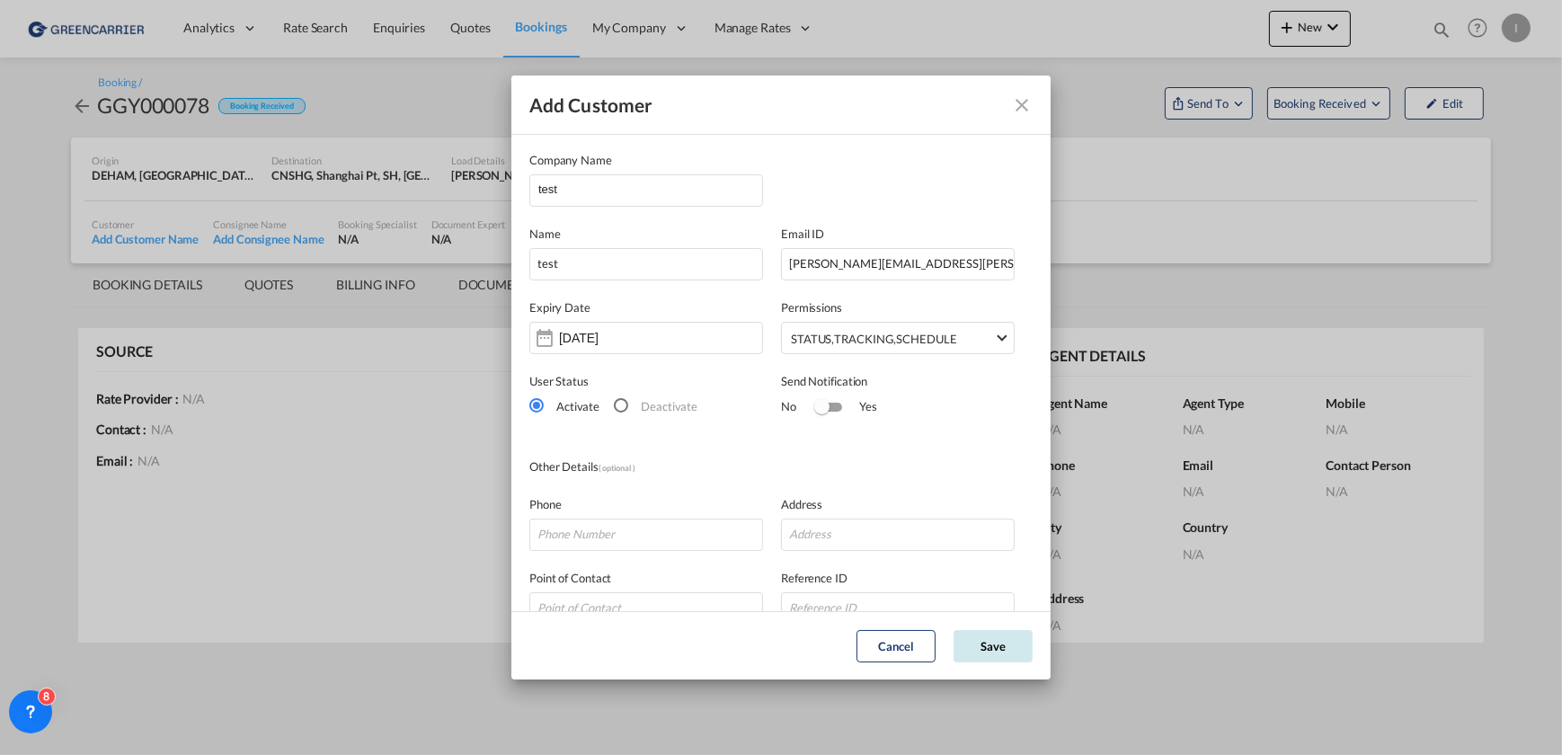
click at [1000, 661] on button "Save" at bounding box center [993, 646] width 79 height 32
click at [998, 647] on button "Save" at bounding box center [993, 646] width 79 height 32
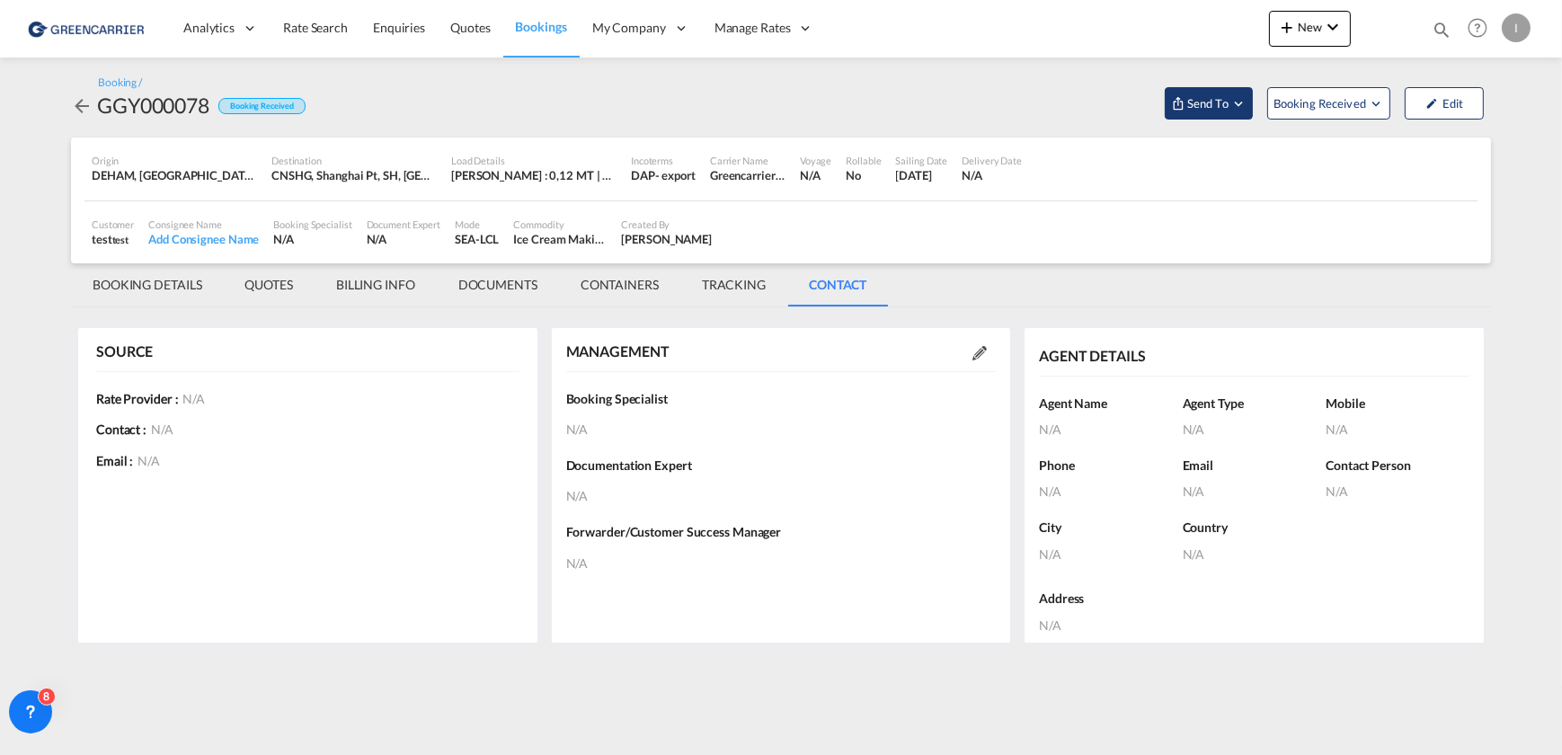
click at [1224, 95] on span "Send To" at bounding box center [1208, 103] width 45 height 18
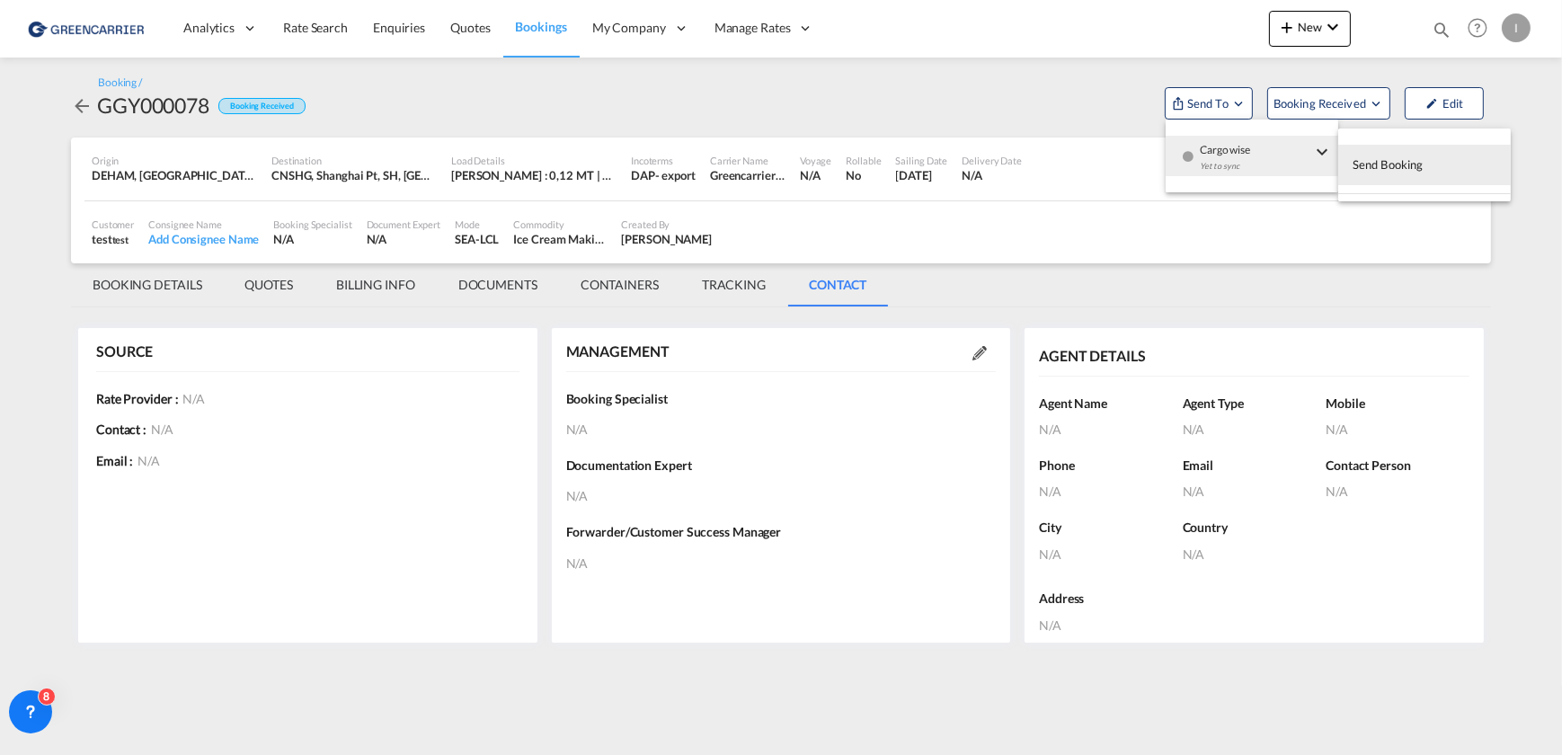
click at [1455, 157] on button "Send Booking" at bounding box center [1424, 165] width 173 height 40
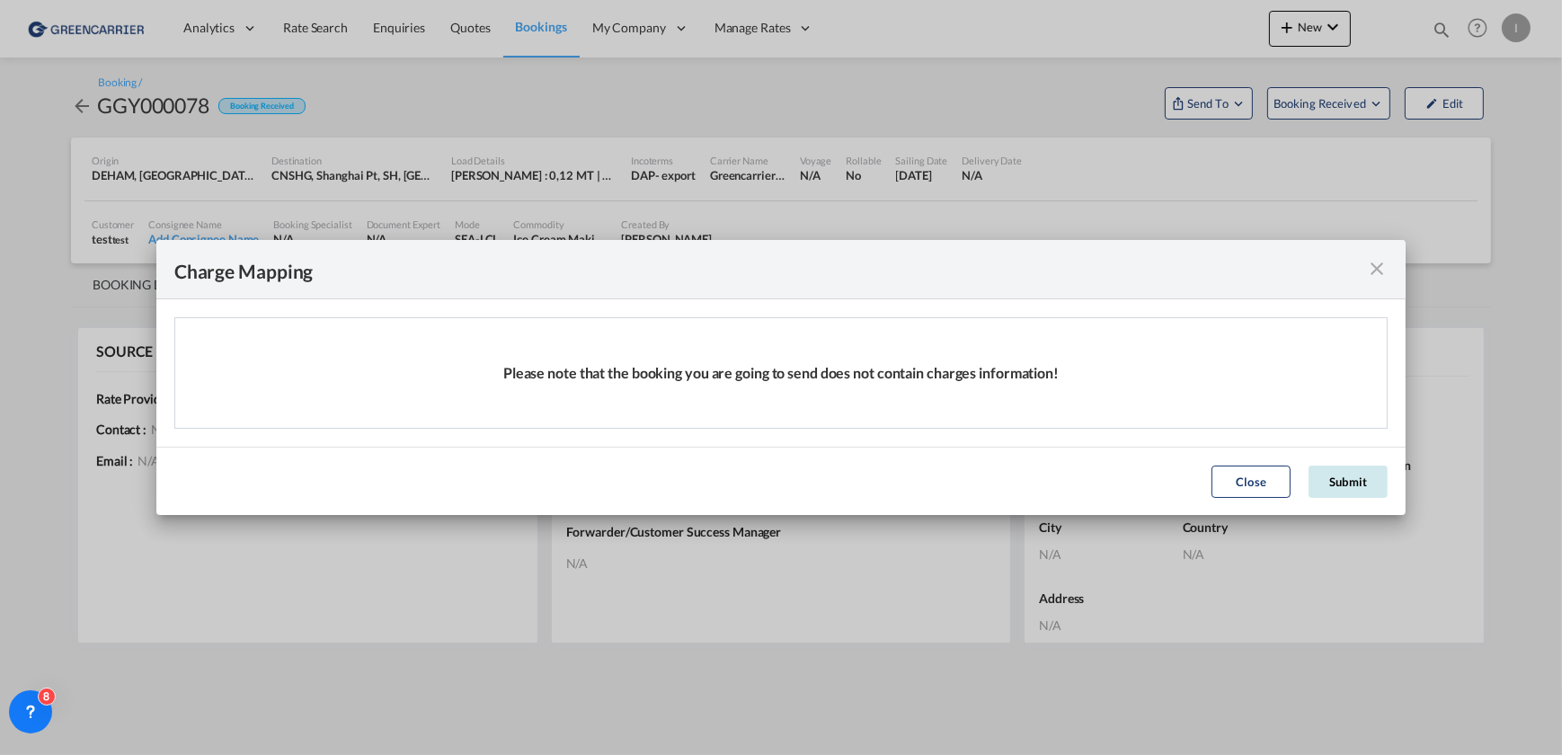
click at [1368, 490] on button "Submit" at bounding box center [1348, 482] width 79 height 32
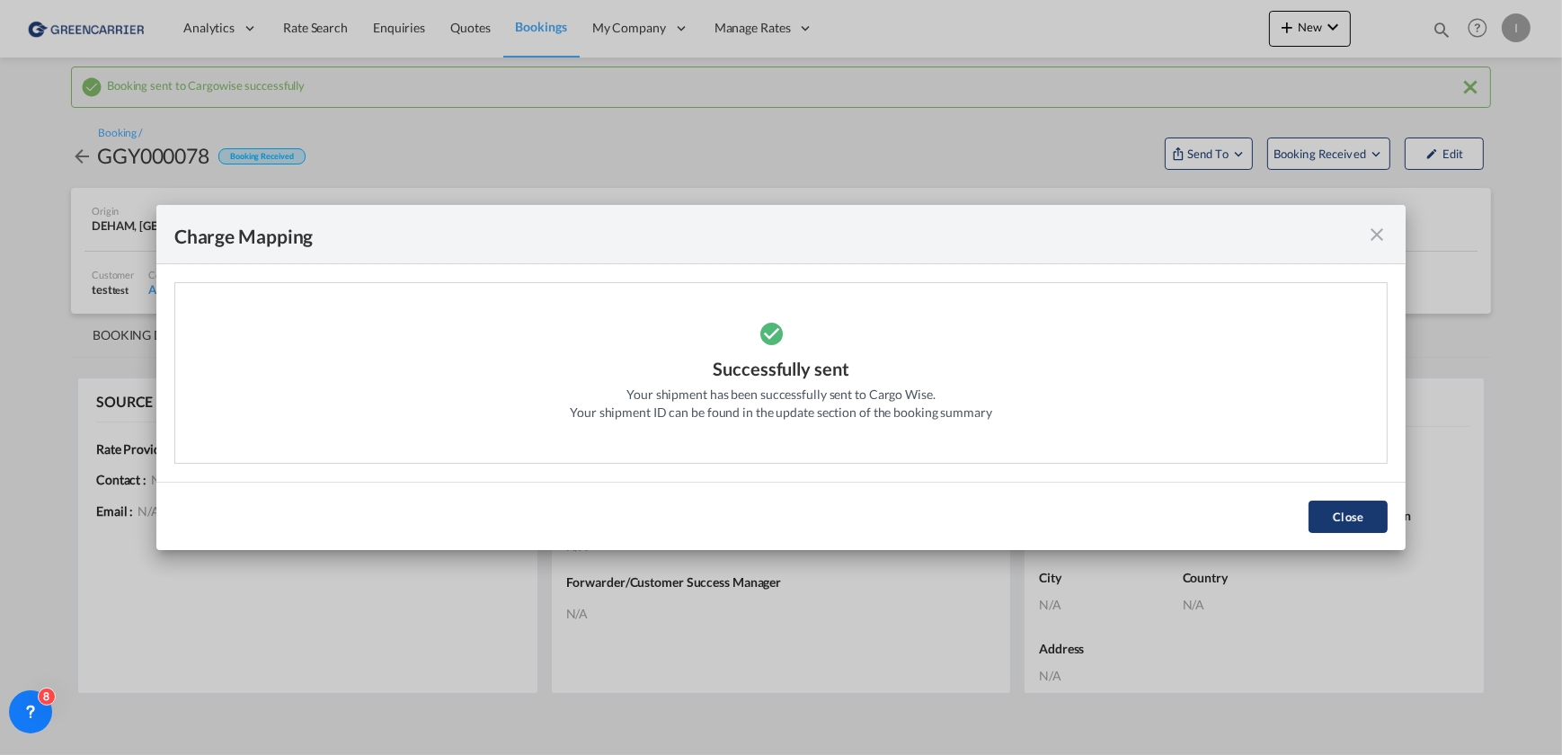
click at [1340, 512] on button "Close" at bounding box center [1348, 517] width 79 height 32
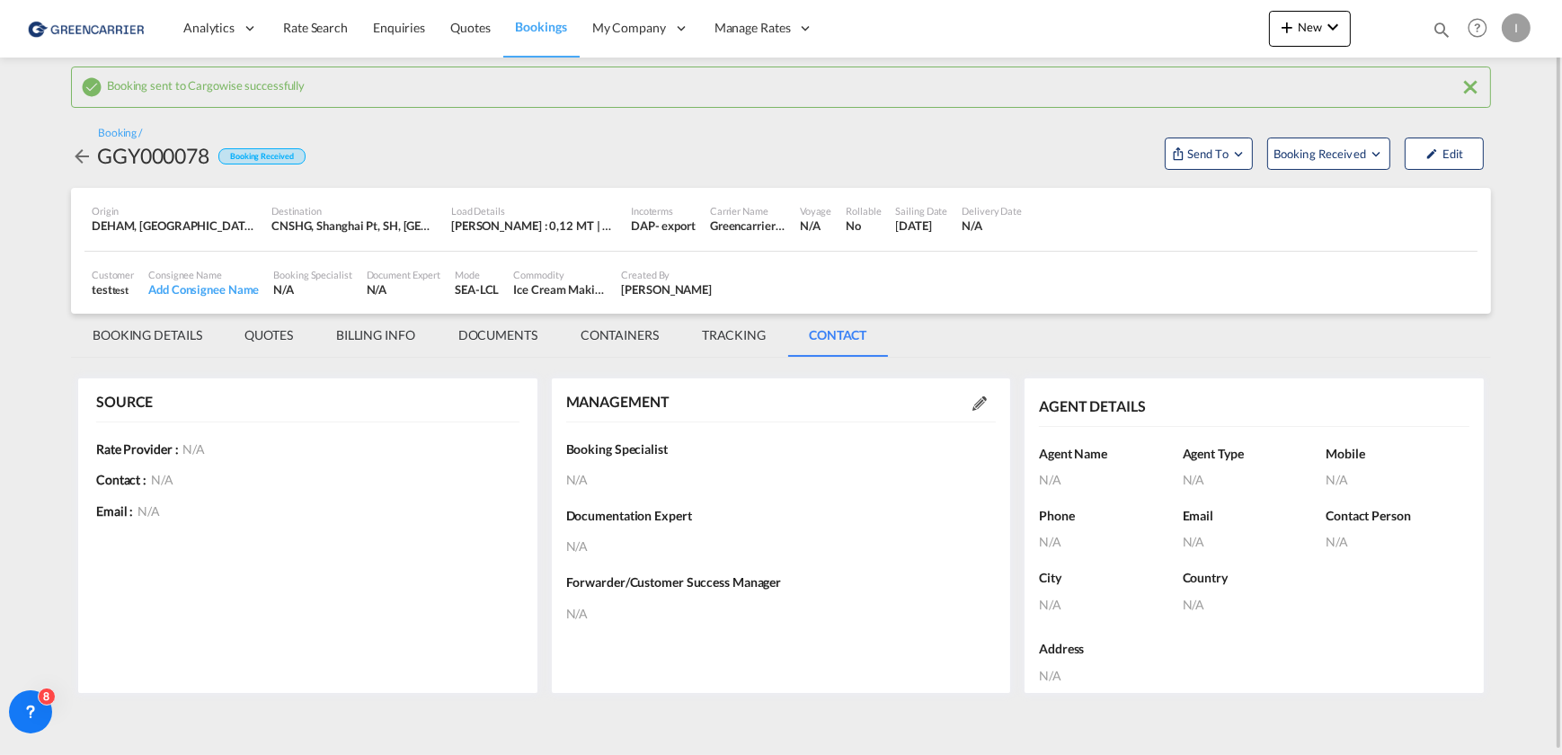
click at [76, 155] on md-icon "icon-arrow-left" at bounding box center [82, 157] width 22 height 22
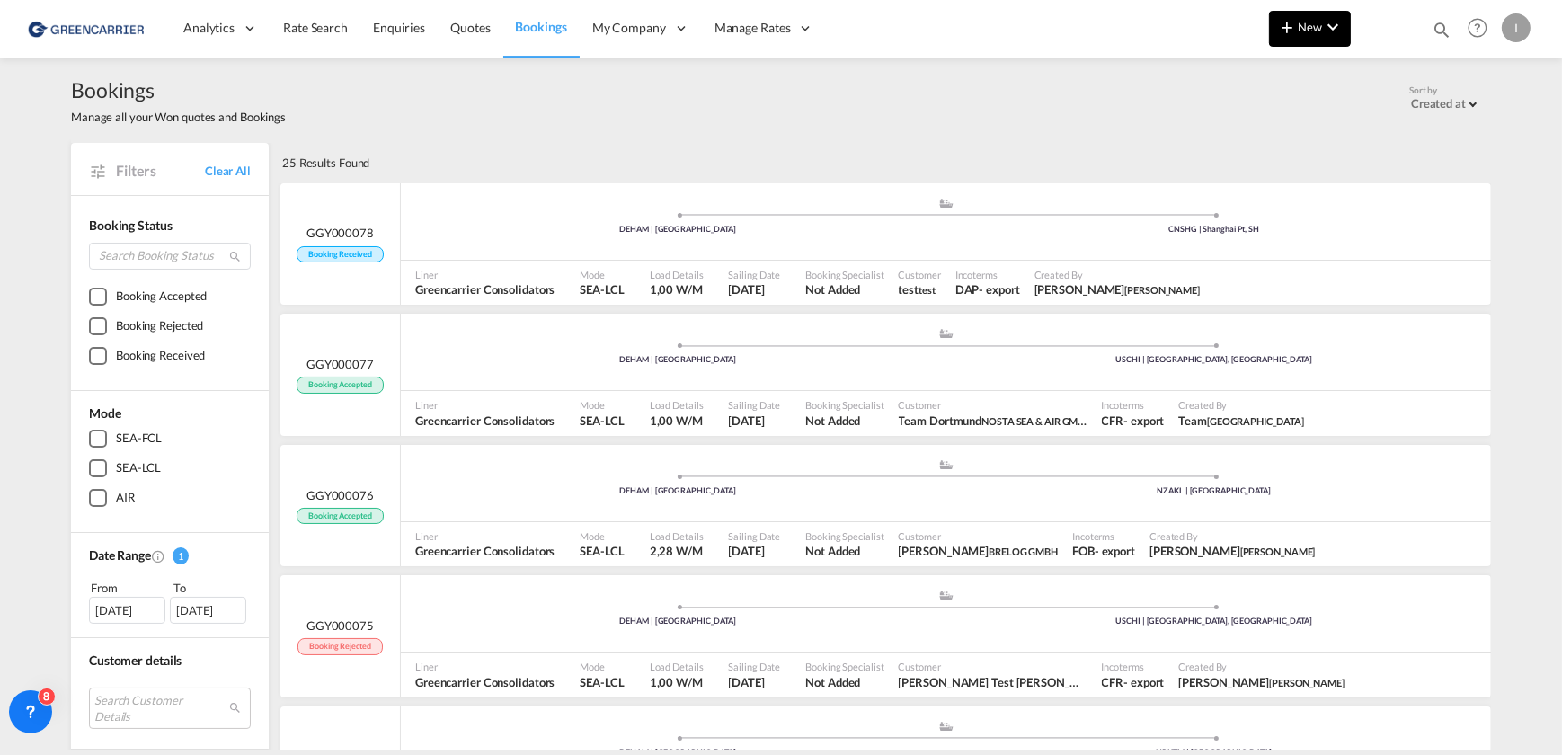
click at [1346, 40] on button "New" at bounding box center [1310, 29] width 82 height 36
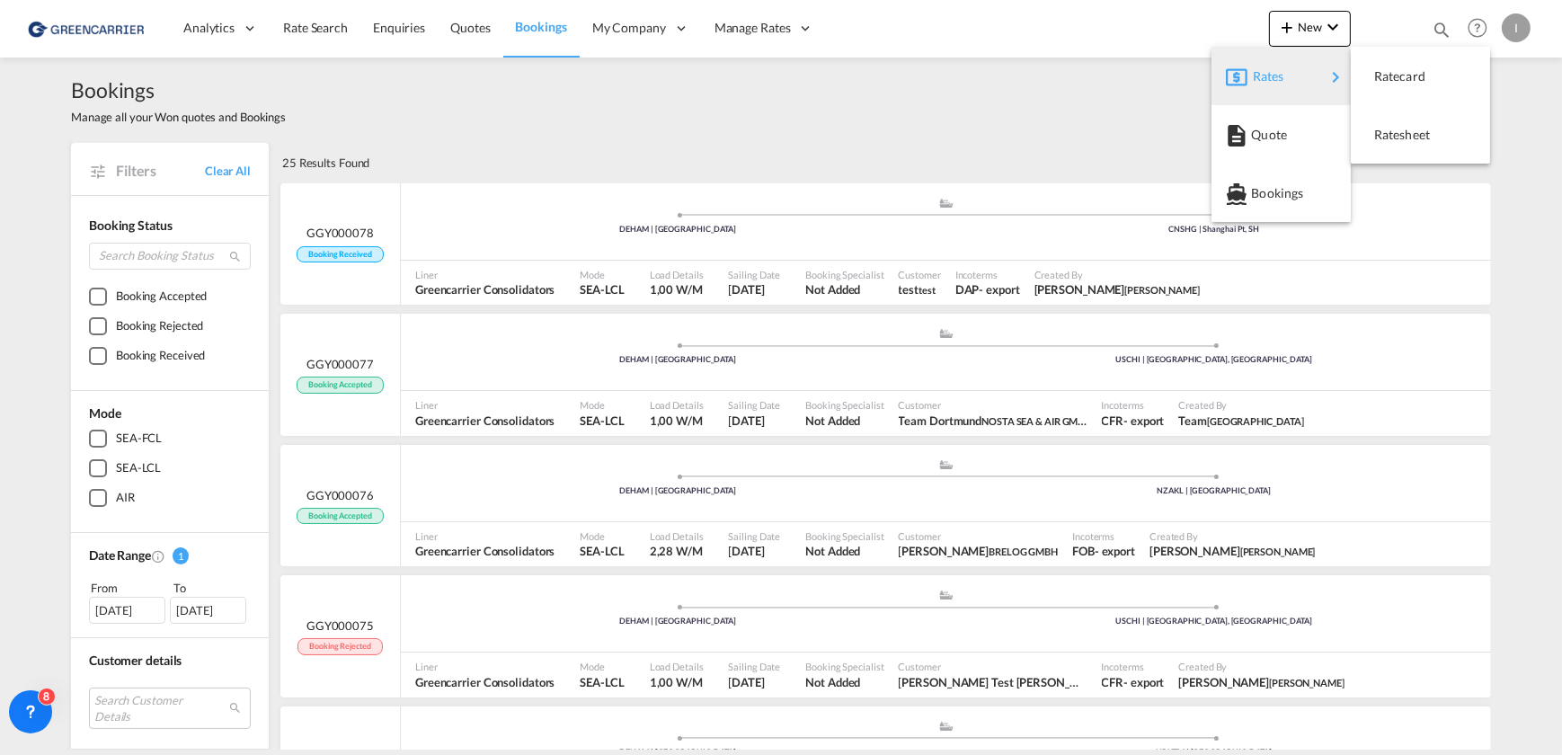
click at [1314, 61] on div "Rates" at bounding box center [1289, 76] width 72 height 45
click at [1302, 209] on div "Bookings" at bounding box center [1284, 193] width 67 height 45
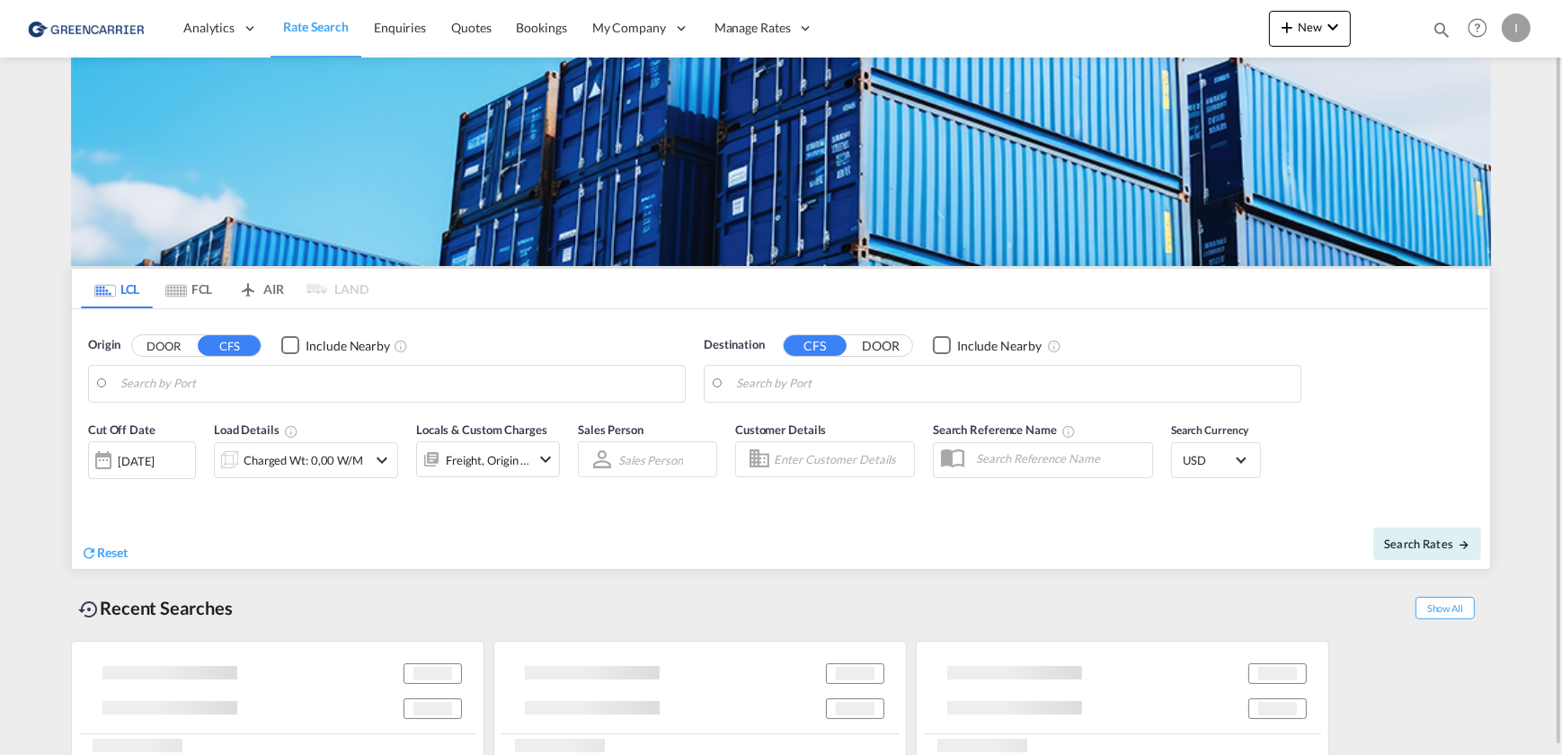
type input "[GEOGRAPHIC_DATA], [GEOGRAPHIC_DATA]"
type input "Callao, PECLL"
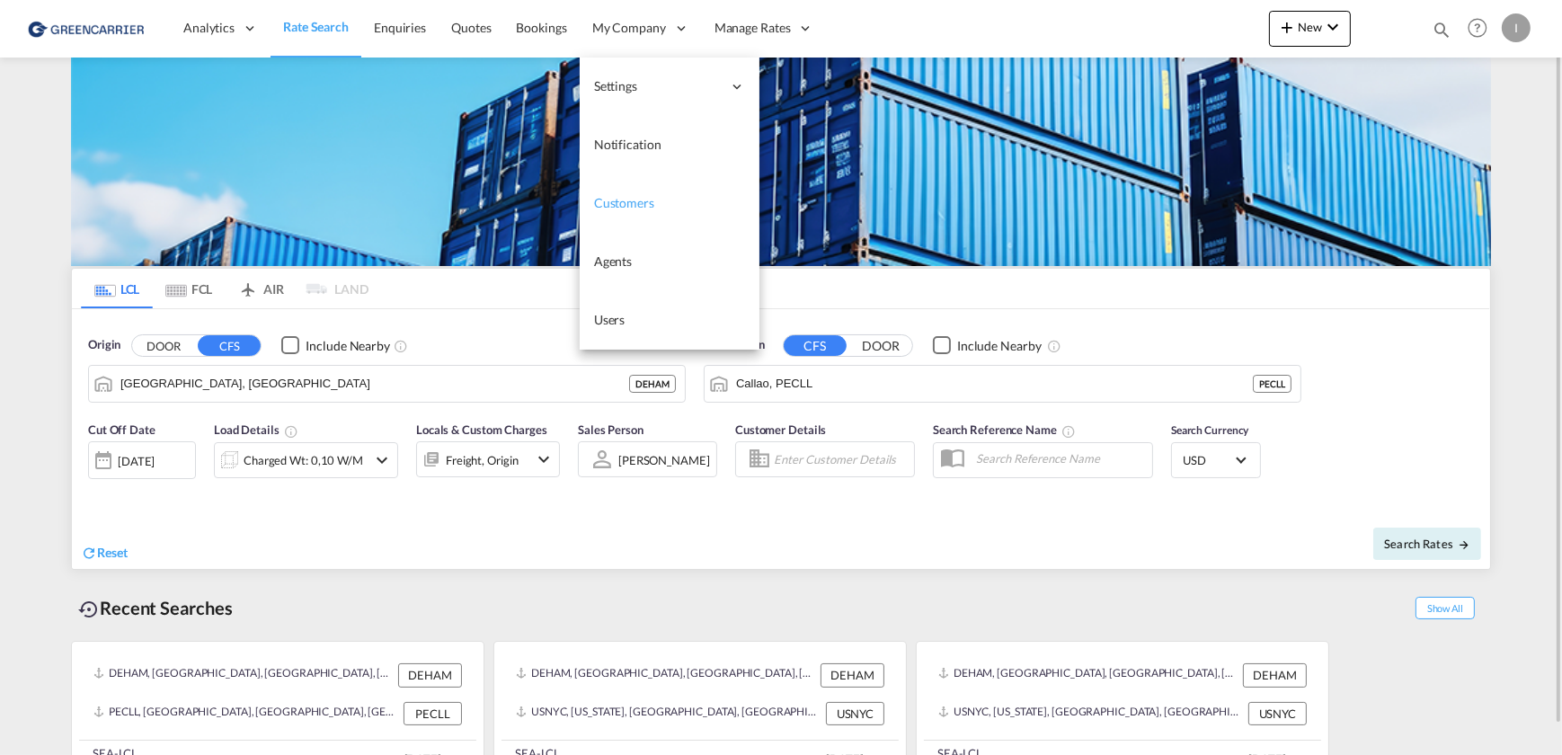
drag, startPoint x: 623, startPoint y: 206, endPoint x: 622, endPoint y: 196, distance: 9.9
click at [623, 206] on span "Customers" at bounding box center [624, 202] width 60 height 15
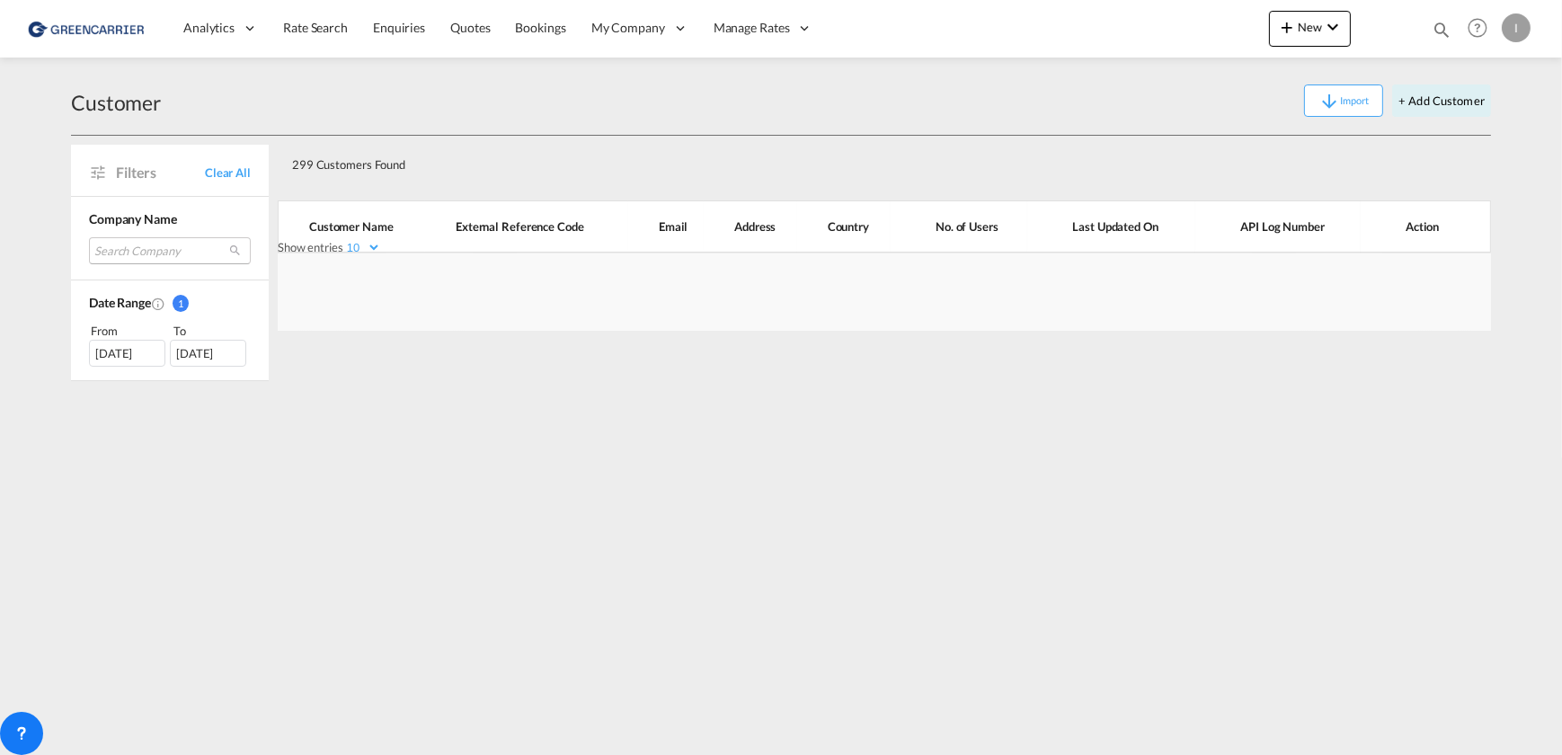
click at [143, 245] on md-select "Search Company nosta sea & air gmbh ladbergen geis air + sea hamburg seko logis…" at bounding box center [170, 250] width 162 height 27
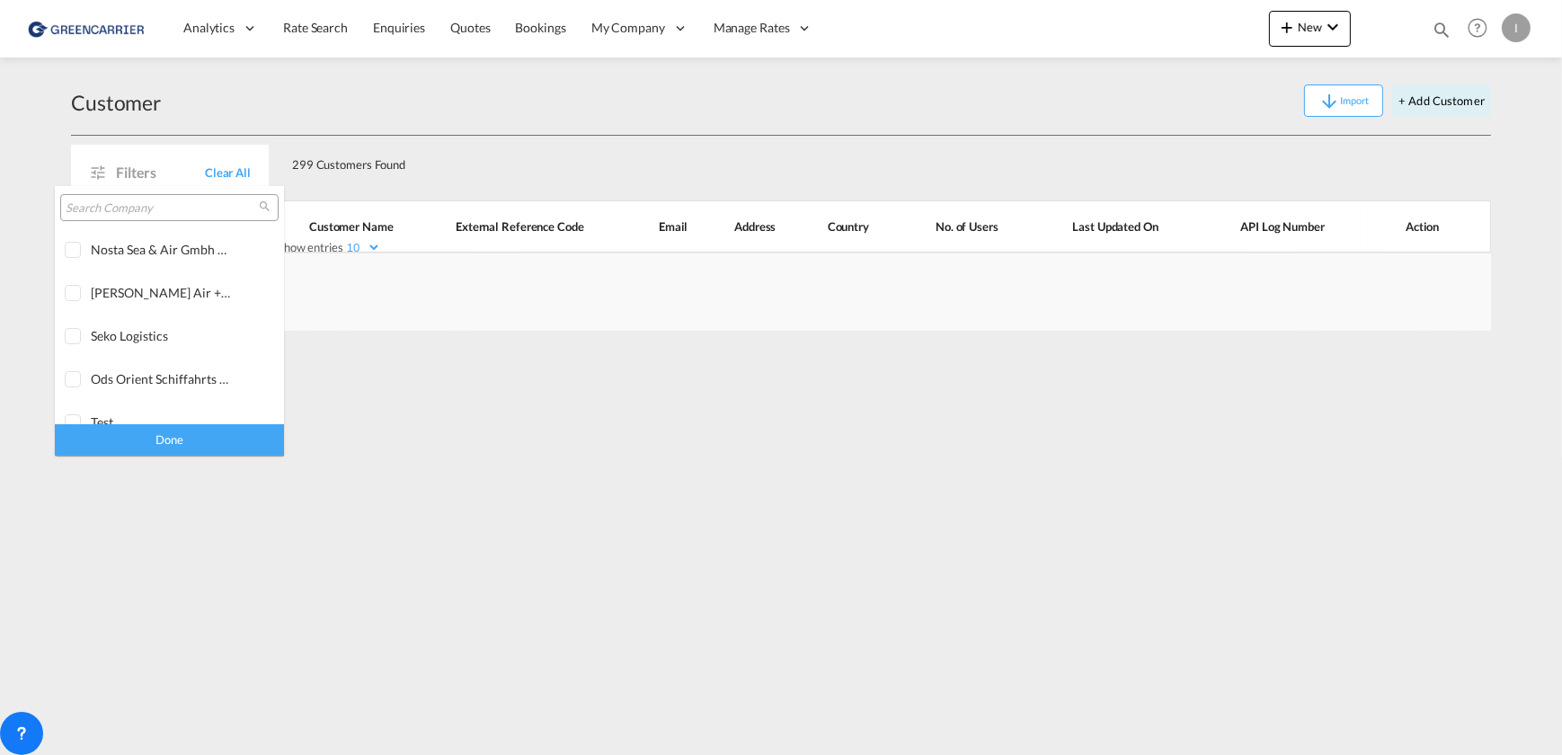
click at [168, 212] on input "search" at bounding box center [162, 208] width 193 height 16
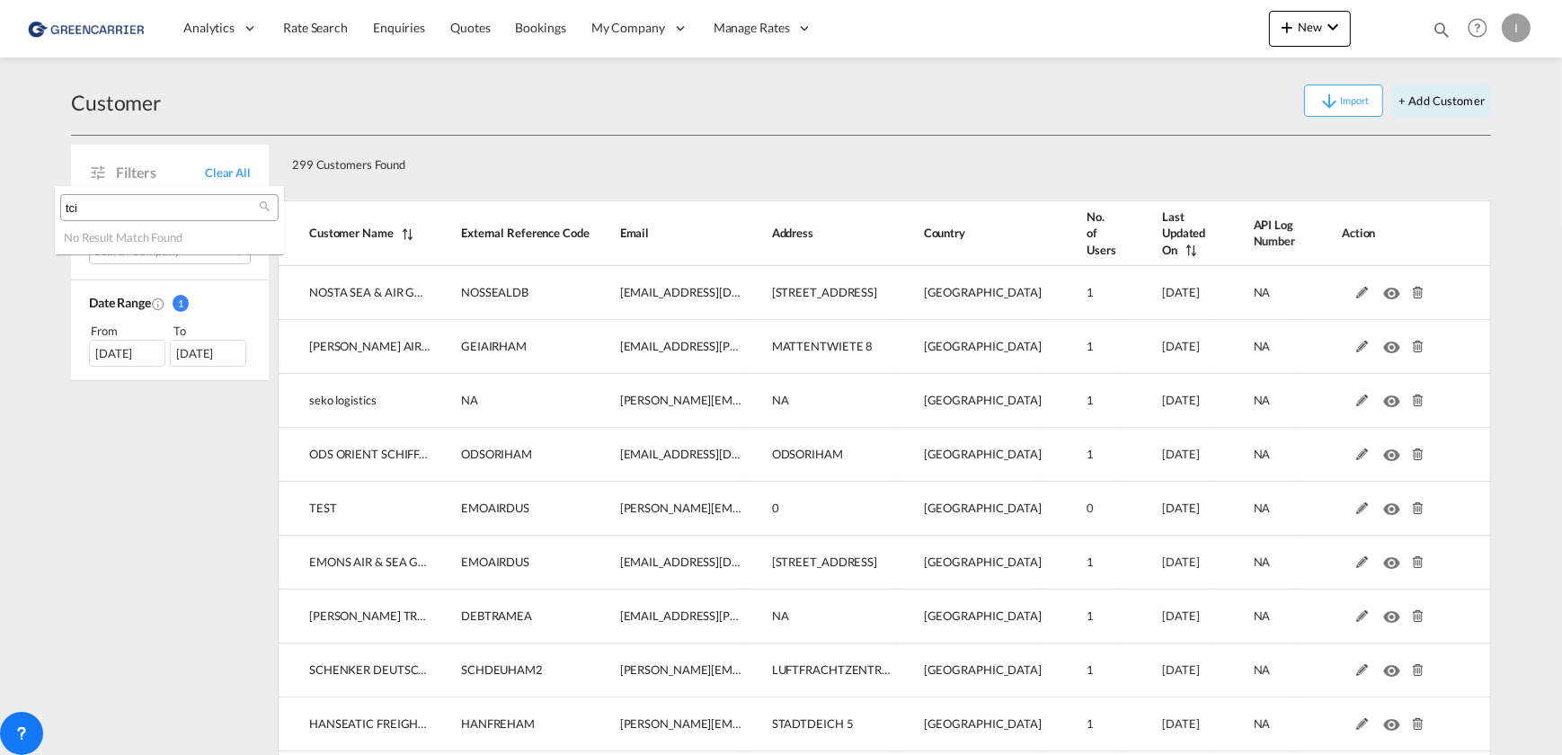
type input "tci"
click at [1441, 107] on md-backdrop at bounding box center [781, 377] width 1562 height 755
click at [1447, 101] on button "+ Add Customer" at bounding box center [1441, 100] width 99 height 32
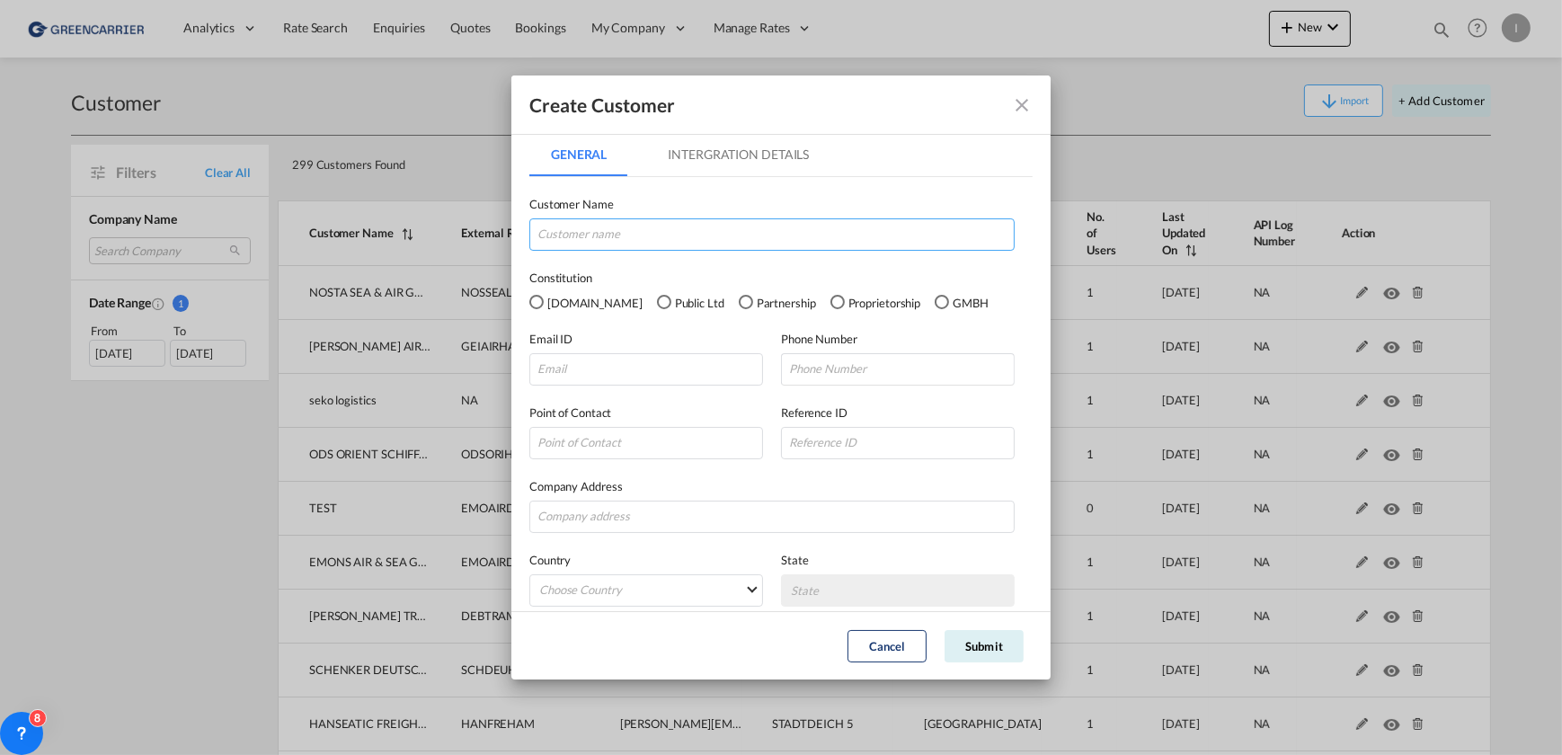
click at [626, 236] on input "GeneralIntergration Details ..." at bounding box center [771, 234] width 485 height 32
drag, startPoint x: 644, startPoint y: 235, endPoint x: 342, endPoint y: 228, distance: 303.0
click at [342, 228] on div "Create Customer General Intergration Details General Intergration Details Custo…" at bounding box center [781, 377] width 1562 height 755
paste input "INTERNATIONAL LOGISTICS GMBH"
type input "TCI INTERNATIONAL LOGISTICS GMBH"
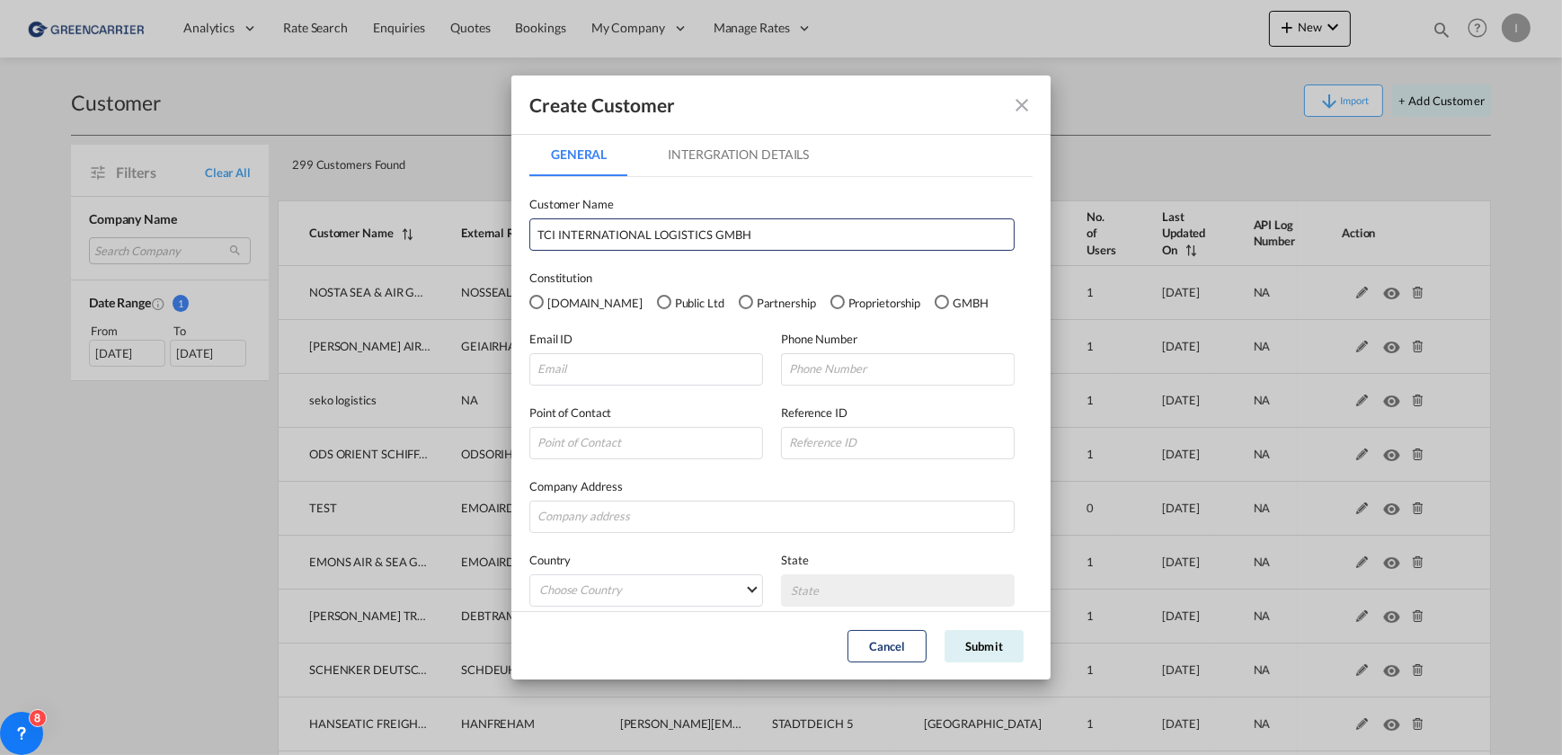
click at [935, 300] on md-radio-button "GMBH" at bounding box center [962, 302] width 54 height 20
click at [582, 363] on input "GeneralIntergration Details ..." at bounding box center [646, 369] width 234 height 32
paste input "j.voss@mytcigroup.com"
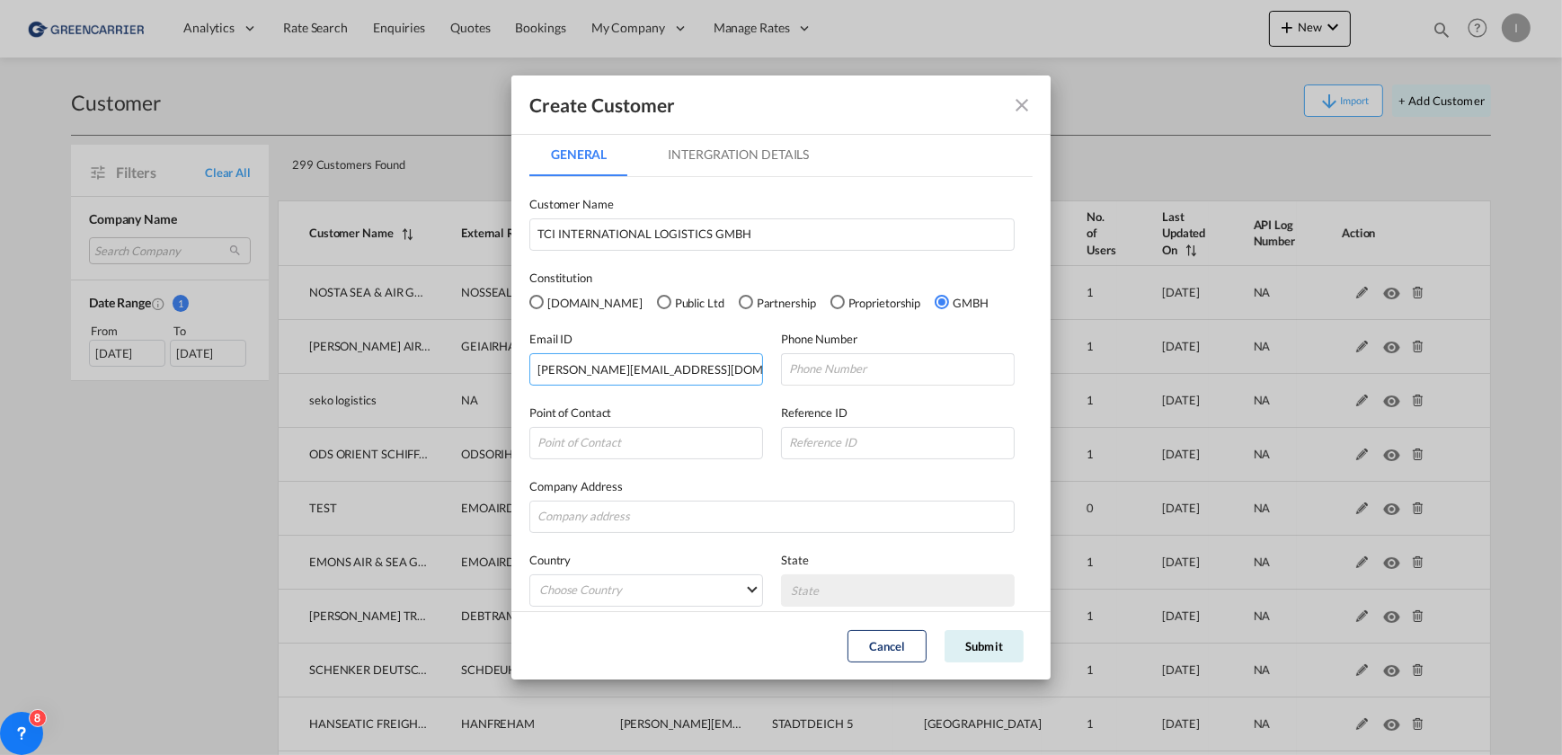
type input "j.voss@mytcigroup.com"
click at [878, 365] on input "GeneralIntergration Details ..." at bounding box center [898, 369] width 234 height 32
paste input "04041364402"
type input "04041364402"
click at [862, 445] on input "GeneralIntergration Details ..." at bounding box center [898, 443] width 234 height 32
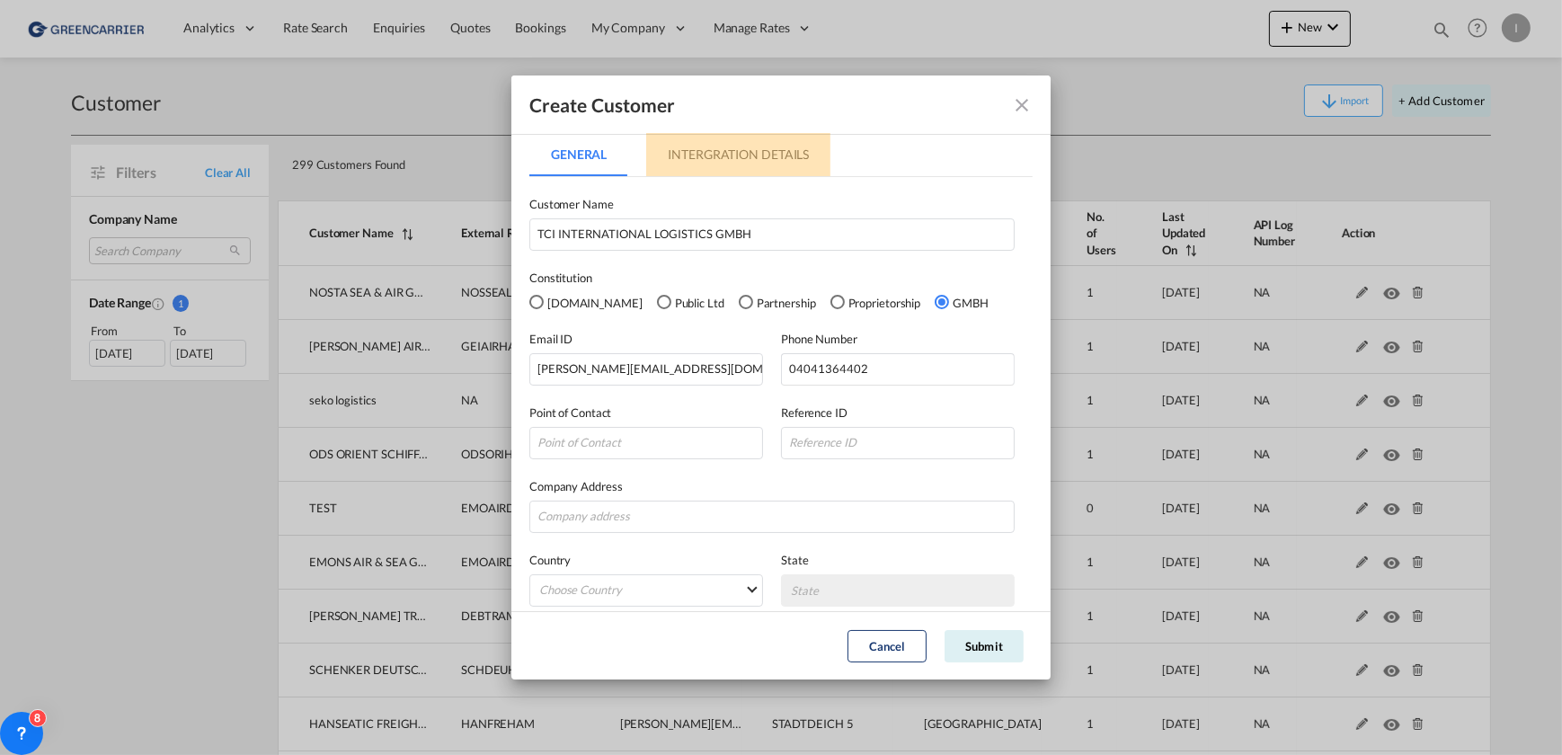
click at [786, 146] on md-tab-item "Intergration Details" at bounding box center [738, 154] width 184 height 43
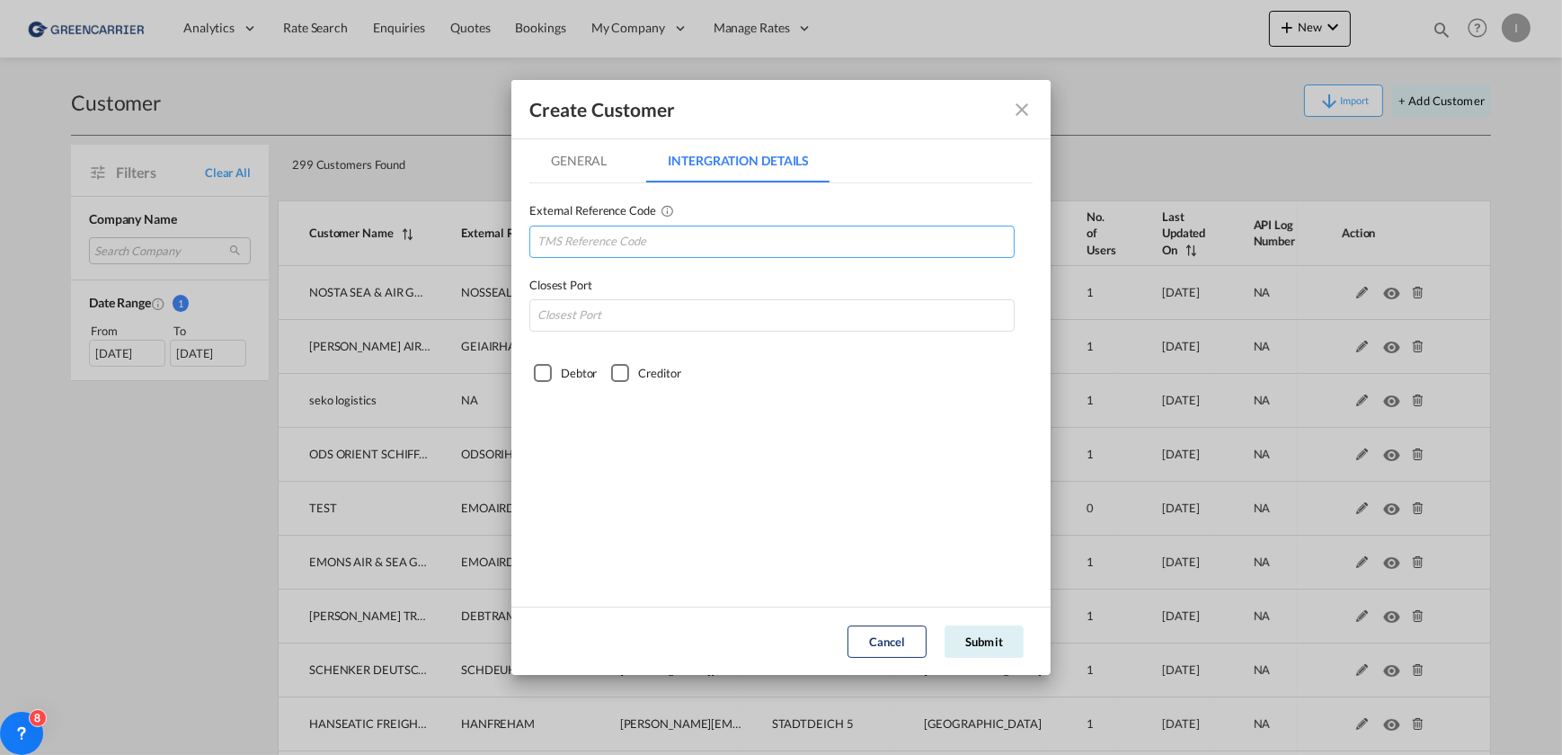
click at [673, 233] on input "GeneralIntergration Details ..." at bounding box center [771, 242] width 485 height 32
paste input "TCIINTHAM"
type input "TCIINTHAM"
click at [653, 316] on input "GeneralIntergration Details ..." at bounding box center [771, 315] width 485 height 32
type input "DEHAM"
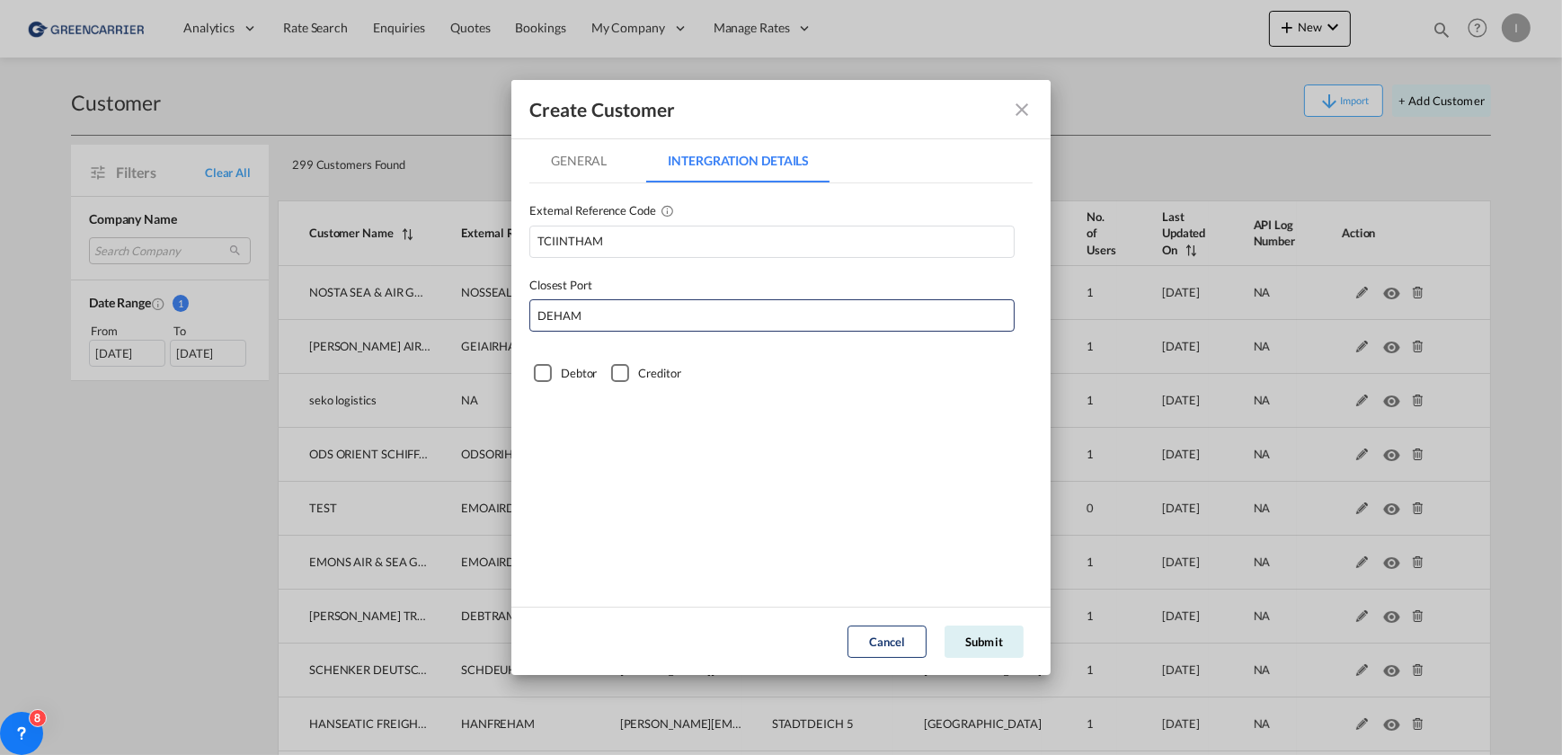
click at [538, 373] on div "Debtor" at bounding box center [543, 373] width 18 height 18
click at [569, 153] on md-tab-item "General" at bounding box center [578, 160] width 99 height 43
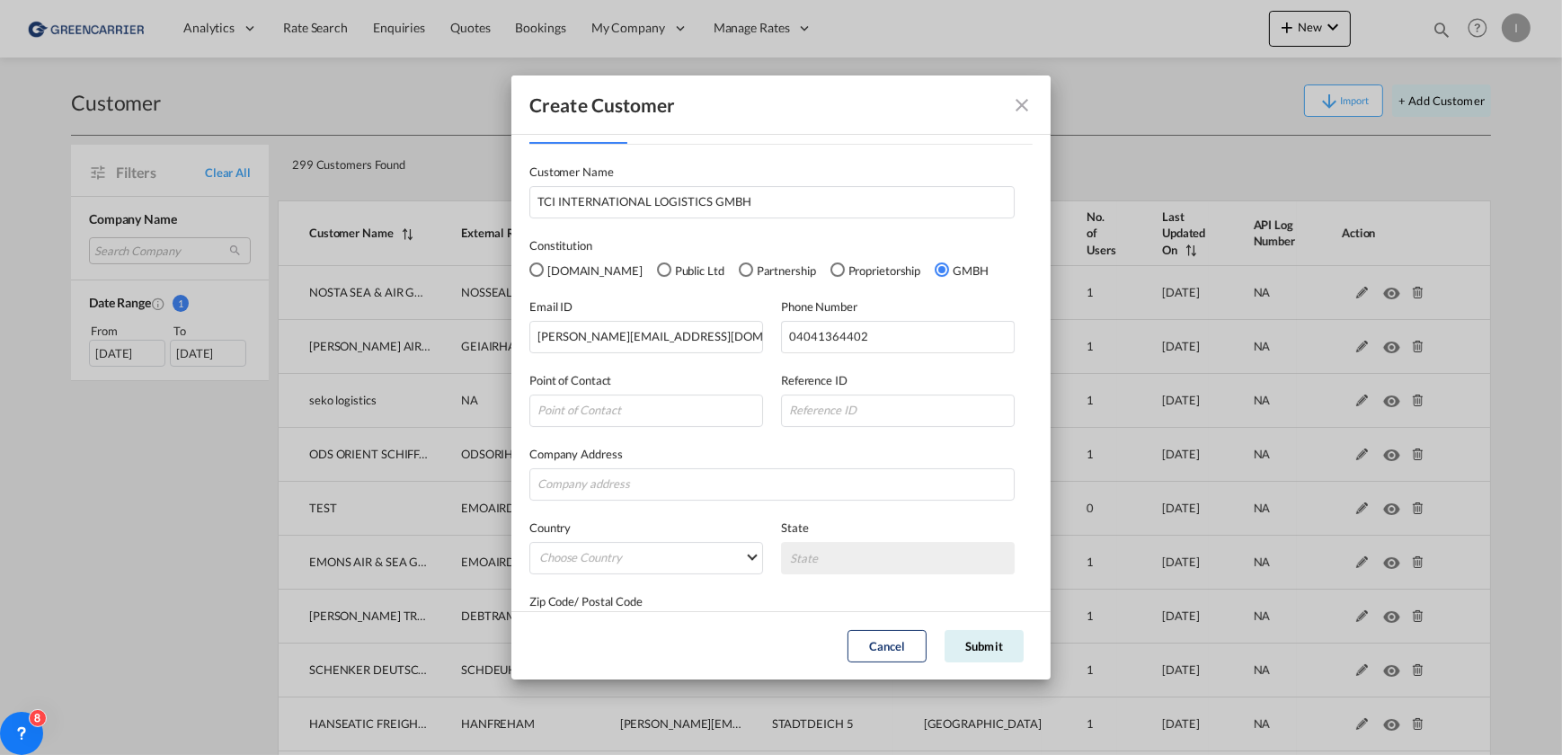
scroll to position [86, 0]
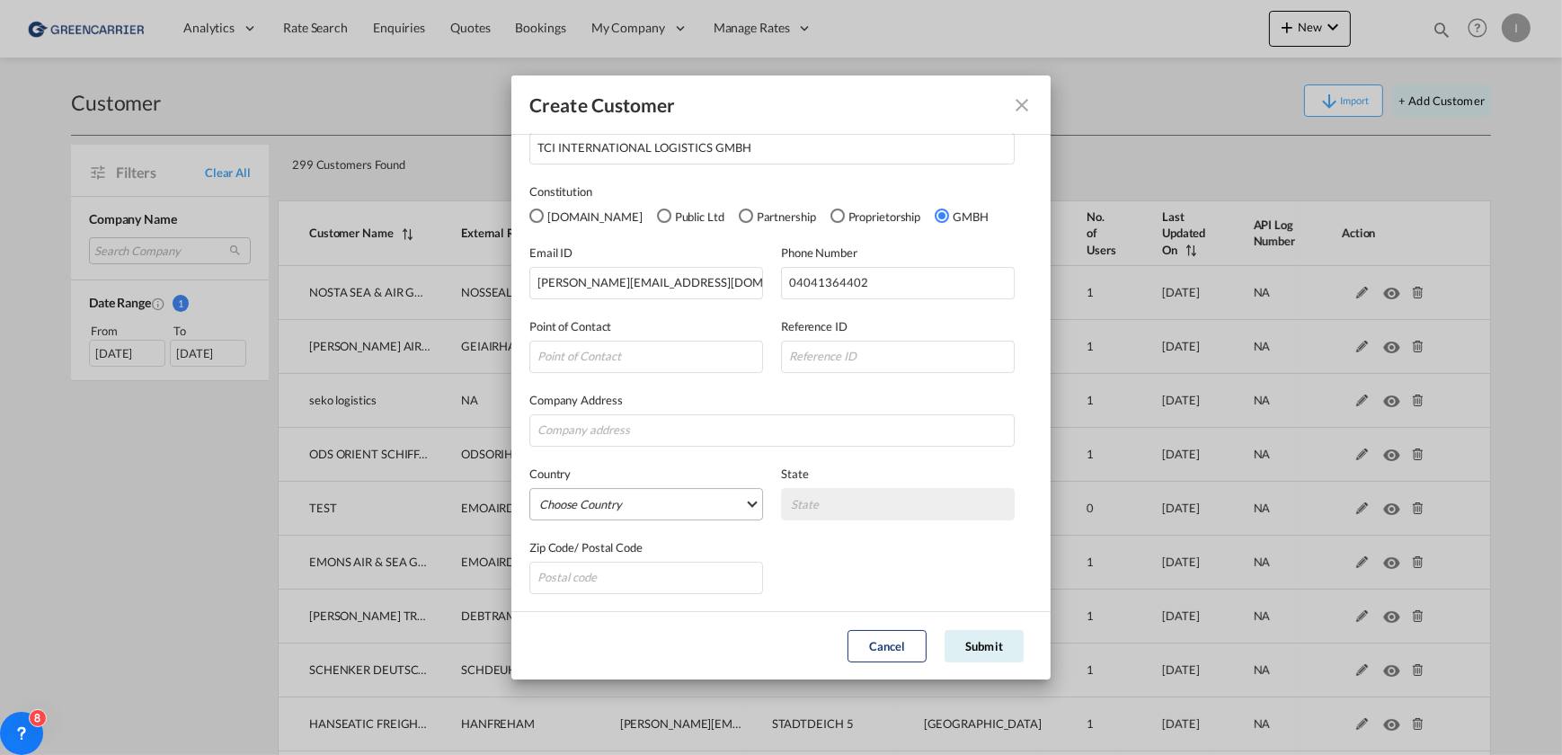
click at [726, 497] on md-select "Choose Country Afghanistan Albania Algeria American Samoa Andorra Angola Anguil…" at bounding box center [646, 504] width 234 height 32
type md-option "[GEOGRAPHIC_DATA]"
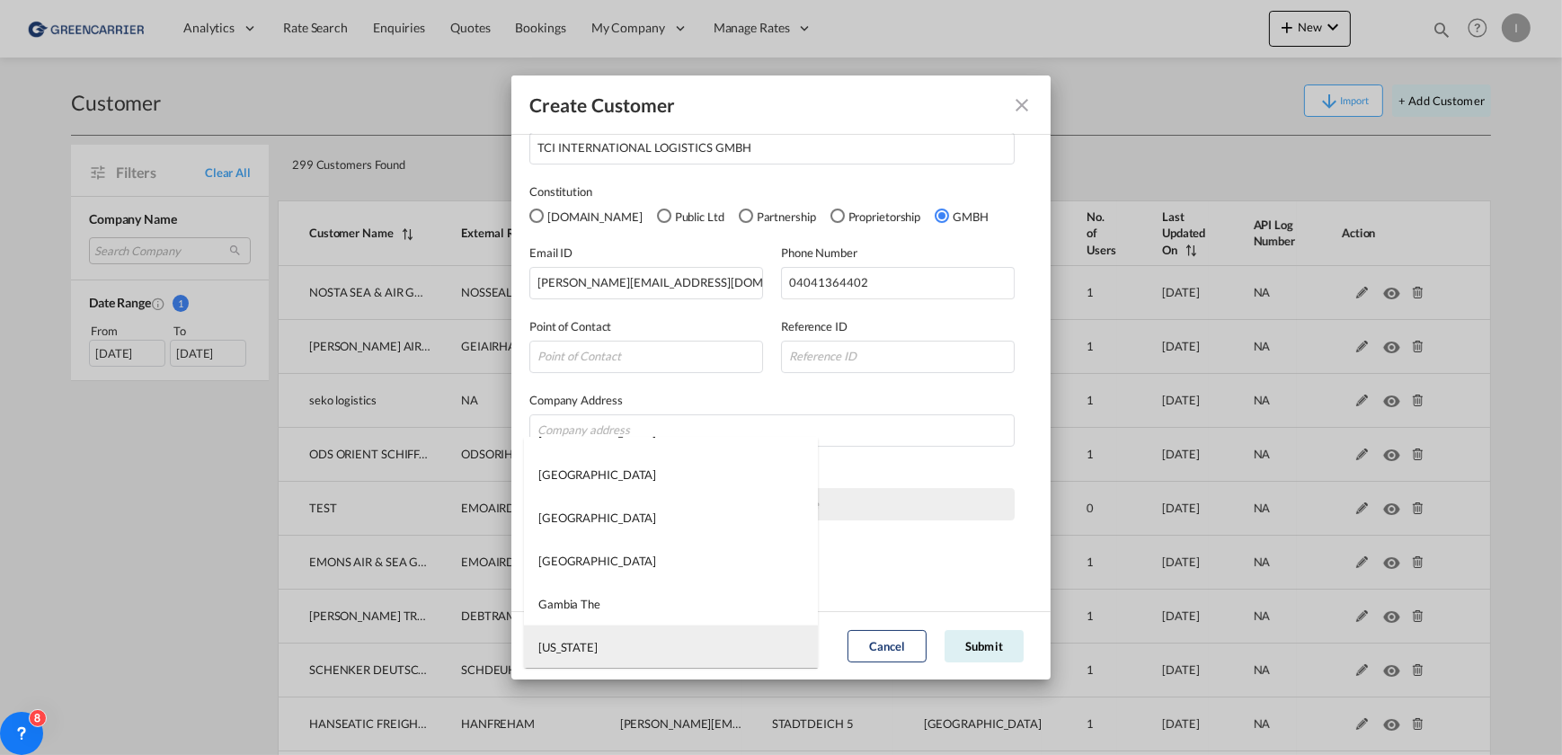
type md-option "[US_STATE]"
type md-option "[GEOGRAPHIC_DATA]"
click at [650, 652] on md-option "[GEOGRAPHIC_DATA]" at bounding box center [671, 646] width 294 height 43
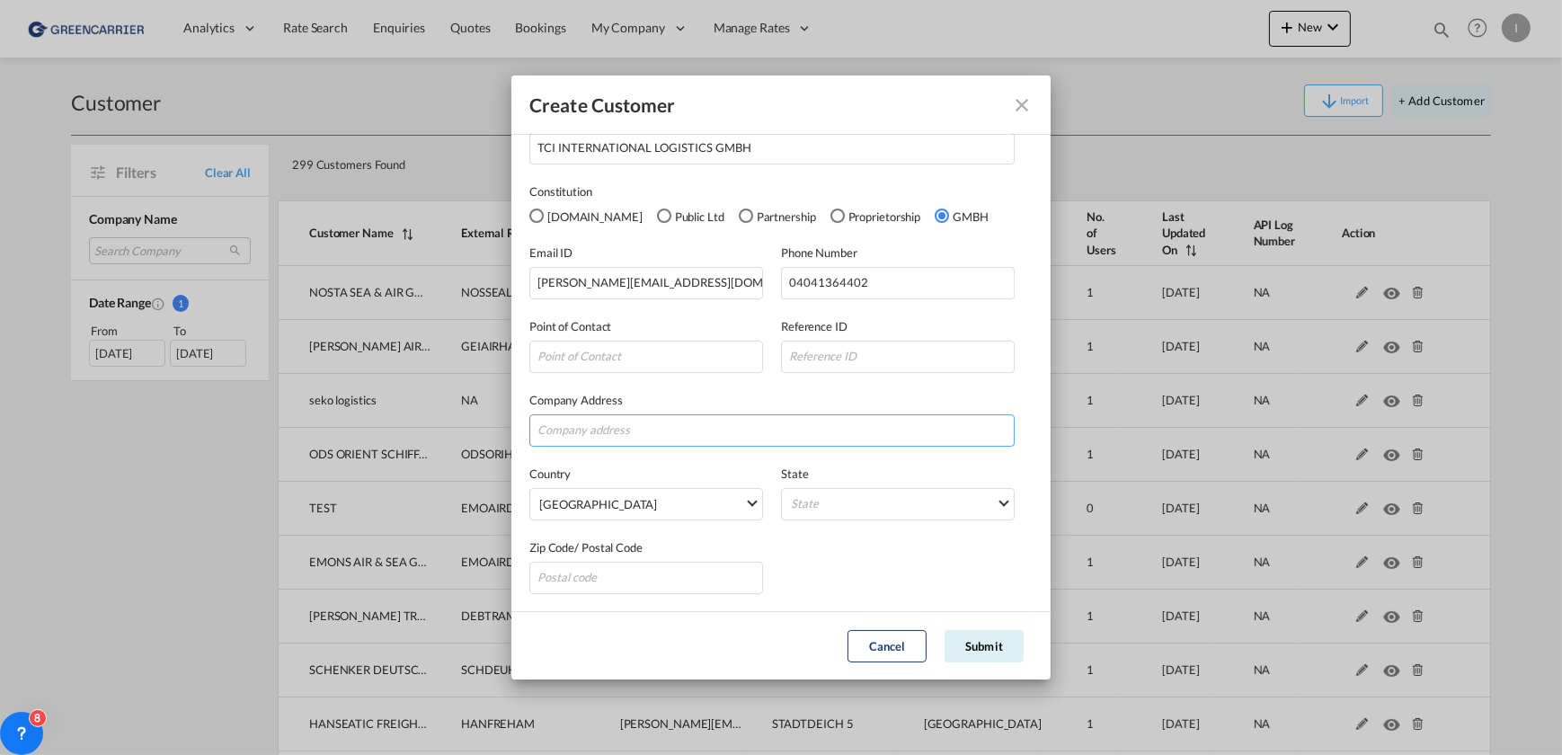
click at [631, 427] on input "GeneralIntergration Details ..." at bounding box center [771, 430] width 485 height 32
paste input "AFRIKASTRASSE 2"
type input "AFRIKASTRASSE 2"
click at [876, 502] on md-select "State Auvergne Baden-Wurttemberg Bavaria Bayern Beilstein Wurtt Berlin Brandenb…" at bounding box center [898, 504] width 234 height 32
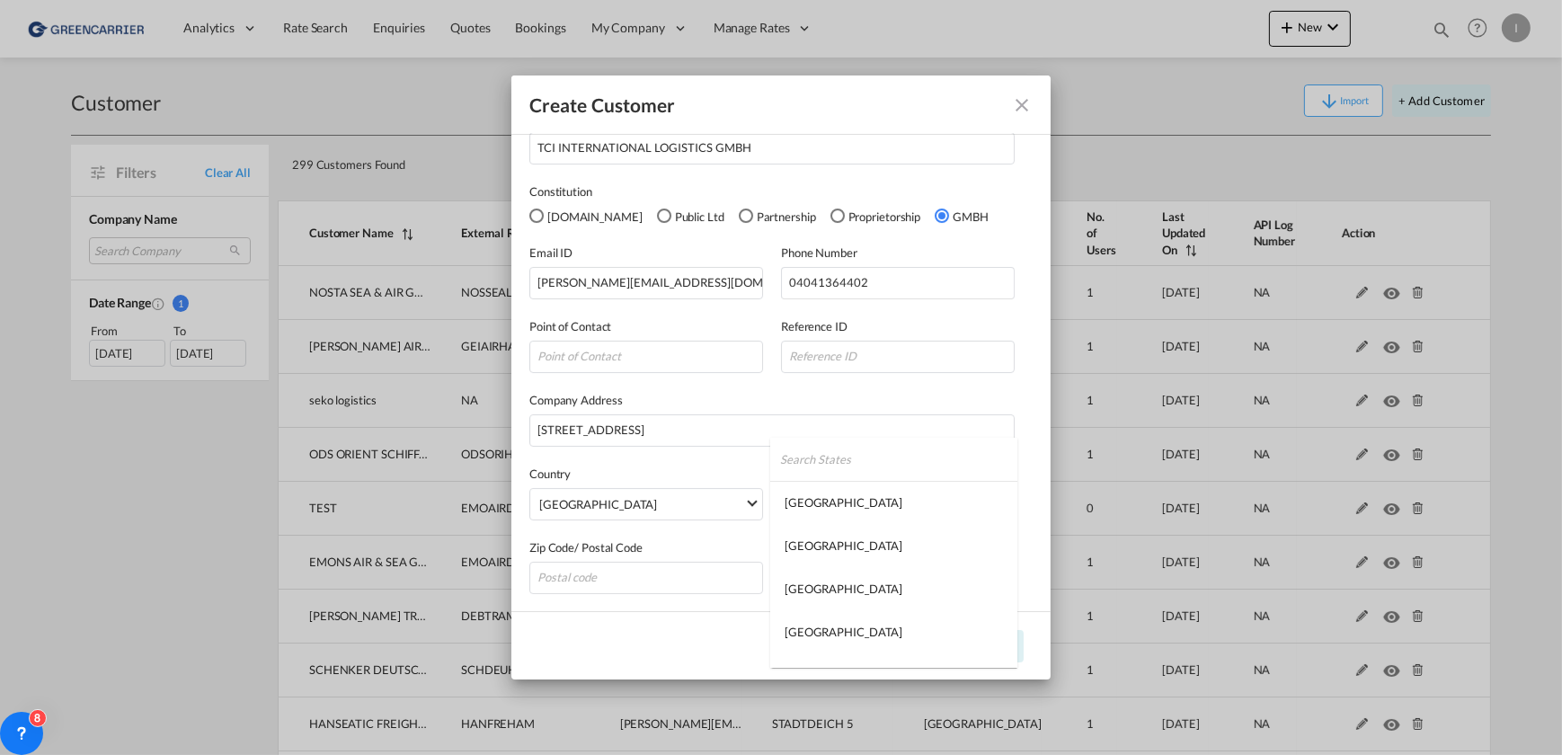
type md-option "Auvergne"
type md-option "[GEOGRAPHIC_DATA]"
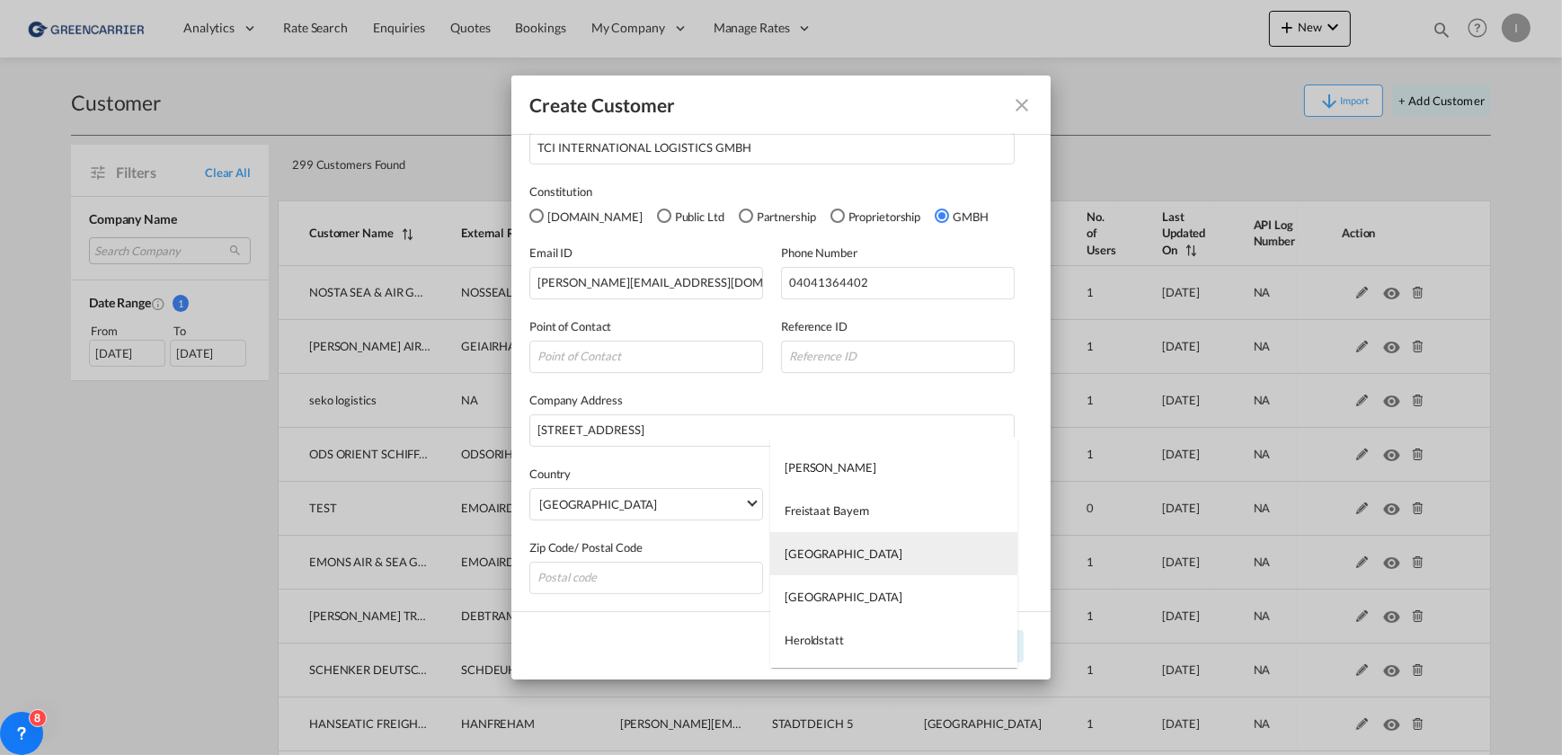
click at [860, 548] on md-option "[GEOGRAPHIC_DATA]" at bounding box center [893, 553] width 247 height 43
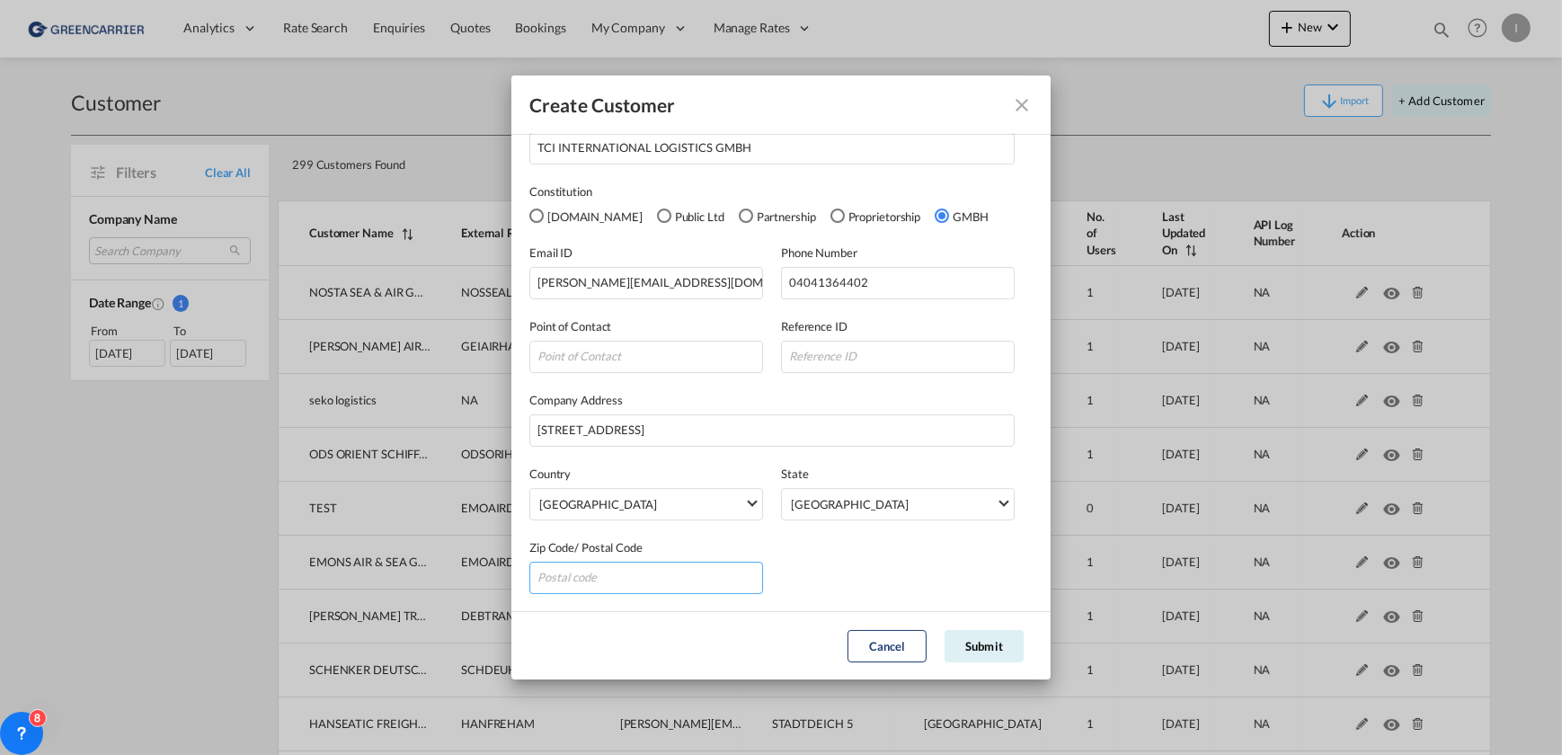
click at [629, 562] on input "GeneralIntergration Details ..." at bounding box center [646, 578] width 234 height 32
paste input "20457"
type input "20457"
click at [1001, 641] on button "Submit" at bounding box center [984, 646] width 79 height 32
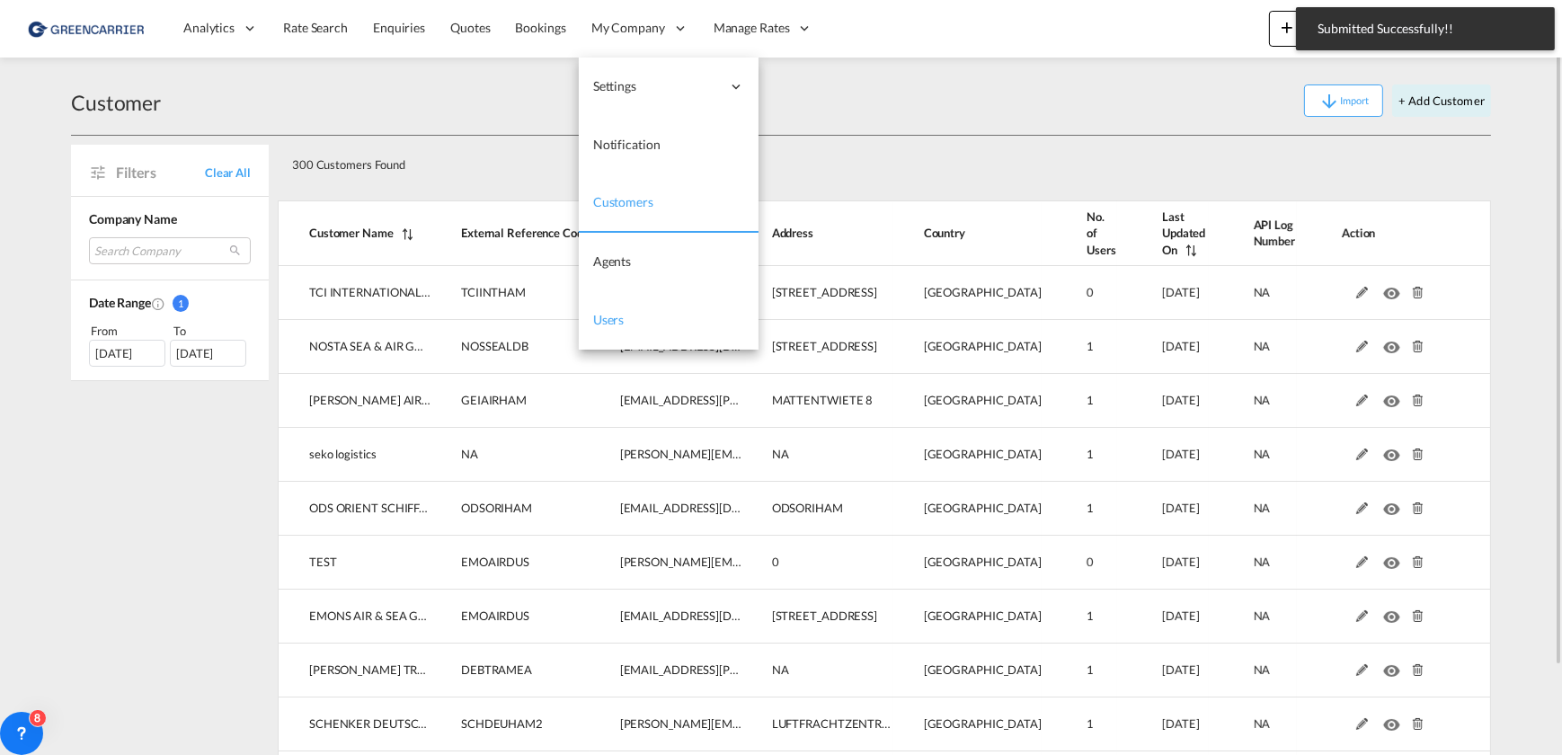
drag, startPoint x: 638, startPoint y: 320, endPoint x: 685, endPoint y: 303, distance: 49.8
click at [638, 320] on link "Users" at bounding box center [669, 320] width 180 height 58
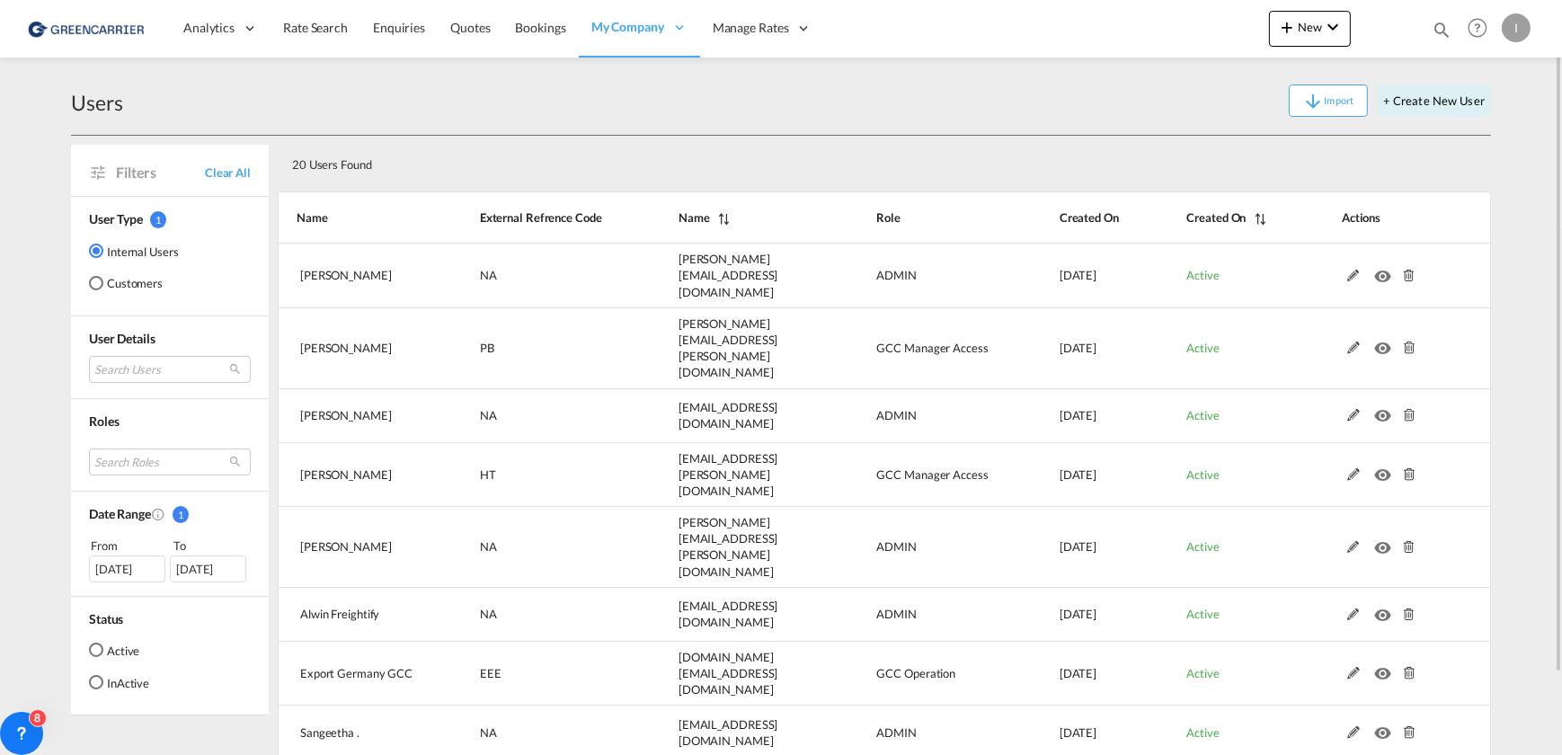
click at [129, 281] on md-radio-button "Customers" at bounding box center [134, 283] width 90 height 18
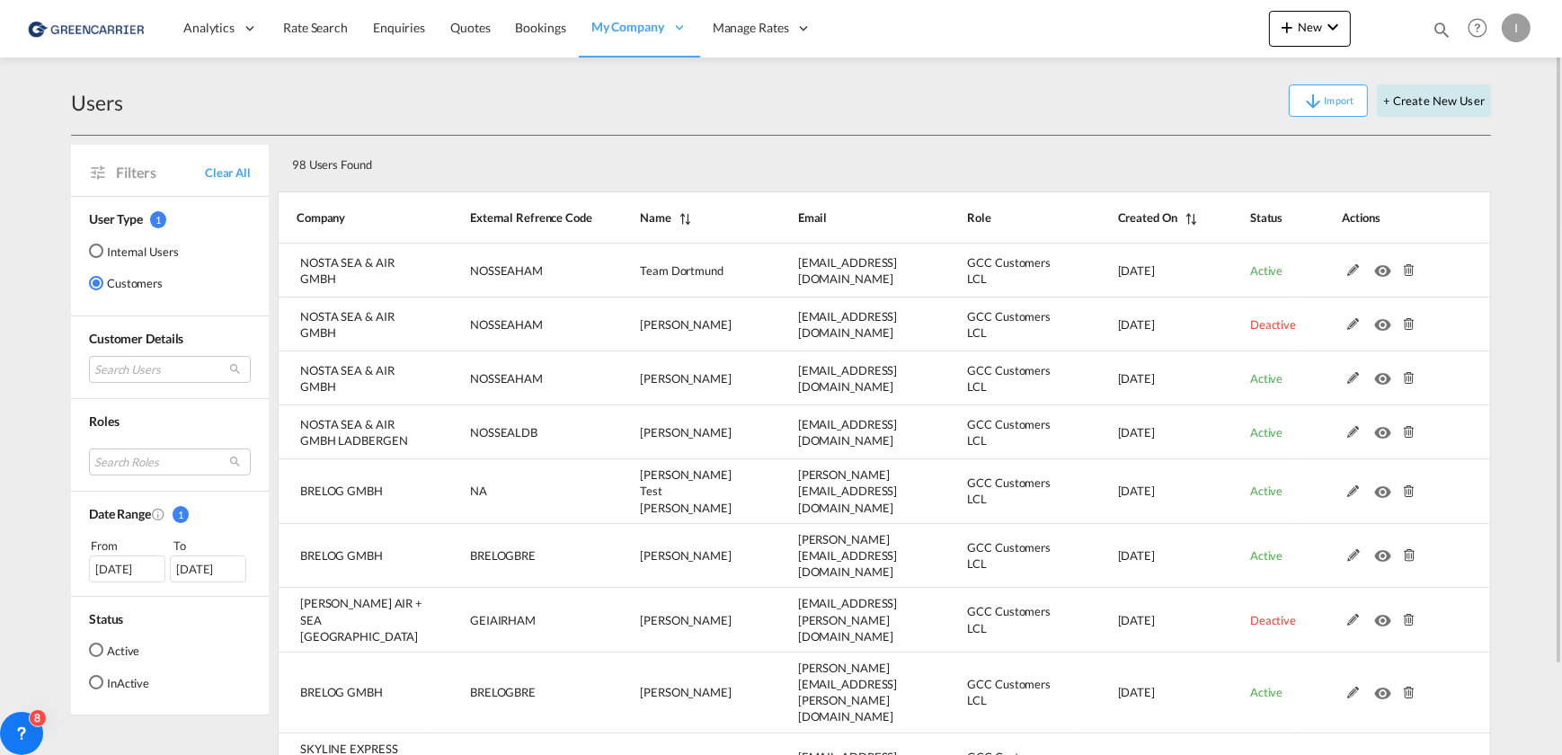
click at [1459, 96] on button "+ Create New User" at bounding box center [1434, 100] width 114 height 32
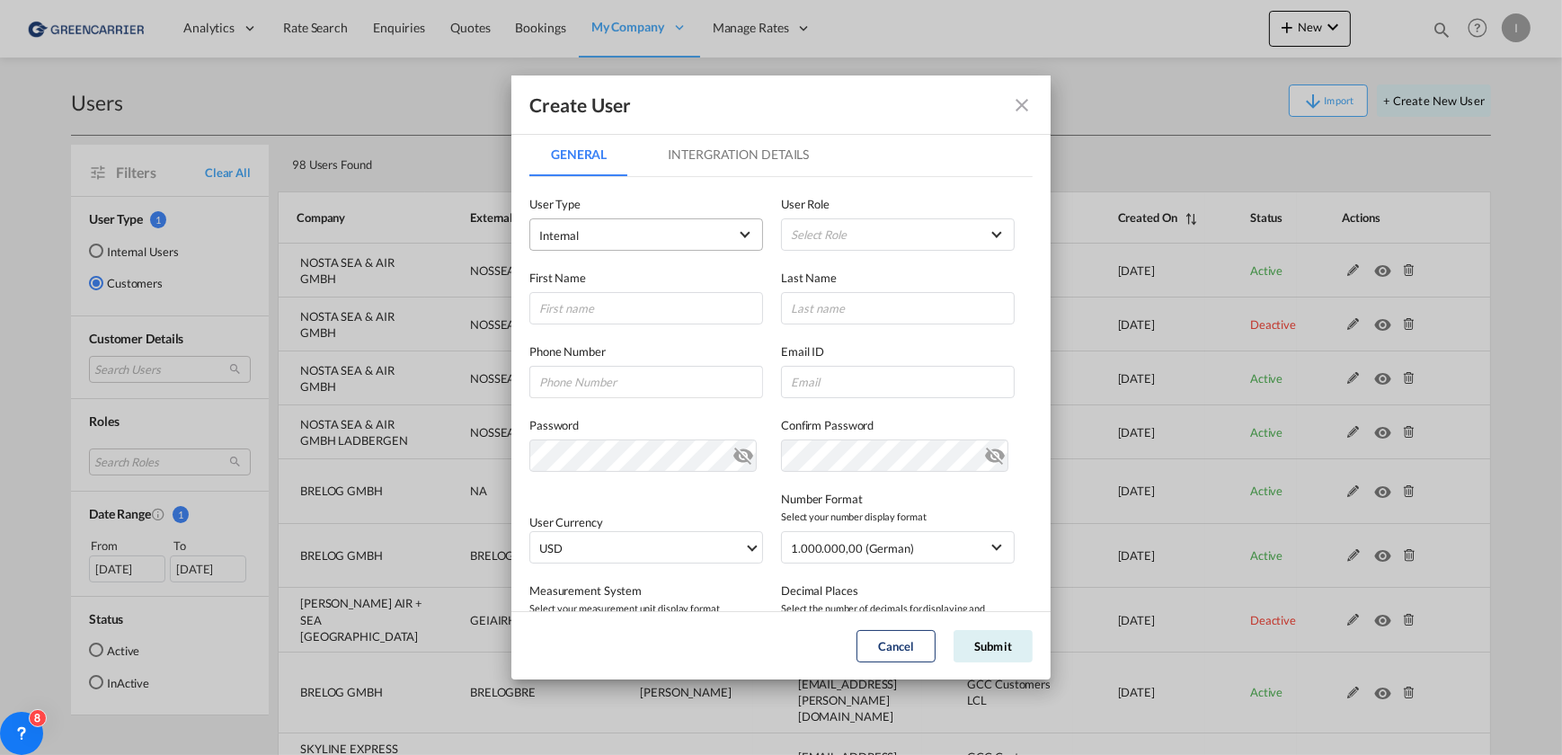
click at [666, 243] on span "Internal" at bounding box center [633, 236] width 189 height 18
click at [603, 280] on md-option "Customer" at bounding box center [645, 277] width 236 height 43
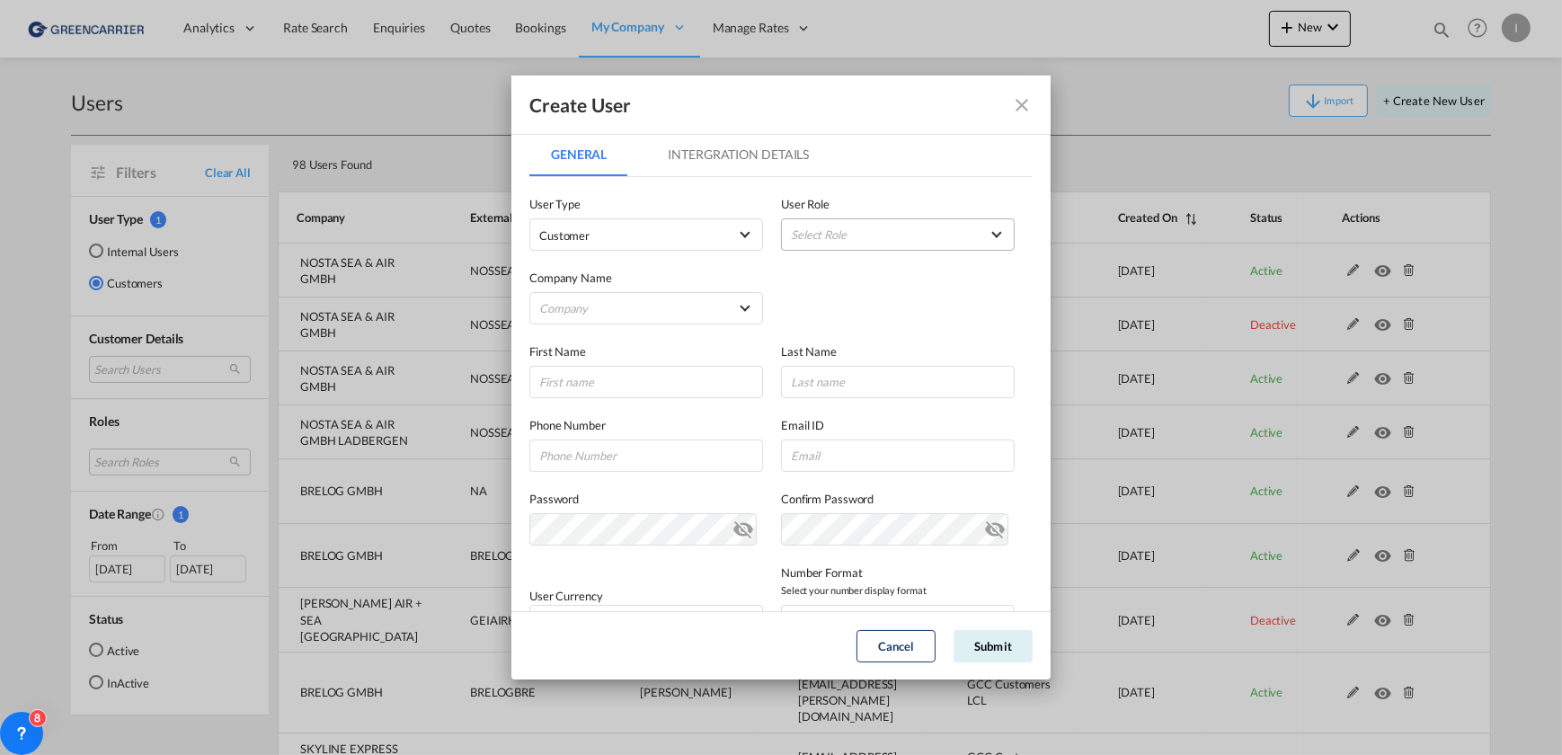
click at [859, 239] on md-select "Select Role" at bounding box center [898, 234] width 234 height 32
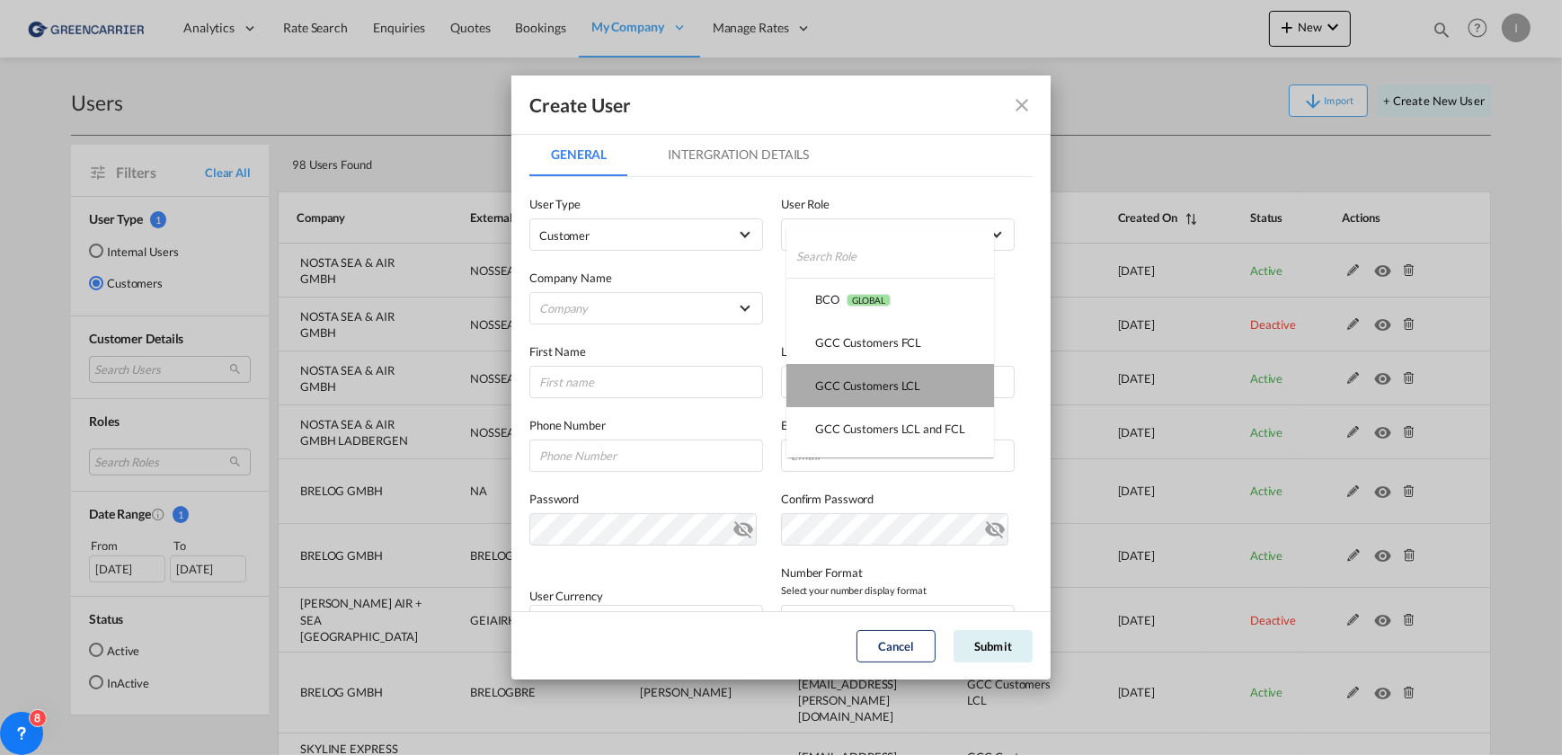
click at [903, 384] on div "GCC Customers LCL USER_DEFINED" at bounding box center [867, 386] width 105 height 16
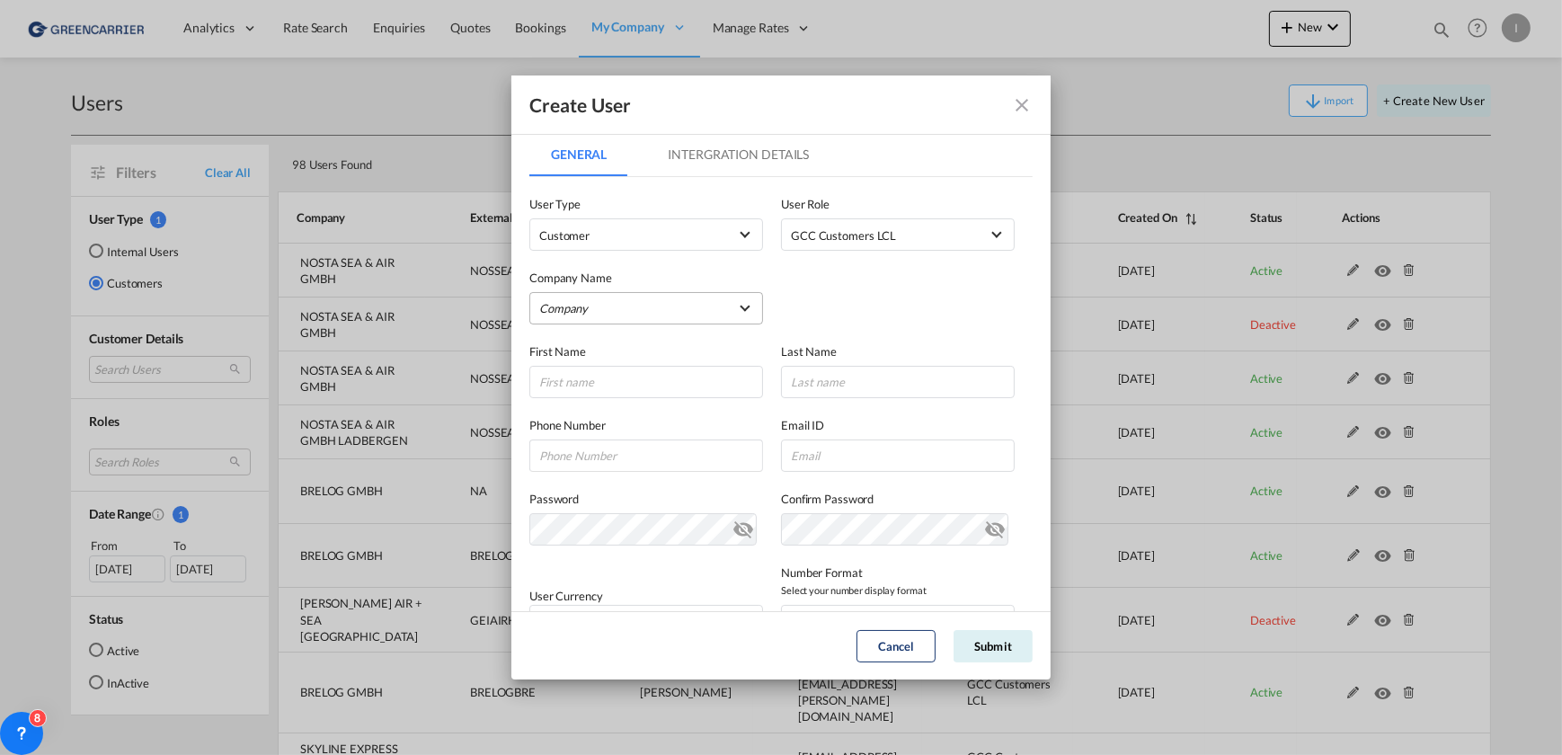
click at [611, 292] on md-select "Company Alfons Koester & Co. GmbH BENDIX TRANSPORT DANMARK BTG INTERNATIONALE S…" at bounding box center [646, 308] width 234 height 32
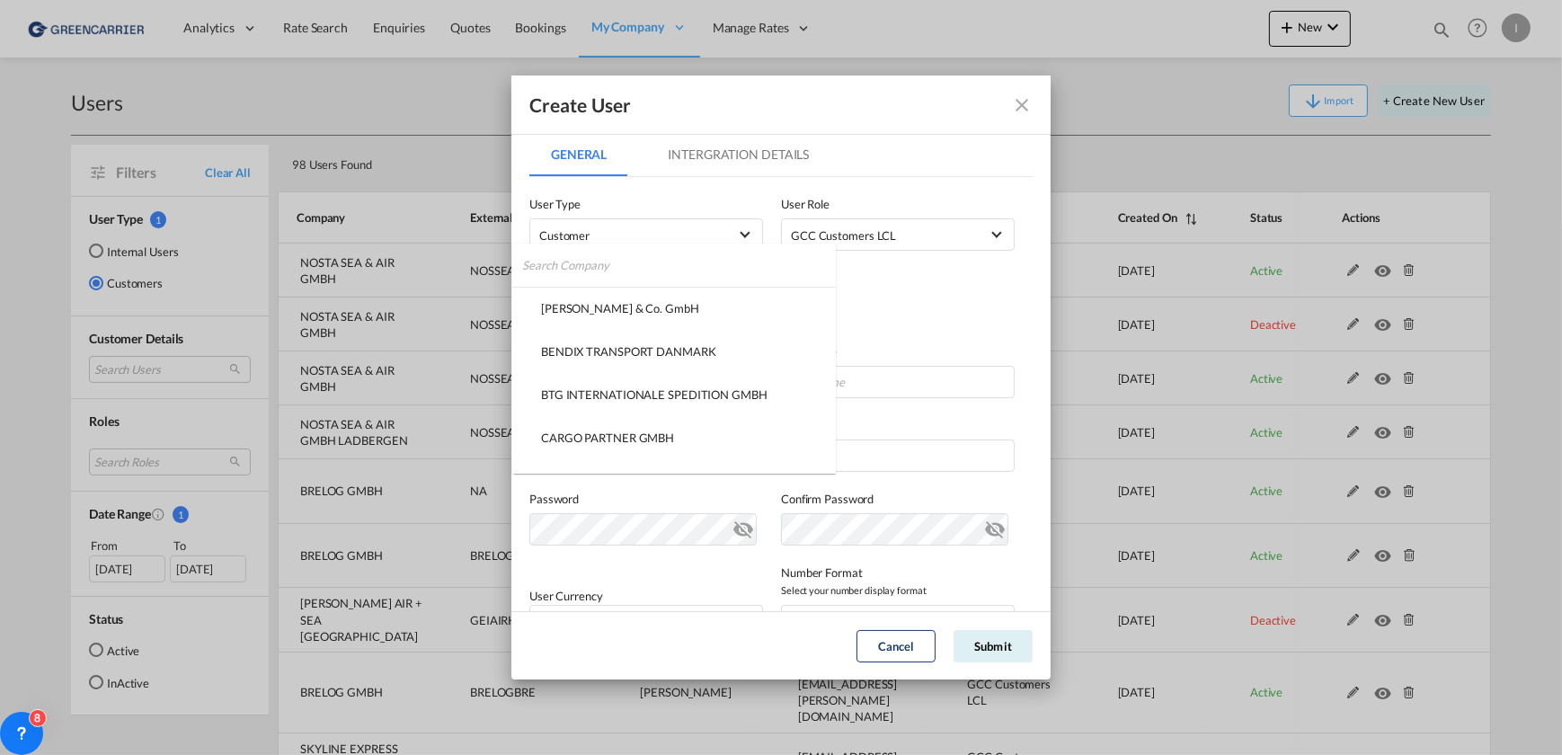
click at [604, 256] on input "search" at bounding box center [679, 265] width 314 height 43
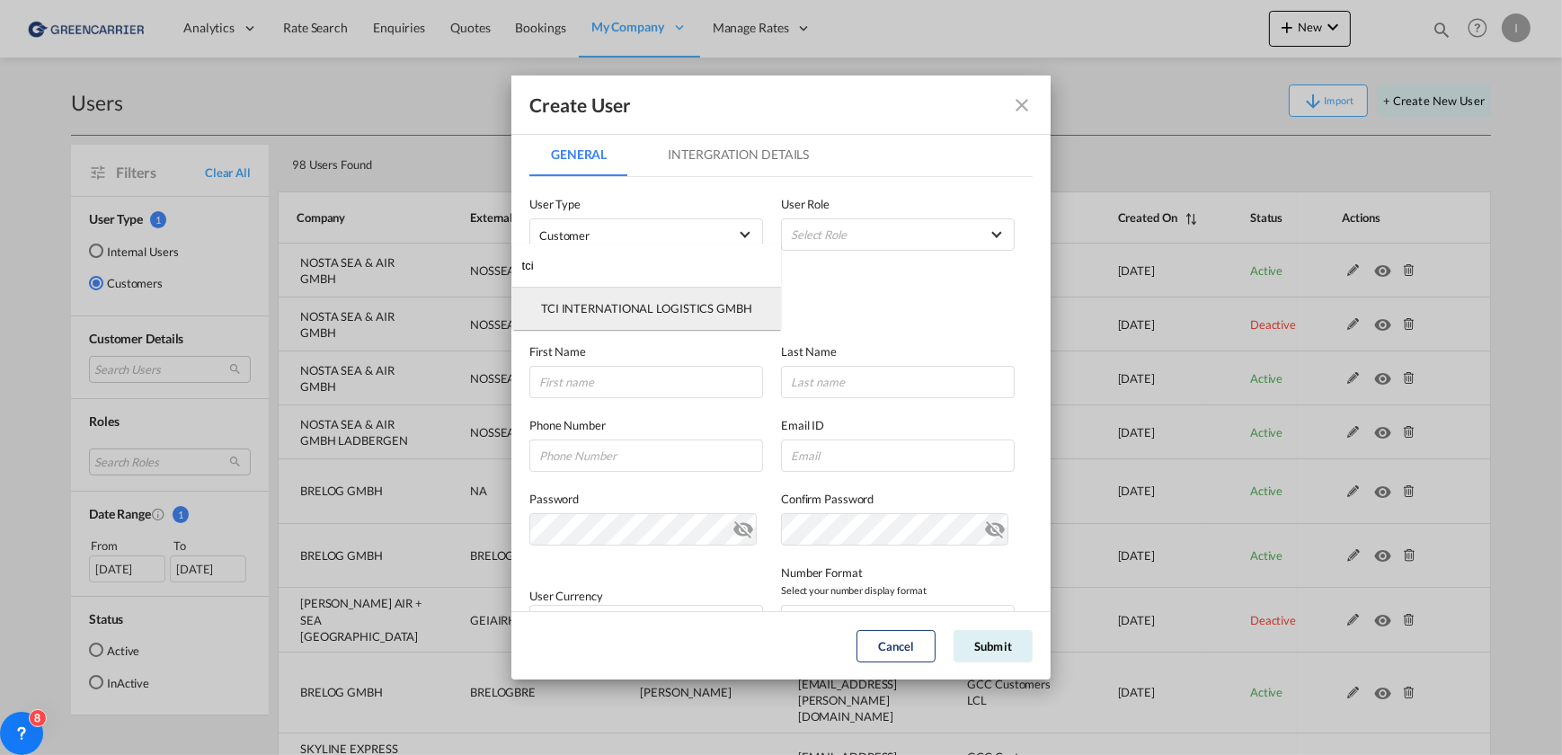
type input "tci"
click at [656, 302] on div "TCI INTERNATIONAL LOGISTICS GMBH" at bounding box center [646, 308] width 211 height 16
click at [873, 297] on div "Company Name TCI INTERNATIONAL LOGISTICS GMBH" at bounding box center [780, 288] width 503 height 74
click at [592, 385] on input "GeneralIntergration Details ..." at bounding box center [646, 382] width 234 height 32
paste input "Jan"
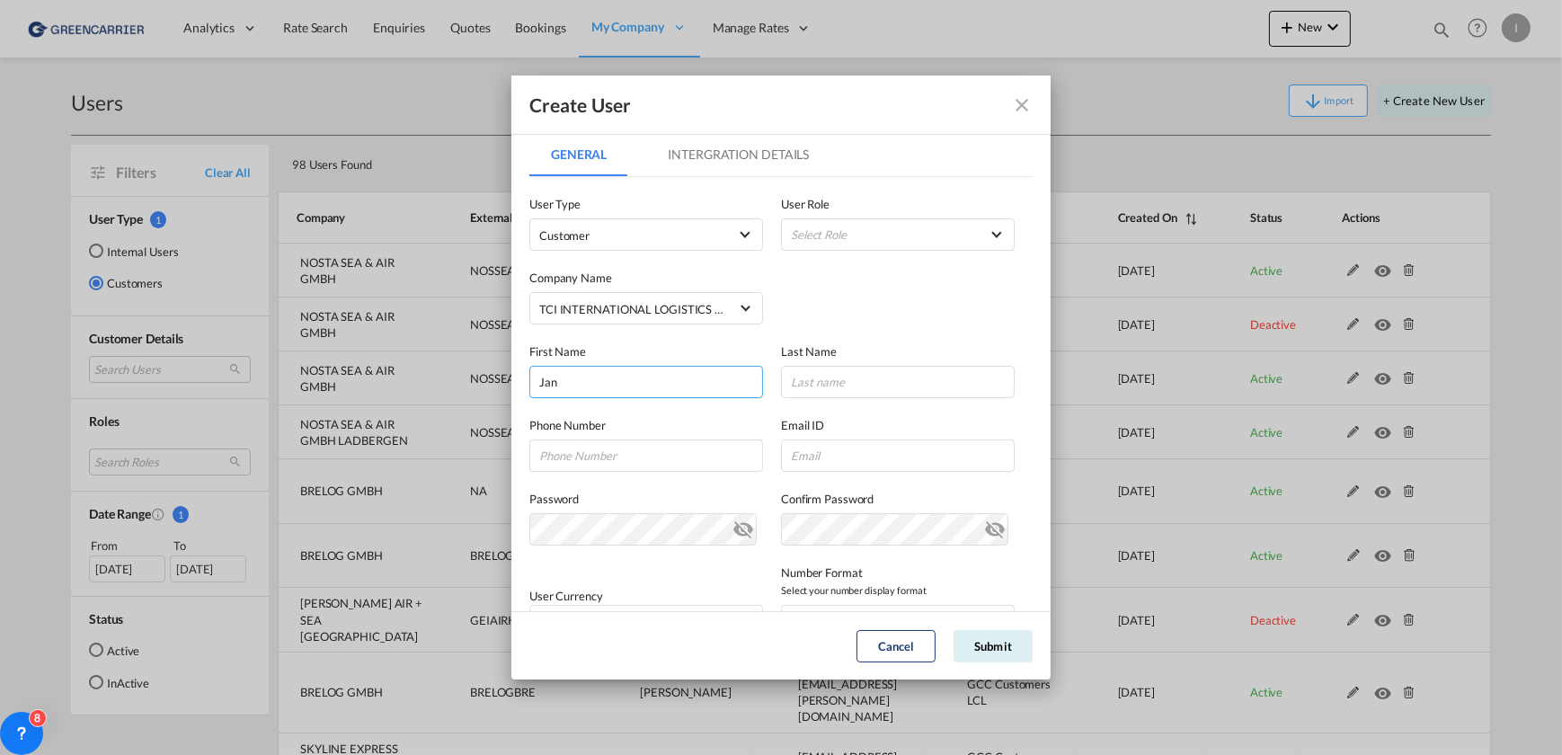
type input "Jan"
click at [955, 382] on input "GeneralIntergration Details ..." at bounding box center [898, 382] width 234 height 32
paste input "Voss"
type input "Voss"
click at [604, 440] on input "GeneralIntergration Details ..." at bounding box center [646, 456] width 234 height 32
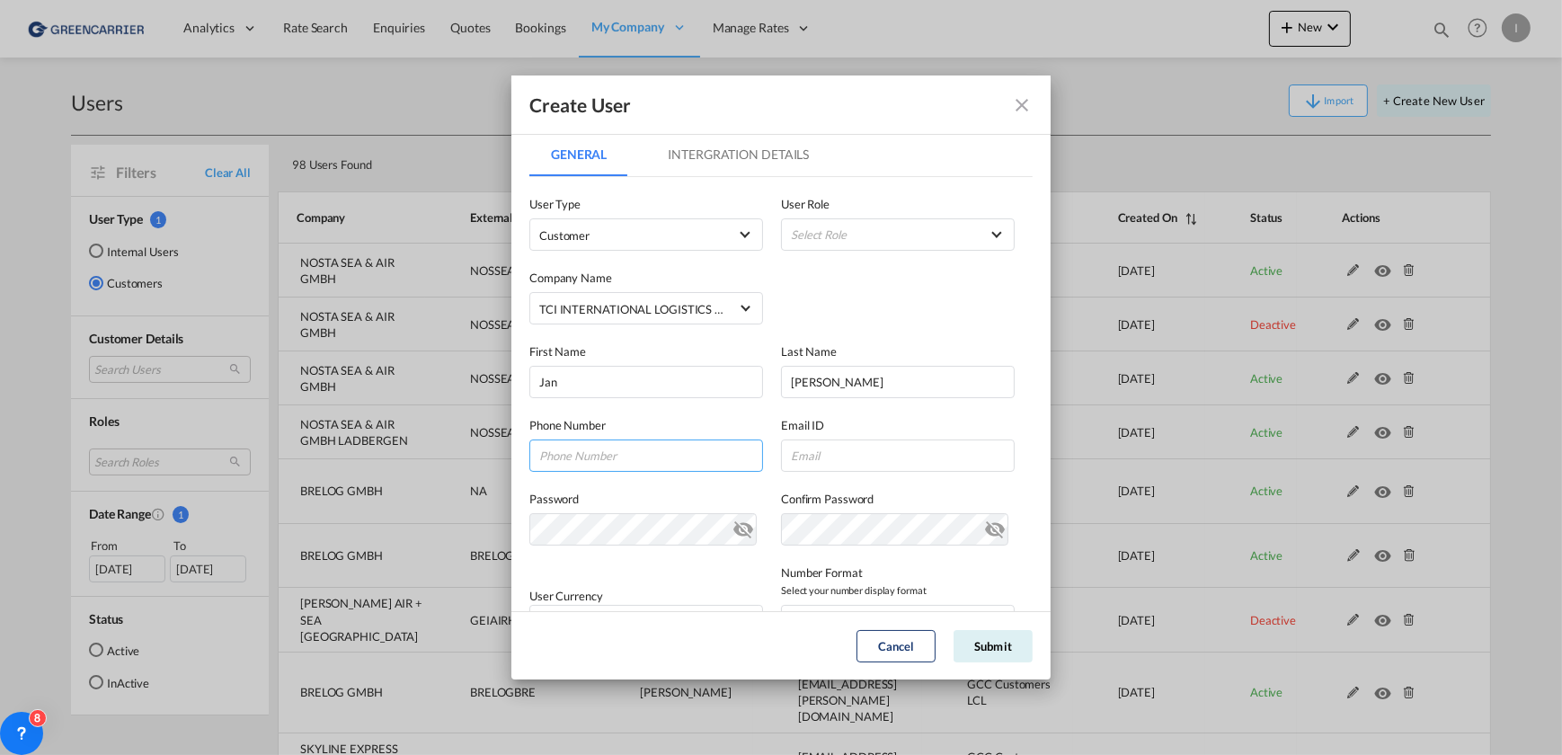
paste input "04041364402"
type input "04041364402"
click at [889, 458] on input "GeneralIntergration Details ..." at bounding box center [898, 456] width 234 height 32
paste input "j.voss@mytcigroup.com"
type input "j.voss@mytcigroup.com"
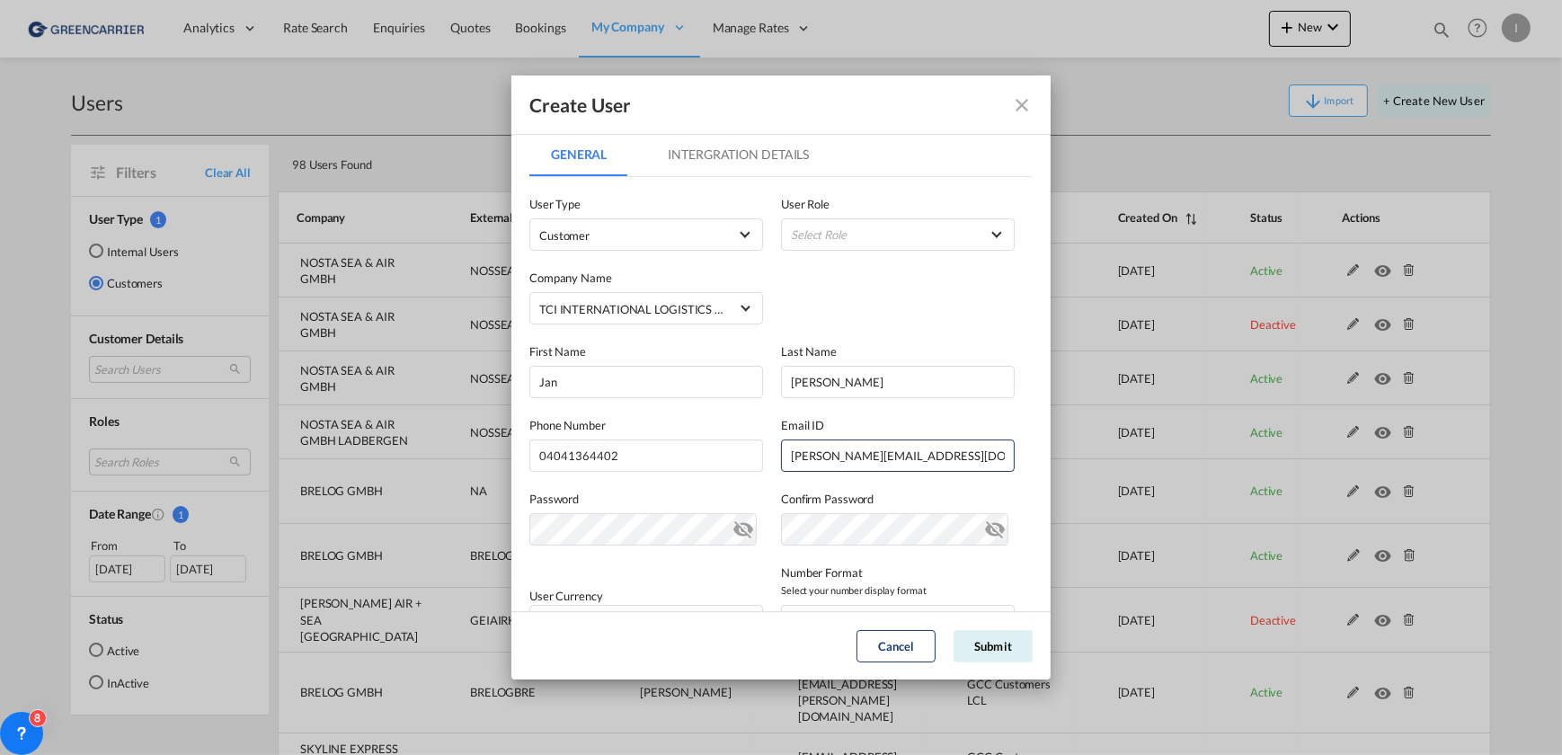
click at [916, 329] on div "First Name Jan Last Name Voss" at bounding box center [780, 361] width 503 height 74
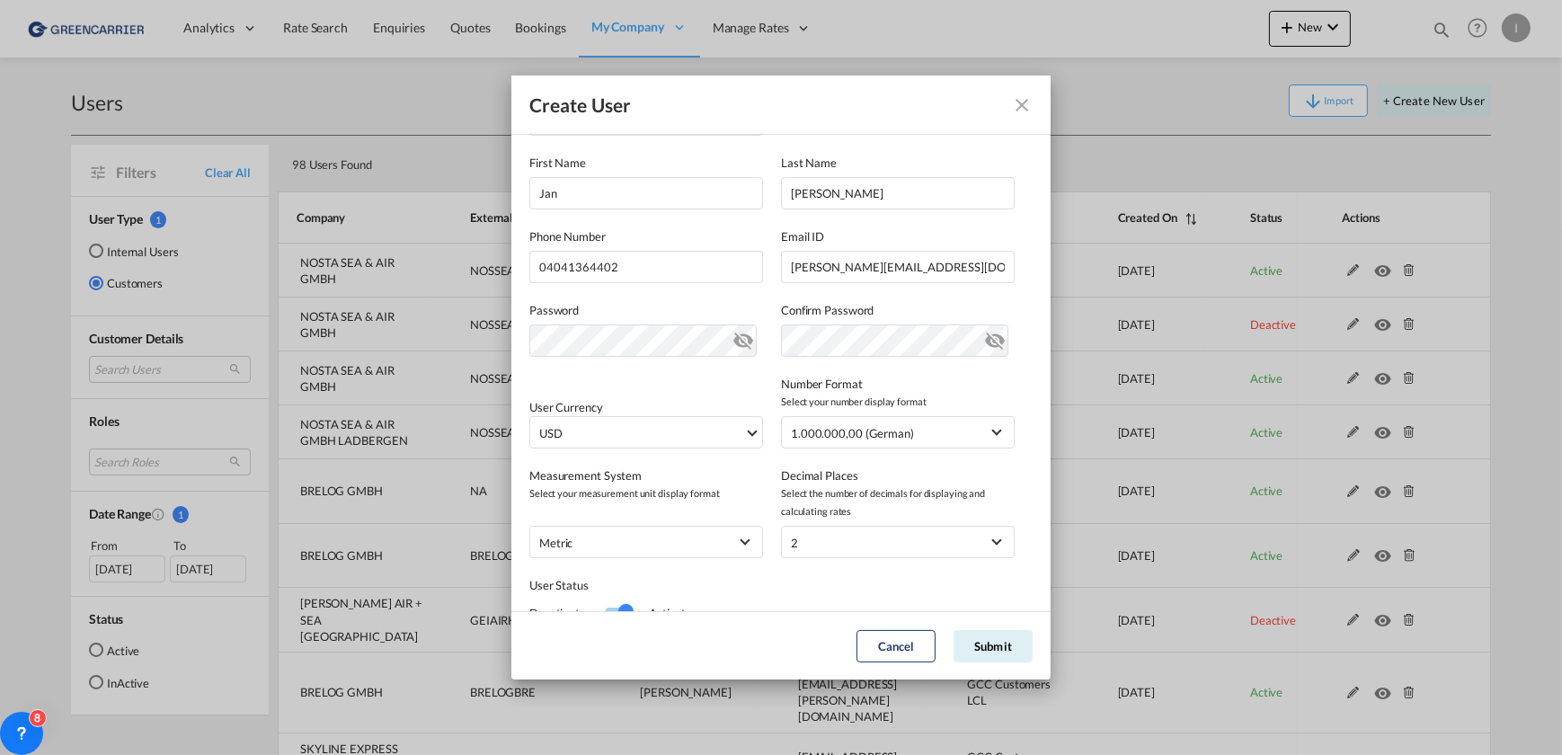
scroll to position [244, 0]
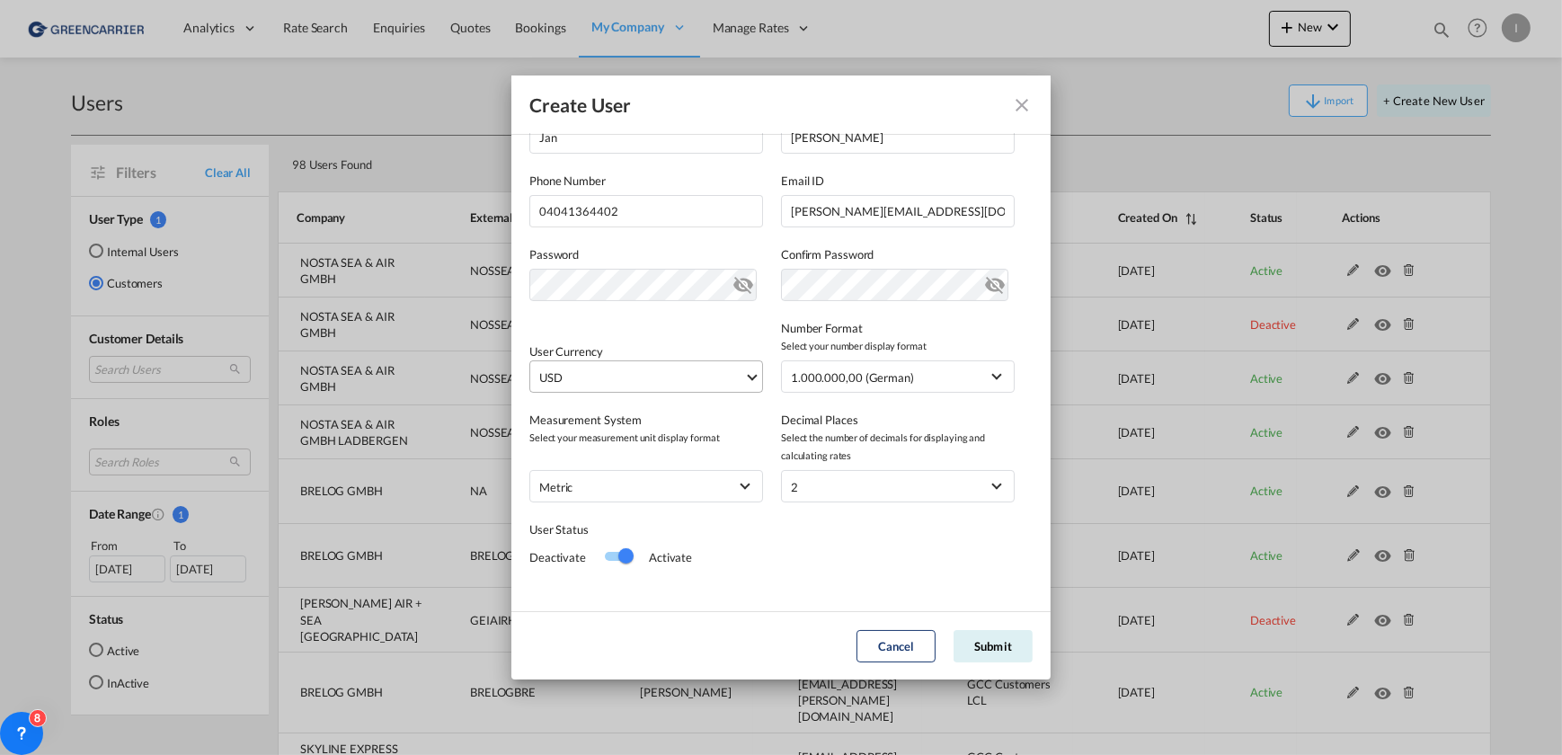
click at [616, 361] on md-select-value "USD" at bounding box center [650, 376] width 225 height 31
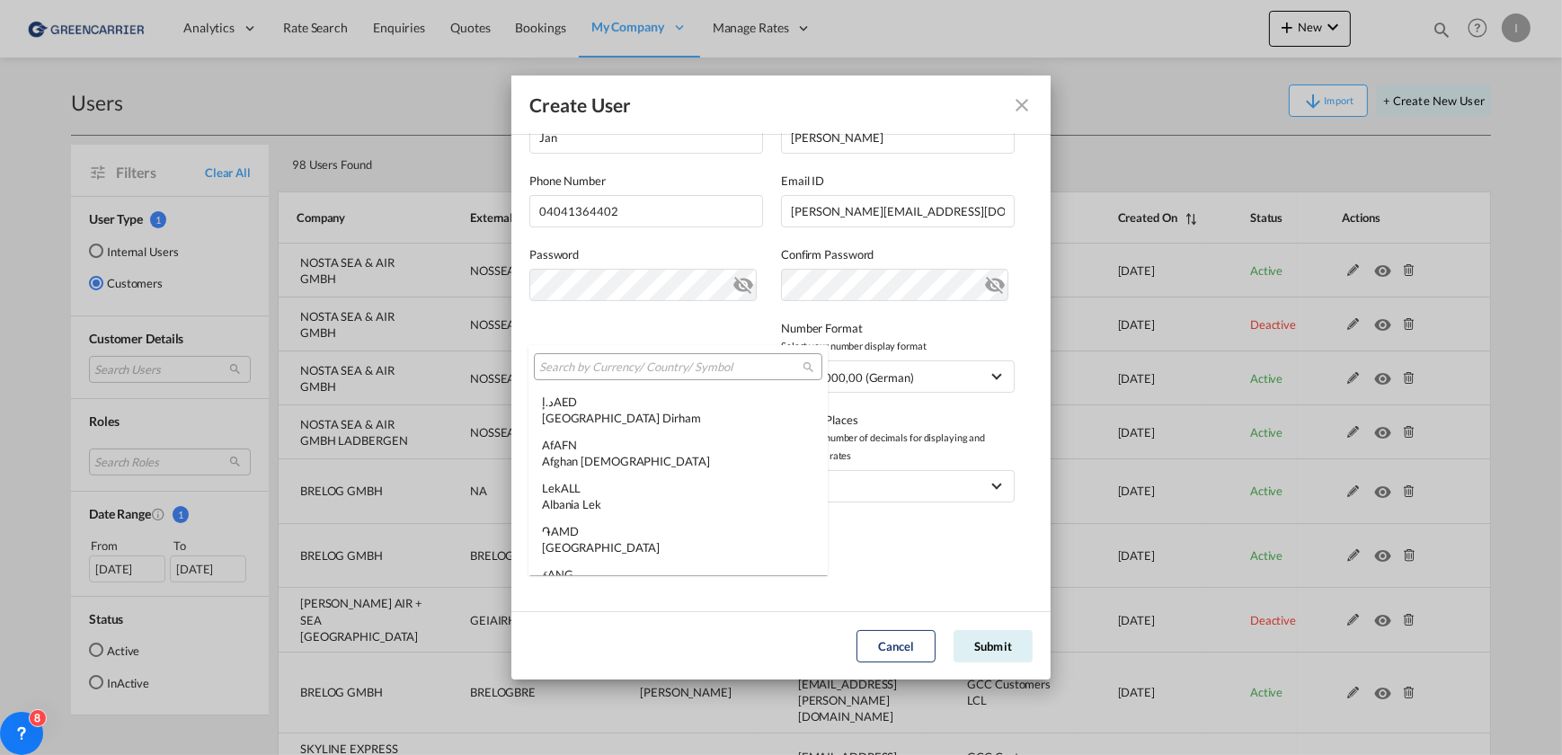
scroll to position [6205, 0]
click at [638, 369] on input "search" at bounding box center [670, 368] width 263 height 16
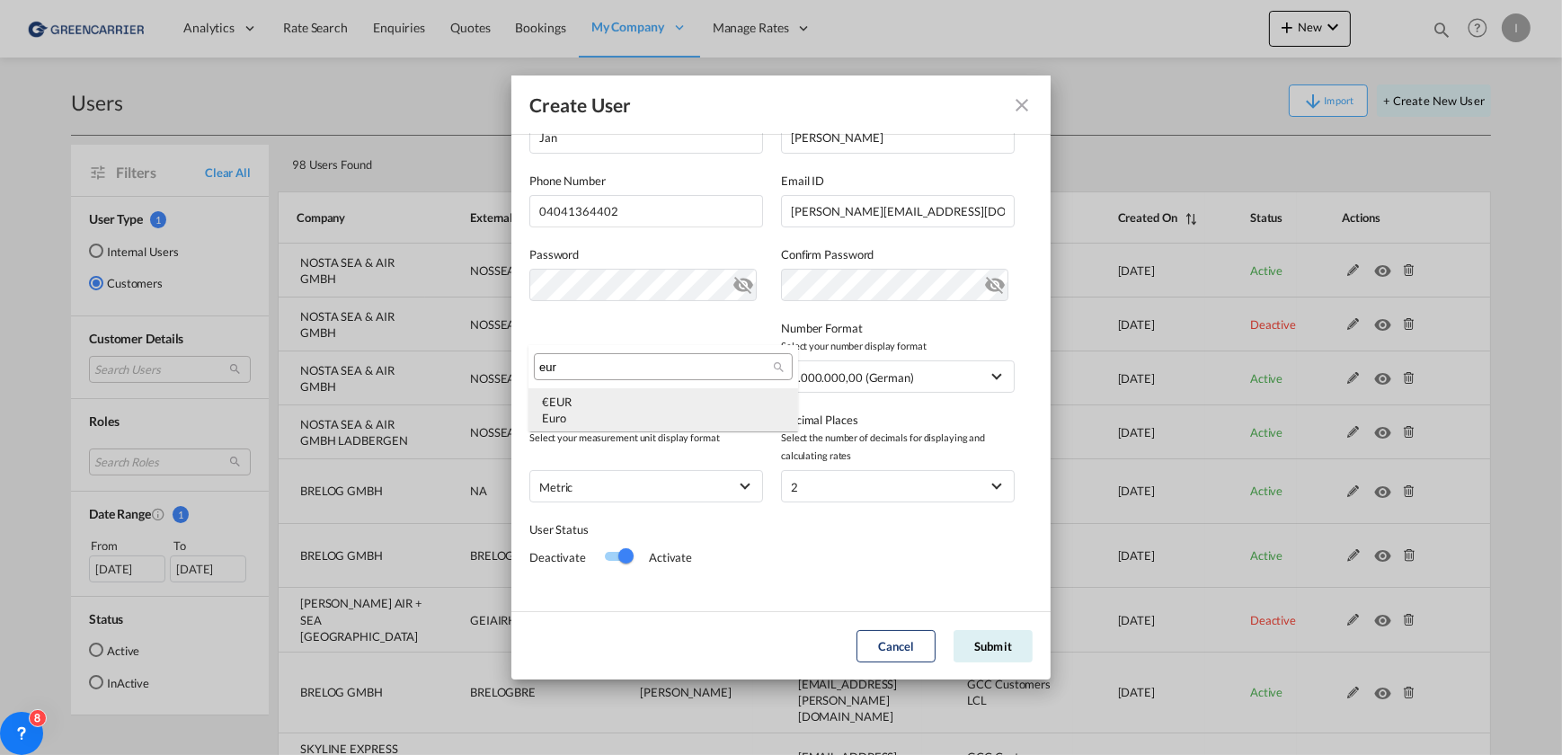
type input "eur"
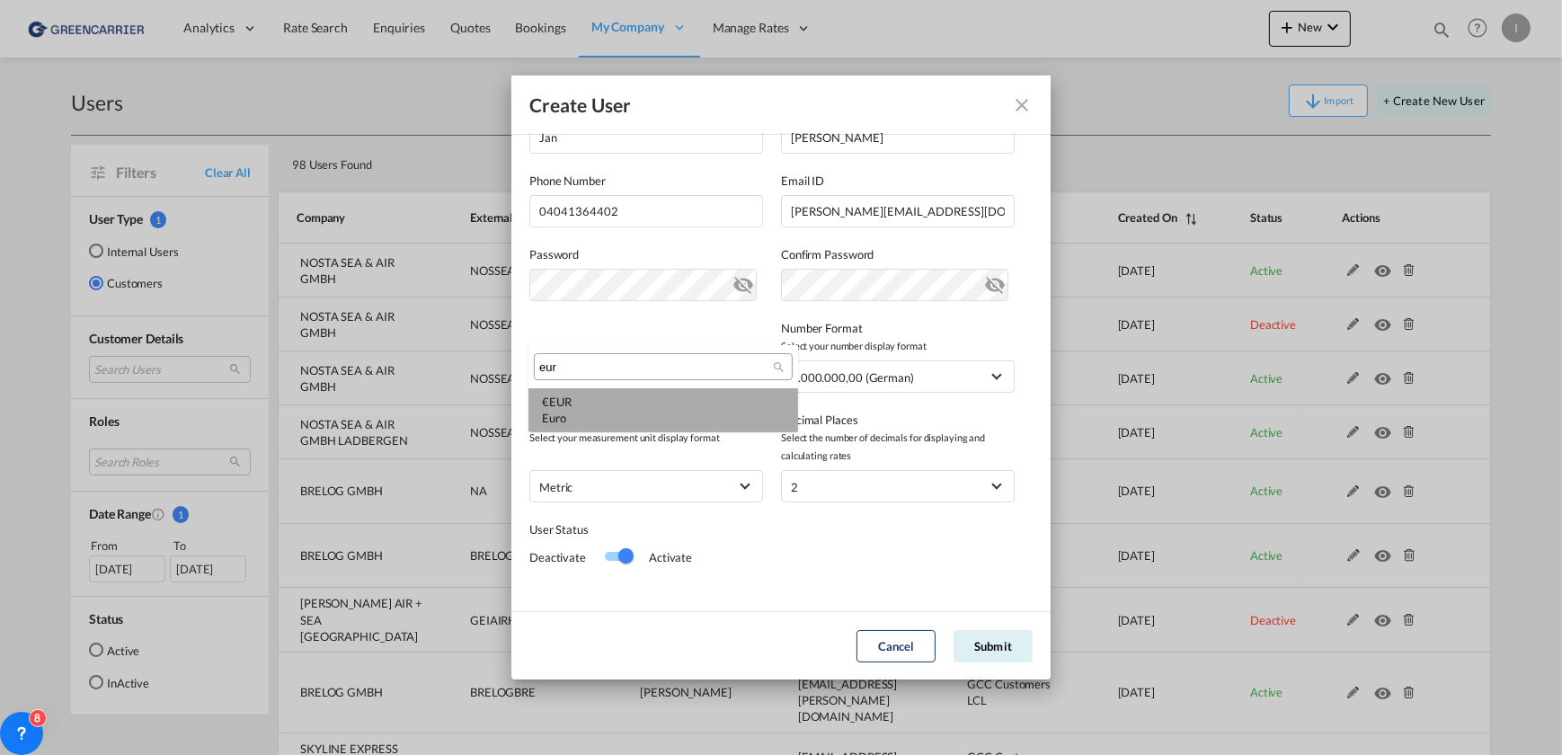
click at [622, 398] on div "€ EUR Euro" at bounding box center [663, 410] width 243 height 32
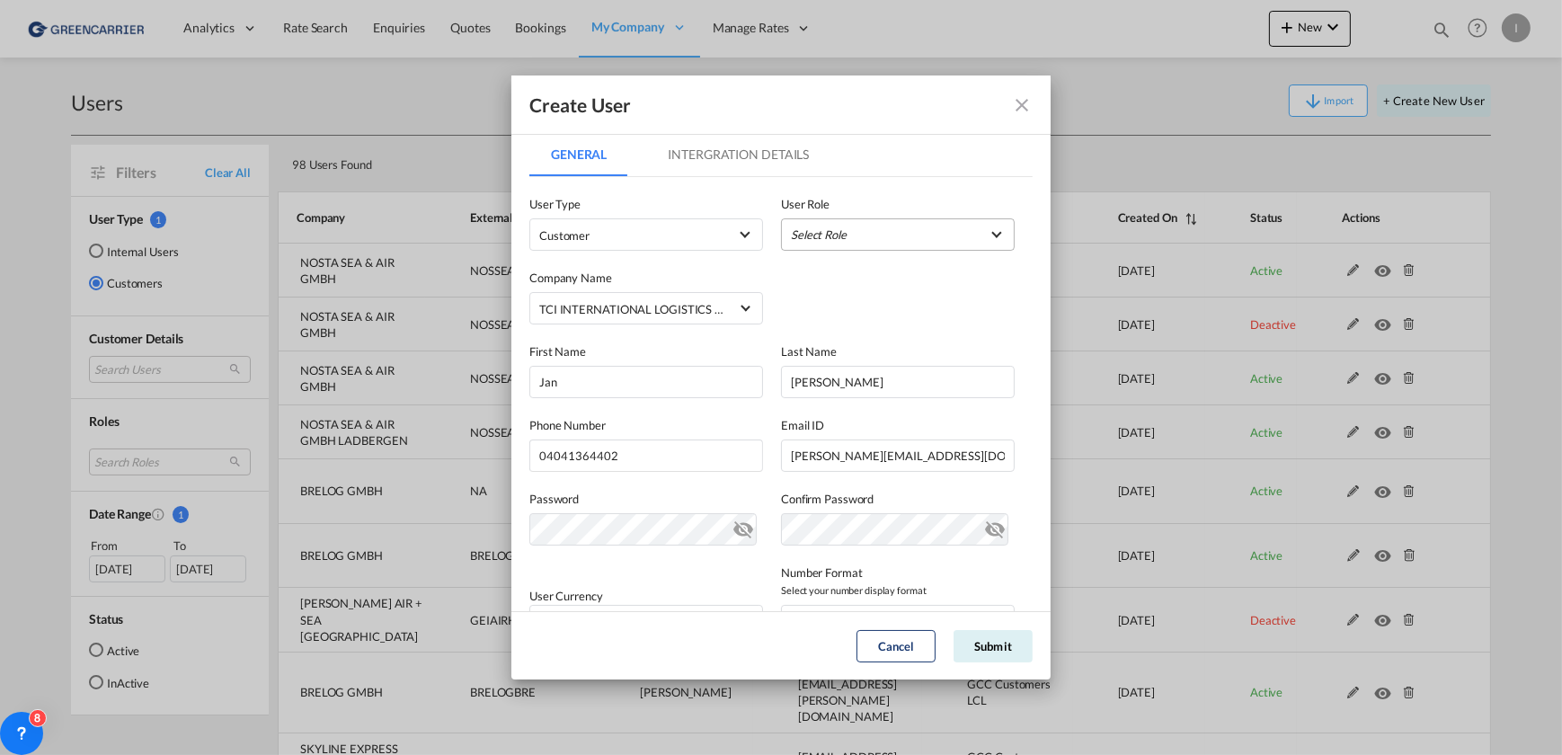
click at [898, 244] on md-select "Select Role" at bounding box center [898, 234] width 234 height 32
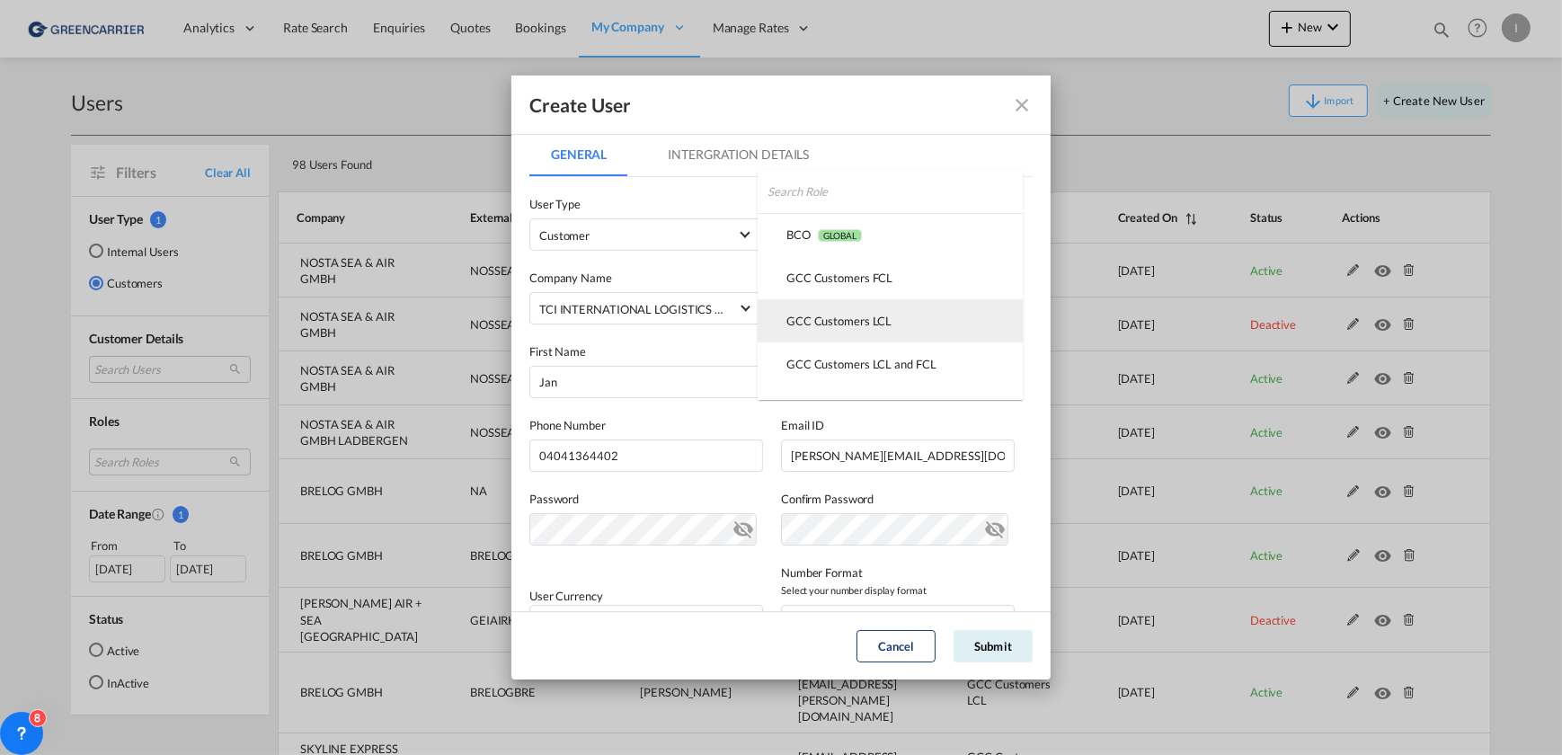
click at [927, 332] on md-option "GCC Customers LCL USER_DEFINED" at bounding box center [890, 320] width 265 height 43
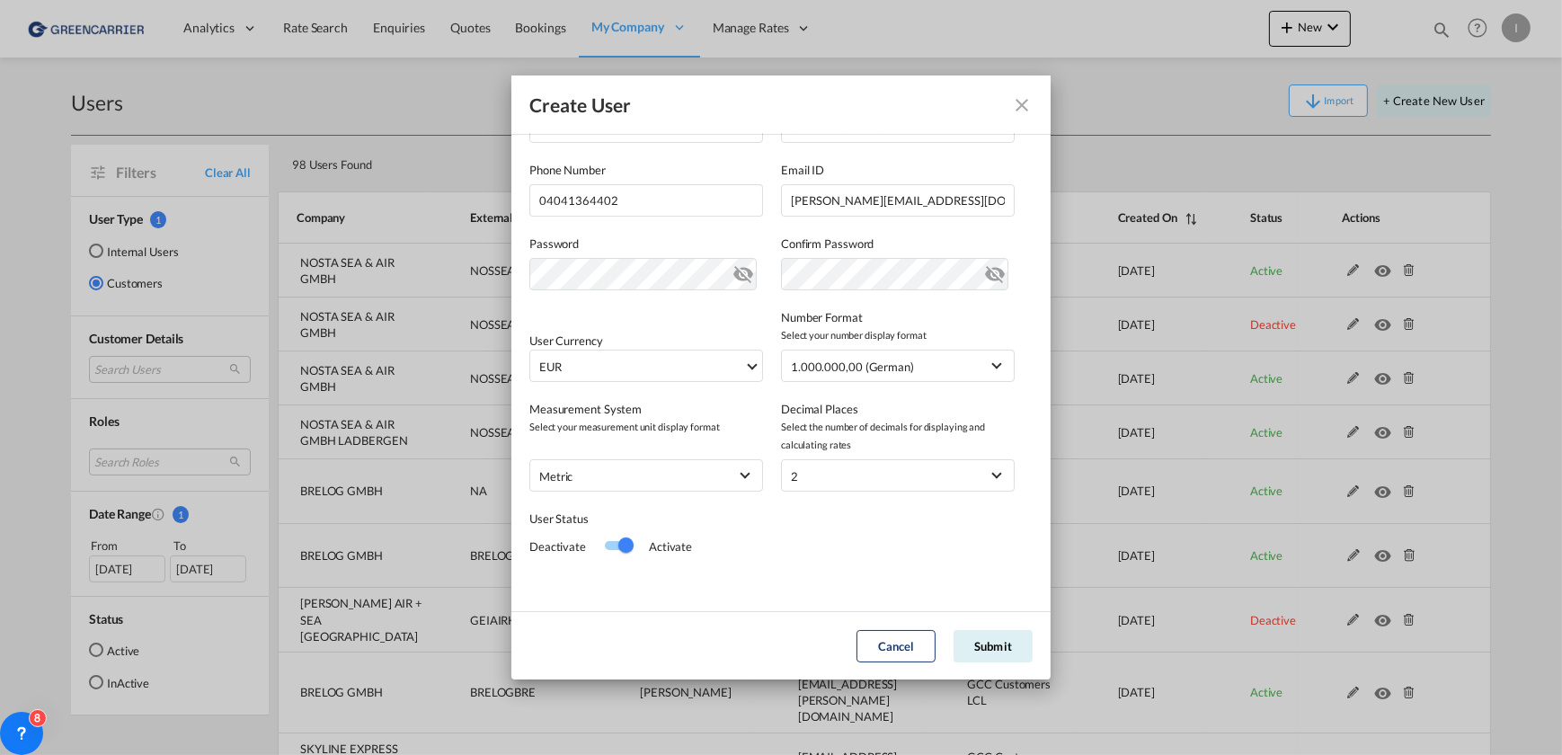
scroll to position [258, 0]
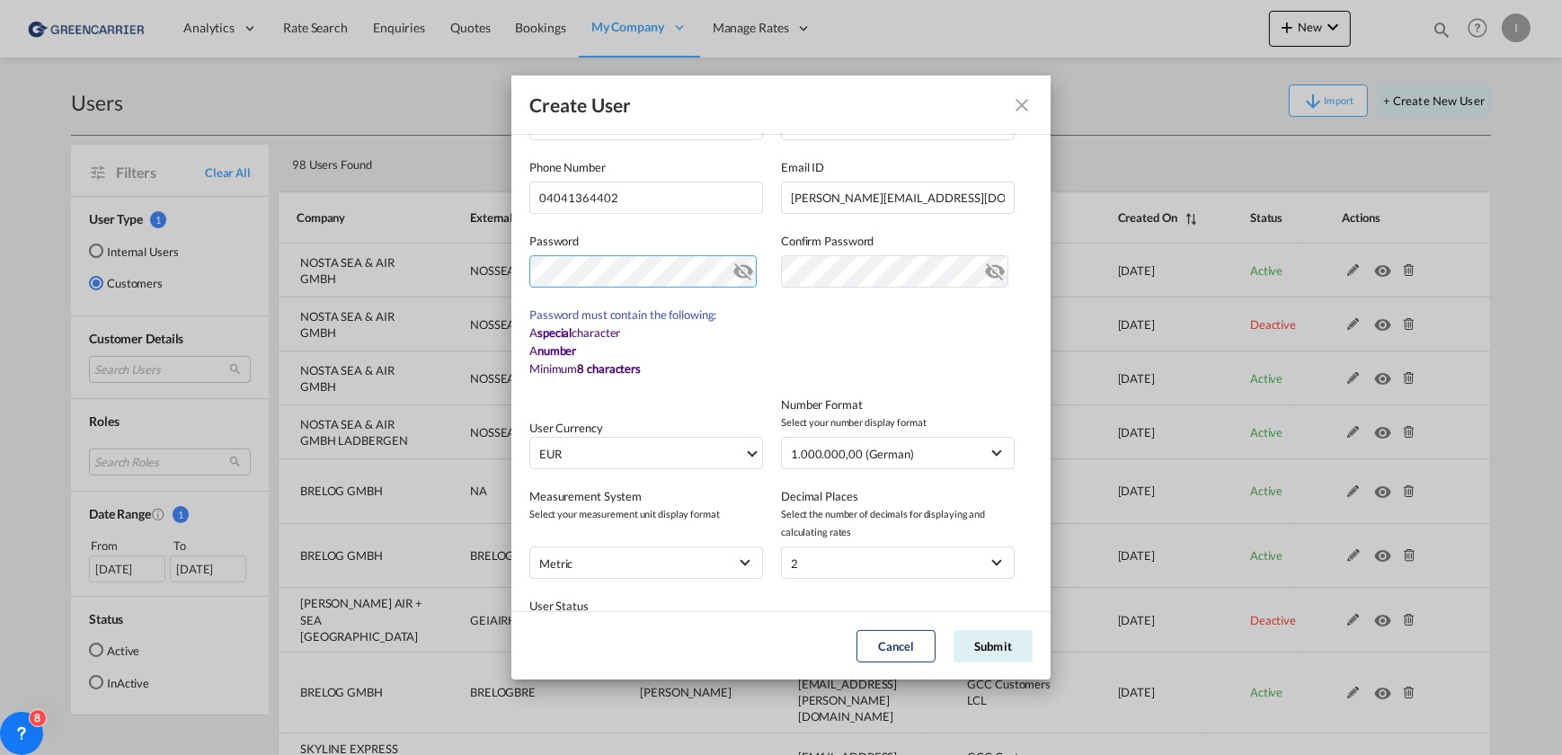
click at [450, 270] on div "Create User General Intergration Details General Intergration Details User Type…" at bounding box center [781, 377] width 1562 height 755
click at [743, 276] on md-icon "icon-eye-off" at bounding box center [744, 268] width 22 height 22
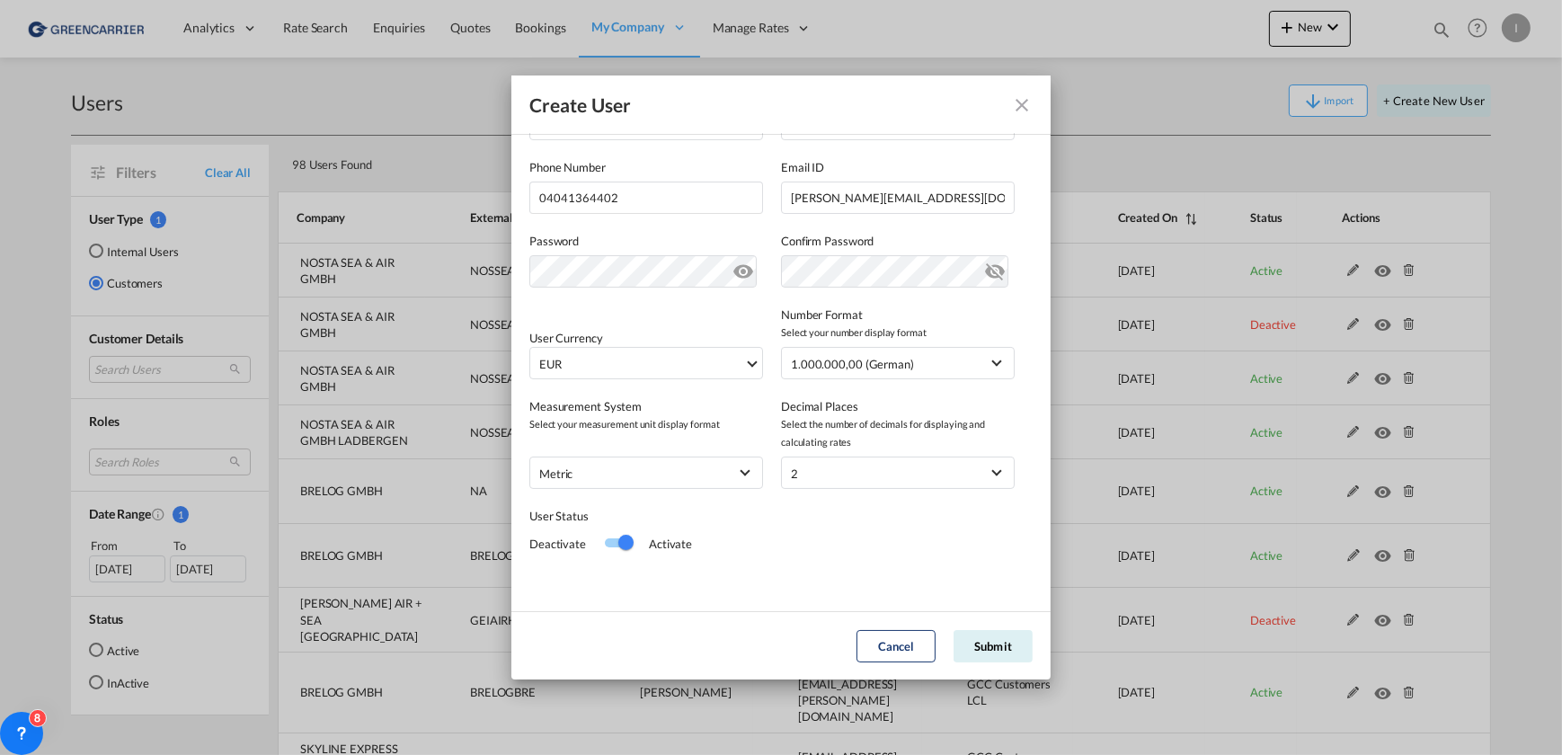
click at [984, 268] on md-icon "icon-eye-off" at bounding box center [995, 268] width 22 height 22
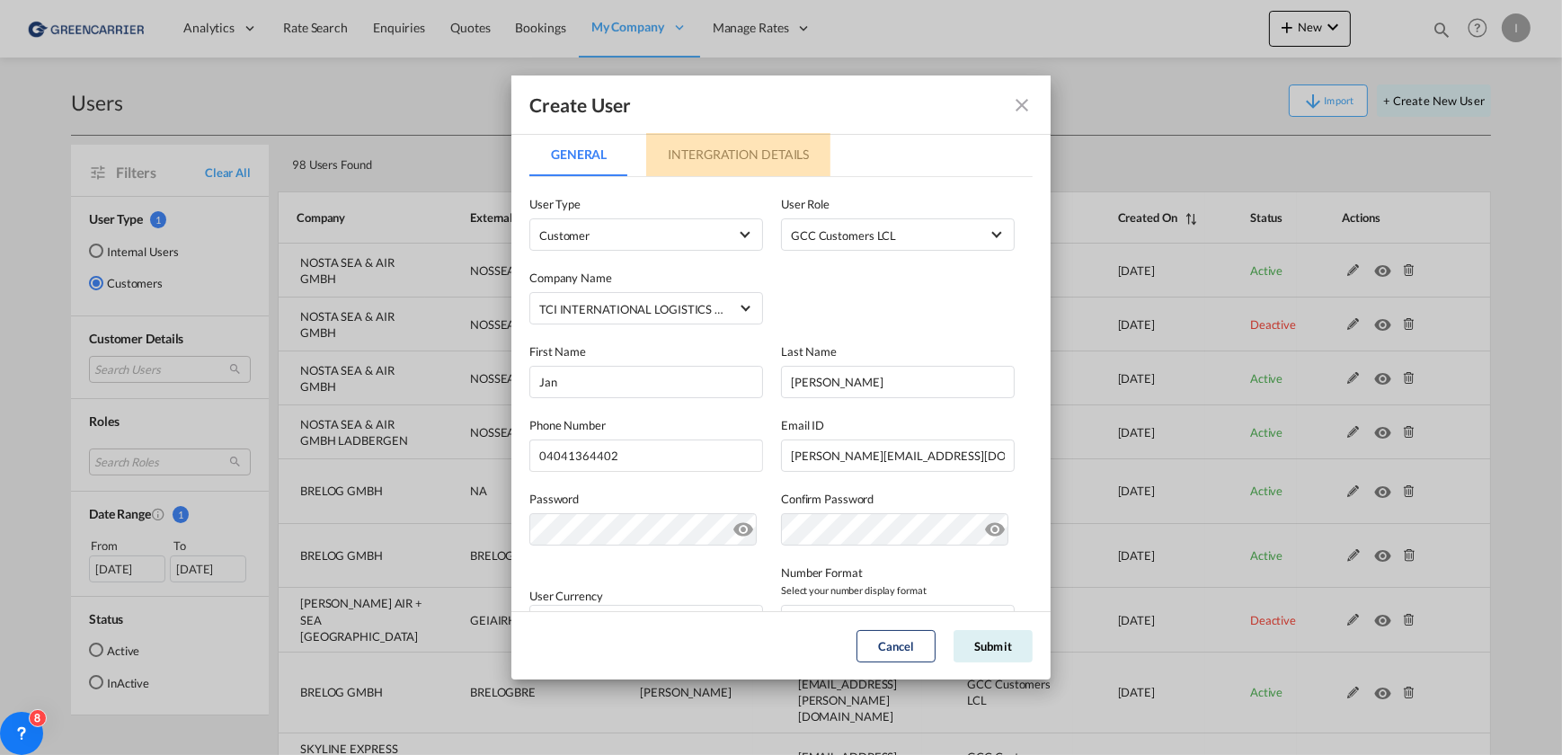
click at [733, 148] on md-tab-item "Intergration Details" at bounding box center [738, 154] width 184 height 43
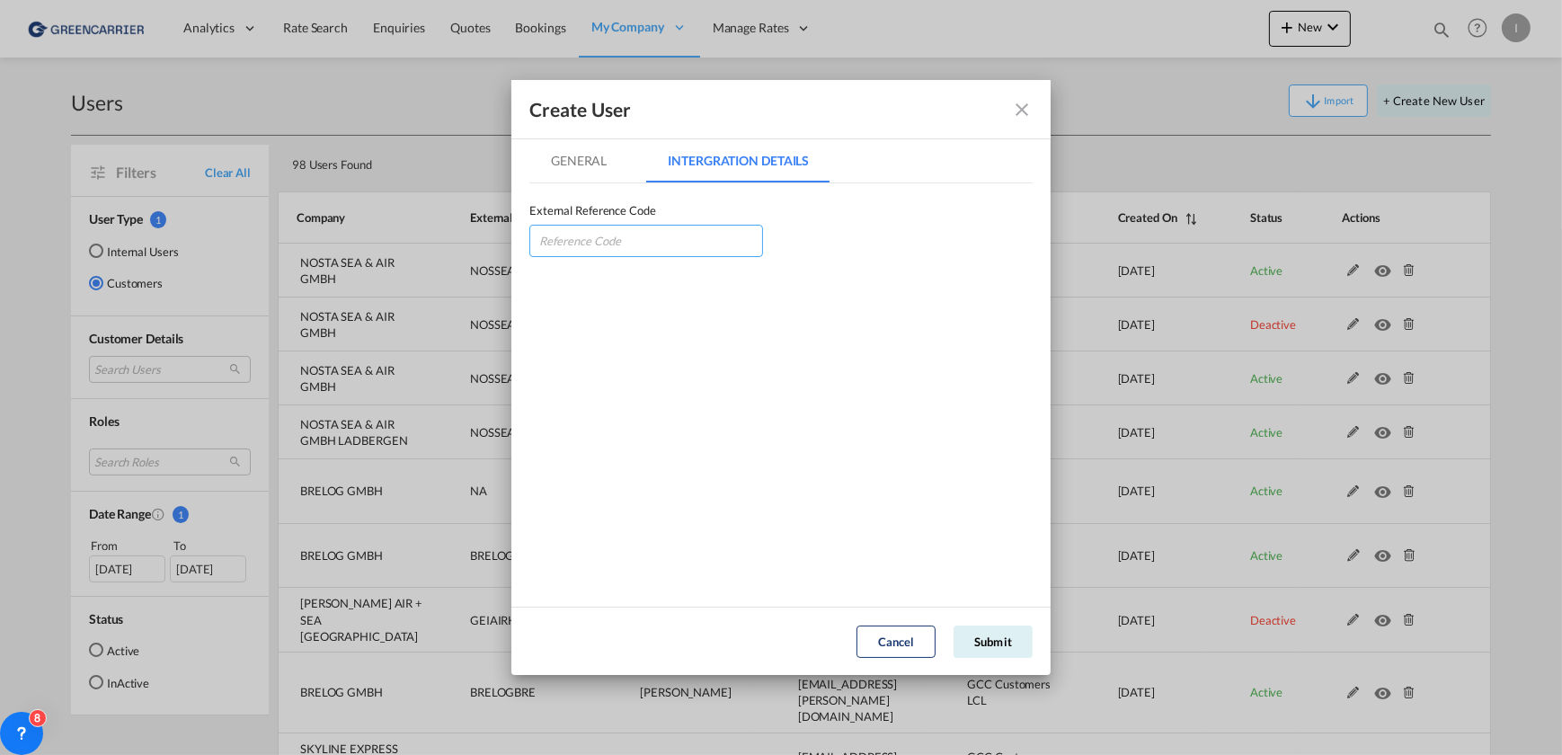
click at [646, 240] on input "GeneralIntergration Details ..." at bounding box center [646, 241] width 234 height 32
paste input "TCIINTHAM"
type input "TCIINTHAM"
click at [588, 155] on md-tab-item "General" at bounding box center [578, 160] width 99 height 43
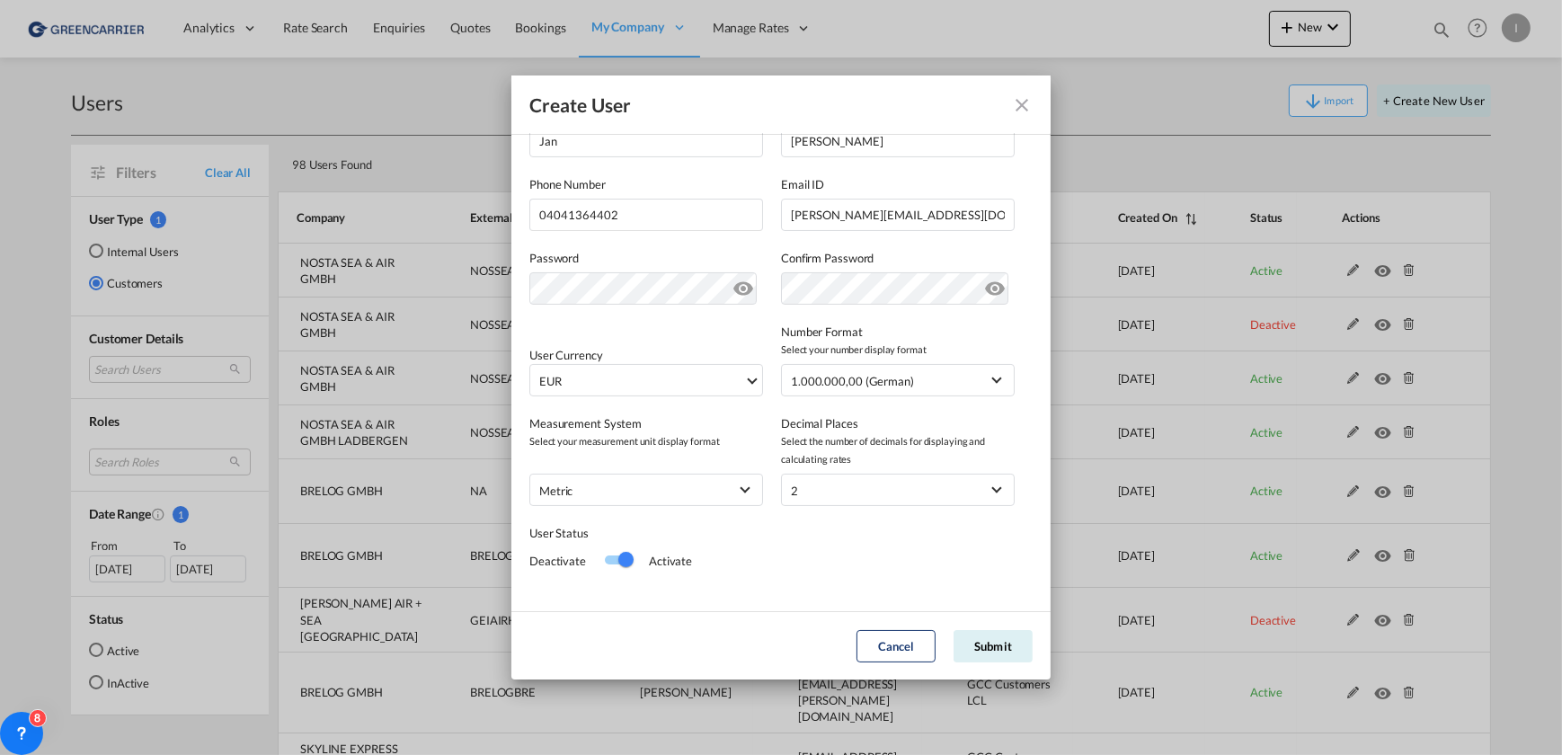
scroll to position [258, 0]
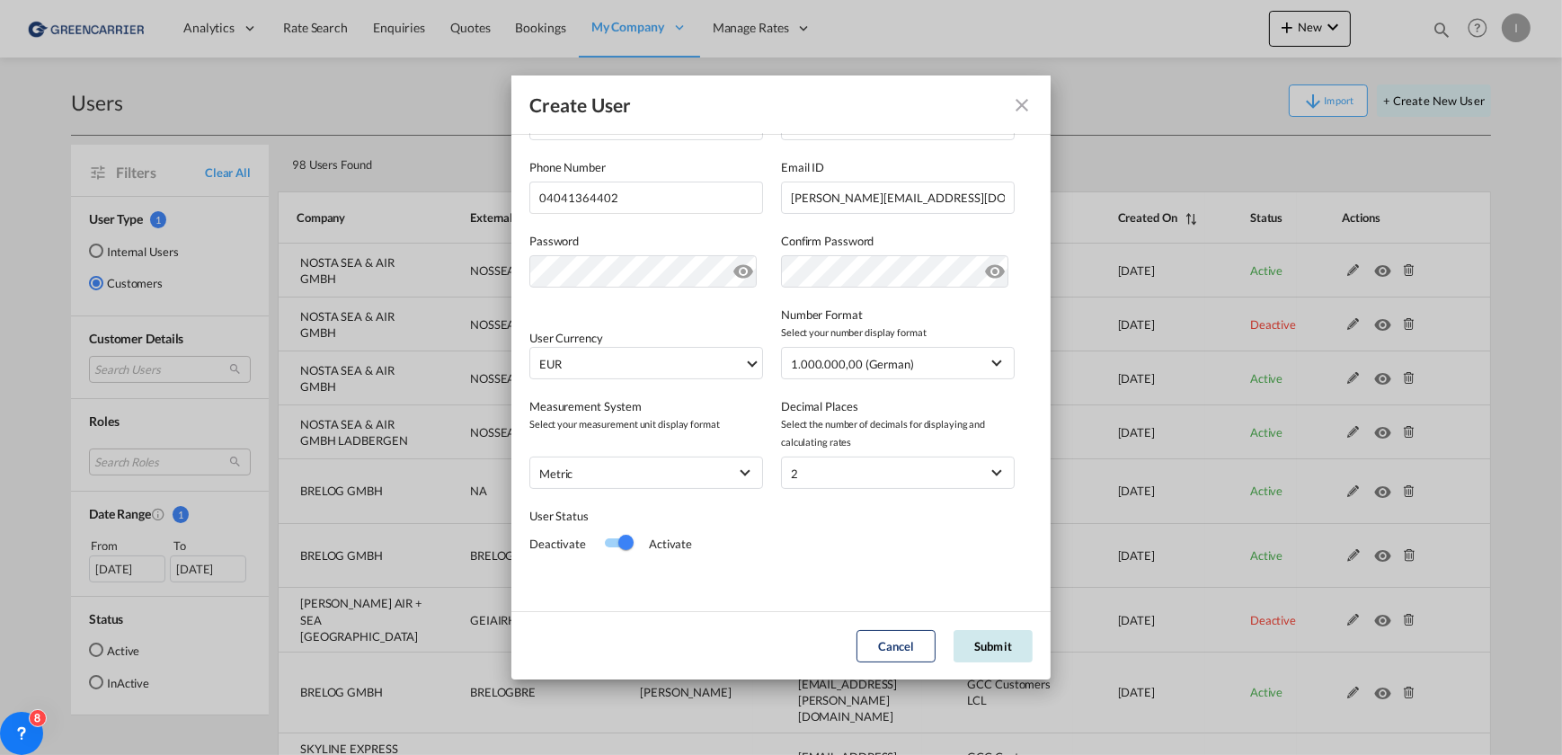
click at [1012, 649] on button "Submit" at bounding box center [993, 646] width 79 height 32
